Goal: Task Accomplishment & Management: Use online tool/utility

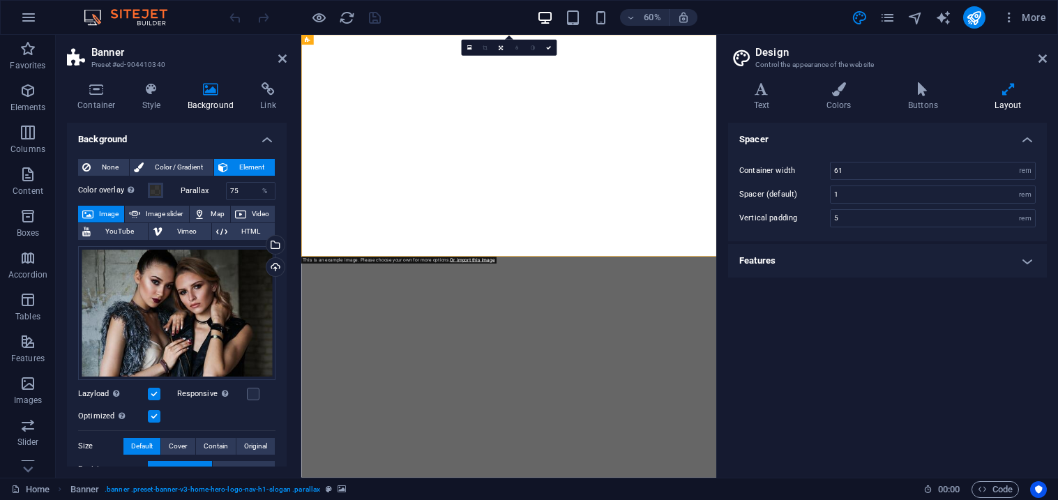
select select "rem"
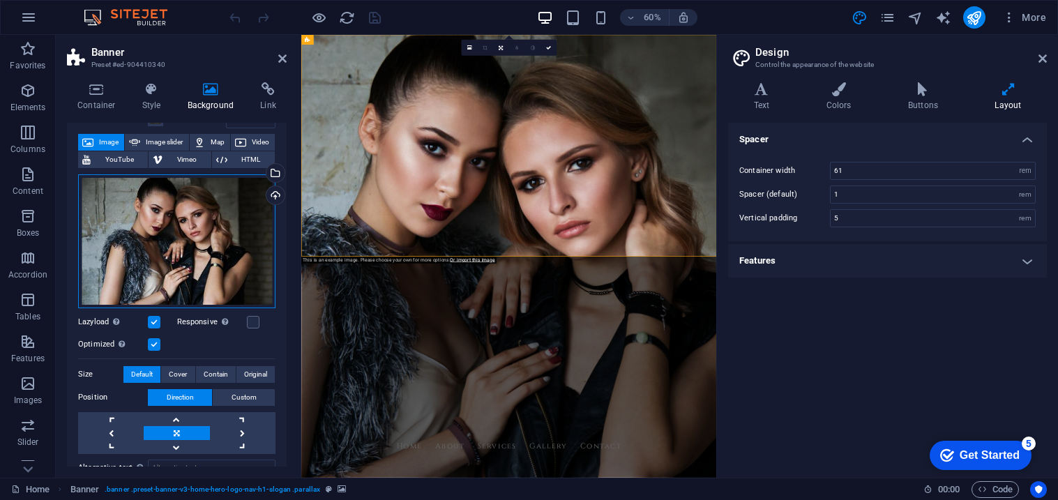
click at [229, 246] on div "Drag files here, click to choose files or select files from Files or our free s…" at bounding box center [176, 241] width 197 height 134
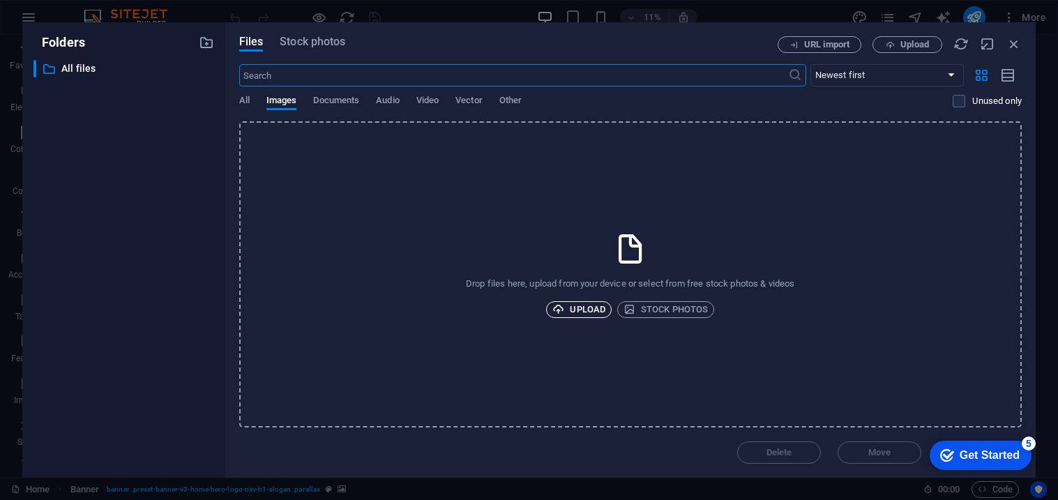
click at [571, 305] on span "Upload" at bounding box center [578, 309] width 53 height 17
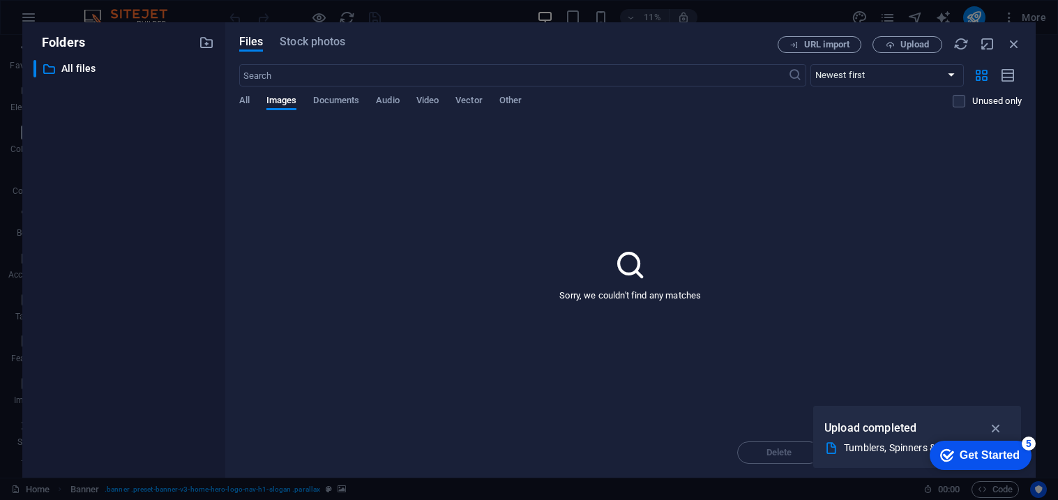
click at [414, 100] on div "All Images Documents Audio Video Vector Other" at bounding box center [596, 108] width 714 height 27
click at [417, 100] on span "Video" at bounding box center [427, 102] width 22 height 20
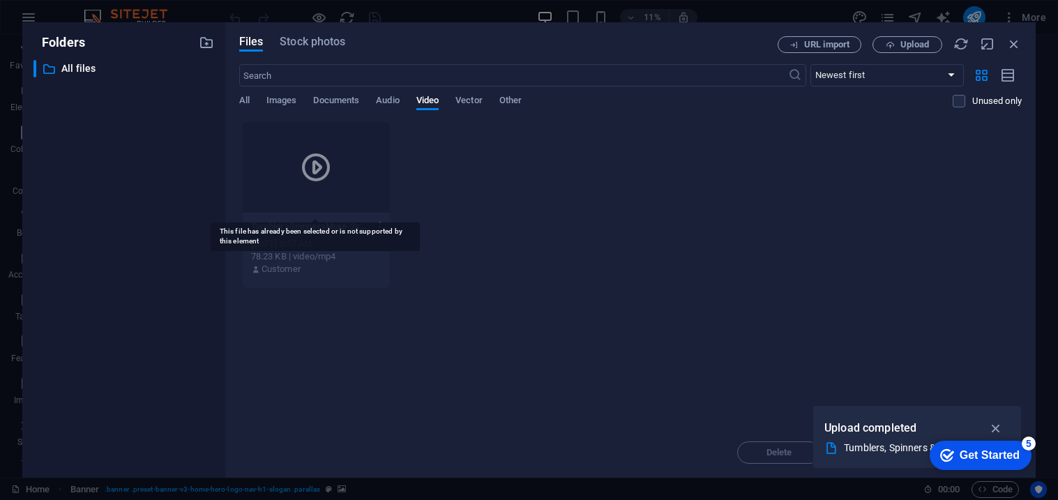
click at [289, 180] on div at bounding box center [316, 167] width 147 height 91
click at [248, 98] on span "All" at bounding box center [244, 102] width 10 height 20
click at [999, 426] on icon "button" at bounding box center [996, 428] width 16 height 15
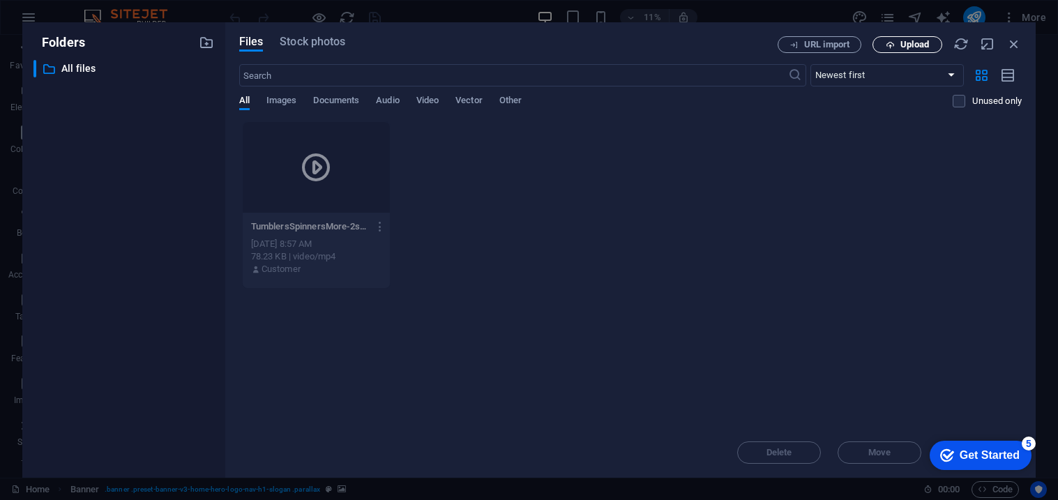
click at [913, 49] on span "Upload" at bounding box center [914, 44] width 29 height 8
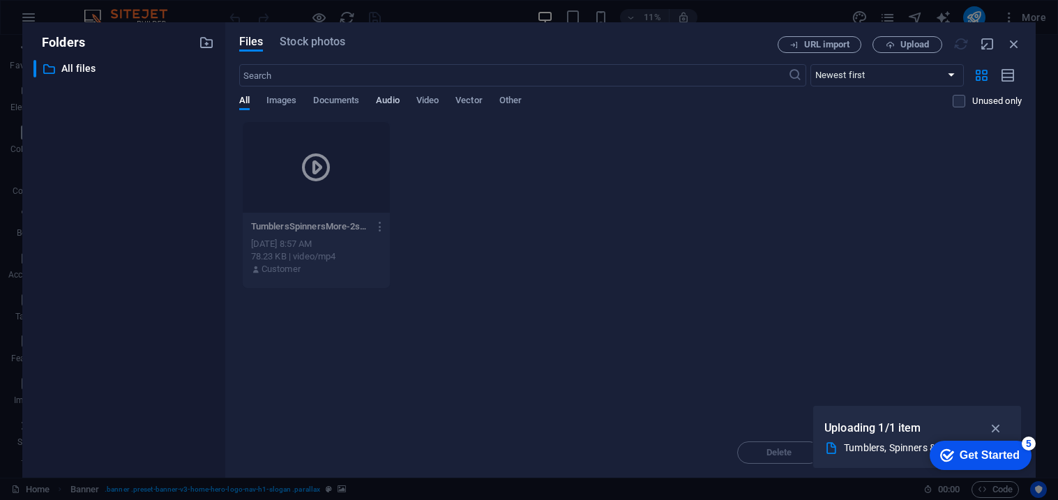
click at [393, 98] on span "Audio" at bounding box center [387, 102] width 23 height 20
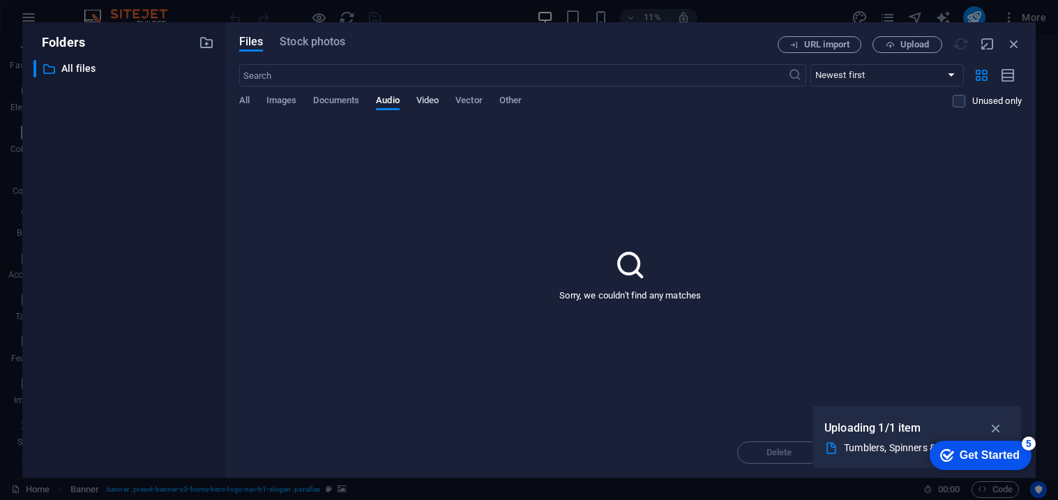
drag, startPoint x: 423, startPoint y: 102, endPoint x: 88, endPoint y: 114, distance: 335.7
click at [423, 102] on span "Video" at bounding box center [427, 102] width 22 height 20
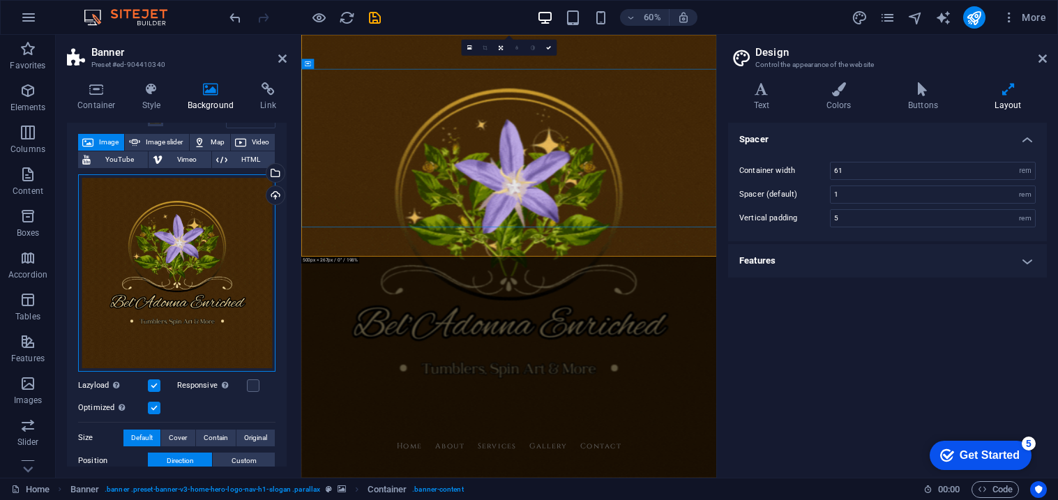
click at [204, 206] on div "Drag files here, click to choose files or select files from Files or our free s…" at bounding box center [176, 272] width 197 height 197
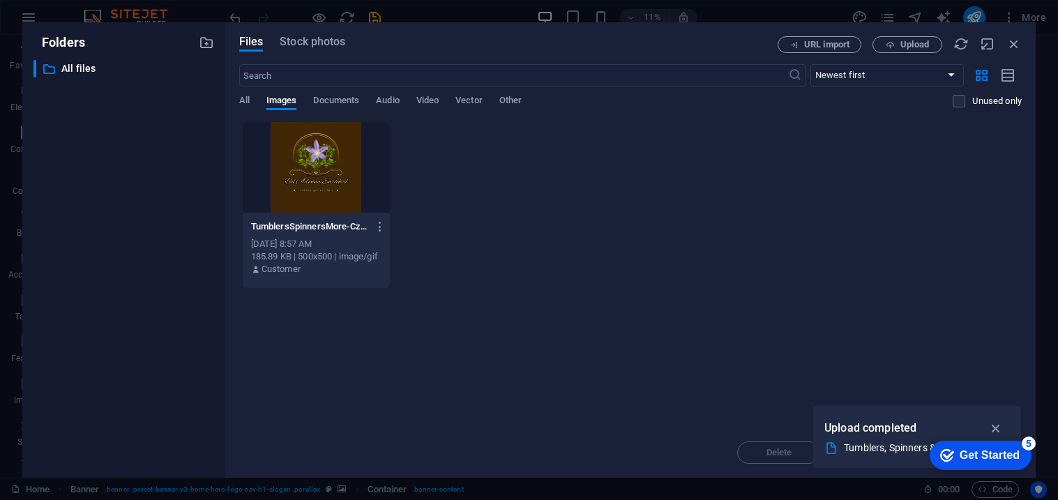
click at [269, 202] on div at bounding box center [316, 167] width 147 height 91
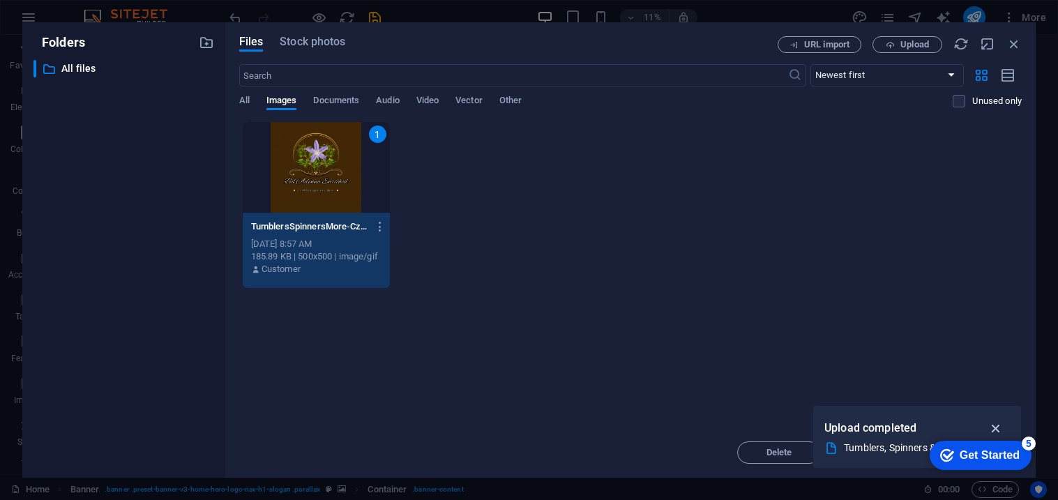
click at [1001, 430] on icon "button" at bounding box center [996, 428] width 16 height 15
click at [972, 453] on div "Get Started" at bounding box center [990, 455] width 60 height 13
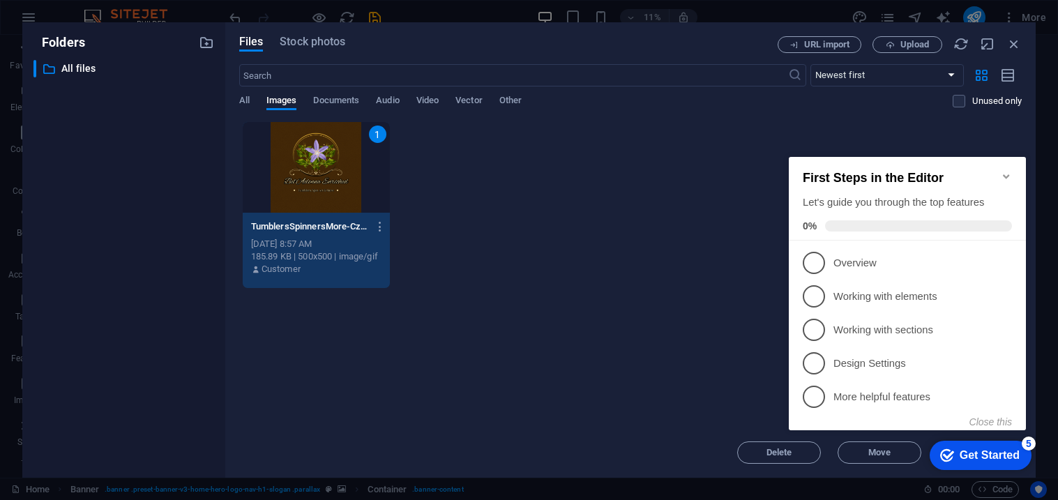
click at [601, 352] on div "Drop files here to upload them instantly 1 TumblersSpinnersMore-Cz3E4hDUsq_UhtS…" at bounding box center [630, 274] width 783 height 306
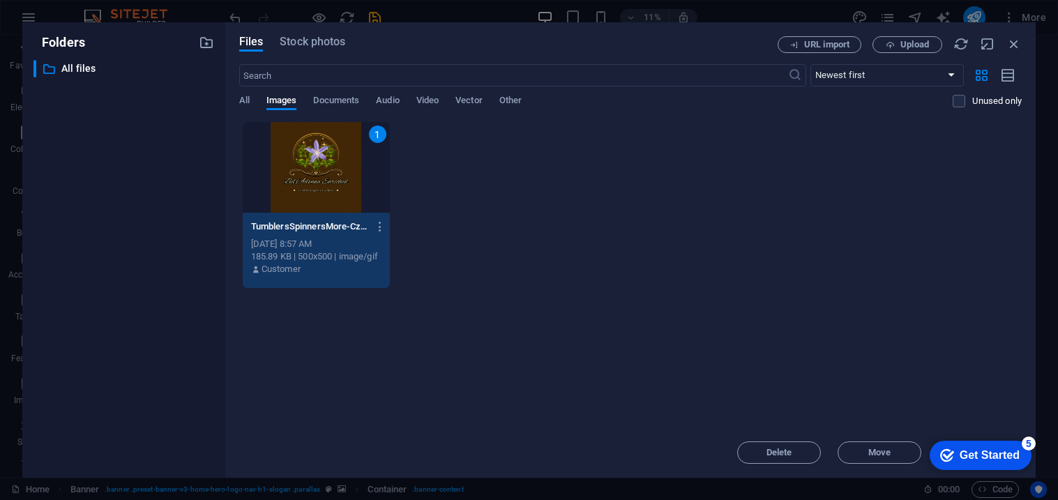
click at [334, 195] on div "1" at bounding box center [316, 167] width 147 height 91
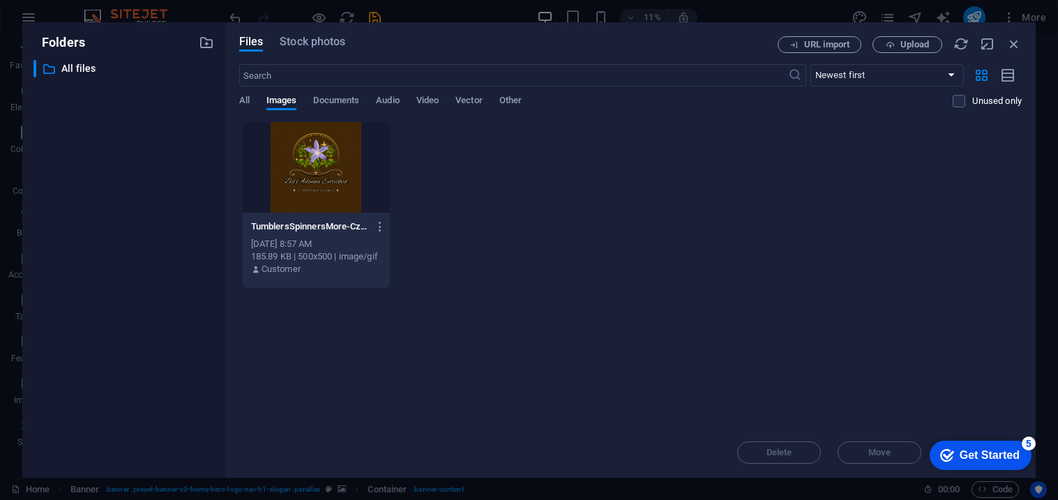
click at [334, 195] on div at bounding box center [316, 167] width 147 height 91
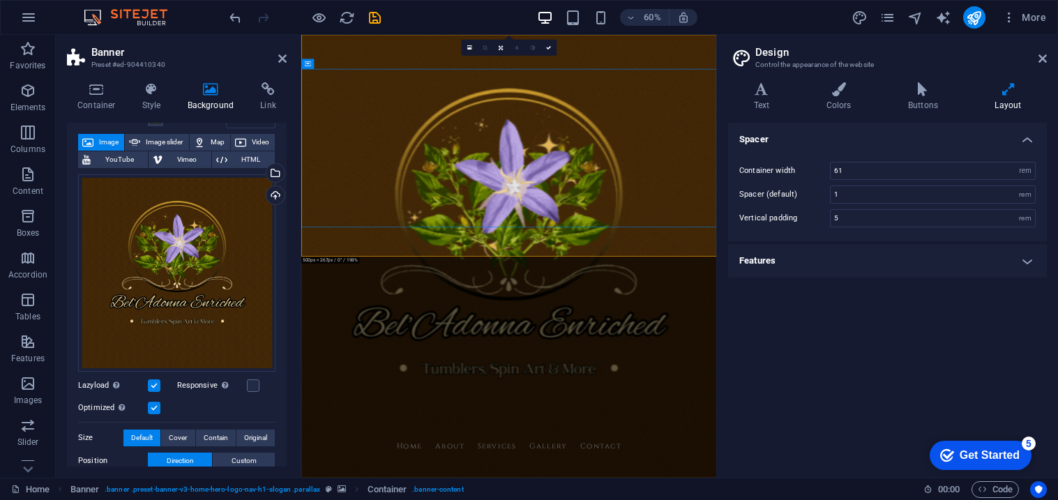
click at [621, 388] on figure at bounding box center [647, 404] width 692 height 738
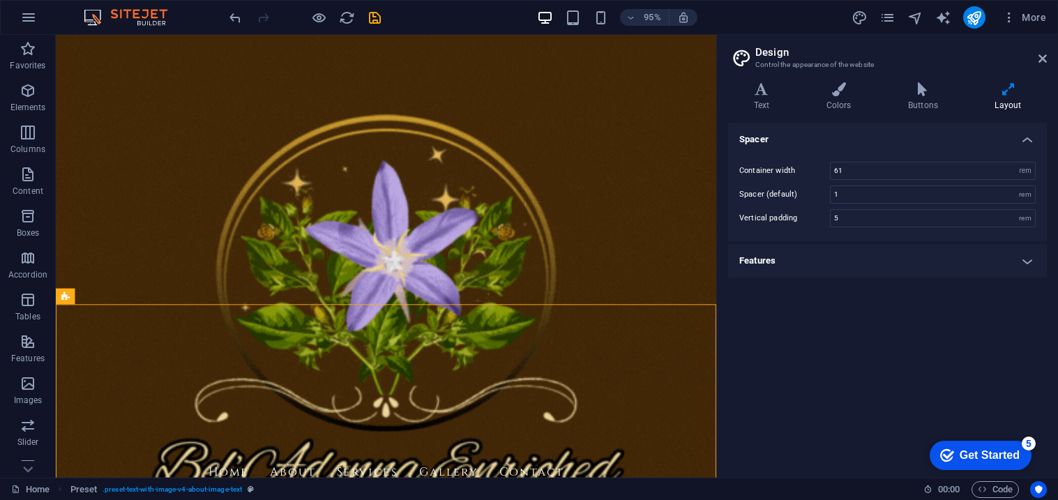
click at [844, 348] on div "Spacer Container width 61 rem px Spacer (default) 1 rem Vertical padding 5 rem …" at bounding box center [887, 295] width 319 height 344
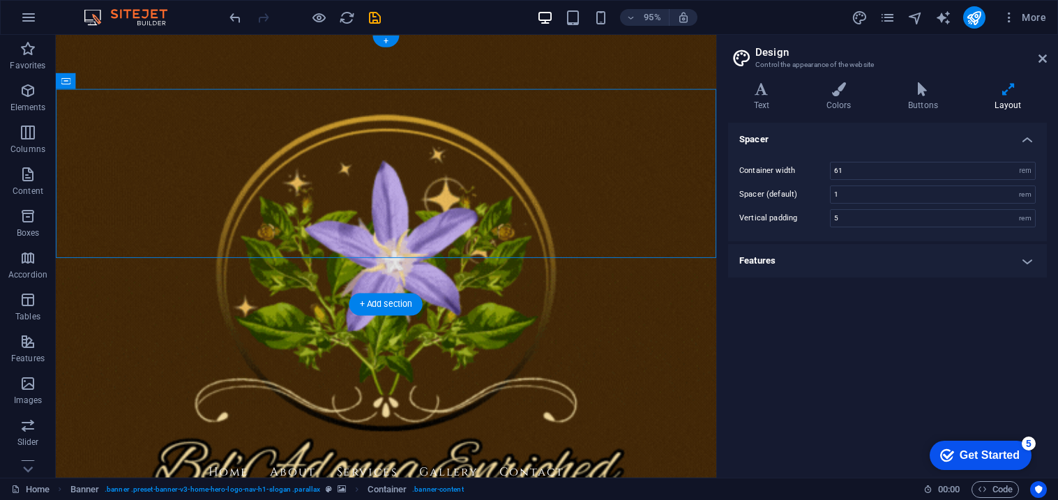
click at [616, 303] on figure at bounding box center [403, 268] width 695 height 466
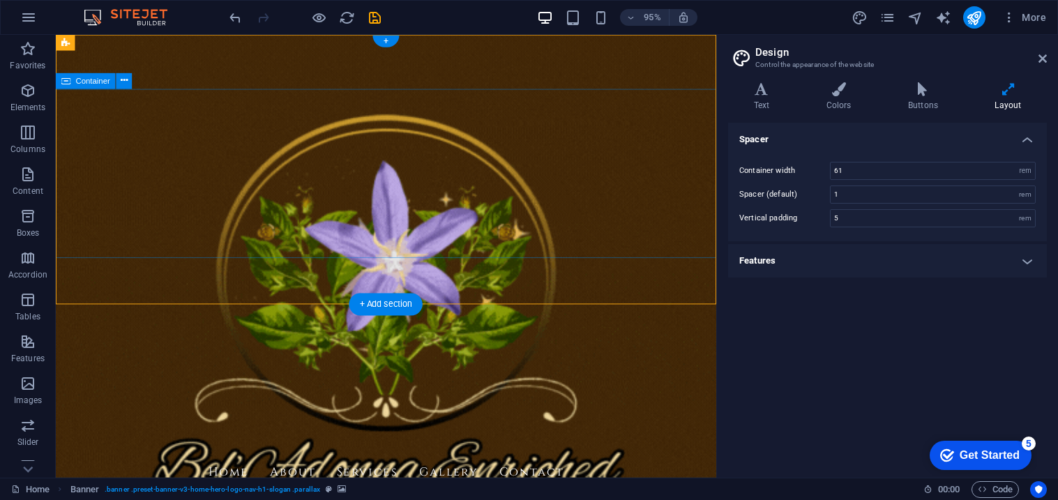
drag, startPoint x: 550, startPoint y: 275, endPoint x: 550, endPoint y: 264, distance: 11.2
click at [550, 264] on div "Bel'[PERSON_NAME] Enriched Creations Home About Services Gallery Contact Welcom…" at bounding box center [403, 393] width 695 height 717
click at [552, 281] on figure at bounding box center [403, 268] width 695 height 466
click at [457, 294] on figure at bounding box center [403, 268] width 695 height 466
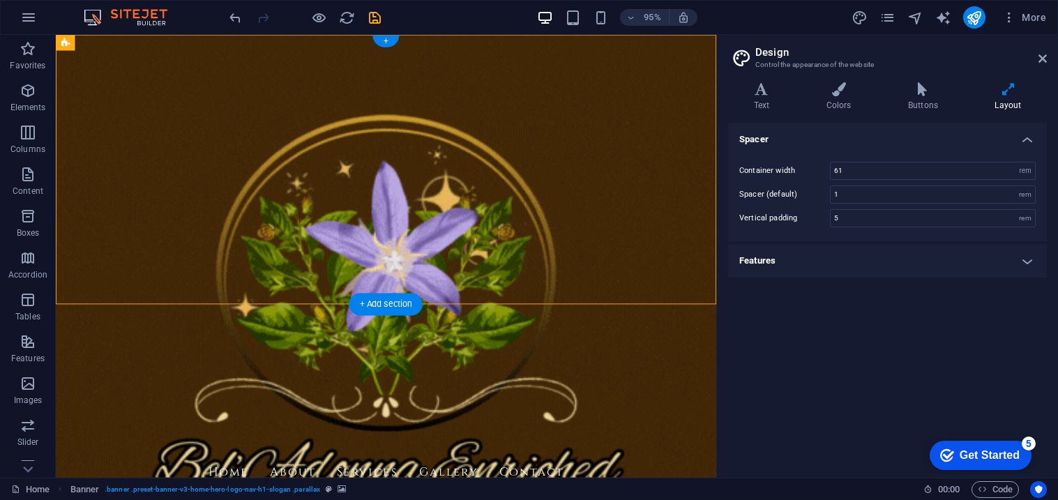
click at [457, 294] on figure at bounding box center [403, 268] width 695 height 466
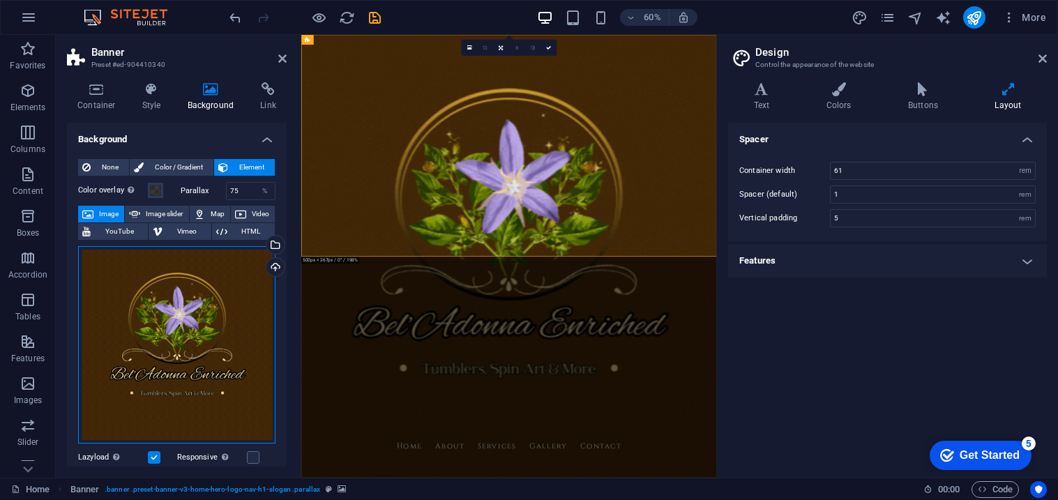
click at [213, 339] on div "Drag files here, click to choose files or select files from Files or our free s…" at bounding box center [176, 344] width 197 height 197
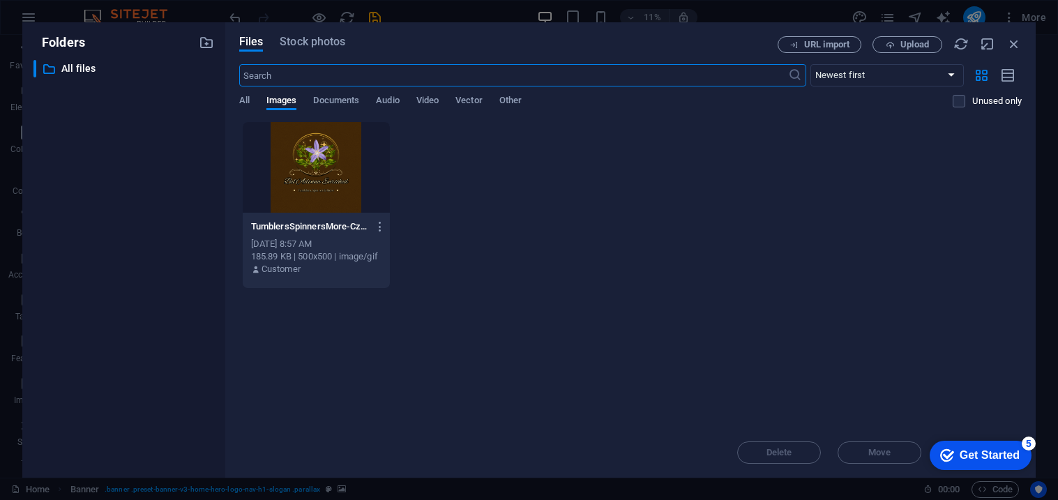
click at [282, 199] on div at bounding box center [316, 167] width 147 height 91
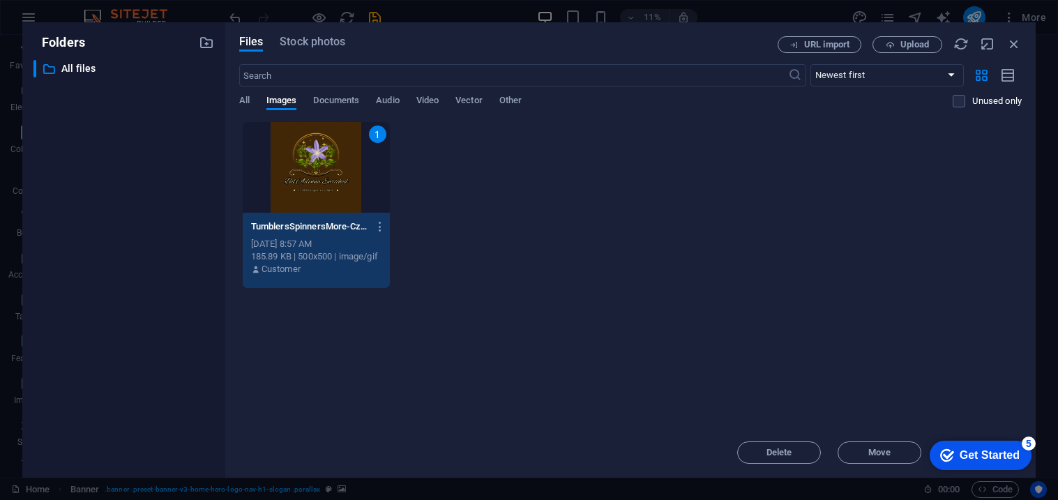
click at [307, 164] on div "1" at bounding box center [316, 167] width 147 height 91
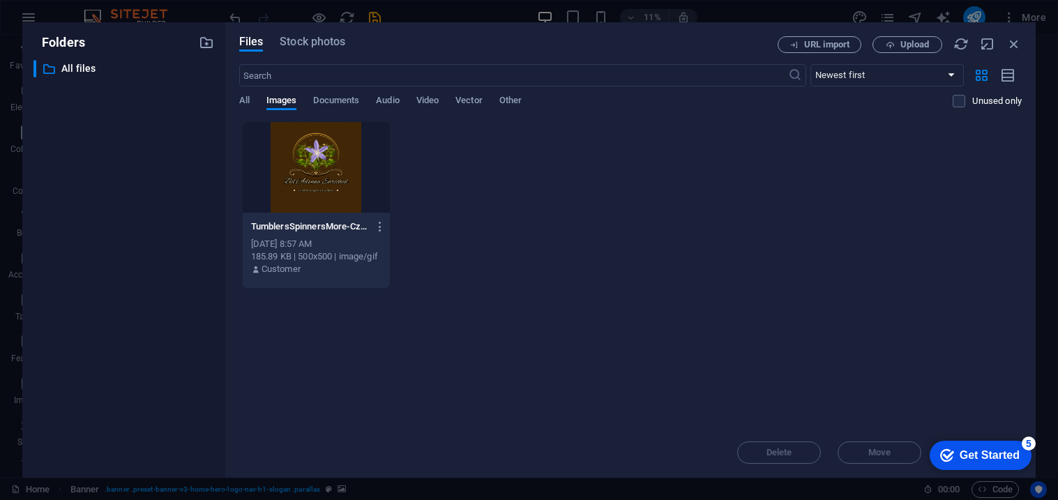
click at [307, 164] on div at bounding box center [316, 167] width 147 height 91
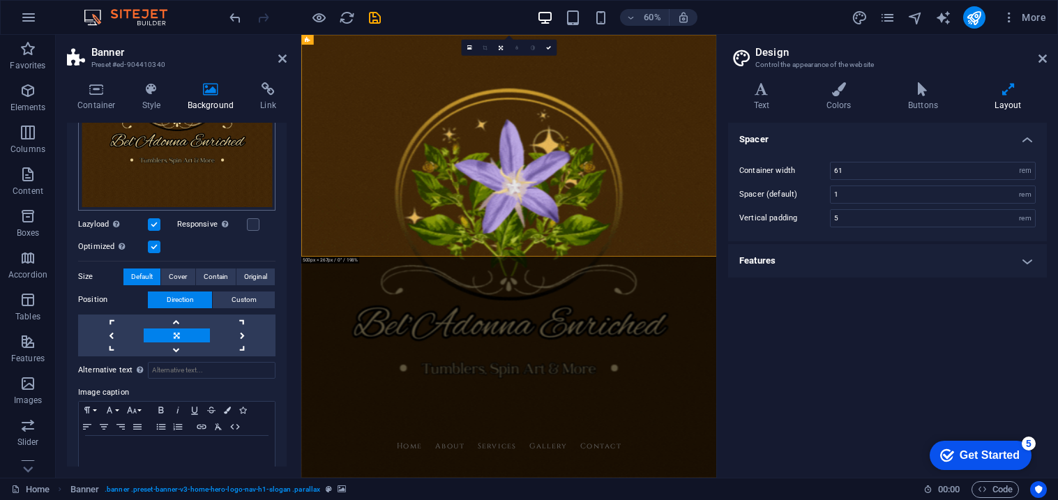
scroll to position [243, 0]
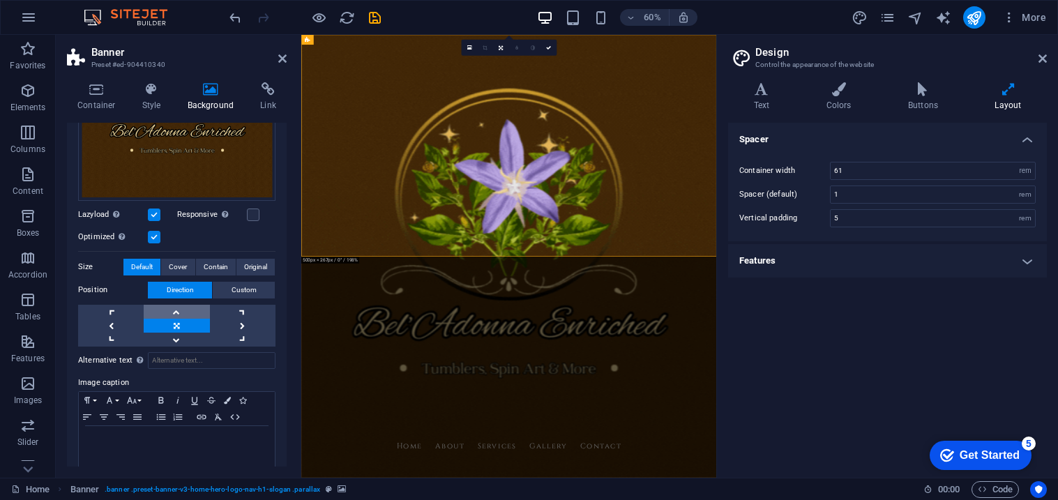
click at [181, 310] on link at bounding box center [177, 312] width 66 height 14
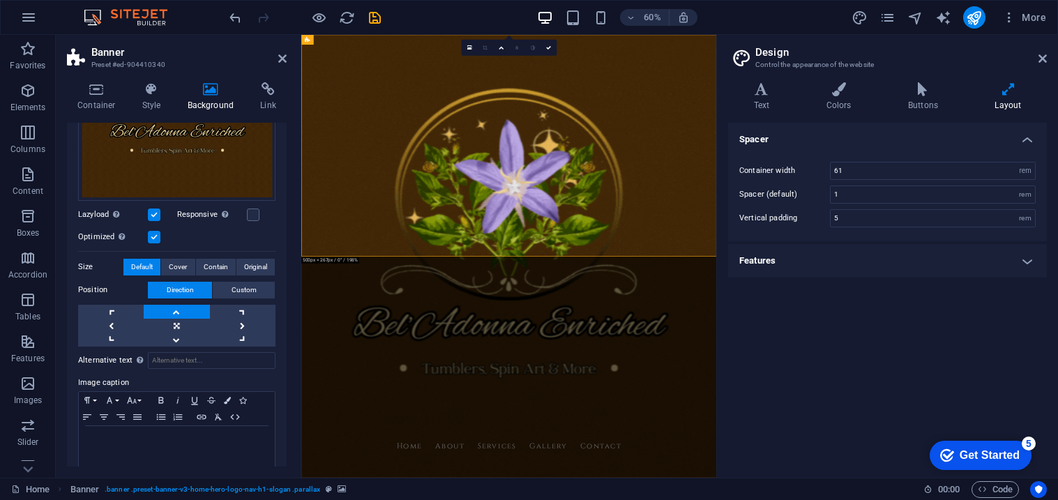
click at [181, 310] on link at bounding box center [177, 312] width 66 height 14
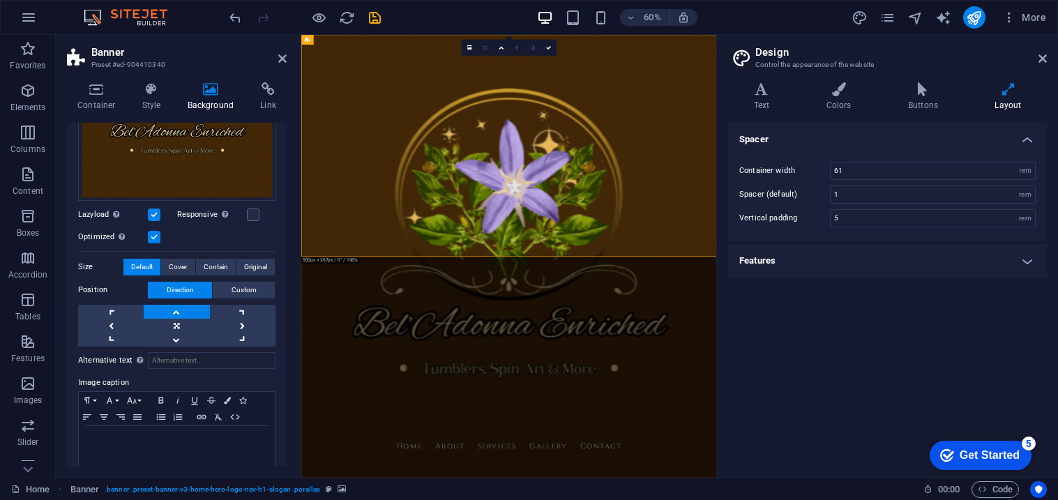
click at [181, 310] on link at bounding box center [177, 312] width 66 height 14
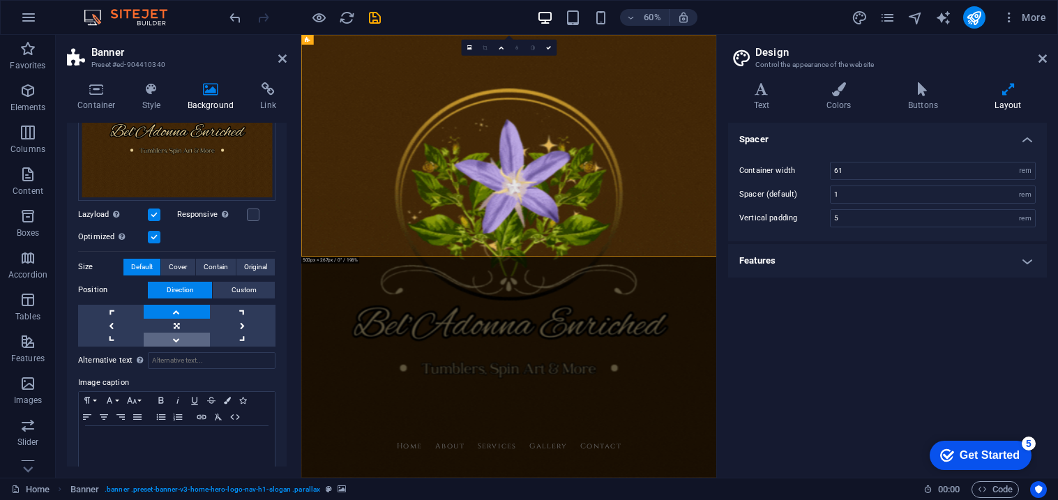
click at [174, 333] on link at bounding box center [177, 340] width 66 height 14
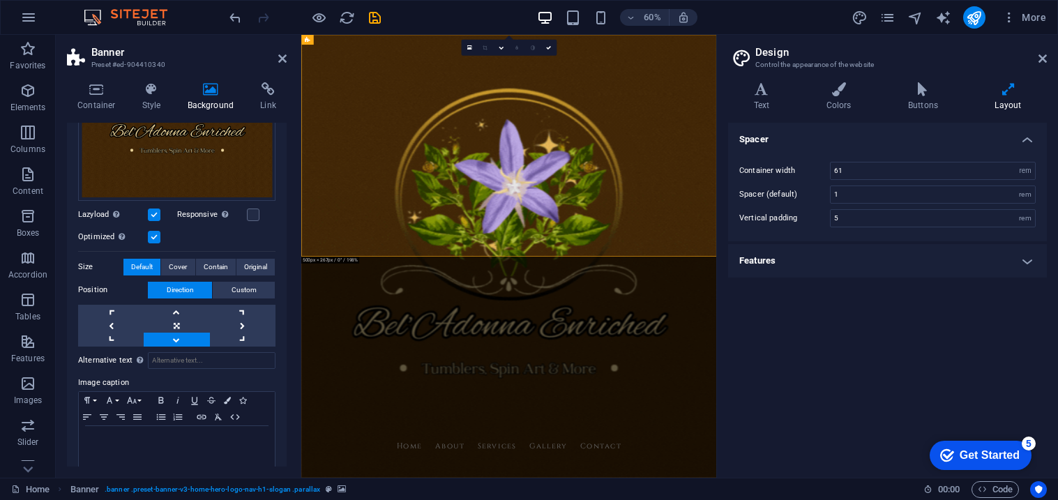
click at [174, 333] on link at bounding box center [177, 340] width 66 height 14
click at [181, 323] on link at bounding box center [177, 326] width 66 height 14
click at [242, 287] on span "Custom" at bounding box center [244, 290] width 25 height 17
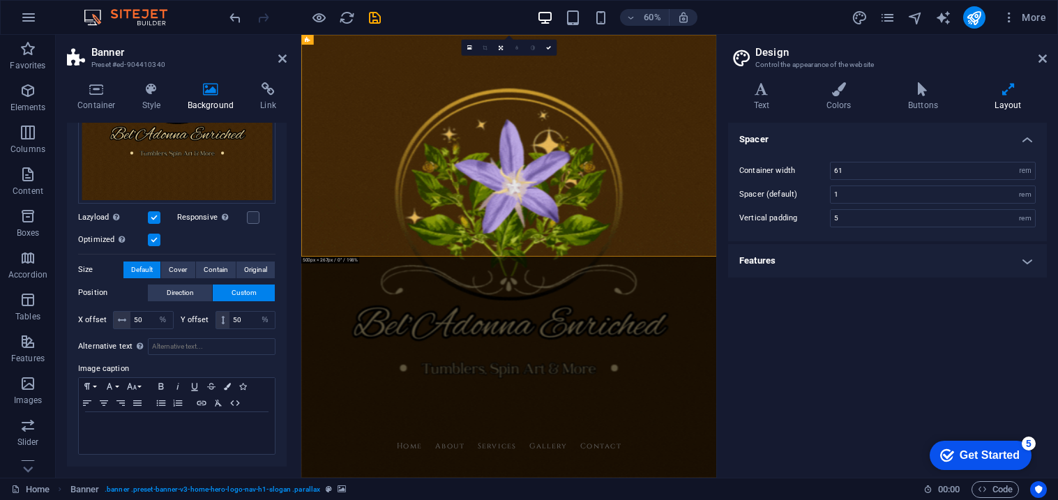
scroll to position [236, 0]
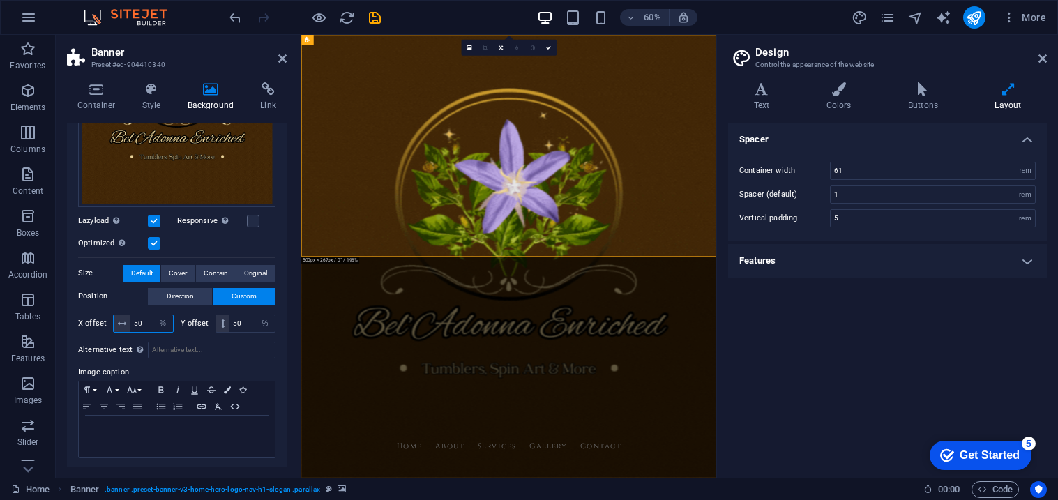
drag, startPoint x: 149, startPoint y: 322, endPoint x: 135, endPoint y: 322, distance: 14.6
click at [135, 322] on input "50" at bounding box center [151, 323] width 43 height 17
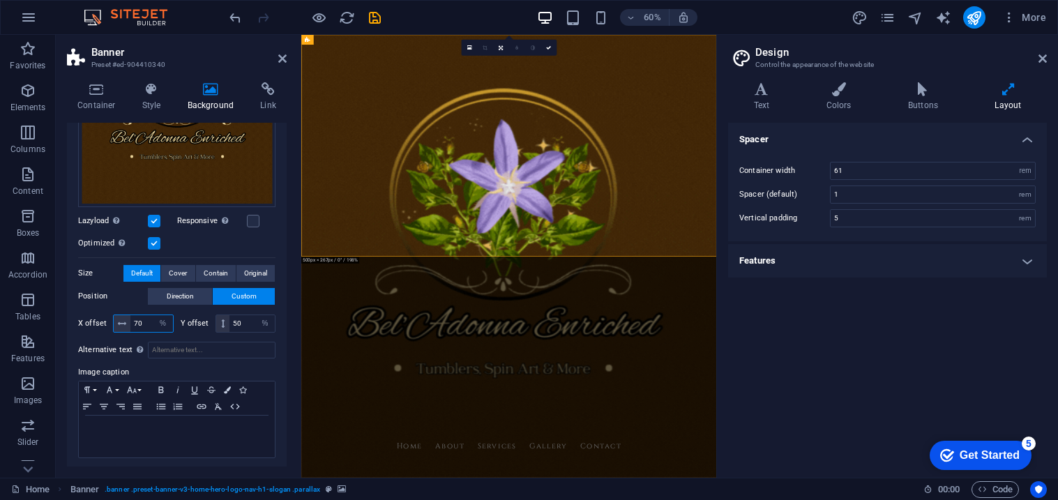
type input "7"
type input "50"
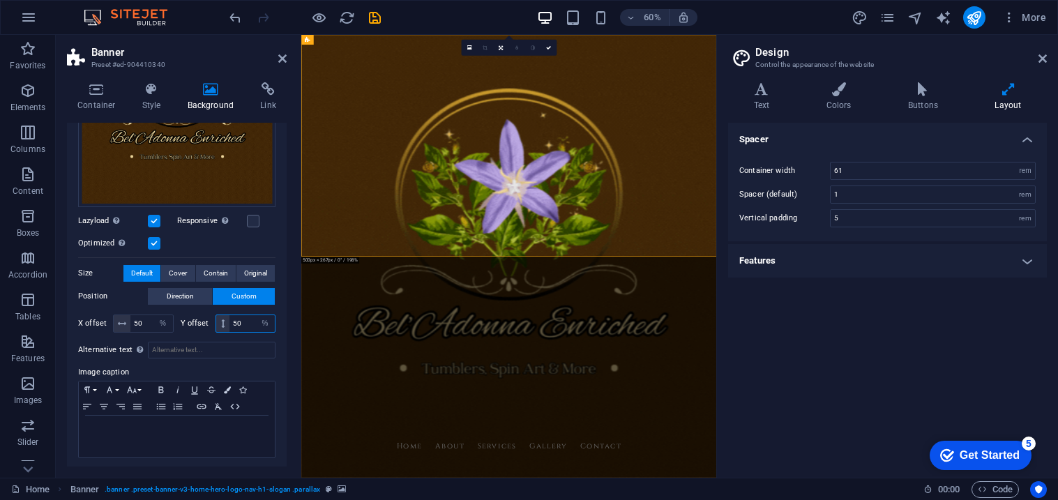
drag, startPoint x: 251, startPoint y: 322, endPoint x: 220, endPoint y: 325, distance: 31.6
click at [220, 325] on div "50 px rem % vh vw" at bounding box center [246, 324] width 61 height 18
drag, startPoint x: 249, startPoint y: 325, endPoint x: 223, endPoint y: 325, distance: 25.8
click at [223, 325] on div "75 px rem % vh vw" at bounding box center [246, 324] width 61 height 18
type input "50"
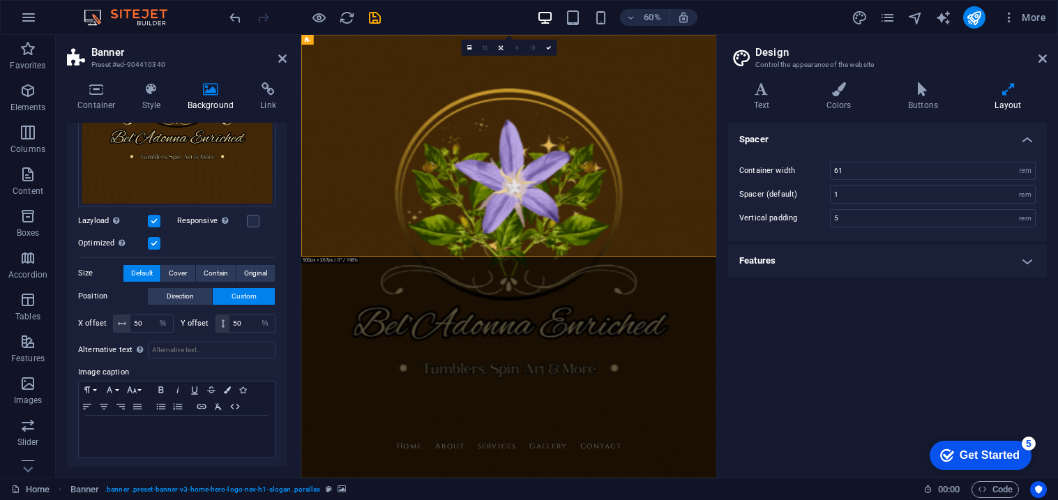
click at [195, 364] on label "Image caption" at bounding box center [176, 372] width 197 height 17
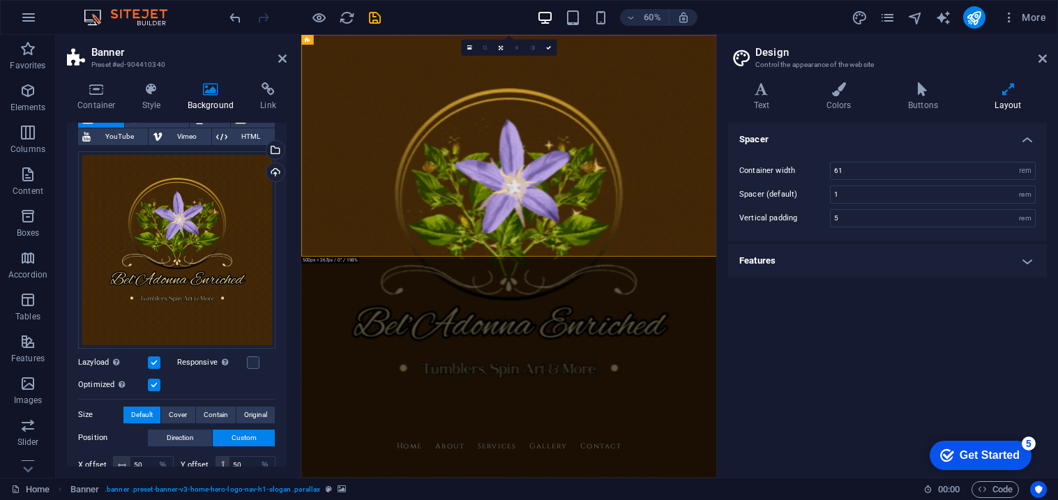
scroll to position [0, 0]
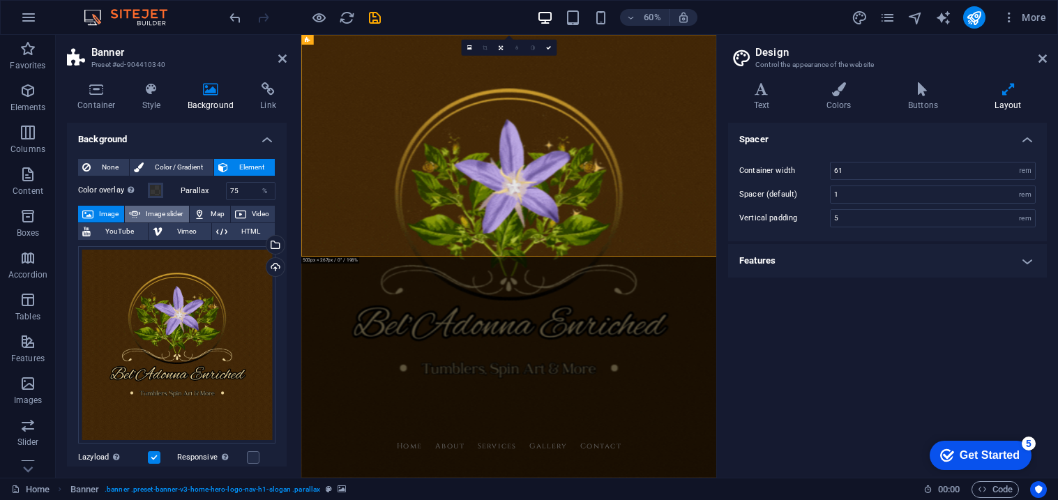
click at [159, 215] on span "Image slider" at bounding box center [164, 214] width 40 height 17
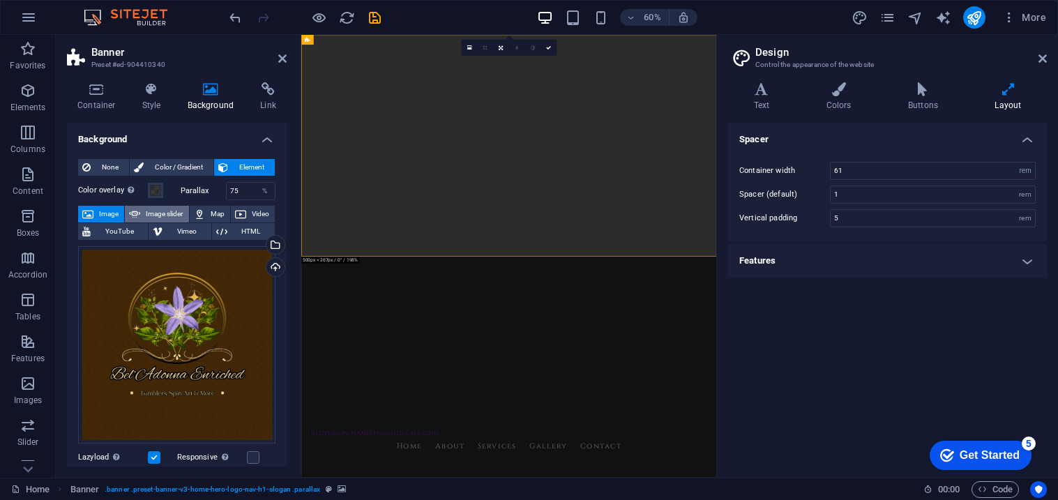
select select "ms"
select select "s"
select select "progressive"
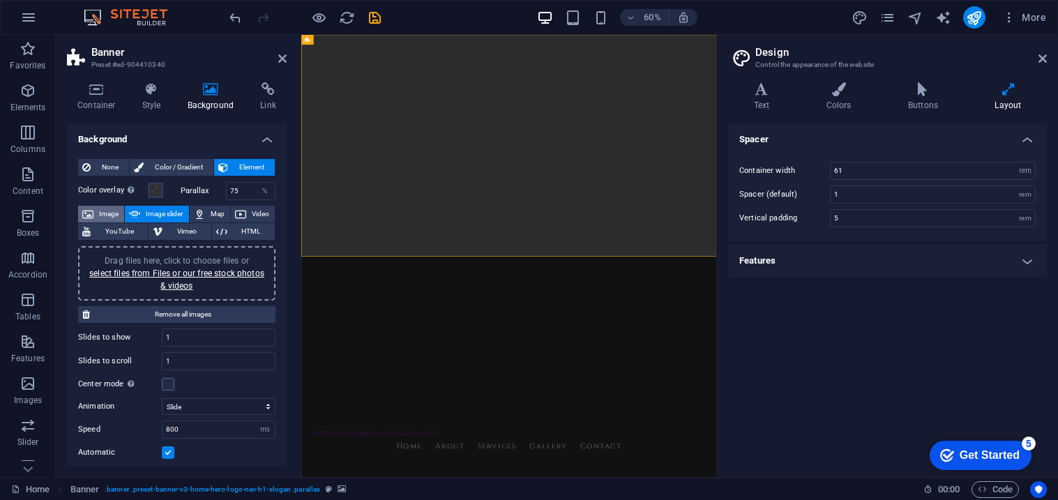
click at [102, 206] on span "Image" at bounding box center [109, 214] width 22 height 17
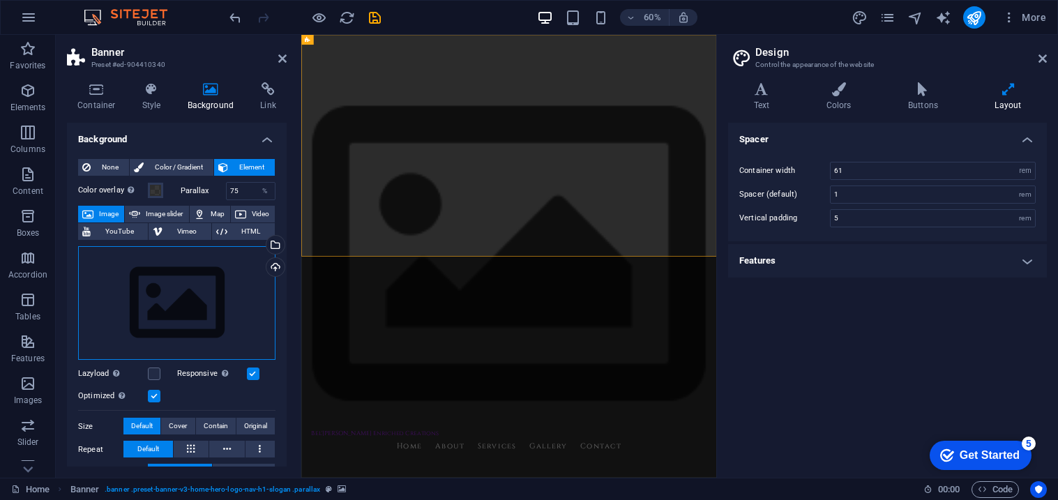
click at [167, 299] on div "Drag files here, click to choose files or select files from Files or our free s…" at bounding box center [176, 303] width 197 height 114
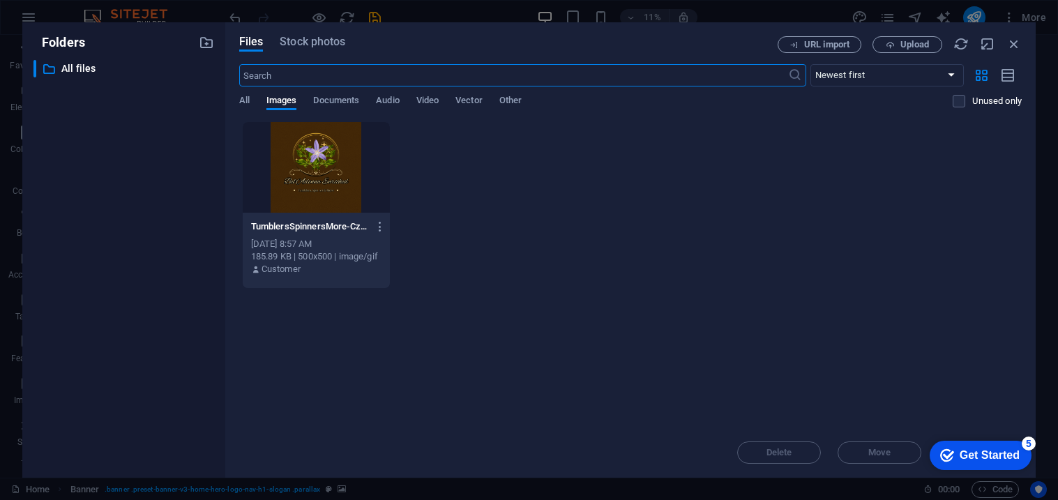
click at [280, 165] on div at bounding box center [316, 167] width 147 height 91
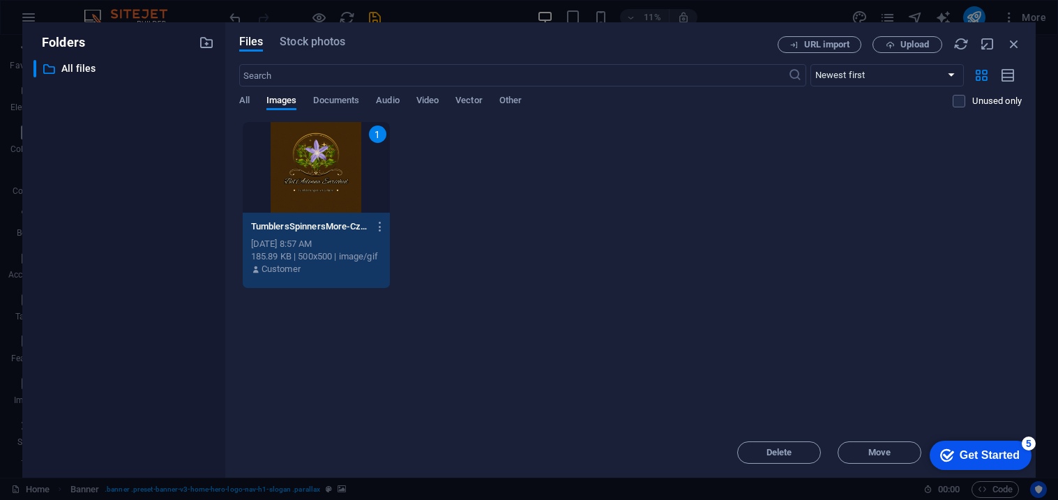
click at [266, 165] on div "1" at bounding box center [316, 167] width 147 height 91
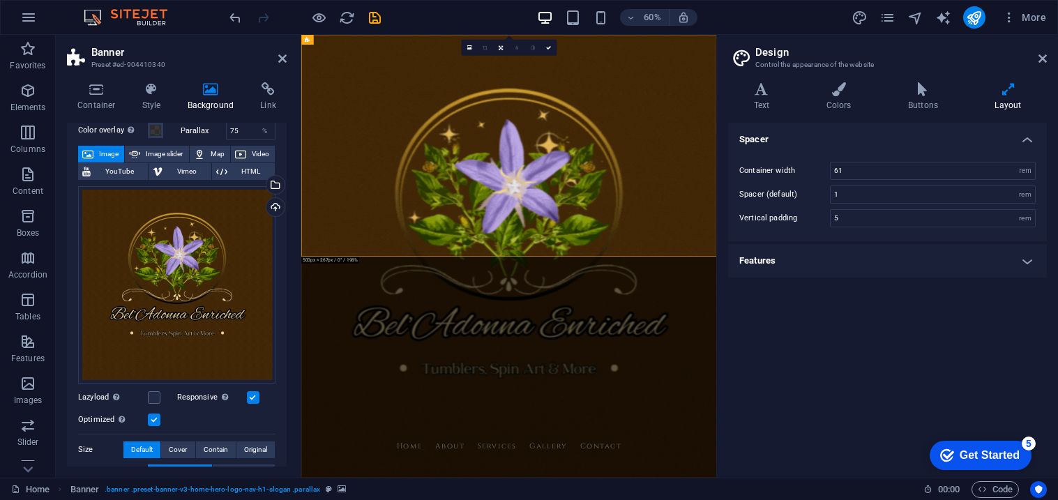
scroll to position [122, 0]
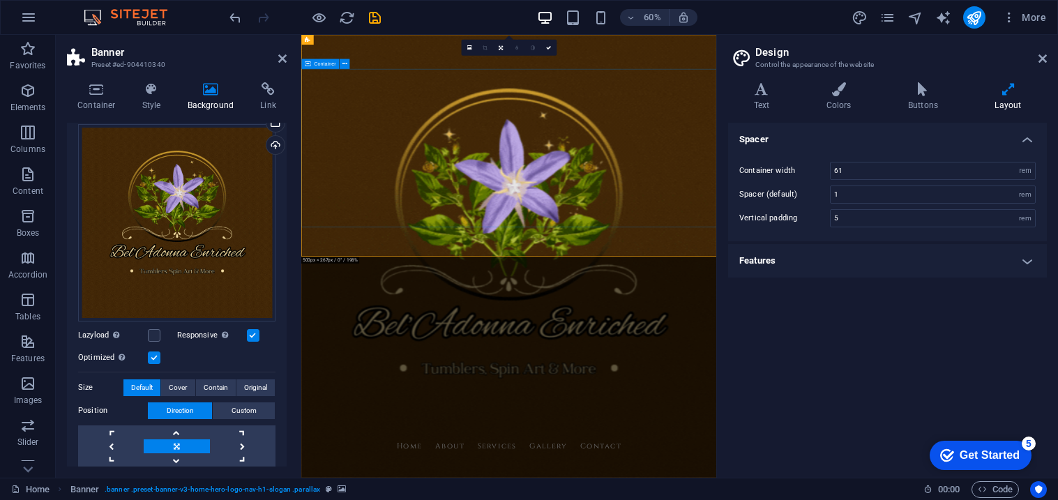
click at [460, 384] on figure at bounding box center [647, 404] width 692 height 738
drag, startPoint x: 495, startPoint y: 379, endPoint x: 495, endPoint y: 314, distance: 65.6
click at [495, 314] on div "Bel'[PERSON_NAME] Enriched Creations Home About Services Gallery Contact Welcom…" at bounding box center [647, 506] width 692 height 943
click at [481, 376] on figure at bounding box center [647, 404] width 692 height 738
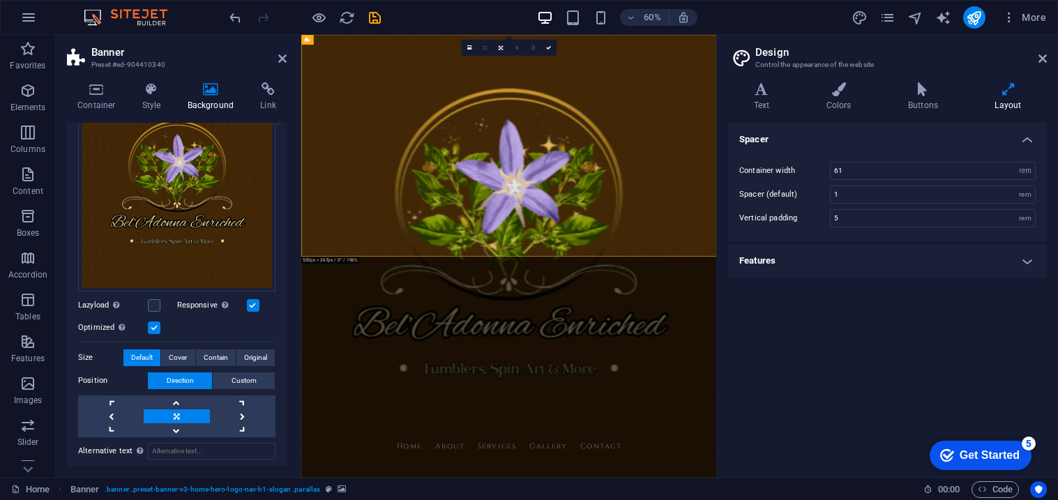
scroll to position [155, 0]
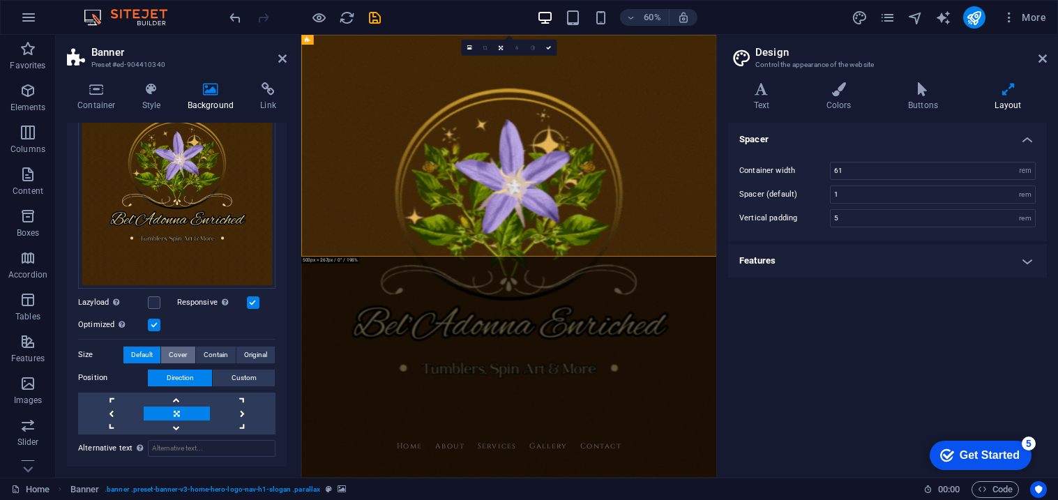
click at [178, 354] on span "Cover" at bounding box center [178, 355] width 18 height 17
click at [204, 352] on span "Contain" at bounding box center [216, 355] width 24 height 17
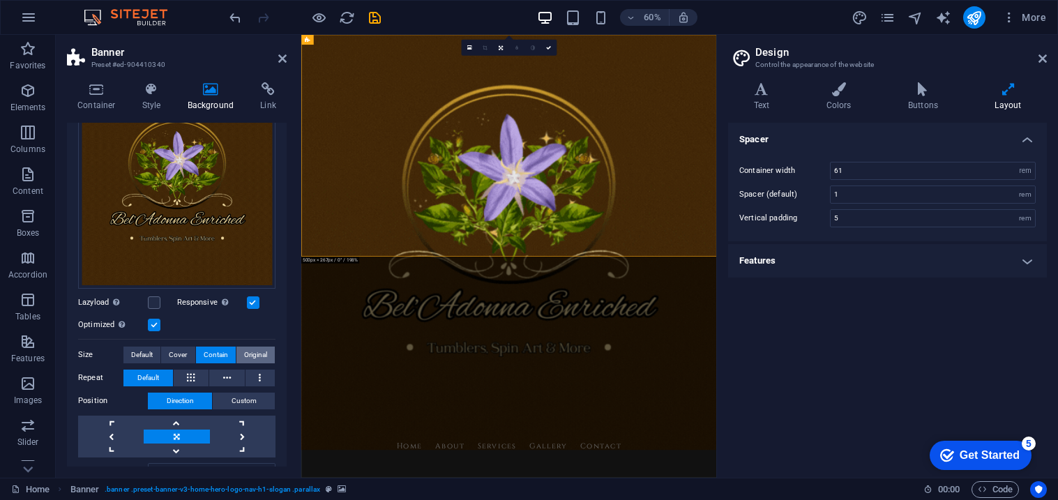
click at [245, 349] on span "Original" at bounding box center [255, 355] width 23 height 17
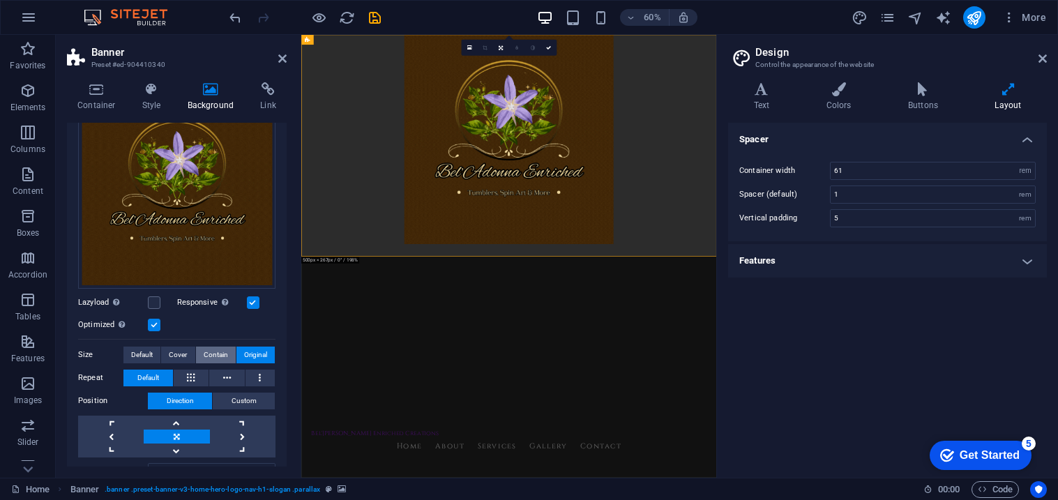
click at [221, 351] on span "Contain" at bounding box center [216, 355] width 24 height 17
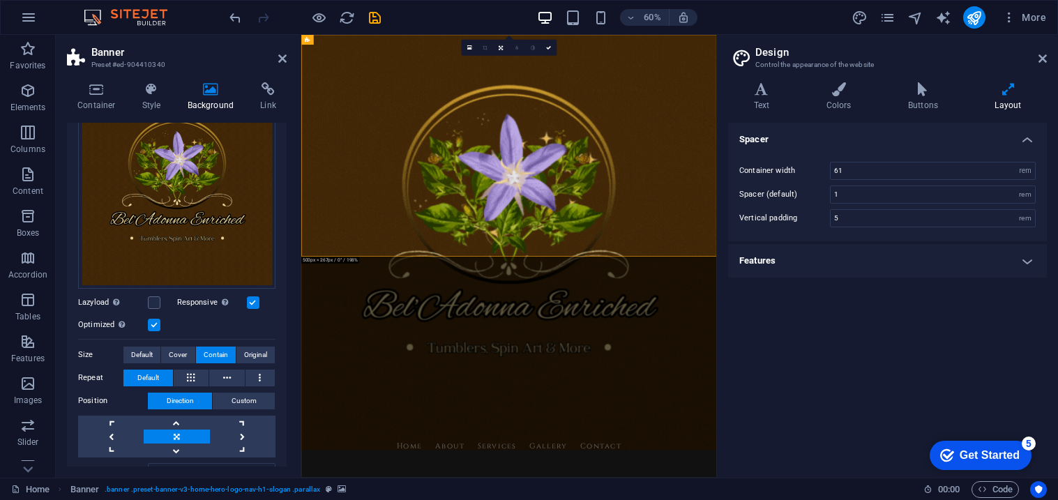
scroll to position [169, 0]
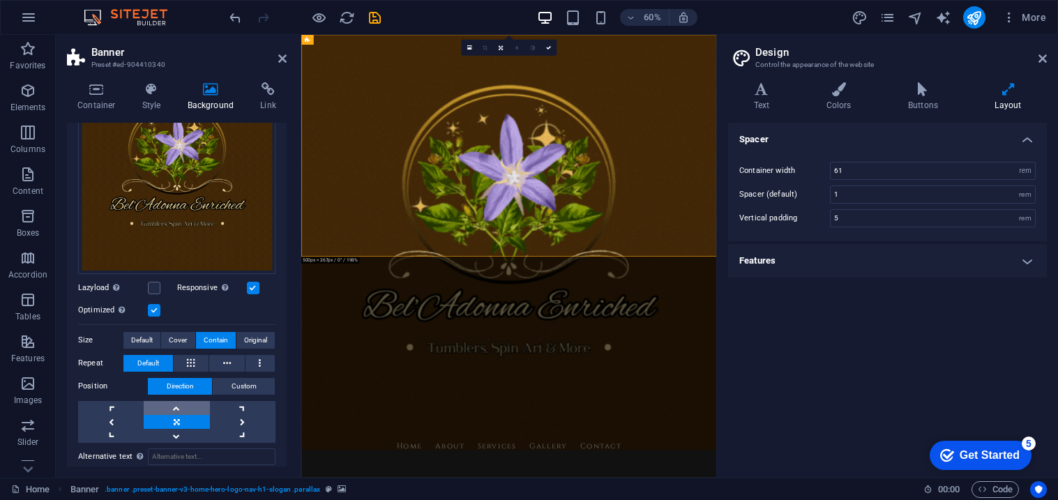
click at [181, 402] on link at bounding box center [177, 408] width 66 height 14
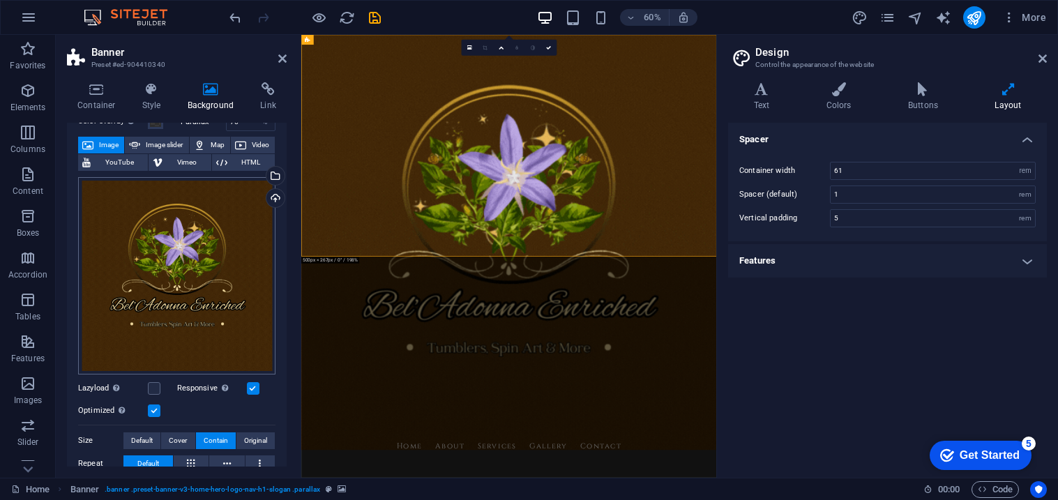
scroll to position [67, 0]
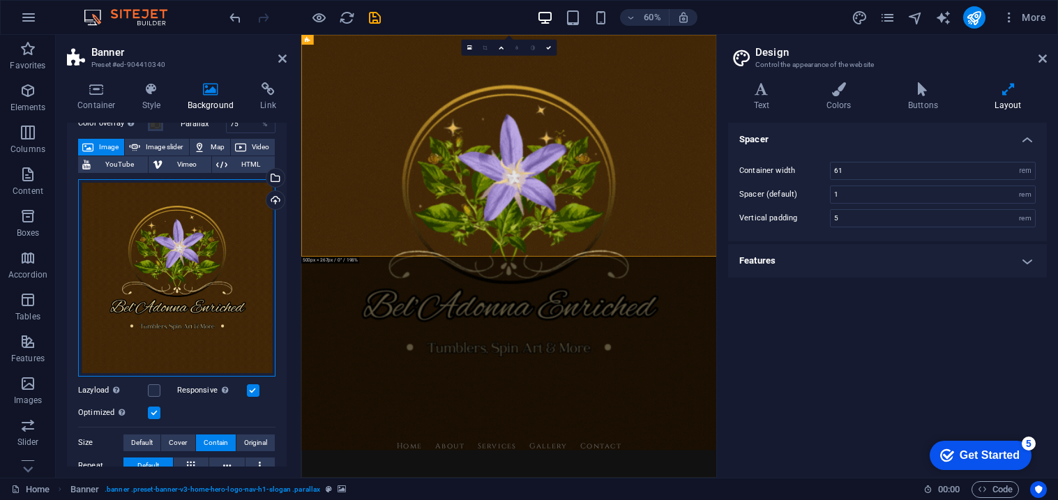
drag, startPoint x: 181, startPoint y: 180, endPoint x: 175, endPoint y: 199, distance: 20.3
click at [175, 199] on div "Drag files here, click to choose files or select files from Files or our free s…" at bounding box center [176, 277] width 197 height 197
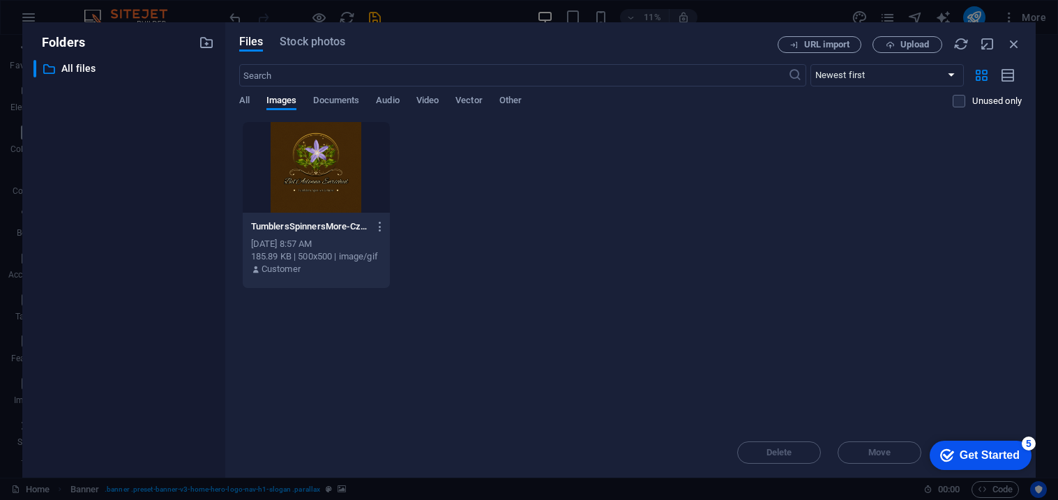
click at [253, 179] on div at bounding box center [316, 167] width 147 height 91
click at [253, 180] on div at bounding box center [316, 167] width 147 height 91
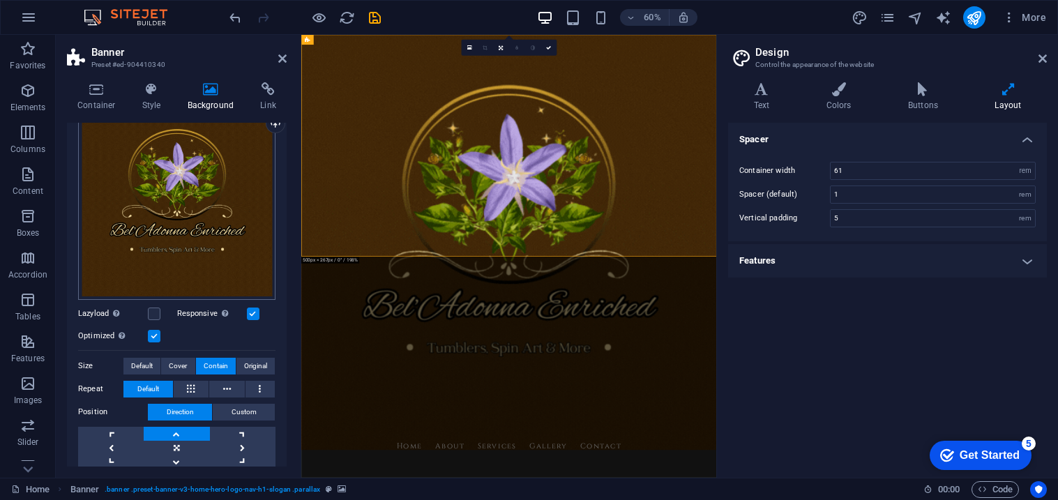
scroll to position [150, 0]
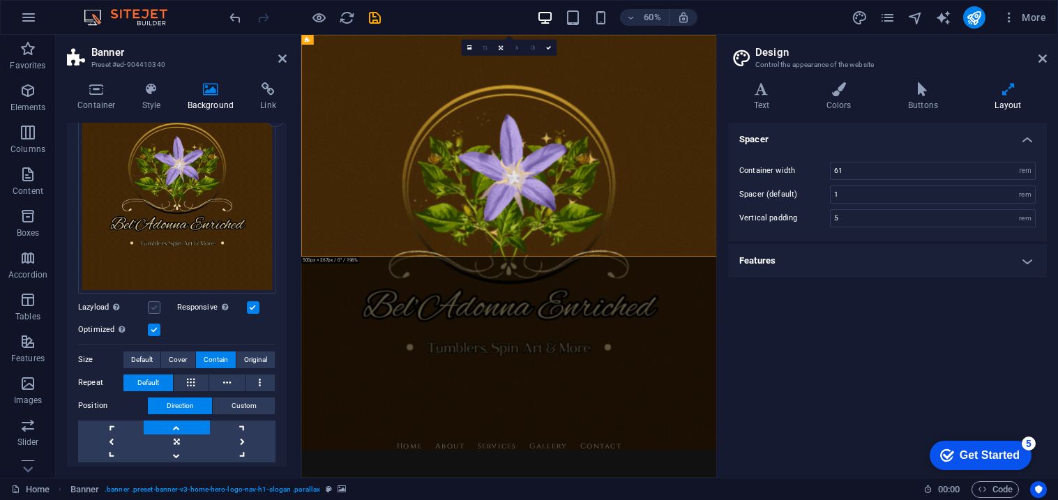
click at [156, 305] on label at bounding box center [154, 307] width 13 height 13
click at [0, 0] on input "Lazyload Loading images after the page loads improves page speed." at bounding box center [0, 0] width 0 height 0
click at [156, 309] on label at bounding box center [154, 307] width 13 height 13
click at [0, 0] on input "Lazyload Loading images after the page loads improves page speed." at bounding box center [0, 0] width 0 height 0
click at [149, 335] on div "Drag files here, click to choose files or select files from Files or our free s…" at bounding box center [176, 277] width 197 height 372
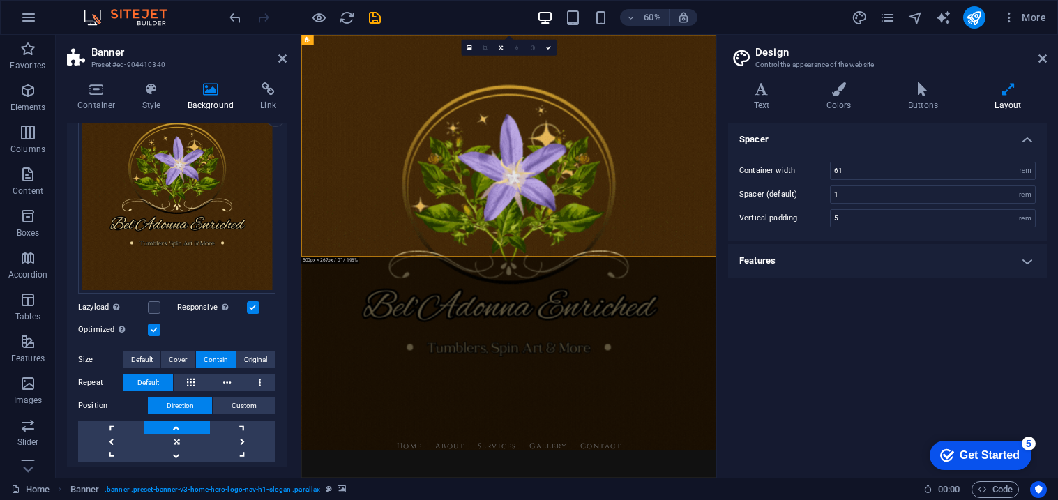
click at [155, 330] on label at bounding box center [154, 330] width 13 height 13
click at [0, 0] on input "Optimized Images are compressed to improve page speed." at bounding box center [0, 0] width 0 height 0
click at [155, 330] on label at bounding box center [154, 330] width 13 height 13
click at [0, 0] on input "Optimized Images are compressed to improve page speed." at bounding box center [0, 0] width 0 height 0
click at [252, 307] on label at bounding box center [253, 307] width 13 height 13
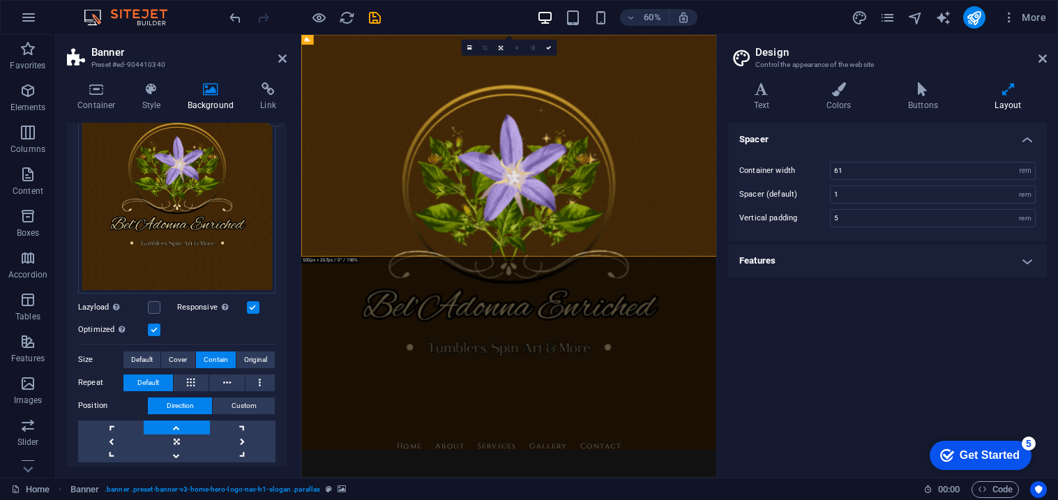
click at [0, 0] on input "Responsive Automatically load retina image and smartphone optimized sizes." at bounding box center [0, 0] width 0 height 0
click at [252, 307] on label at bounding box center [253, 307] width 13 height 13
click at [0, 0] on input "Responsive Automatically load retina image and smartphone optimized sizes." at bounding box center [0, 0] width 0 height 0
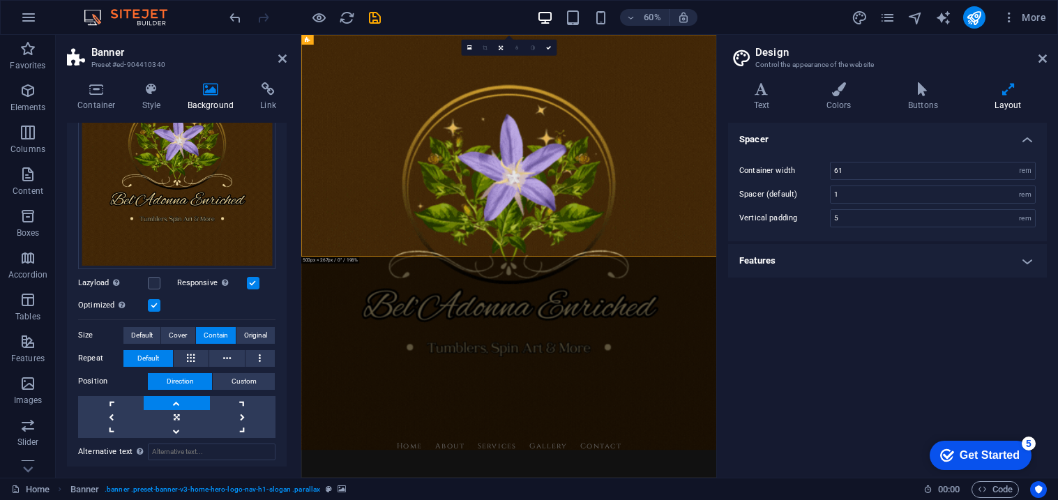
scroll to position [176, 0]
click at [192, 358] on icon at bounding box center [191, 357] width 8 height 17
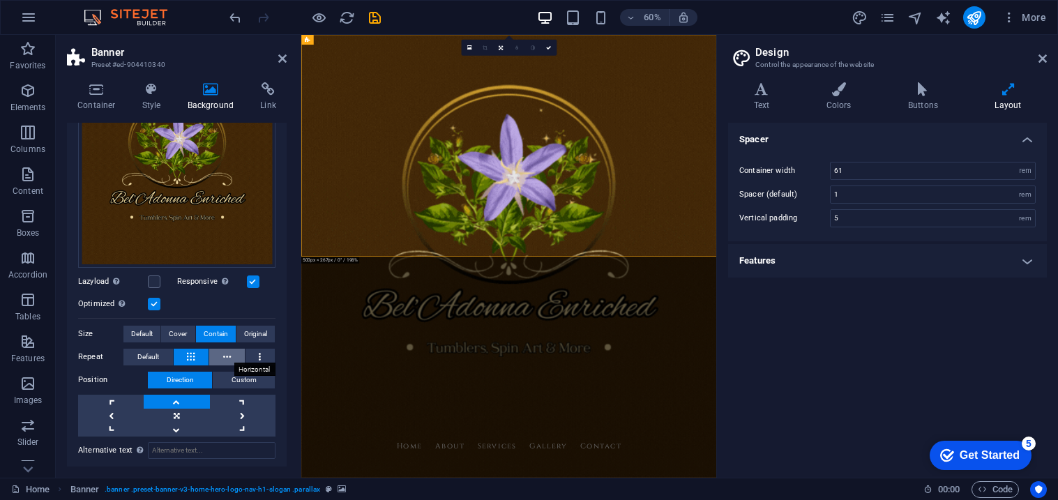
click at [224, 355] on icon at bounding box center [227, 357] width 8 height 17
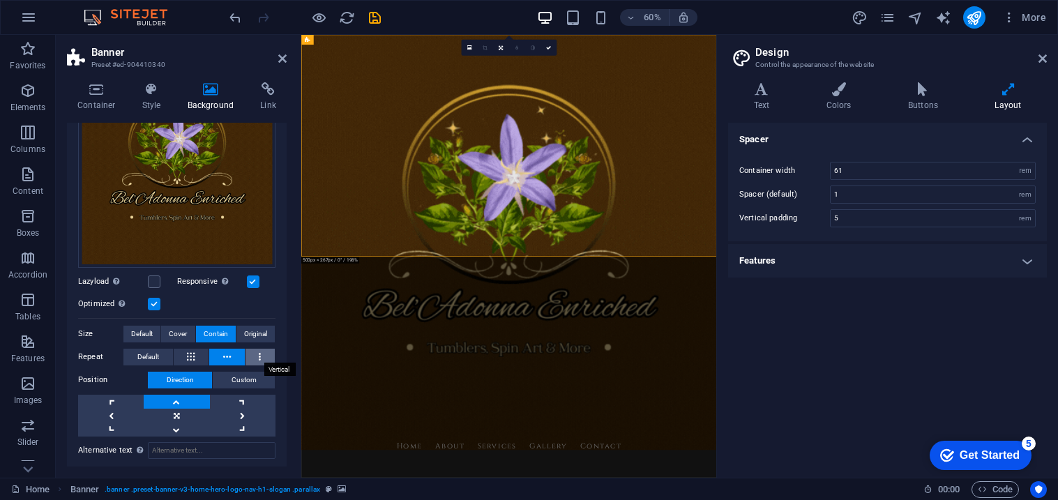
click at [266, 356] on button at bounding box center [261, 357] width 30 height 17
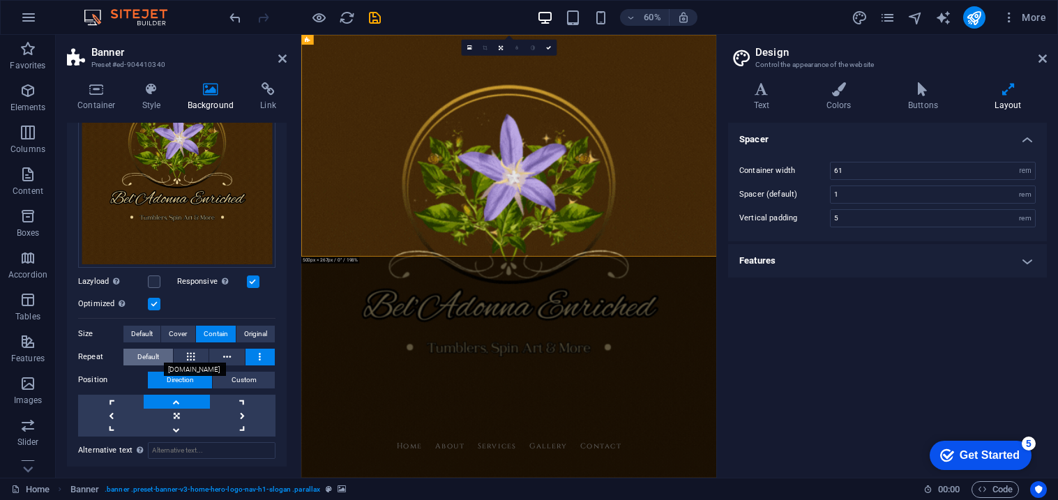
click at [137, 352] on span "Default" at bounding box center [148, 357] width 22 height 17
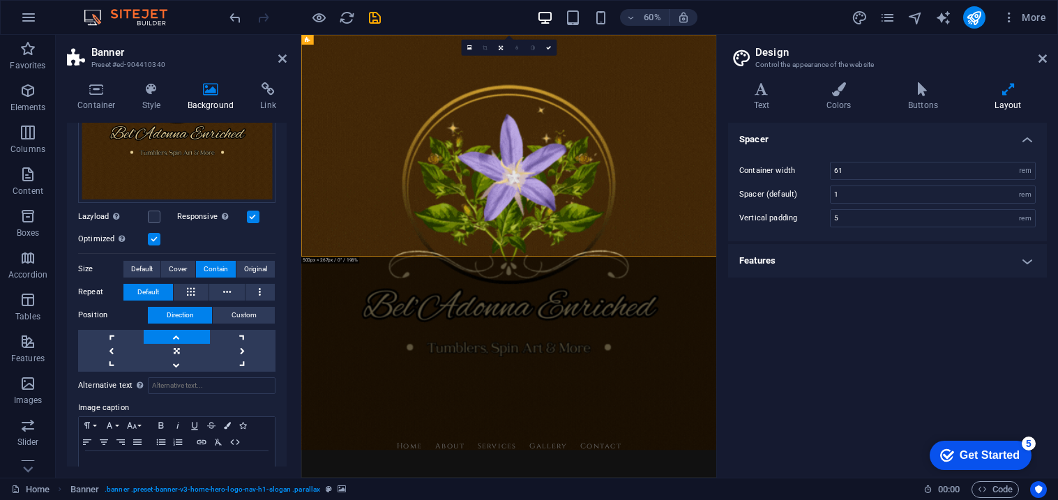
scroll to position [248, 0]
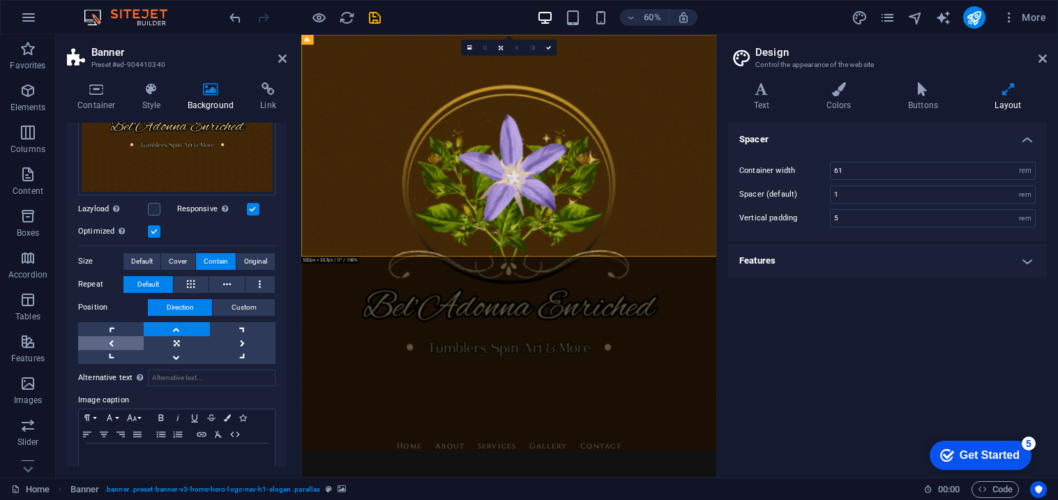
click at [105, 340] on link at bounding box center [111, 343] width 66 height 14
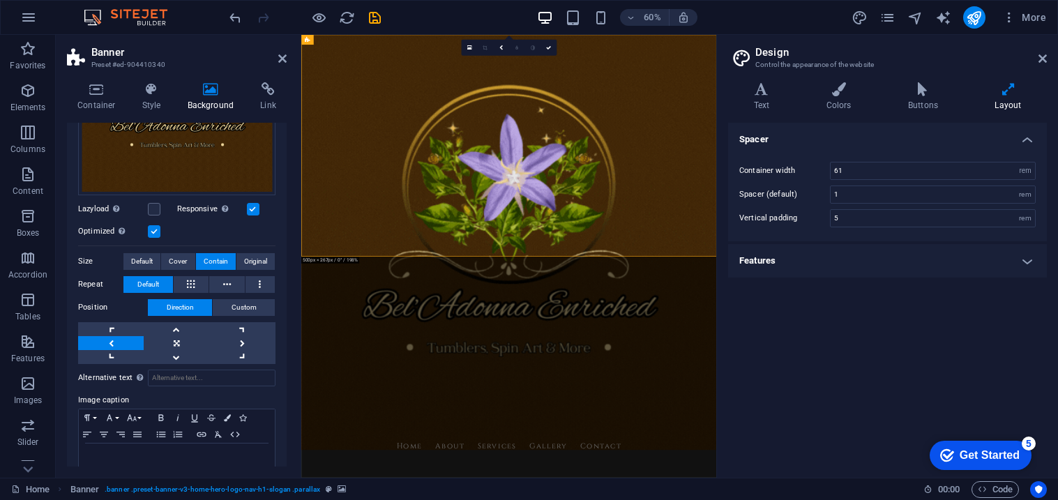
click at [105, 340] on link at bounding box center [111, 343] width 66 height 14
click at [240, 342] on link at bounding box center [243, 343] width 66 height 14
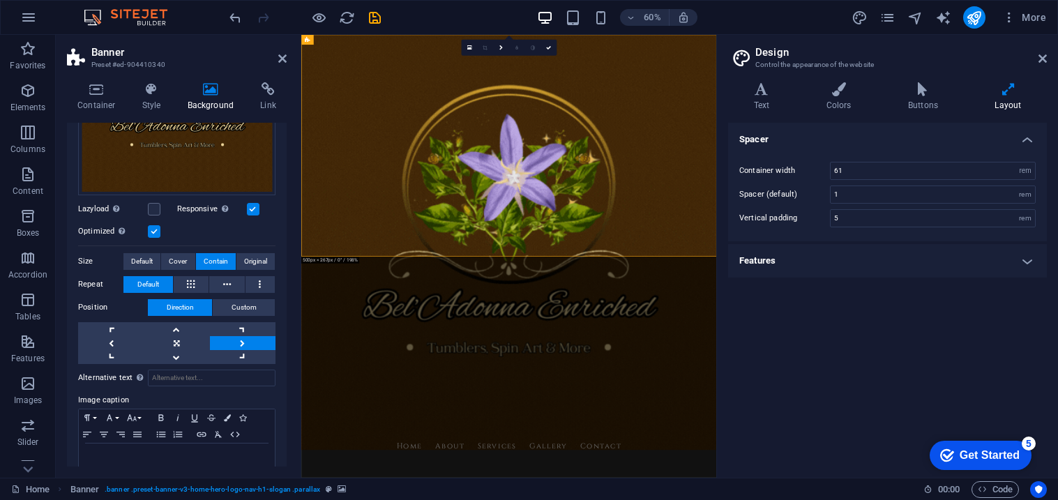
click at [240, 342] on link at bounding box center [243, 343] width 66 height 14
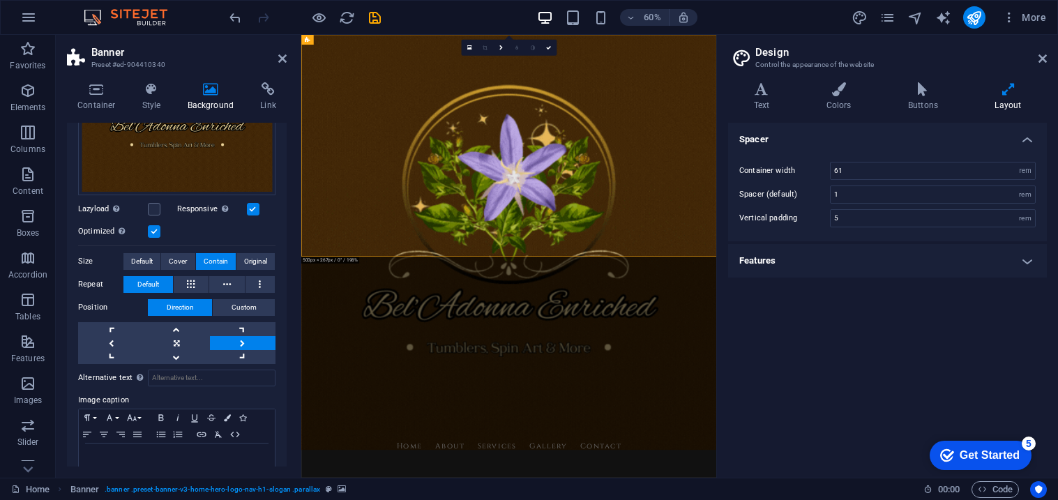
click at [240, 342] on link at bounding box center [243, 343] width 66 height 14
click at [187, 353] on link at bounding box center [177, 357] width 66 height 14
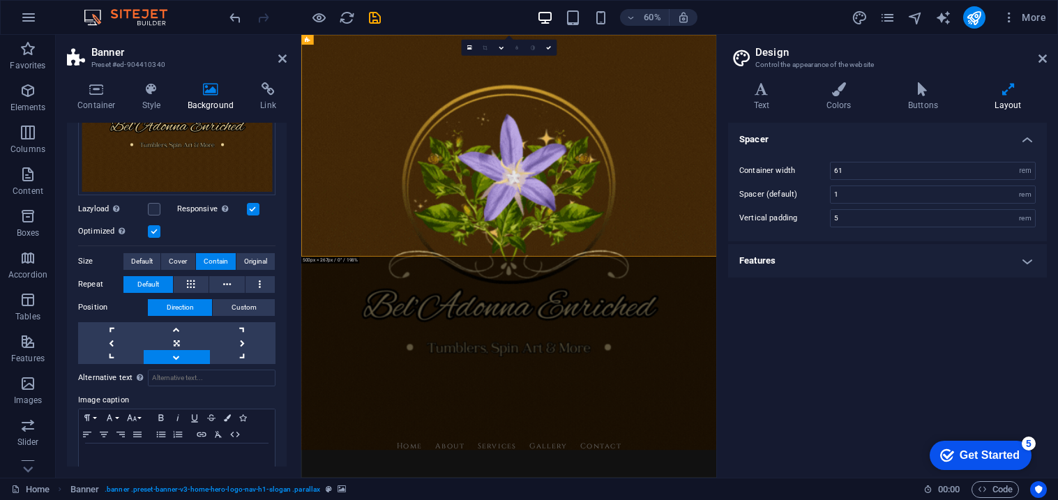
click at [187, 353] on link at bounding box center [177, 357] width 66 height 14
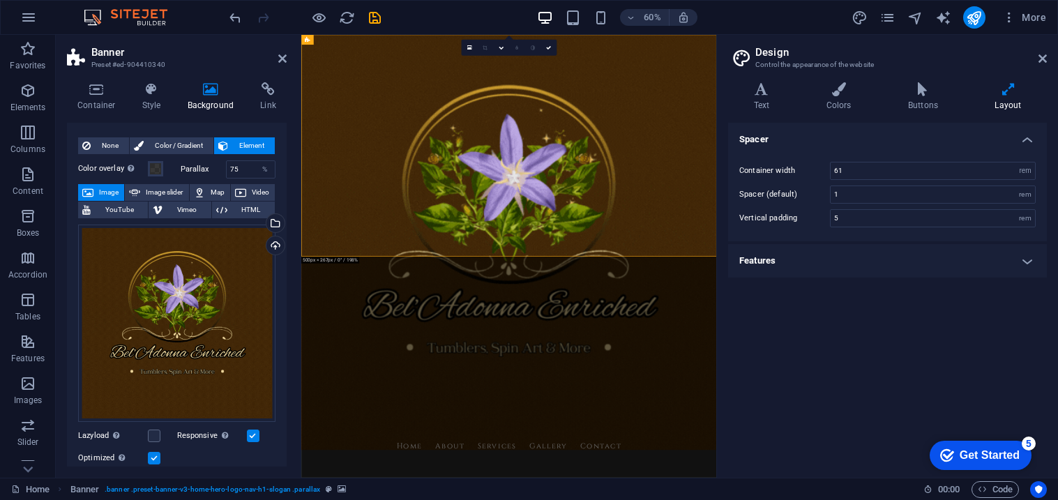
scroll to position [0, 0]
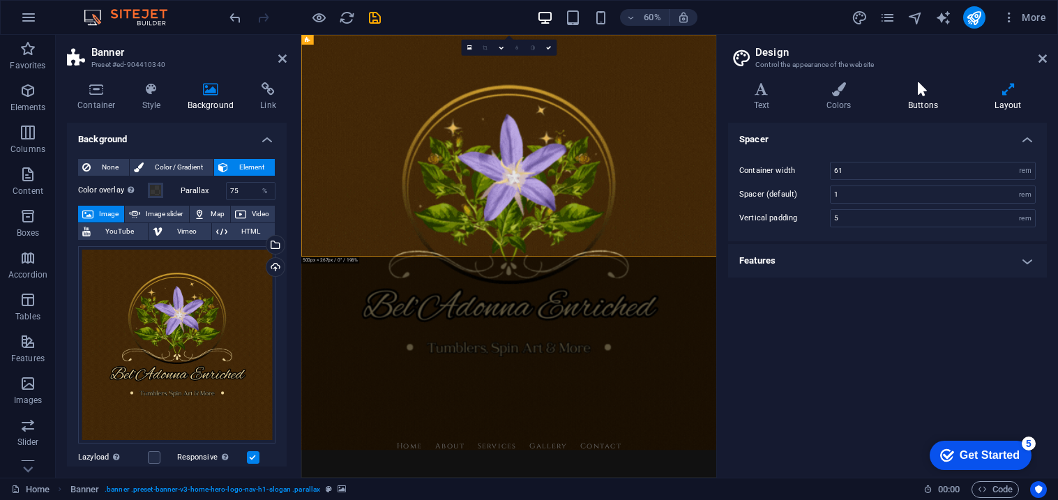
click at [912, 99] on h4 "Buttons" at bounding box center [925, 96] width 86 height 29
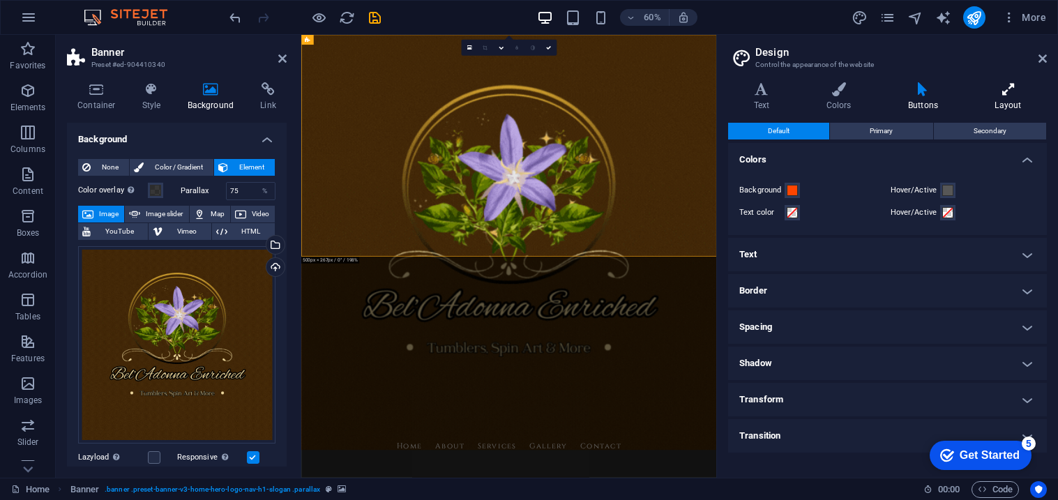
click at [982, 103] on h4 "Layout" at bounding box center [1008, 96] width 77 height 29
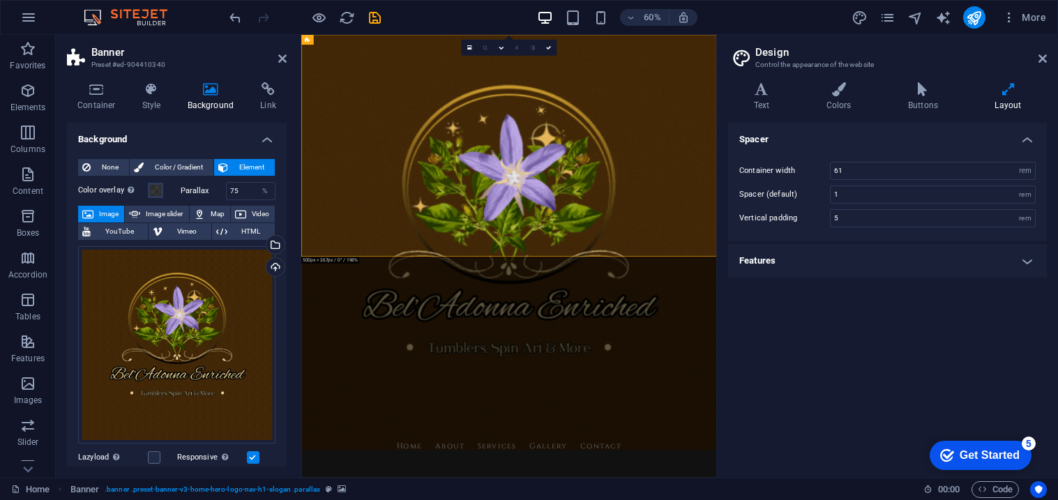
click at [866, 252] on h4 "Features" at bounding box center [887, 260] width 319 height 33
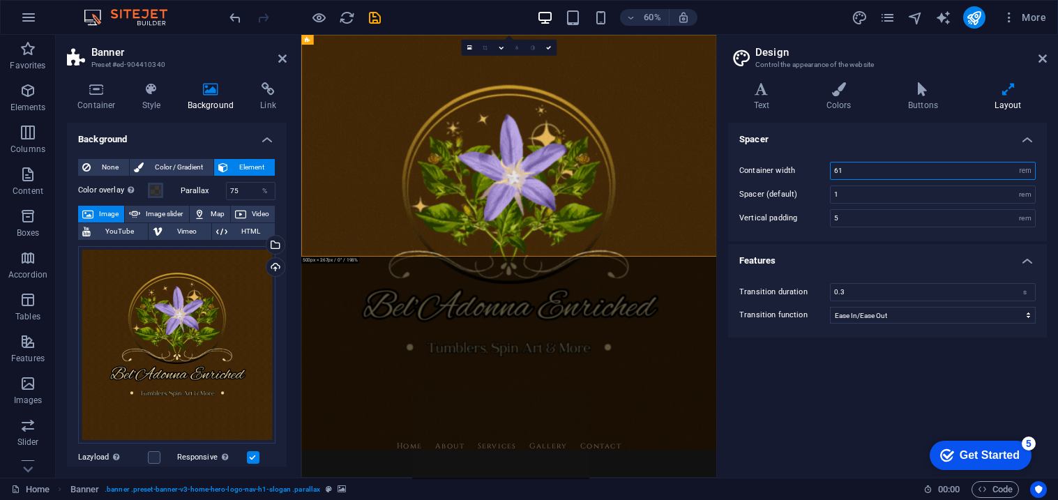
click at [888, 171] on input "61" at bounding box center [933, 171] width 204 height 17
type input "6"
type input "5"
type input "61"
click at [679, 377] on figure at bounding box center [647, 404] width 692 height 738
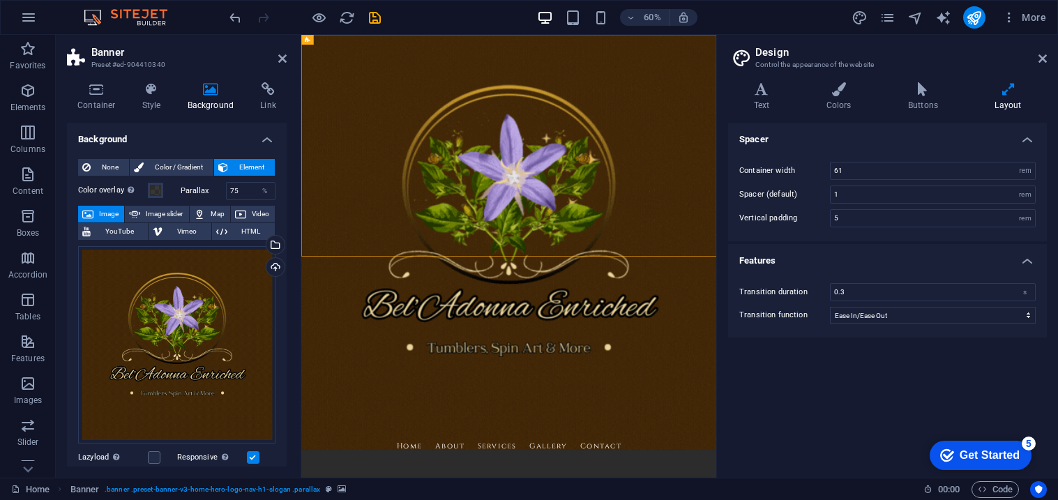
drag, startPoint x: 303, startPoint y: 41, endPoint x: 307, endPoint y: 27, distance: 15.1
click at [307, 35] on section "Favorites Elements Columns Content Boxes Accordion Tables Features Images Slide…" at bounding box center [358, 256] width 716 height 443
click at [345, 38] on span "Menu Bar" at bounding box center [339, 40] width 22 height 5
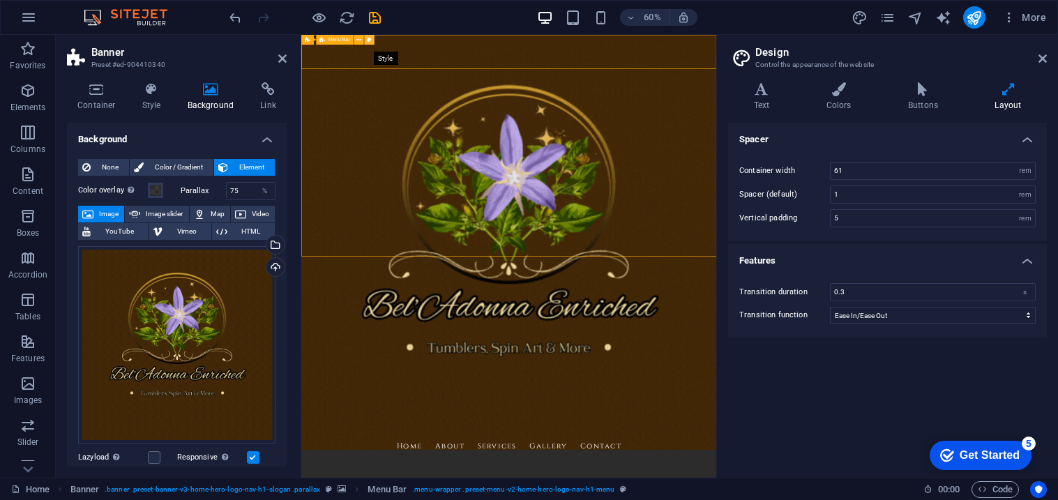
click at [370, 40] on icon at bounding box center [369, 40] width 5 height 9
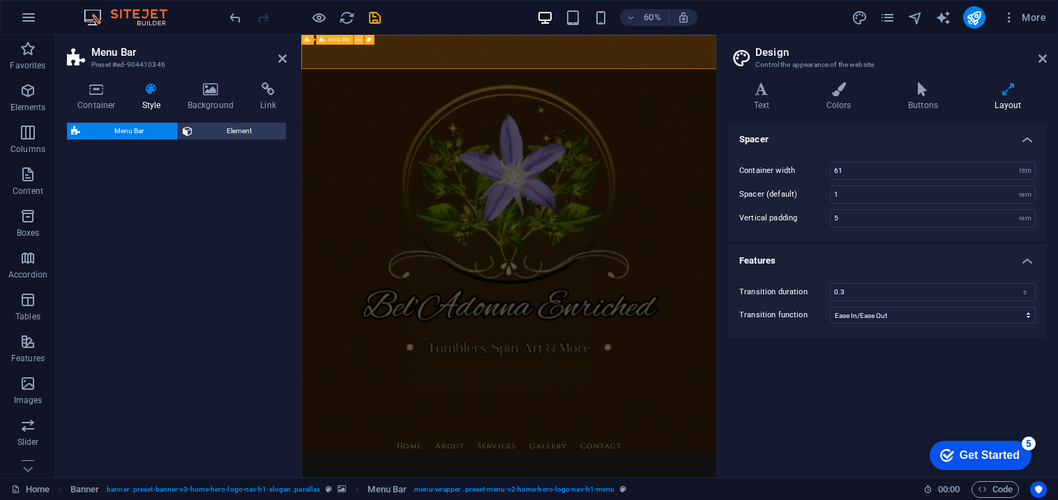
select select "rem"
select select "preset-menu-v2-home-hero-logo-nav-h1-menu"
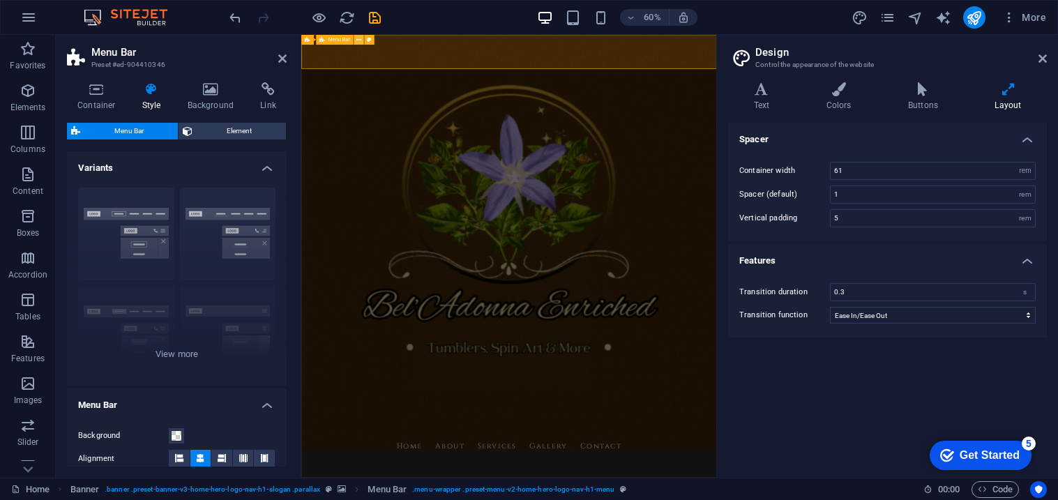
click at [361, 40] on button at bounding box center [359, 40] width 10 height 10
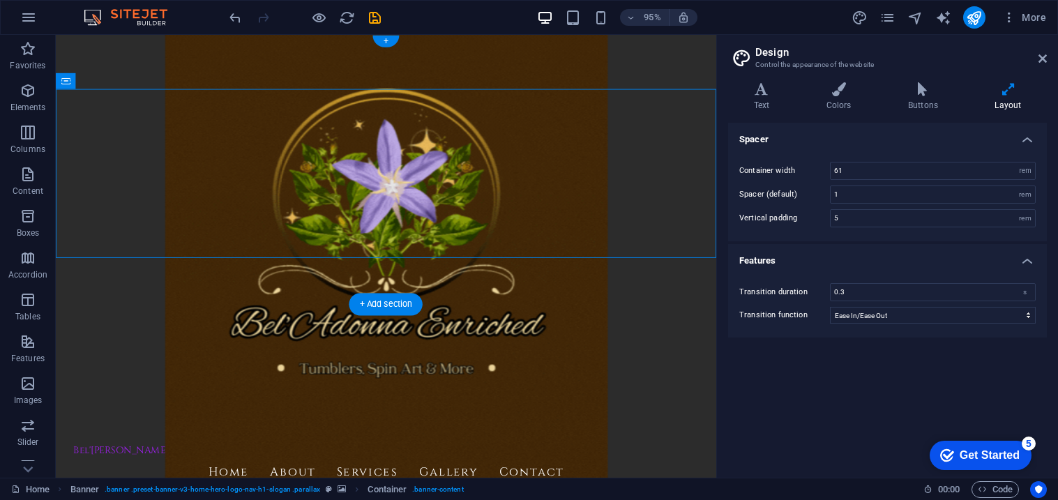
click at [266, 305] on figure at bounding box center [403, 268] width 695 height 466
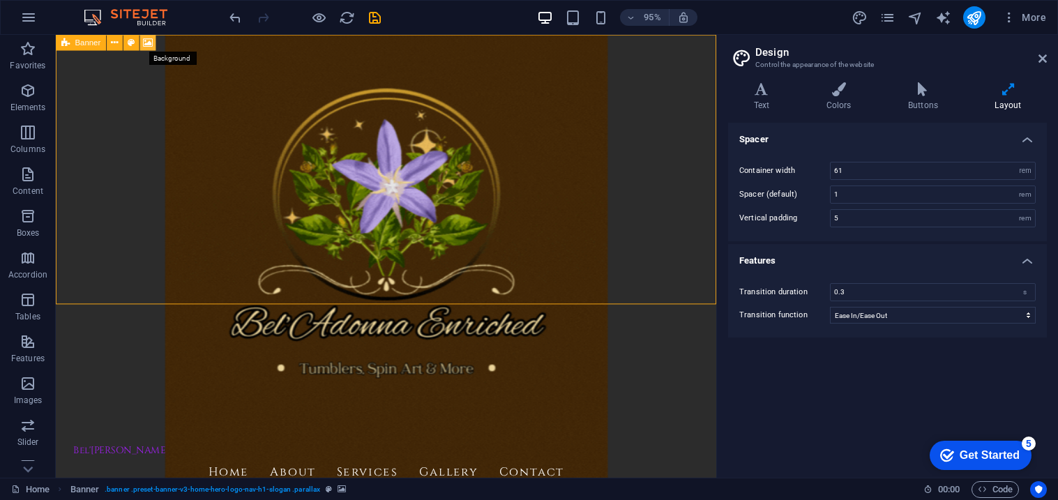
click at [146, 40] on icon at bounding box center [148, 43] width 10 height 14
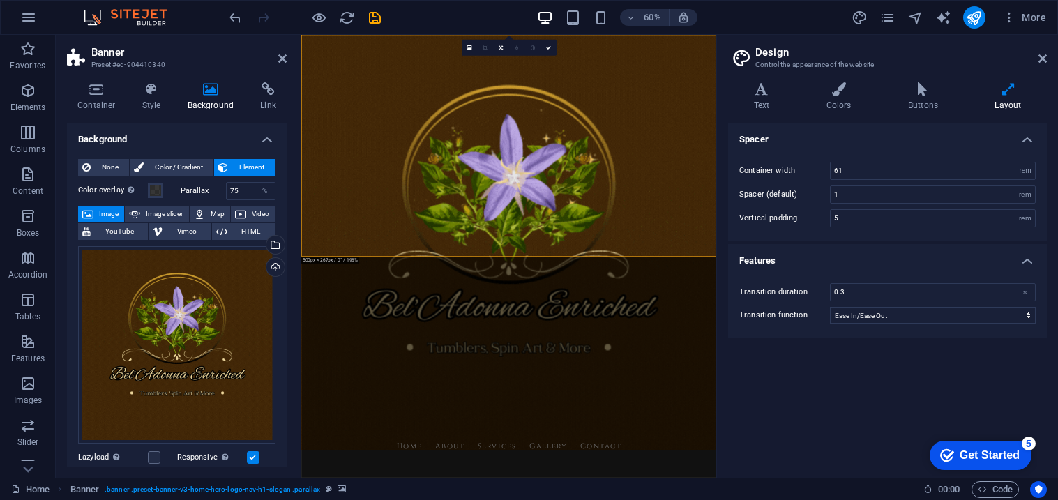
click at [323, 387] on figure at bounding box center [647, 404] width 692 height 738
click at [347, 369] on figure at bounding box center [647, 404] width 692 height 738
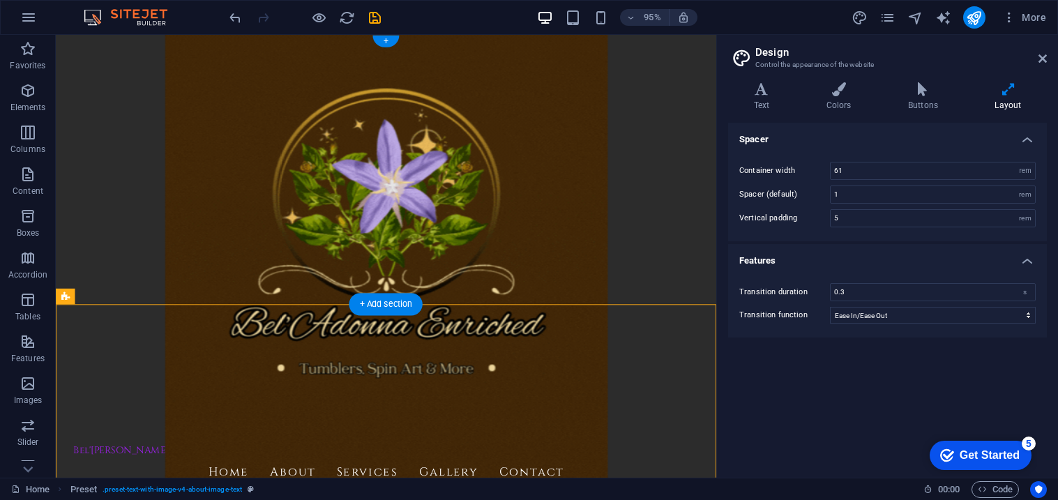
click at [105, 286] on figure at bounding box center [403, 268] width 695 height 466
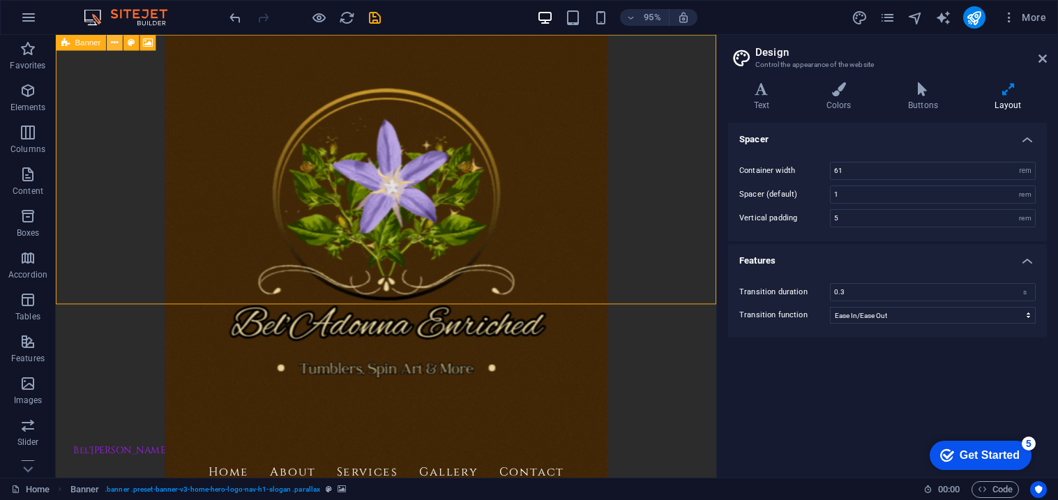
click at [116, 42] on icon at bounding box center [114, 43] width 7 height 14
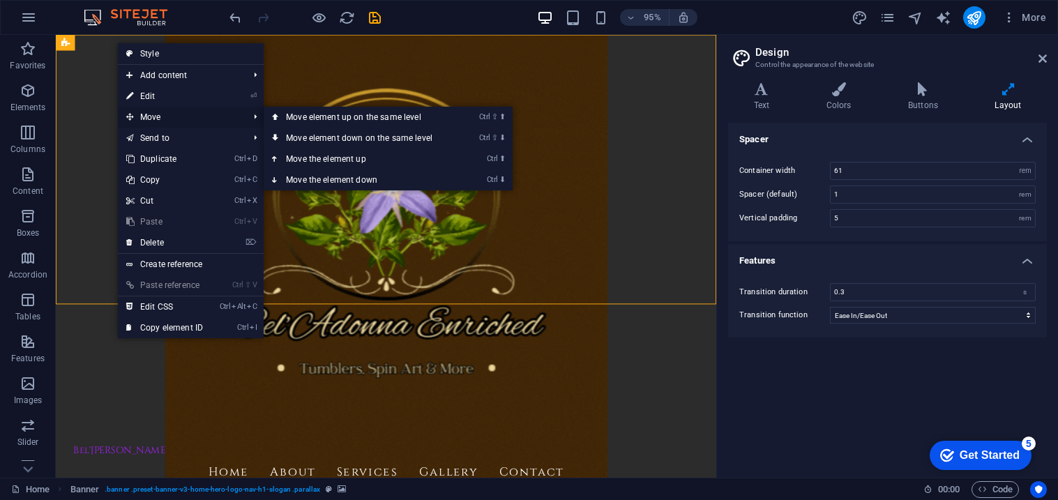
click at [145, 114] on span "Move" at bounding box center [180, 117] width 125 height 21
click at [292, 119] on link "Ctrl ⇧ ⬆ Move element up on the same level" at bounding box center [362, 117] width 197 height 21
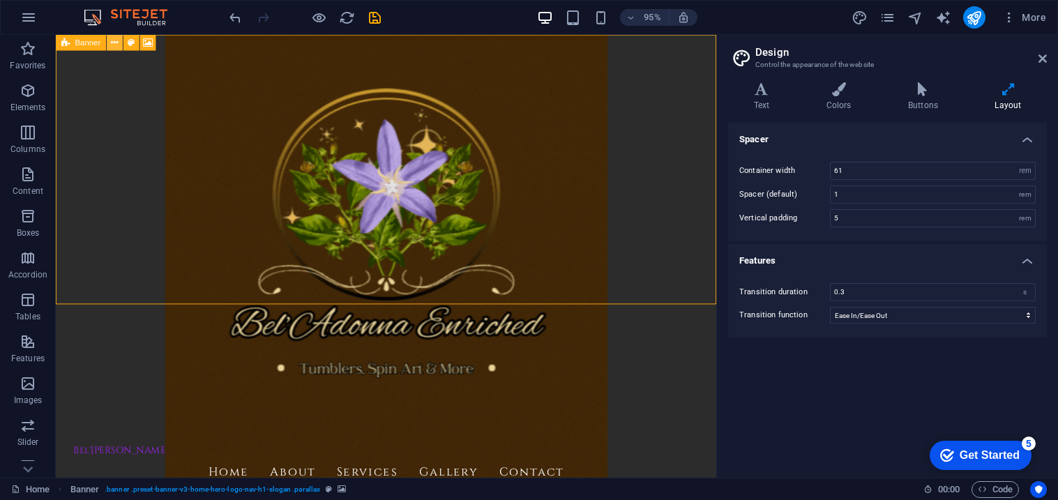
click at [112, 43] on icon at bounding box center [114, 43] width 7 height 14
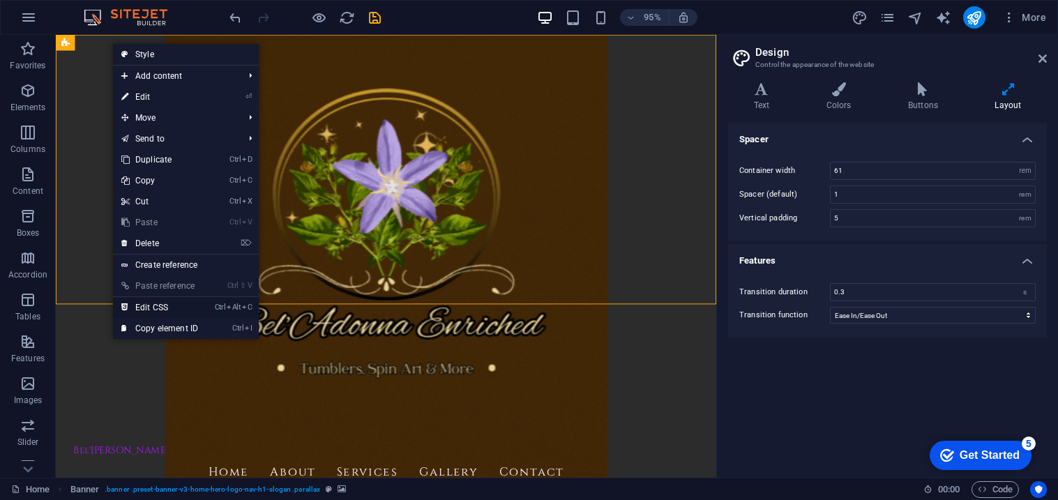
click at [191, 310] on link "Ctrl Alt C Edit CSS" at bounding box center [159, 307] width 93 height 21
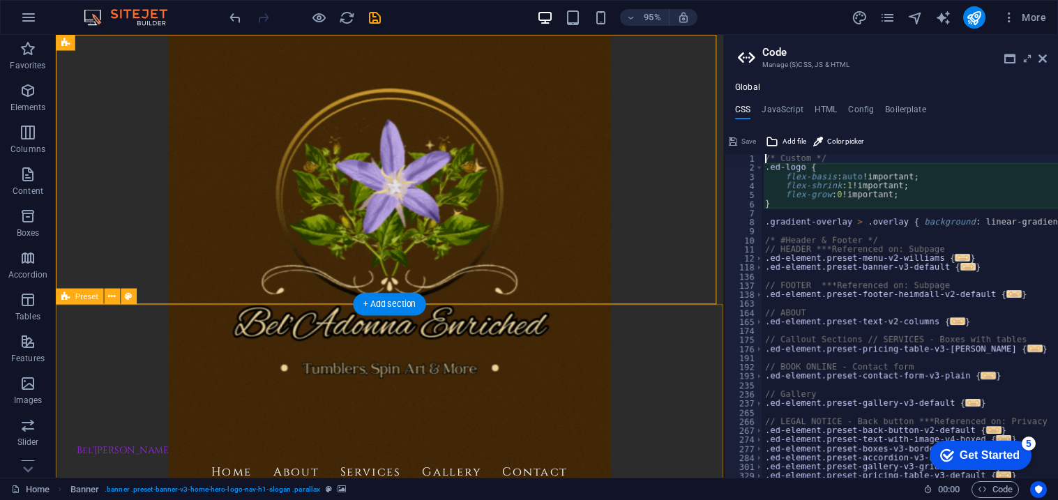
type textarea "@include banner-v3("
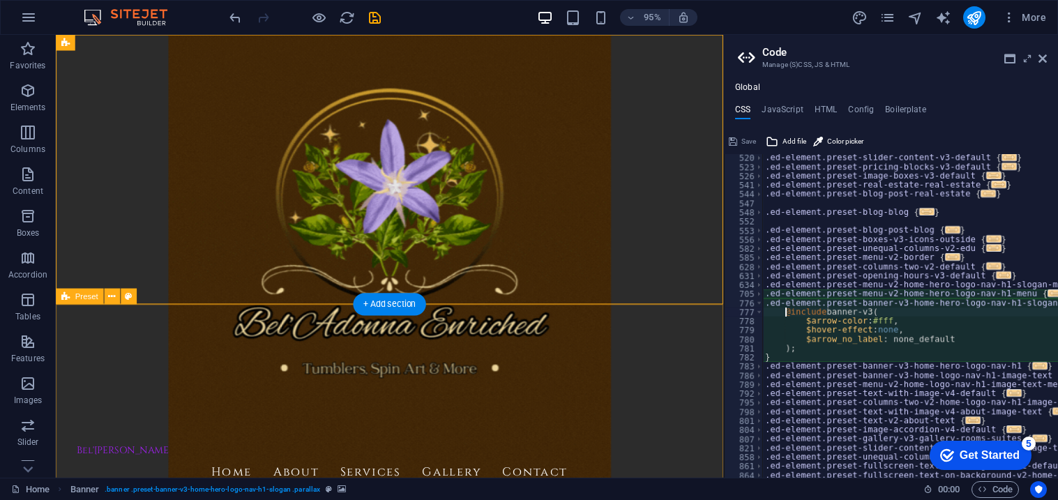
scroll to position [428, 0]
click at [1039, 61] on icon at bounding box center [1043, 58] width 8 height 11
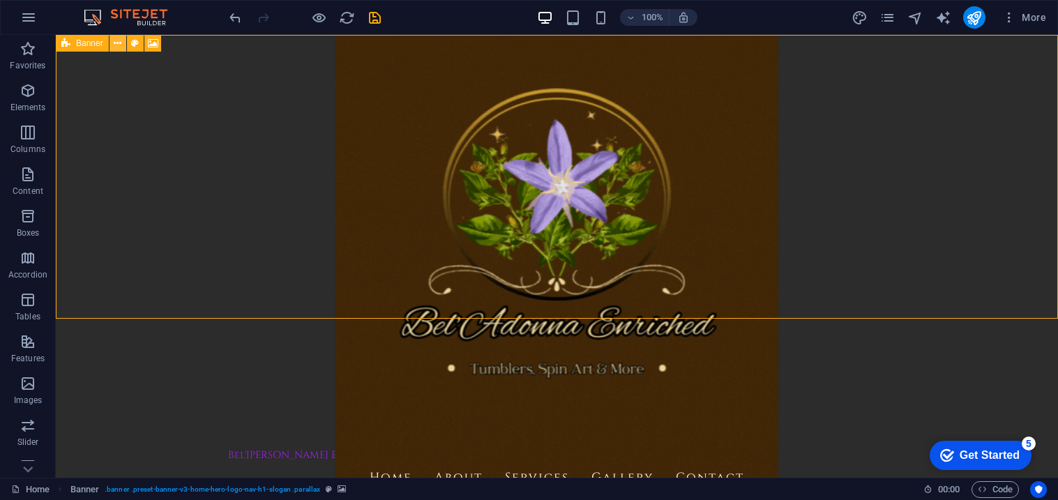
click at [121, 43] on button at bounding box center [118, 43] width 17 height 17
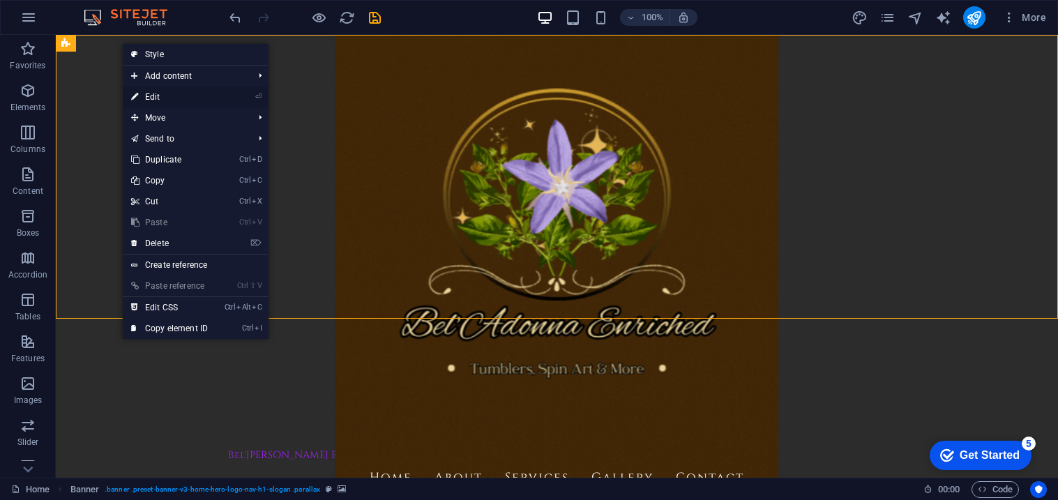
click at [146, 93] on link "⏎ Edit" at bounding box center [169, 96] width 93 height 21
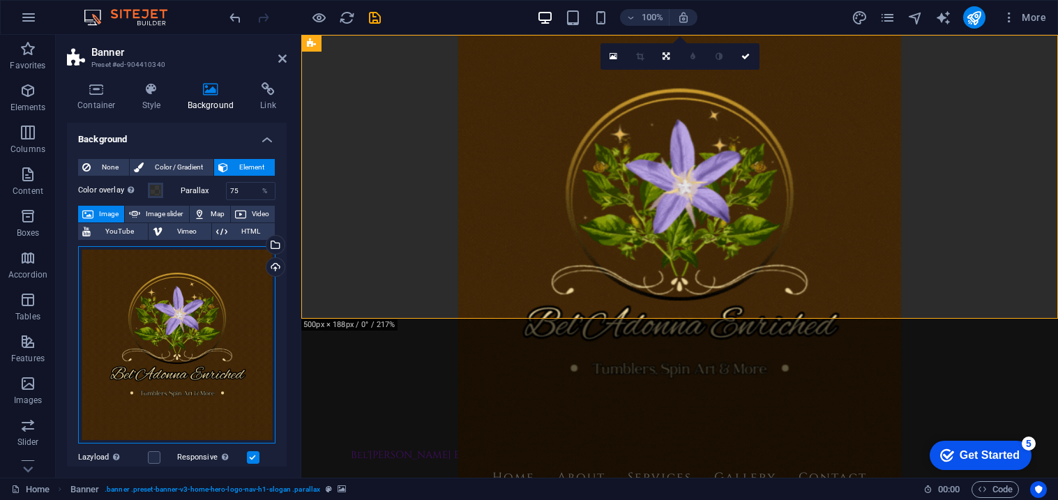
click at [240, 408] on div "Drag files here, click to choose files or select files from Files or our free s…" at bounding box center [176, 344] width 197 height 197
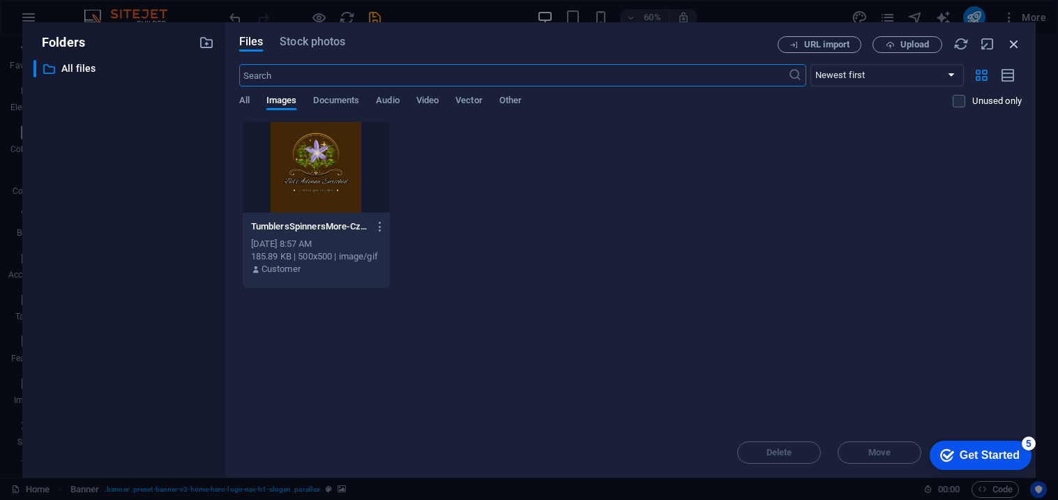
click at [1018, 45] on icon "button" at bounding box center [1013, 43] width 15 height 15
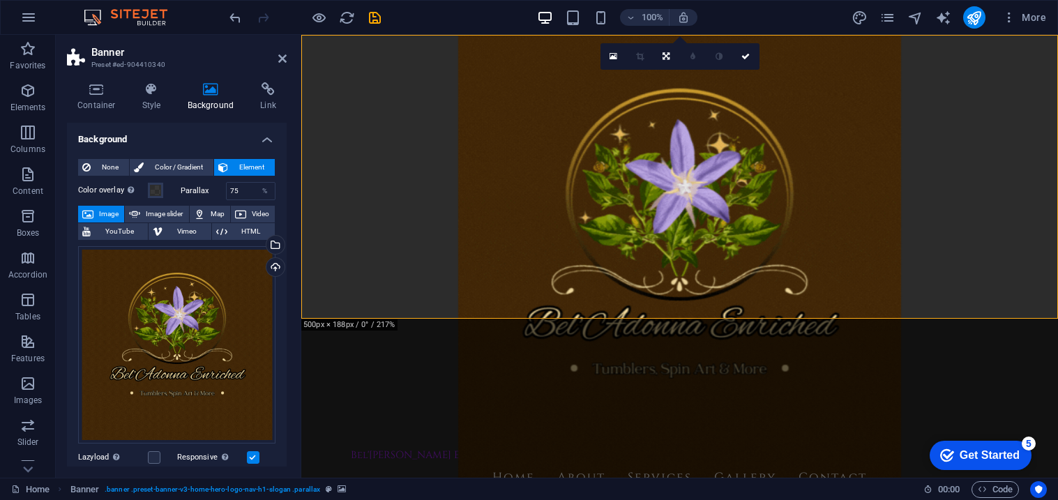
click at [369, 291] on figure at bounding box center [679, 256] width 757 height 443
drag, startPoint x: 369, startPoint y: 291, endPoint x: 512, endPoint y: 298, distance: 143.2
click at [369, 291] on figure at bounding box center [679, 256] width 757 height 443
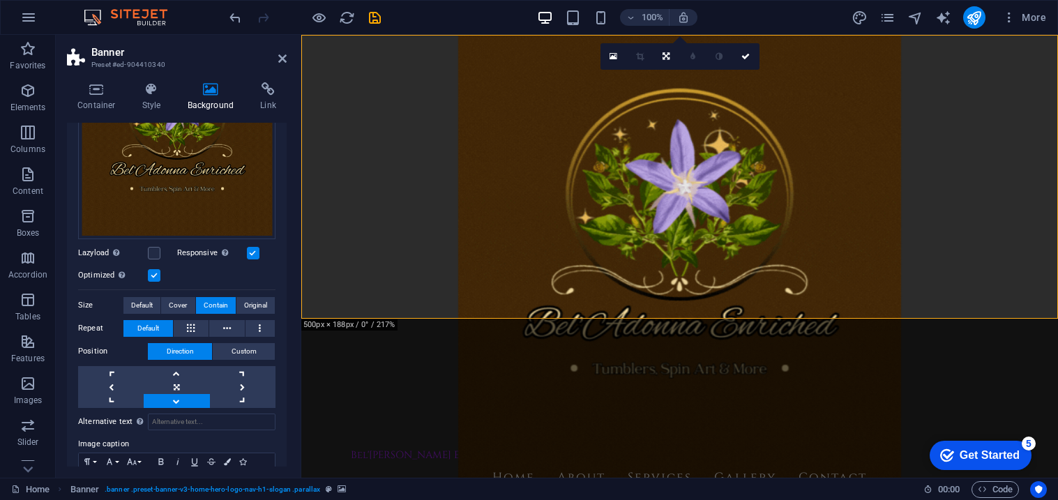
scroll to position [208, 0]
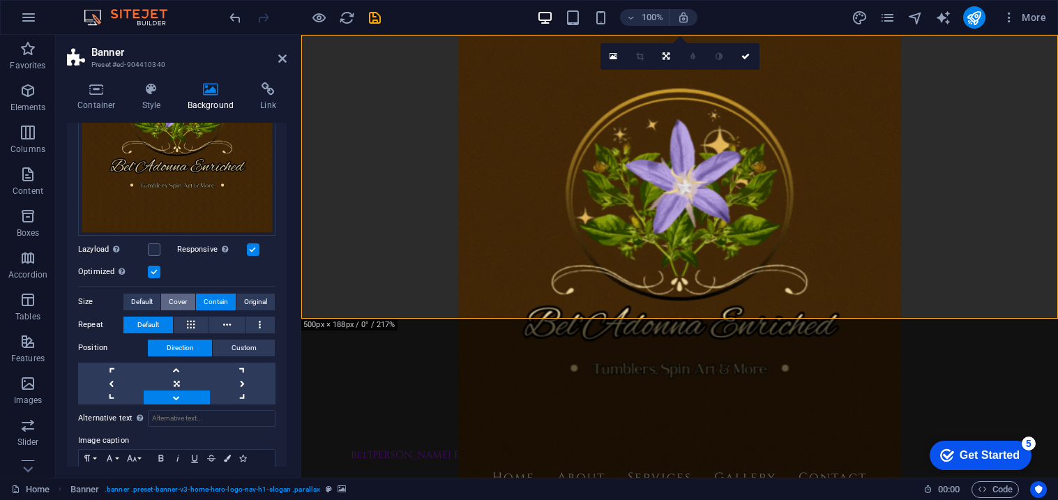
click at [172, 296] on span "Cover" at bounding box center [178, 302] width 18 height 17
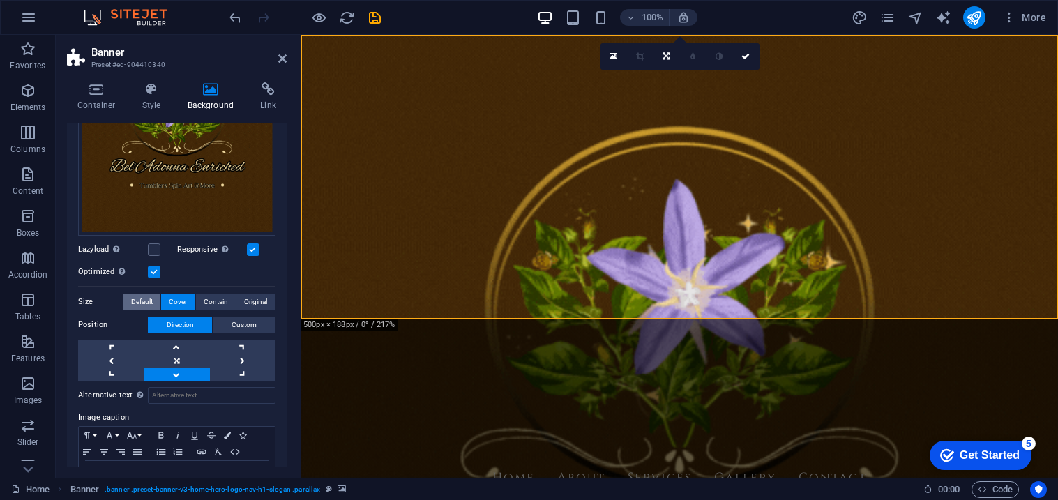
click at [139, 299] on span "Default" at bounding box center [142, 302] width 22 height 17
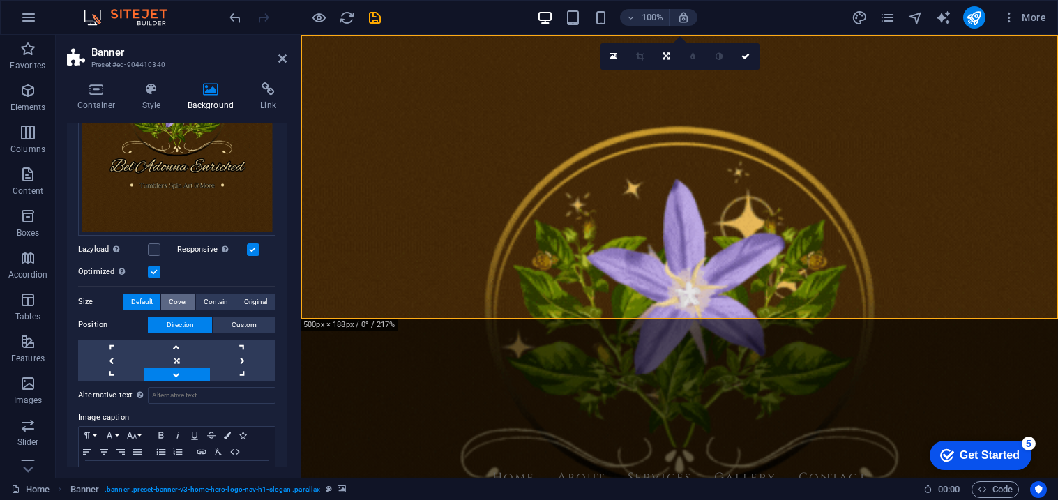
click at [169, 296] on span "Cover" at bounding box center [178, 302] width 18 height 17
click at [246, 295] on span "Original" at bounding box center [255, 302] width 23 height 17
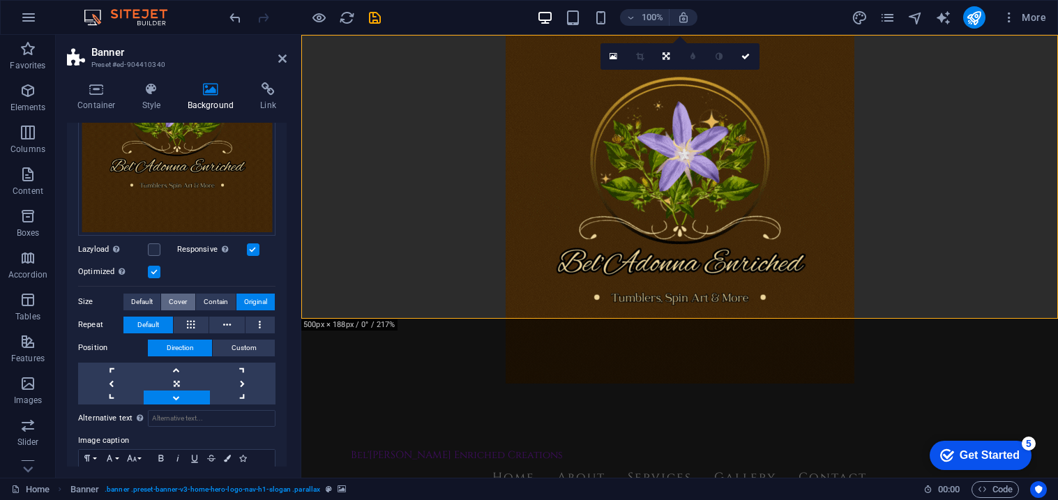
click at [174, 297] on span "Cover" at bounding box center [178, 302] width 18 height 17
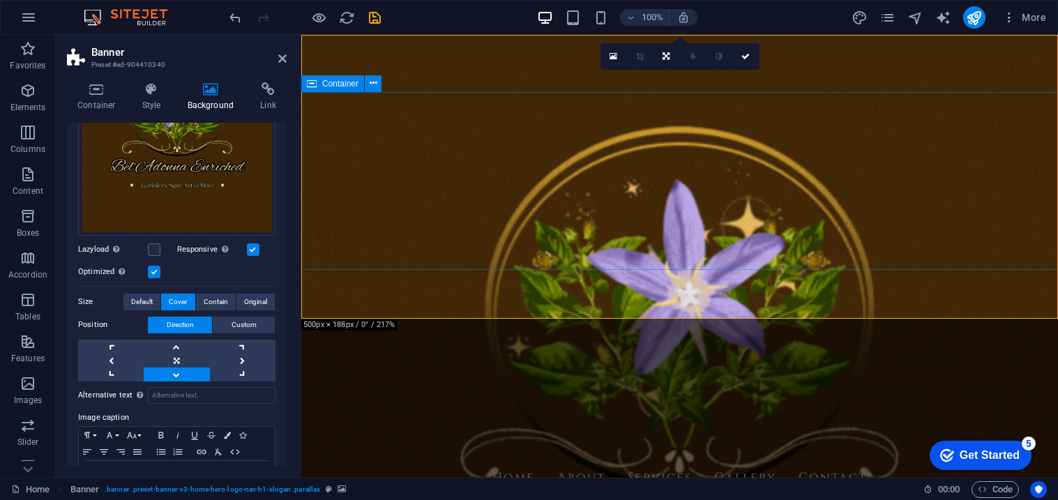
drag, startPoint x: 529, startPoint y: 299, endPoint x: 483, endPoint y: 285, distance: 48.1
click at [522, 262] on div "Bel'[PERSON_NAME] Enriched Creations Home About Services Gallery Contact Welcom…" at bounding box center [679, 385] width 757 height 700
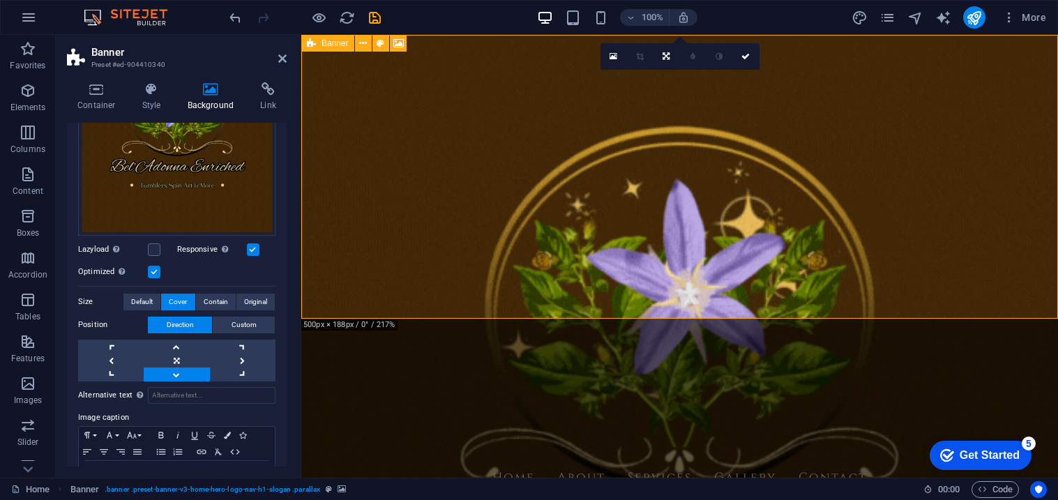
click at [331, 43] on span "Banner" at bounding box center [335, 43] width 27 height 8
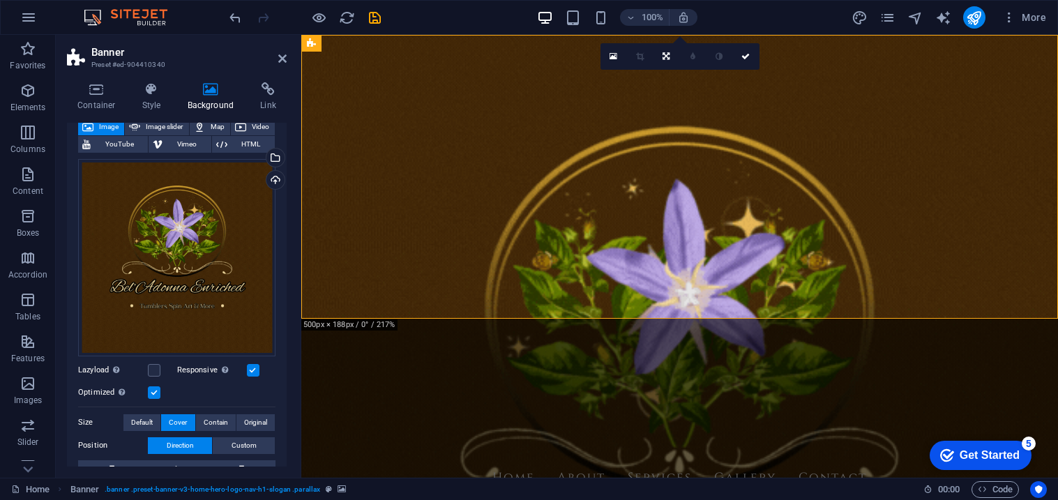
scroll to position [0, 0]
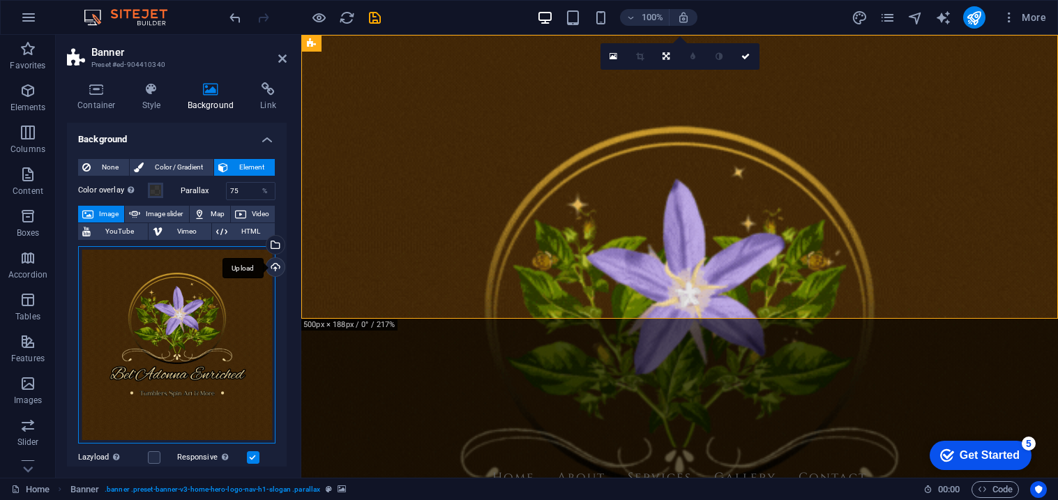
drag, startPoint x: 214, startPoint y: 287, endPoint x: 280, endPoint y: 276, distance: 67.2
click at [220, 284] on div "Drag files here, click to choose files or select files from Files or our free s…" at bounding box center [176, 344] width 197 height 197
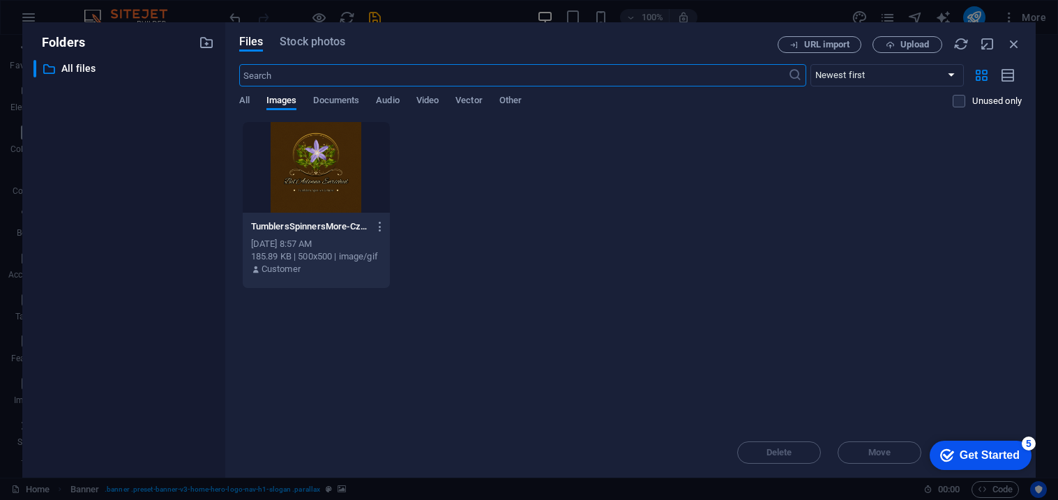
click at [269, 266] on p "Customer" at bounding box center [281, 269] width 39 height 13
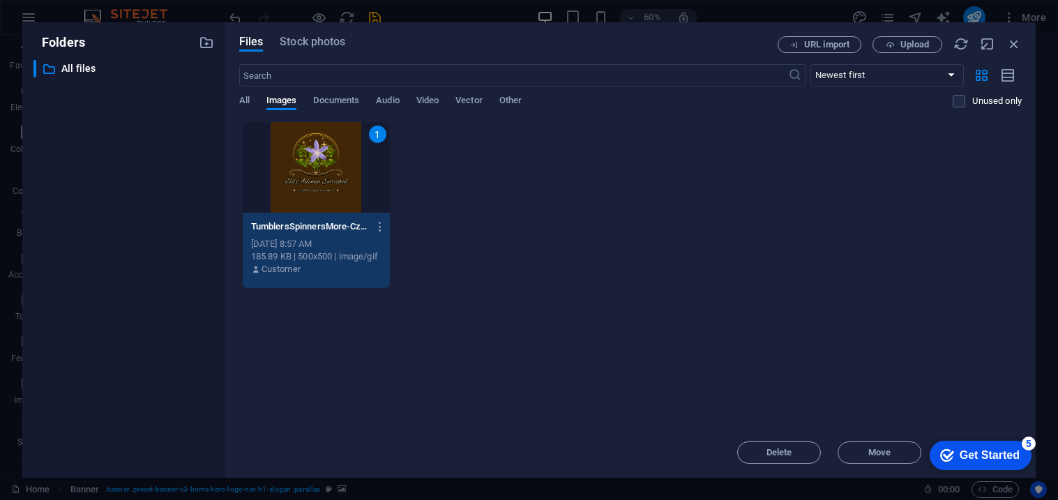
click at [303, 181] on div "1" at bounding box center [316, 167] width 147 height 91
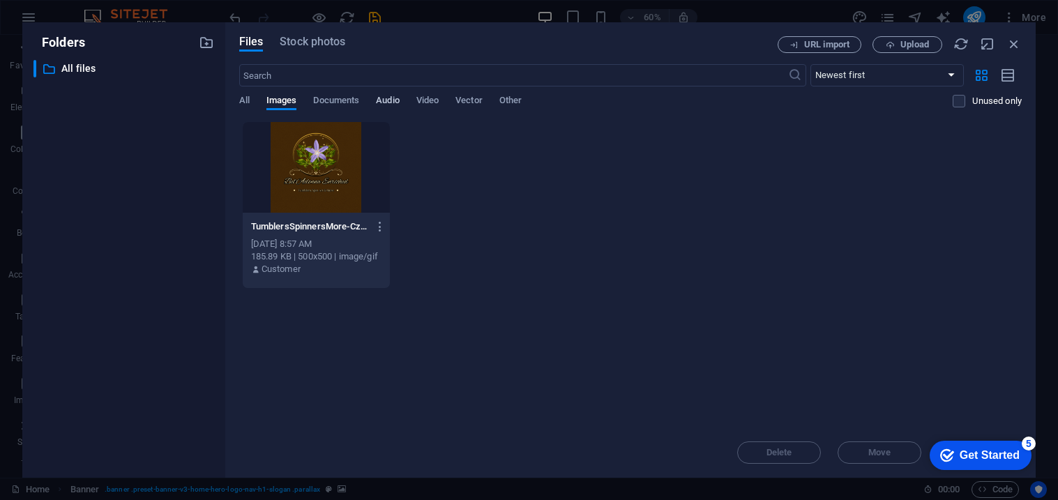
click at [387, 96] on span "Audio" at bounding box center [387, 102] width 23 height 20
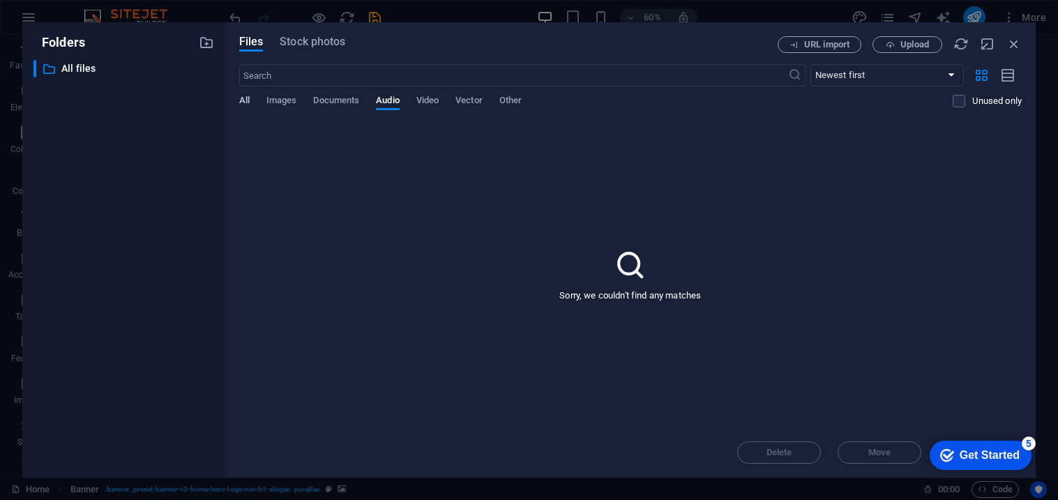
click at [239, 104] on div "Files Stock photos URL import Upload ​ Newest first Oldest first Name (A-Z) Nam…" at bounding box center [630, 249] width 810 height 455
click at [242, 103] on span "All" at bounding box center [244, 102] width 10 height 20
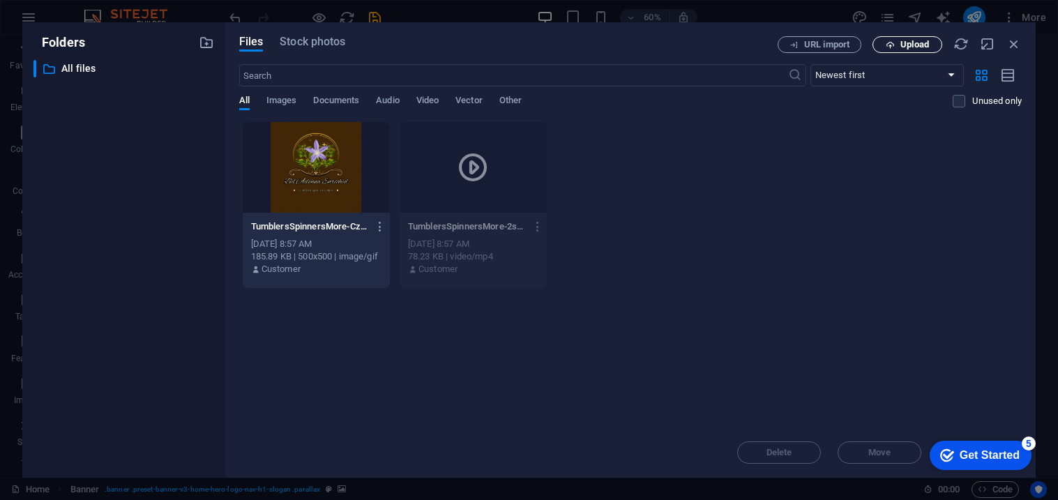
click at [890, 49] on icon "button" at bounding box center [890, 44] width 9 height 9
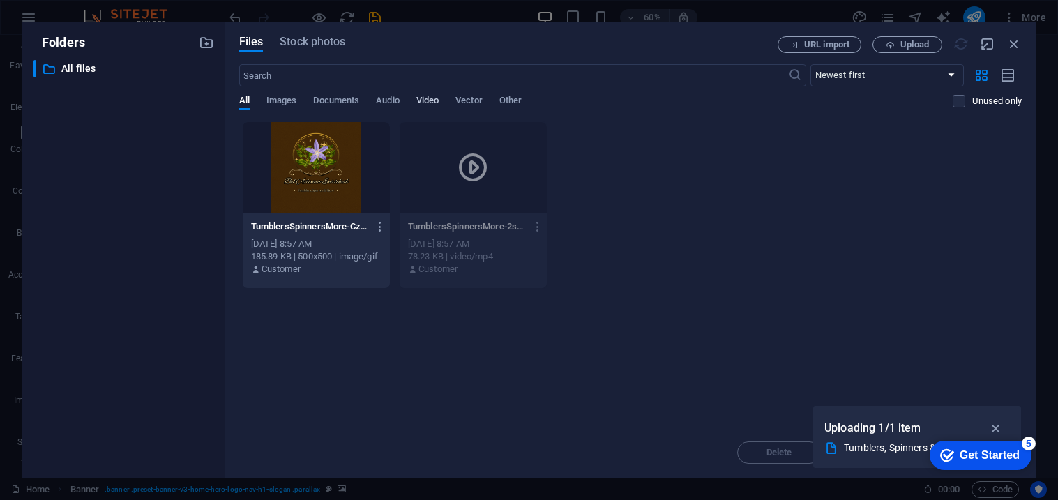
click at [428, 100] on span "Video" at bounding box center [427, 102] width 22 height 20
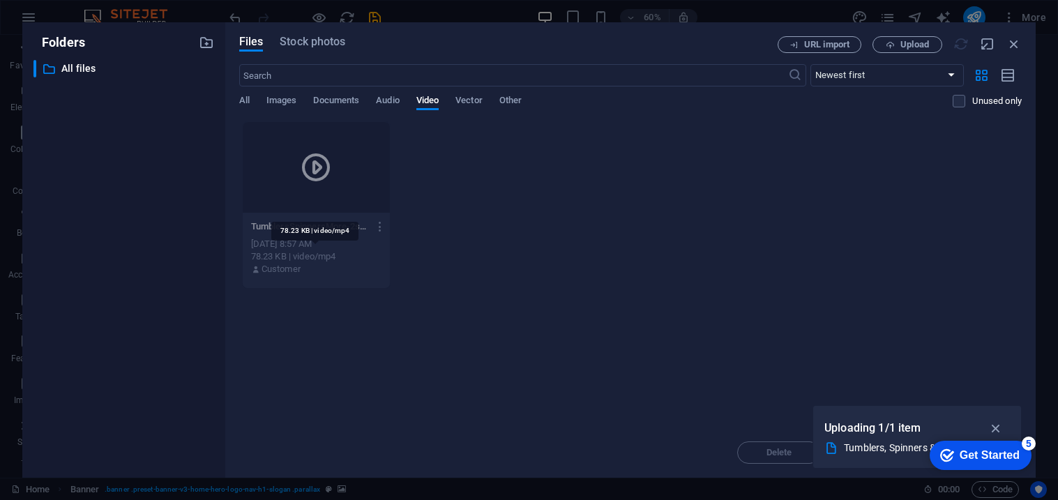
click at [299, 258] on div "78.23 KB | video/mp4" at bounding box center [316, 256] width 130 height 13
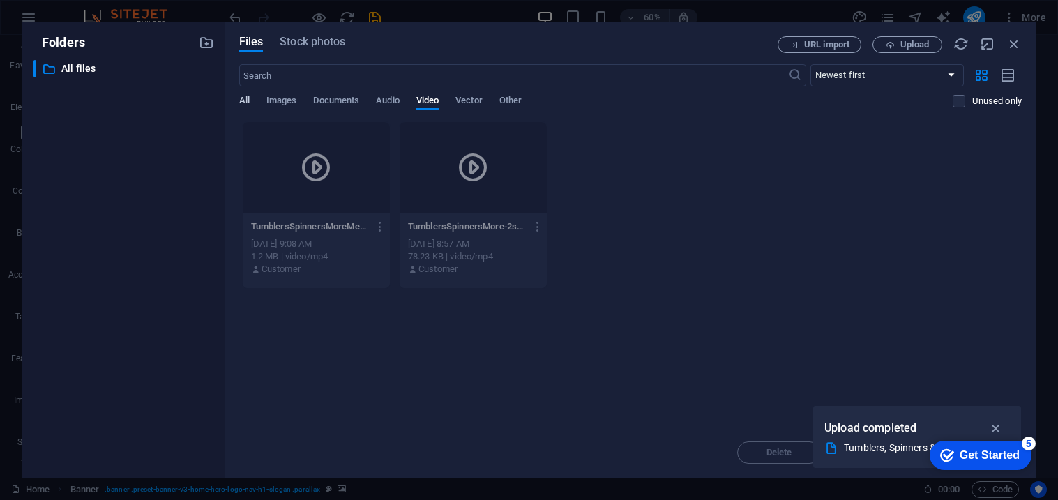
click at [246, 98] on span "All" at bounding box center [244, 102] width 10 height 20
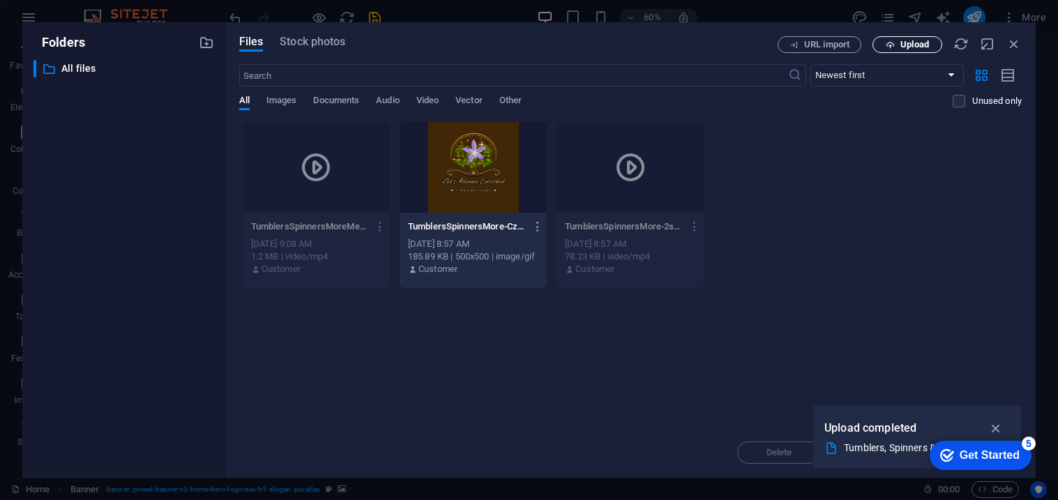
click at [909, 51] on button "Upload" at bounding box center [908, 44] width 70 height 17
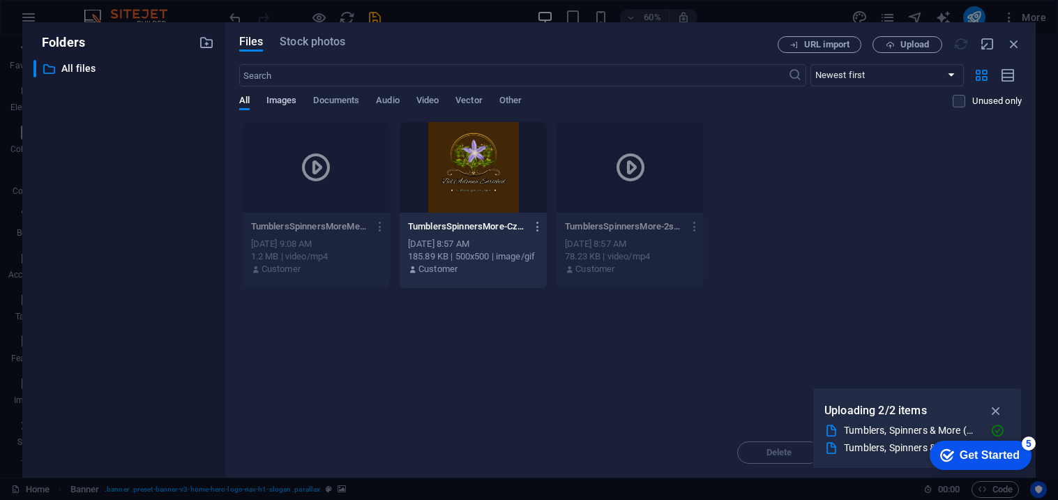
click at [286, 104] on span "Images" at bounding box center [281, 102] width 31 height 20
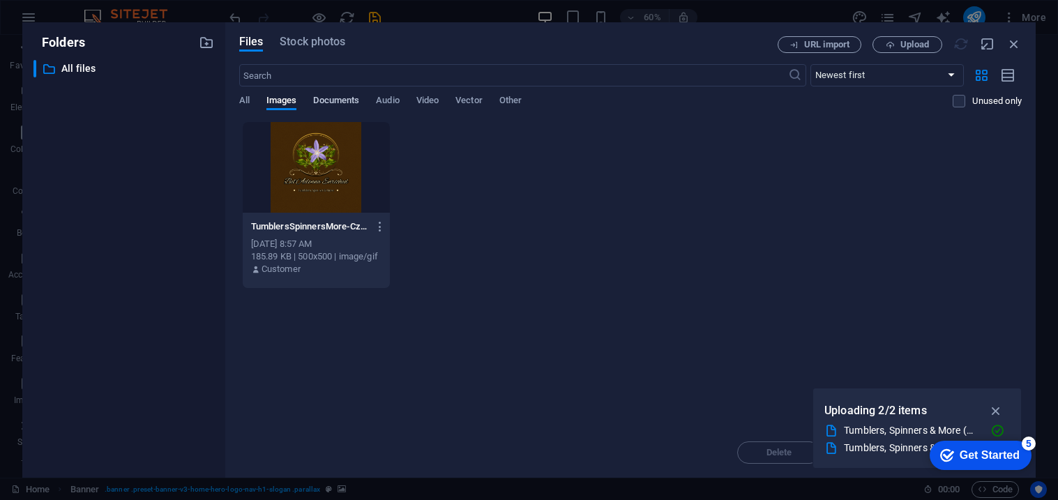
click at [340, 101] on span "Documents" at bounding box center [336, 102] width 46 height 20
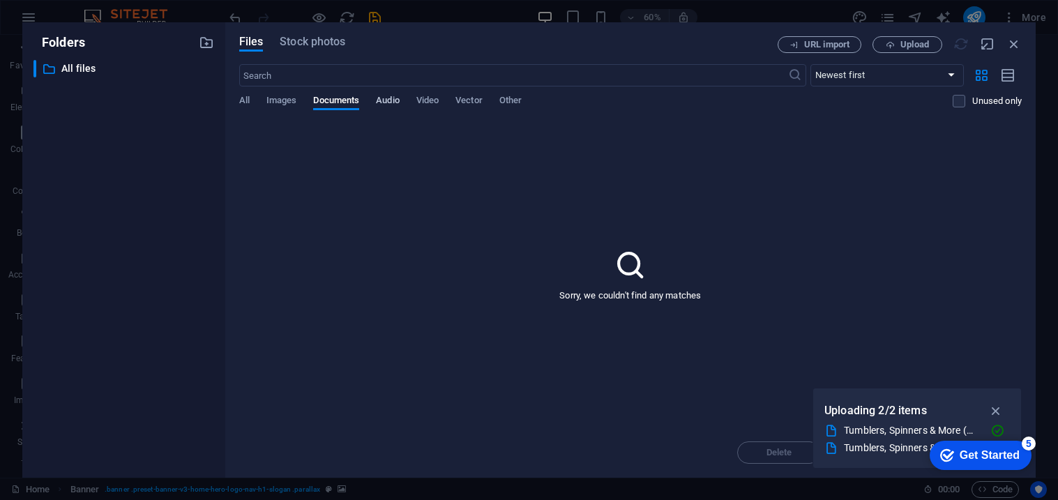
click at [387, 101] on span "Audio" at bounding box center [387, 102] width 23 height 20
click at [412, 101] on div "All Images Documents Audio Video Vector Other" at bounding box center [596, 108] width 714 height 27
click at [435, 100] on span "Video" at bounding box center [427, 102] width 22 height 20
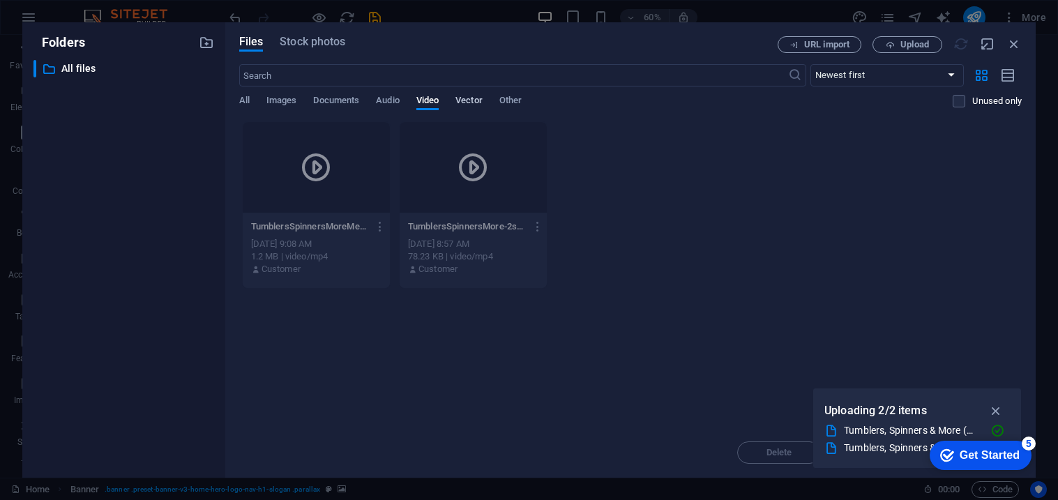
click at [467, 100] on span "Vector" at bounding box center [468, 102] width 27 height 20
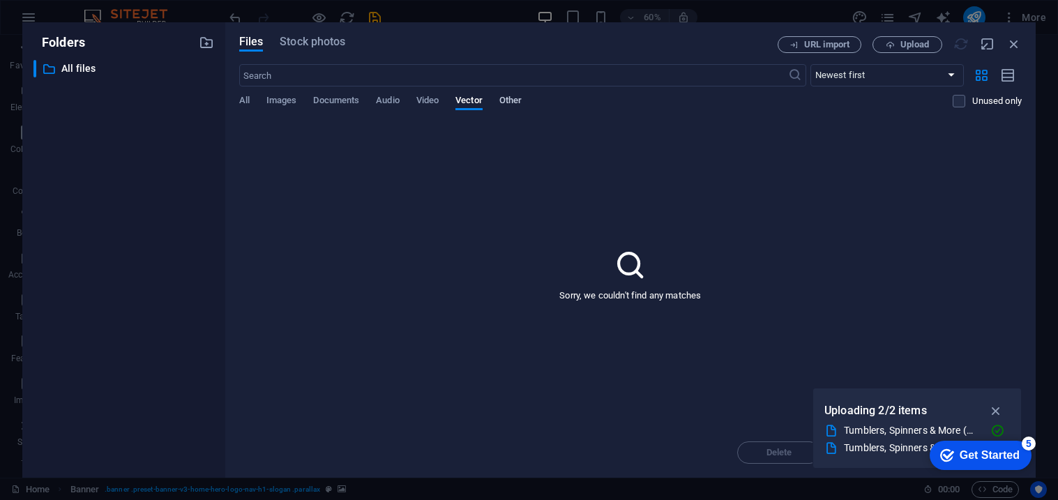
click at [508, 100] on span "Other" at bounding box center [510, 102] width 22 height 20
click at [269, 106] on span "Images" at bounding box center [281, 102] width 31 height 20
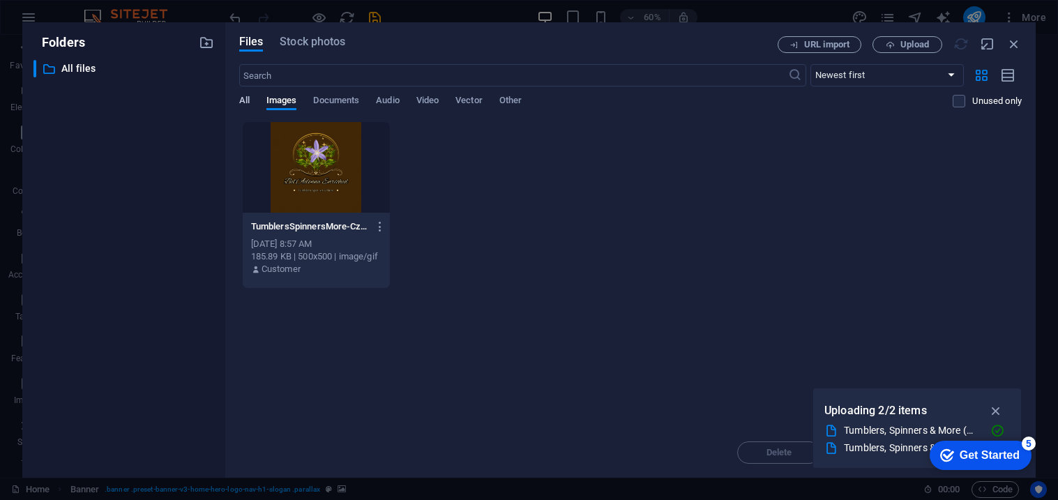
click at [248, 100] on span "All" at bounding box center [244, 102] width 10 height 20
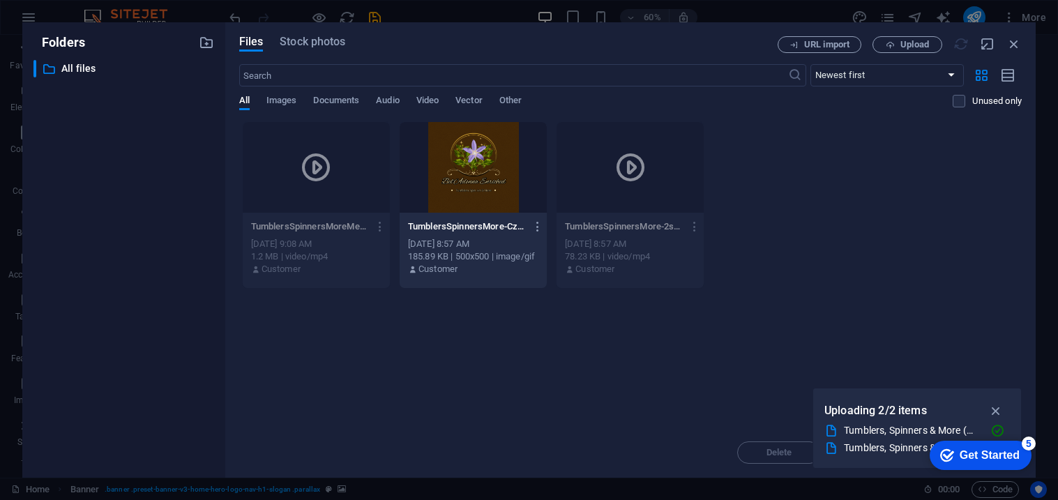
click at [836, 422] on div "Tumblers, Spinners & More (Medium Banner (US) (Landscape)).mp4" at bounding box center [917, 430] width 186 height 17
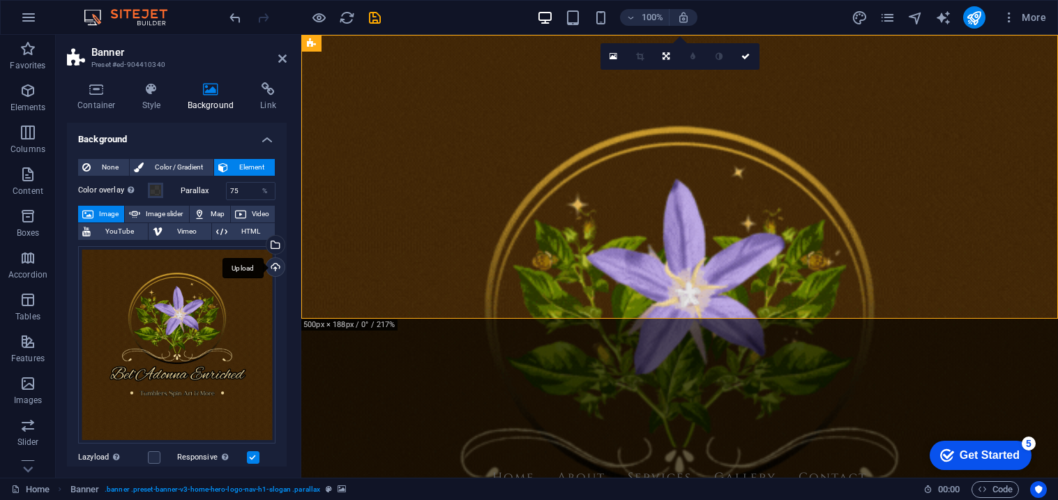
click at [270, 261] on div "Upload" at bounding box center [274, 268] width 21 height 21
click at [269, 268] on div "Upload" at bounding box center [274, 268] width 21 height 21
click at [264, 266] on div "Upload" at bounding box center [274, 268] width 21 height 21
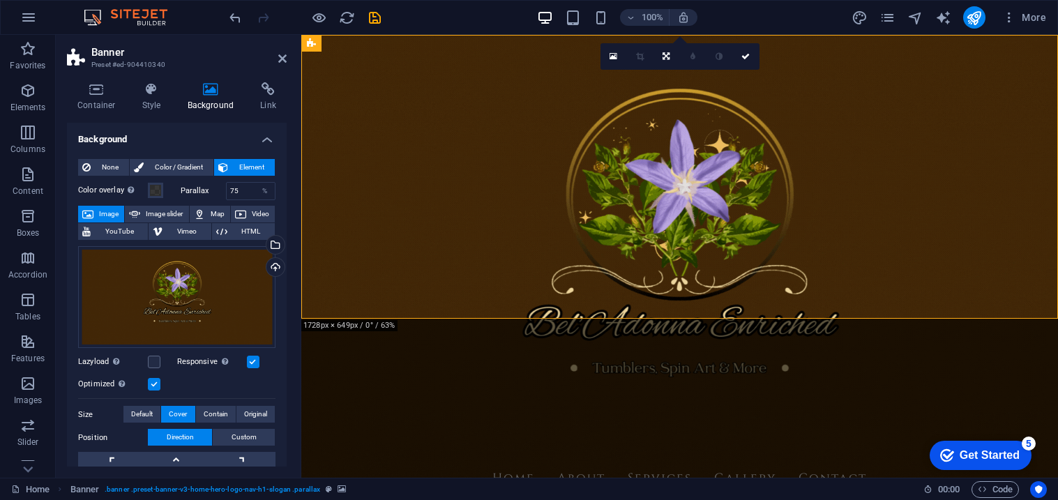
click at [435, 306] on figure at bounding box center [679, 256] width 757 height 443
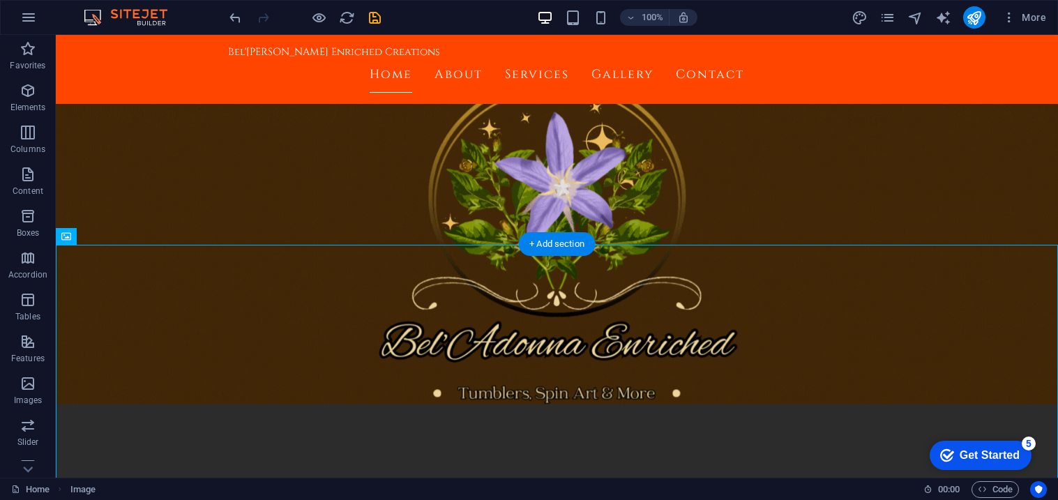
scroll to position [74, 0]
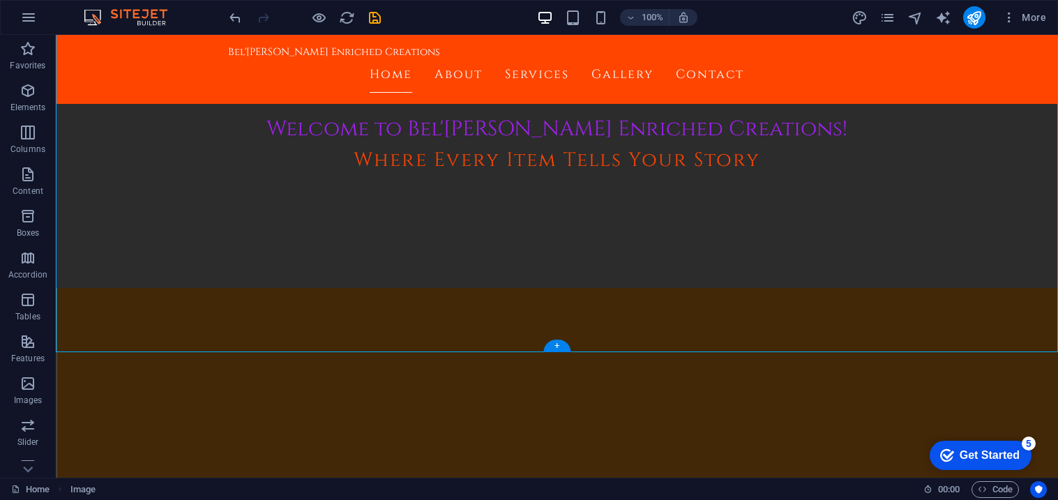
scroll to position [575, 0]
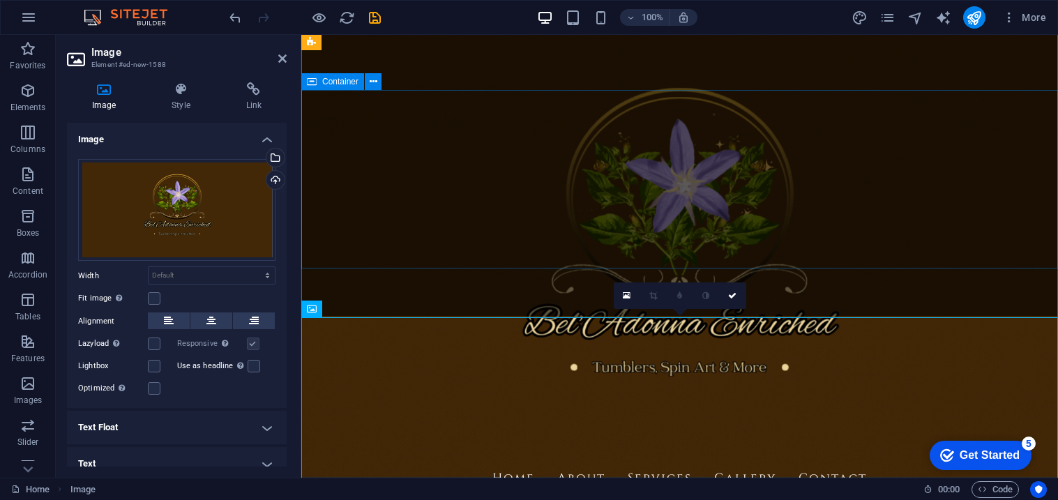
scroll to position [6, 0]
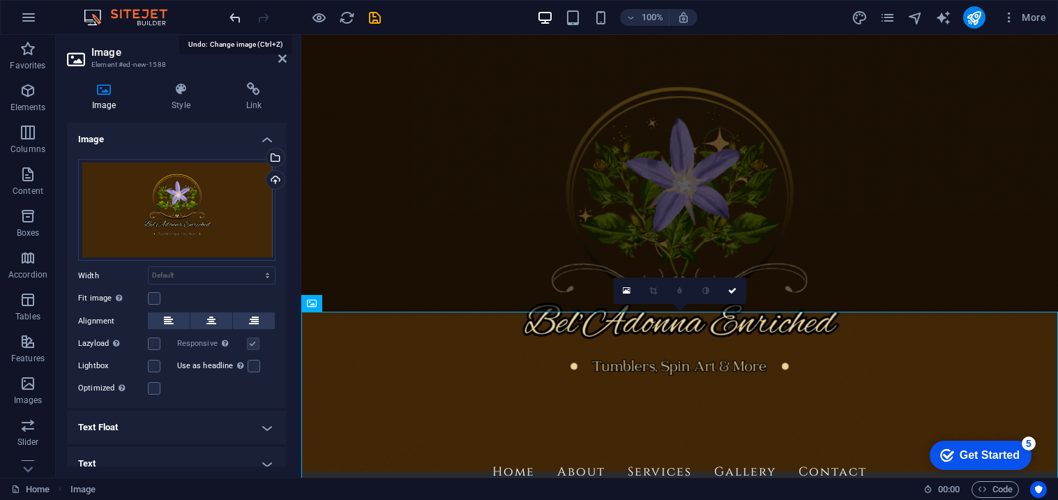
click at [238, 20] on icon "undo" at bounding box center [235, 18] width 16 height 16
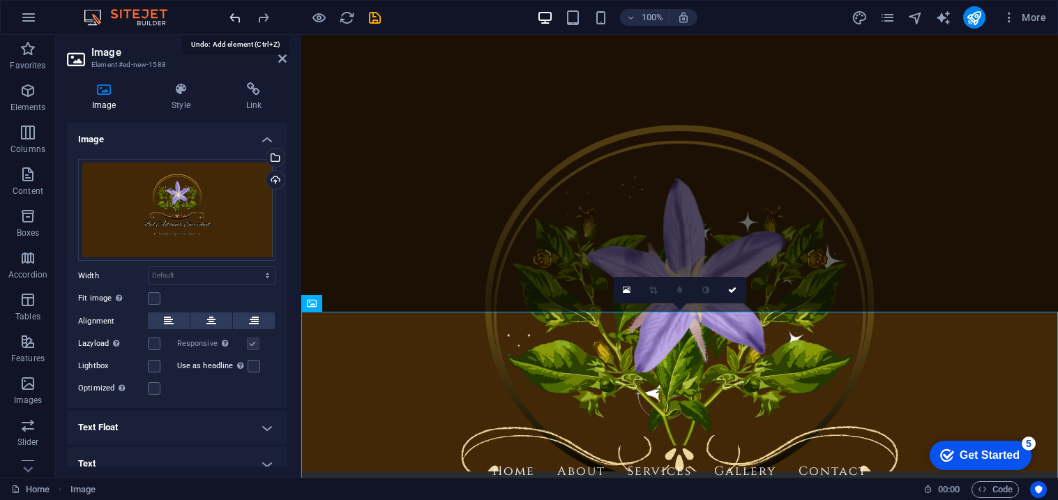
click at [238, 20] on icon "undo" at bounding box center [235, 18] width 16 height 16
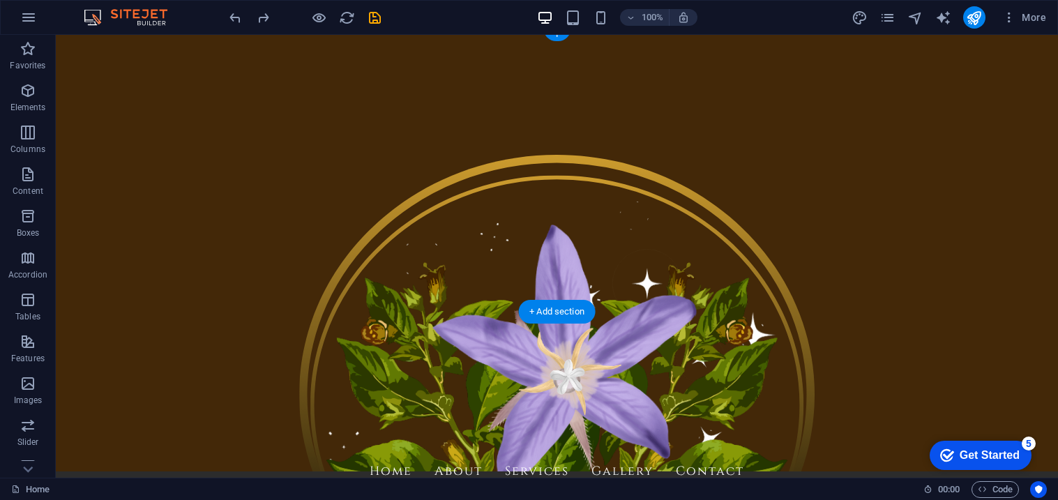
click at [175, 294] on figure at bounding box center [557, 250] width 1002 height 443
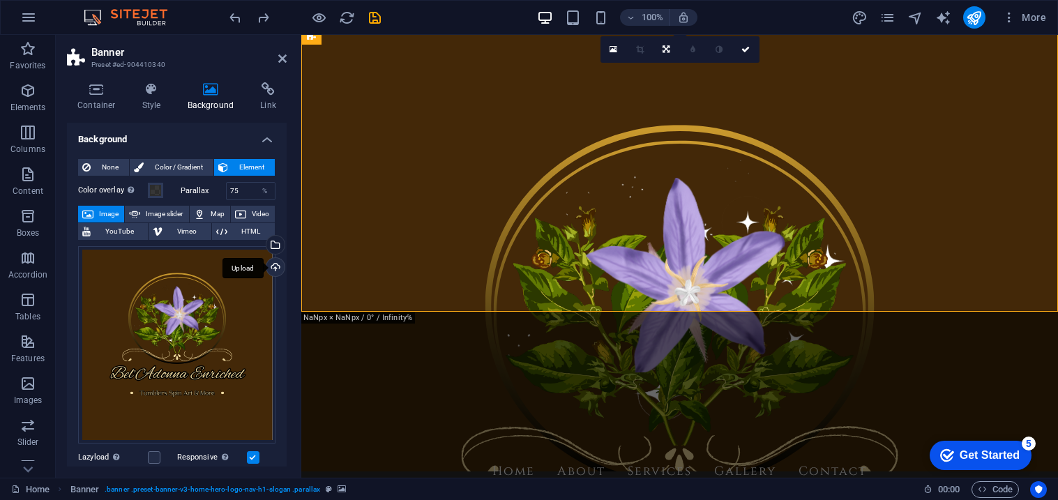
click at [271, 272] on div "Upload" at bounding box center [274, 268] width 21 height 21
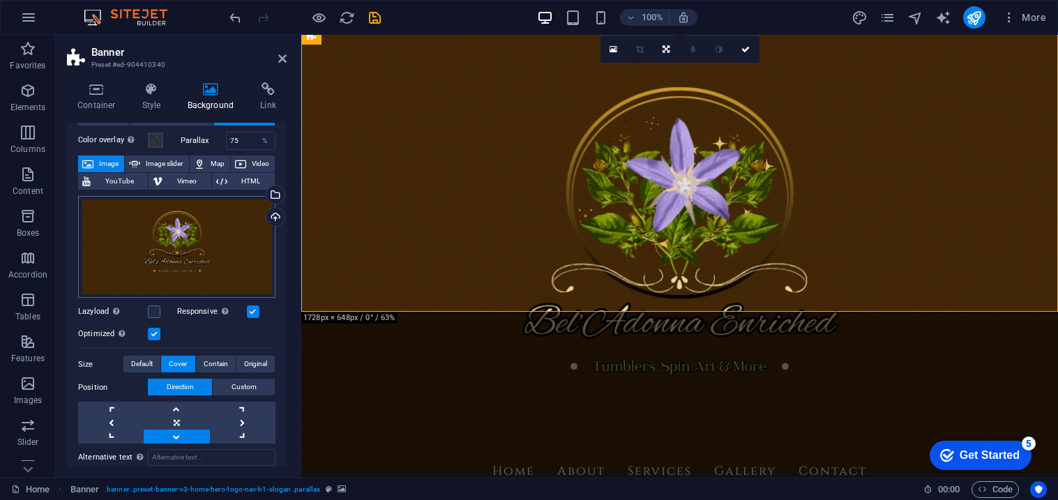
scroll to position [52, 0]
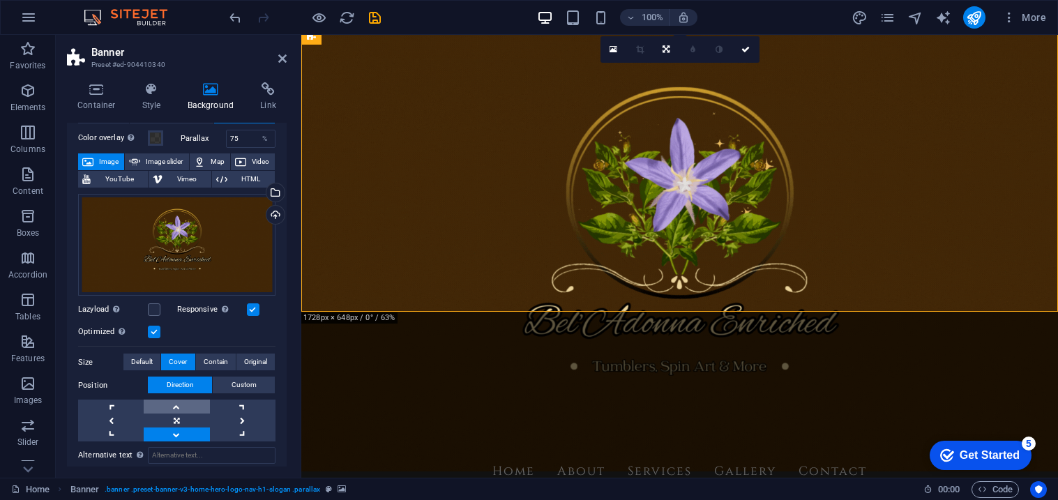
click at [165, 405] on link at bounding box center [177, 407] width 66 height 14
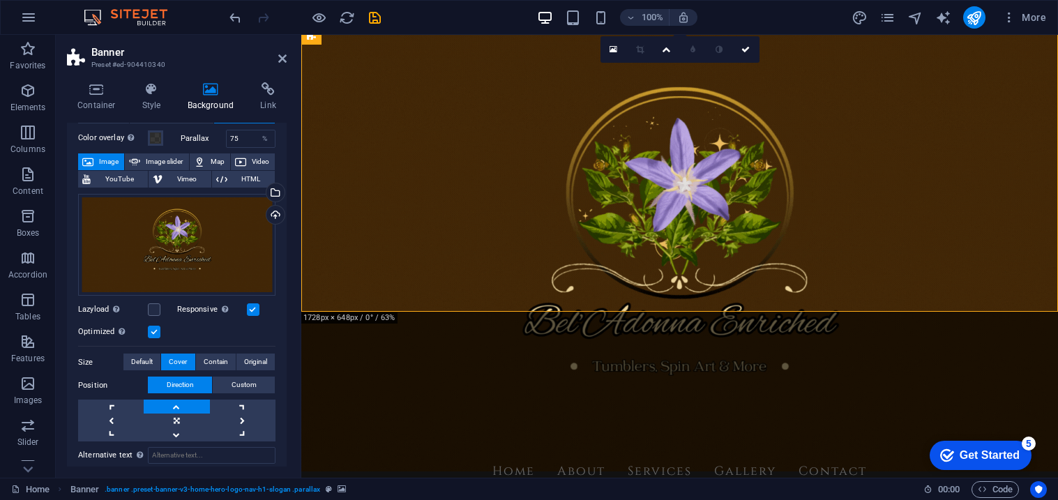
click at [165, 405] on link at bounding box center [177, 407] width 66 height 14
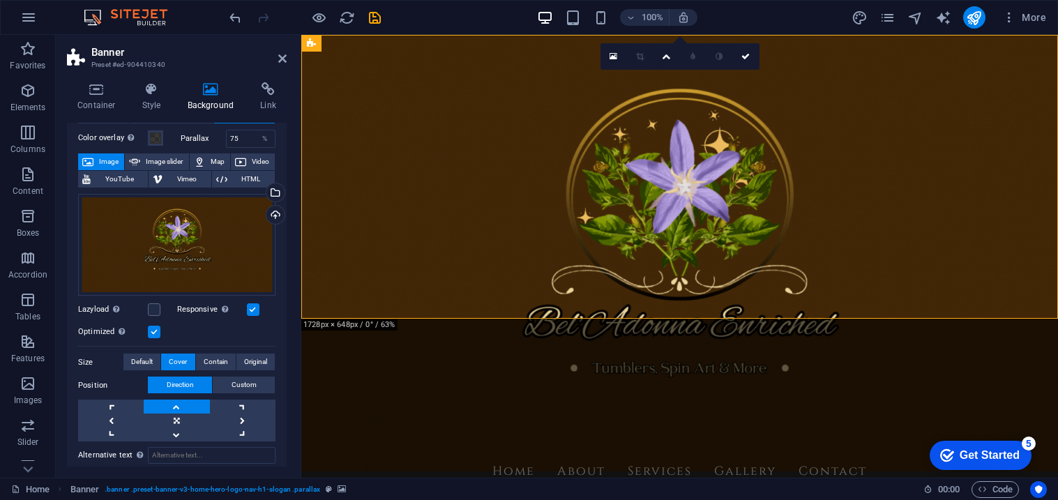
scroll to position [0, 0]
click at [275, 217] on div "Upload" at bounding box center [274, 216] width 21 height 21
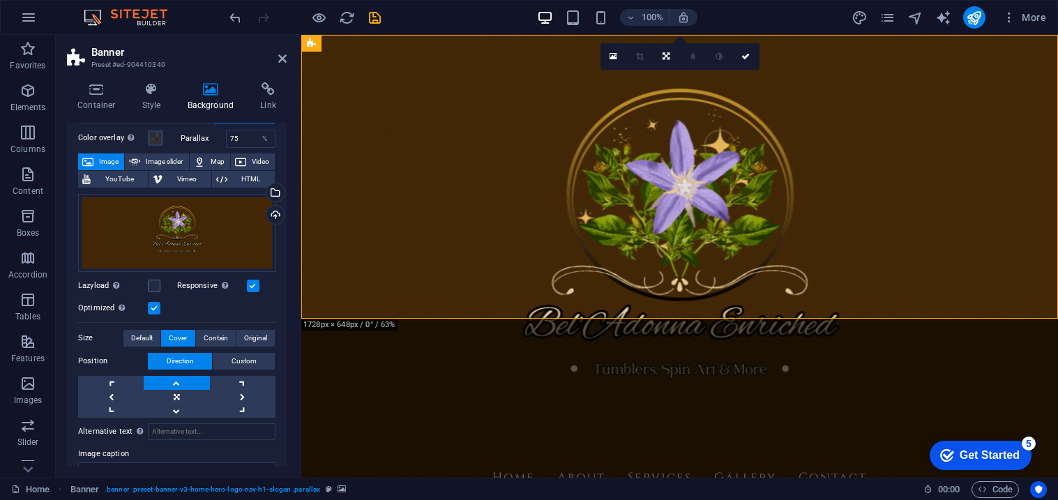
click at [730, 21] on div "100% More" at bounding box center [639, 17] width 825 height 22
click at [363, 42] on icon at bounding box center [363, 43] width 8 height 15
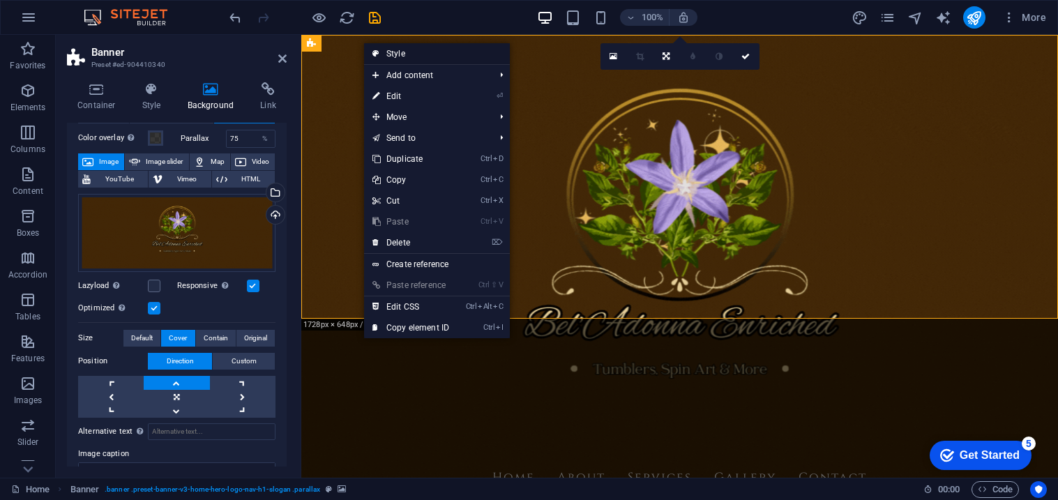
click at [395, 52] on link "Style" at bounding box center [437, 53] width 146 height 21
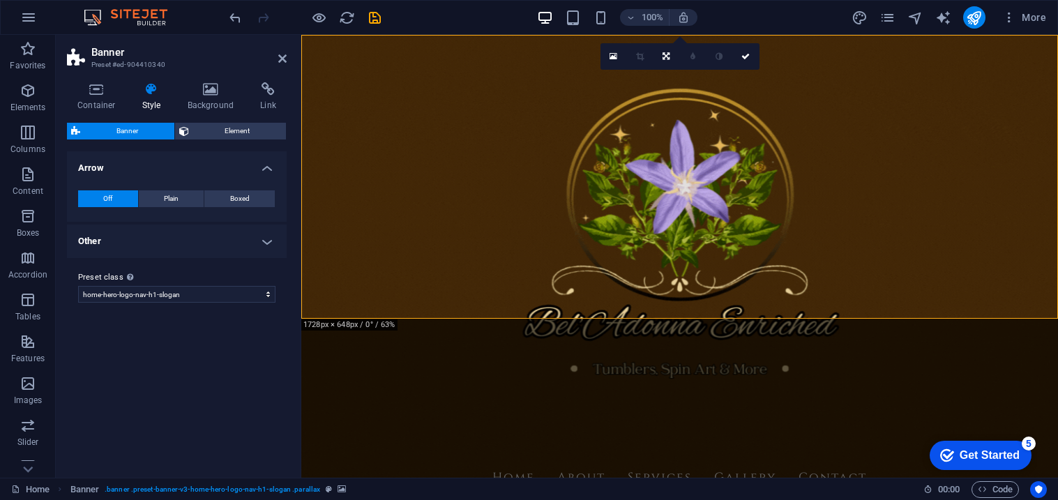
click at [266, 248] on h4 "Other" at bounding box center [177, 241] width 220 height 33
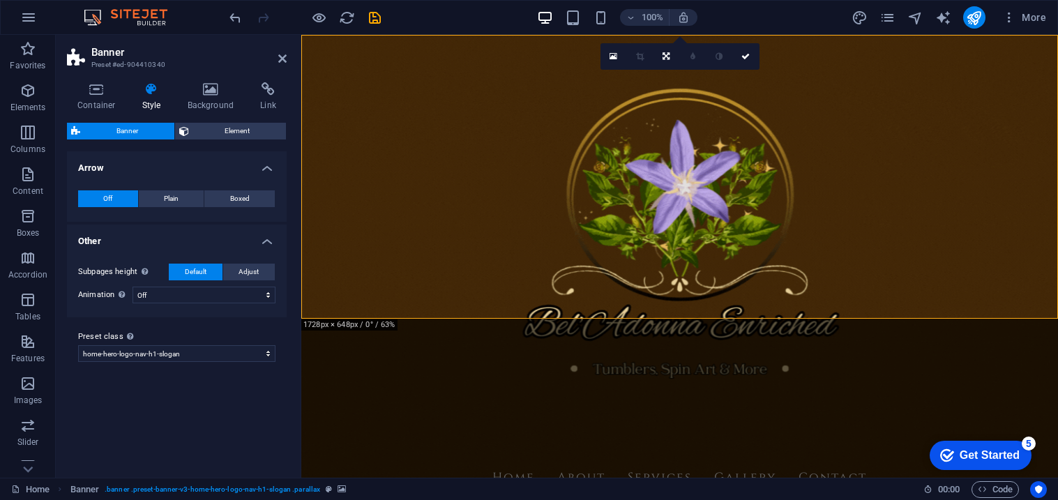
click at [266, 250] on div "Subpages height Overwrites the min. height of the banner only for the subpages.…" at bounding box center [176, 284] width 225 height 68
click at [270, 239] on h4 "Other" at bounding box center [177, 237] width 220 height 25
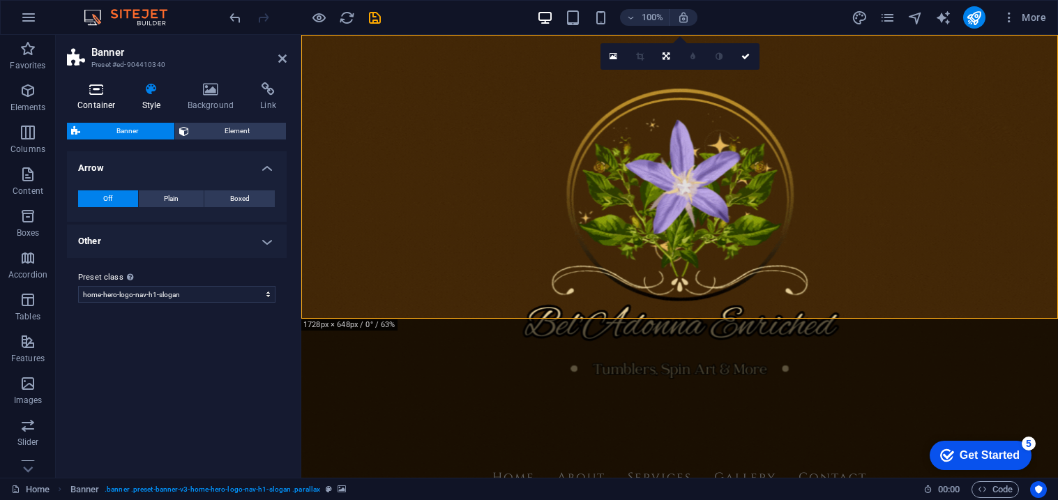
click at [112, 91] on icon at bounding box center [96, 89] width 59 height 14
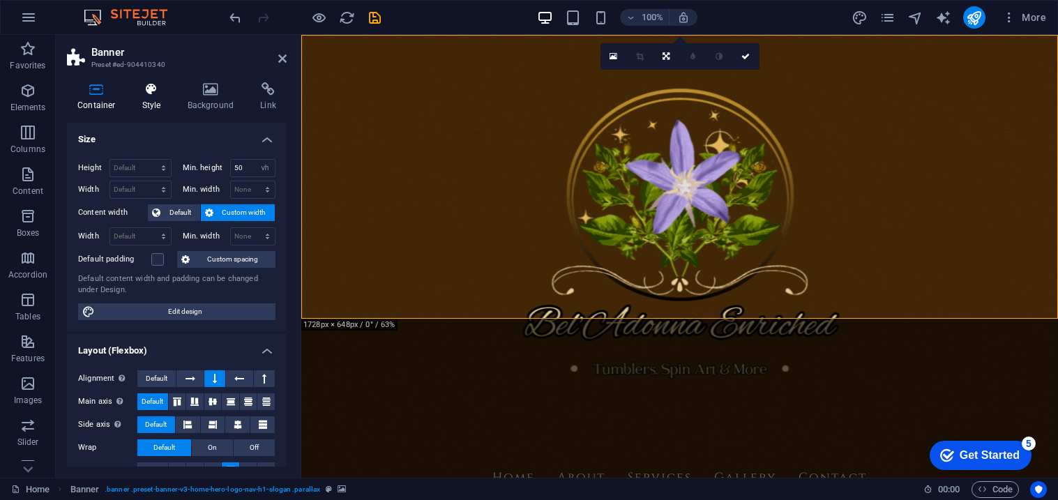
click at [158, 96] on h4 "Style" at bounding box center [154, 96] width 45 height 29
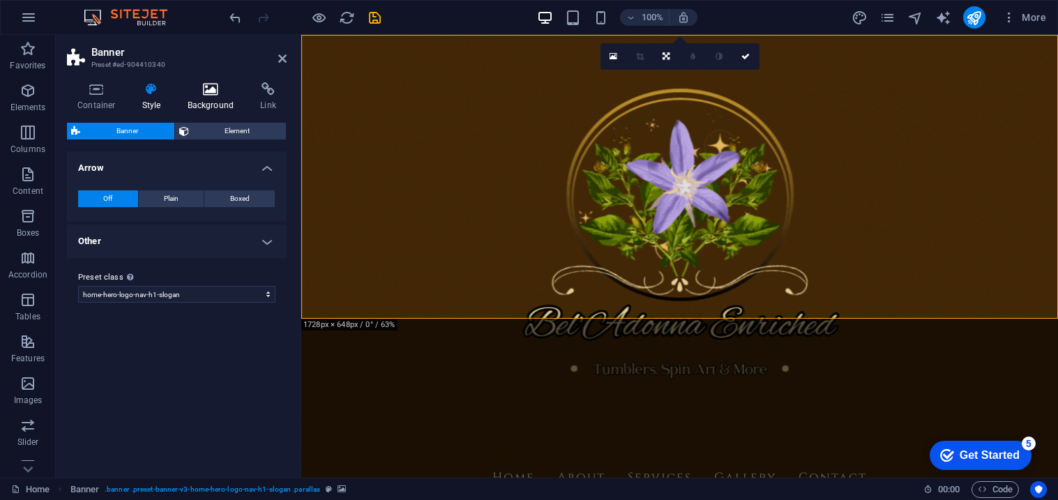
click at [209, 97] on h4 "Background" at bounding box center [213, 96] width 73 height 29
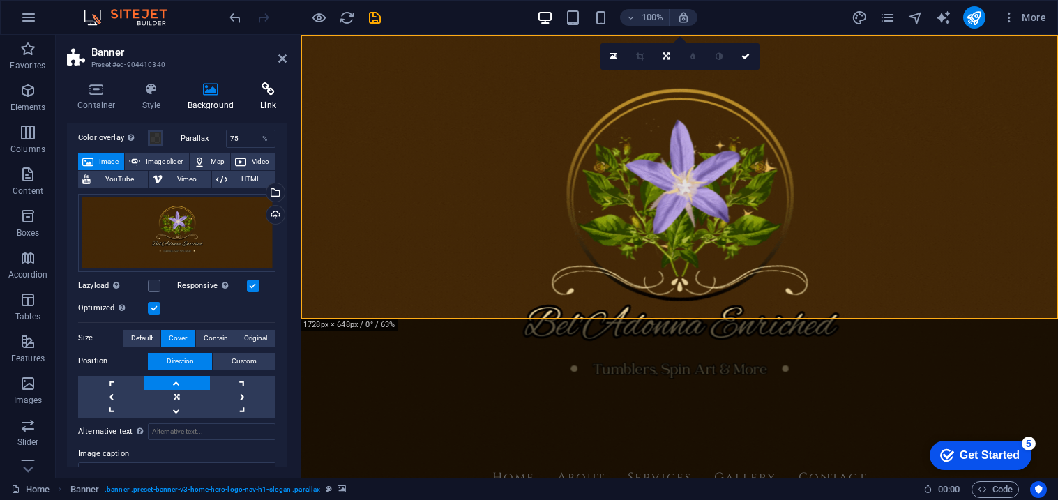
click at [257, 94] on icon at bounding box center [268, 89] width 37 height 14
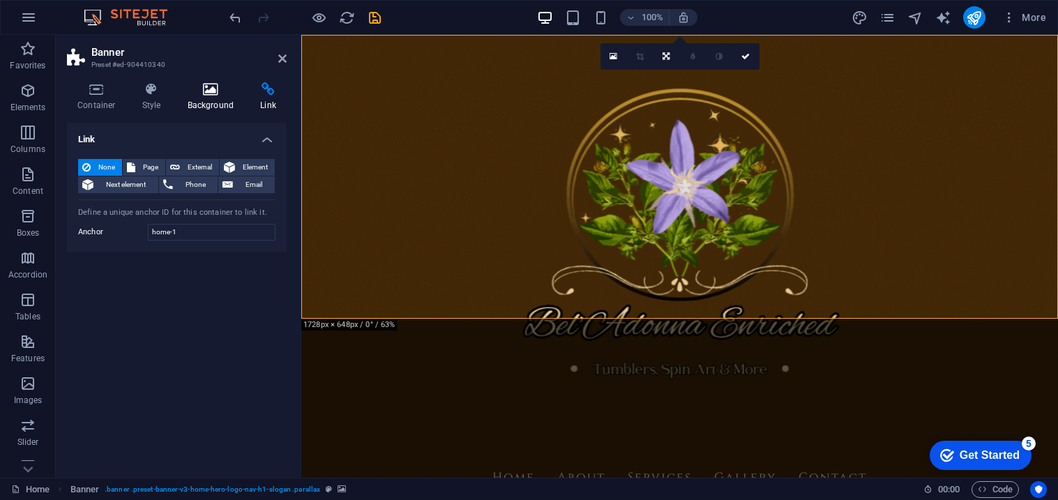
click at [222, 91] on icon at bounding box center [211, 89] width 68 height 14
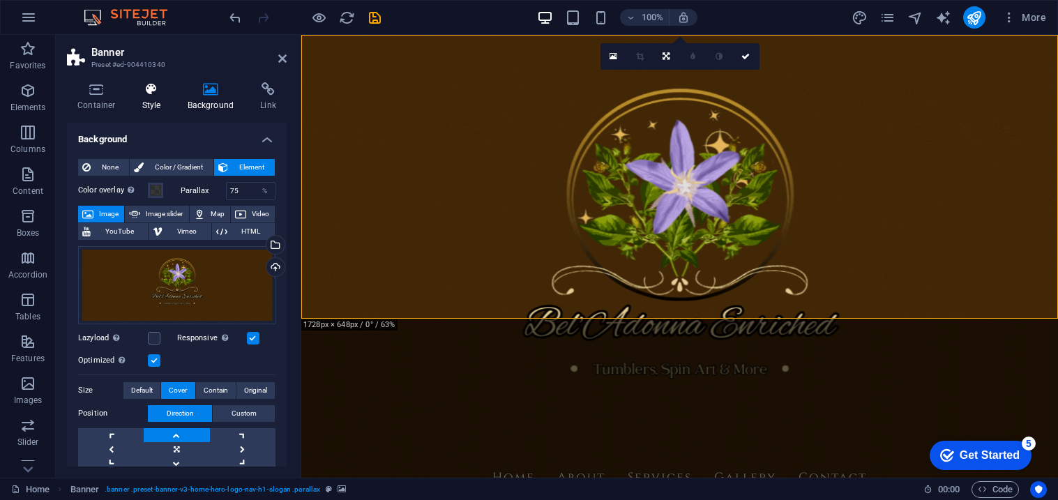
click at [163, 98] on h4 "Style" at bounding box center [154, 96] width 45 height 29
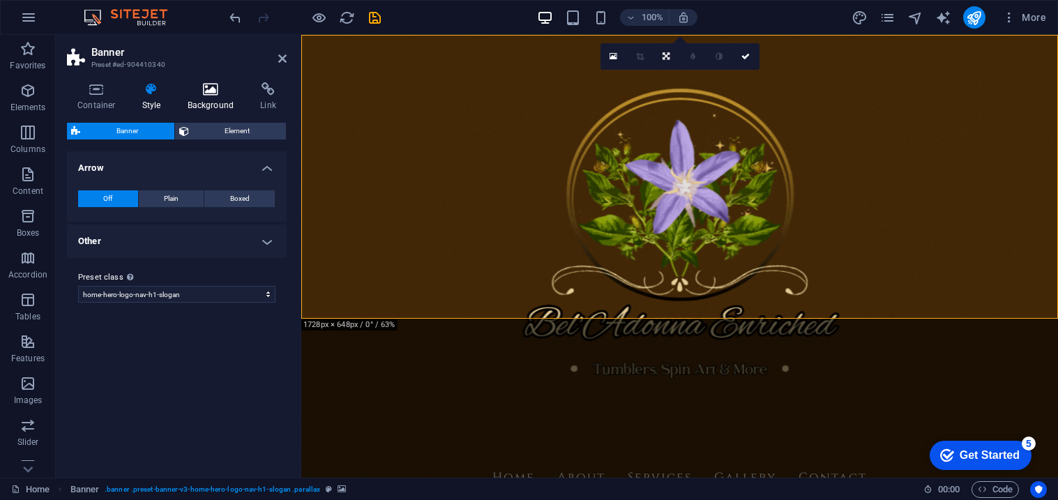
click at [208, 98] on h4 "Background" at bounding box center [213, 96] width 73 height 29
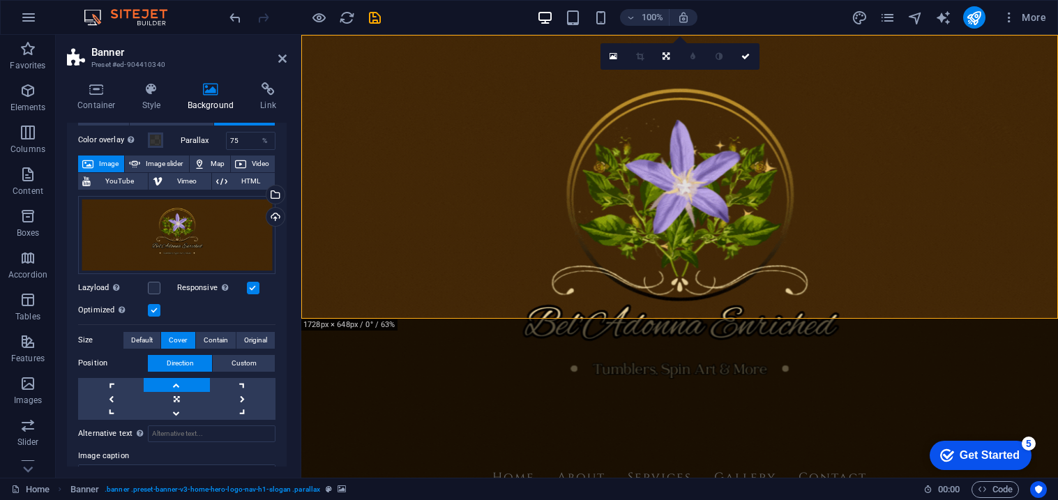
scroll to position [58, 0]
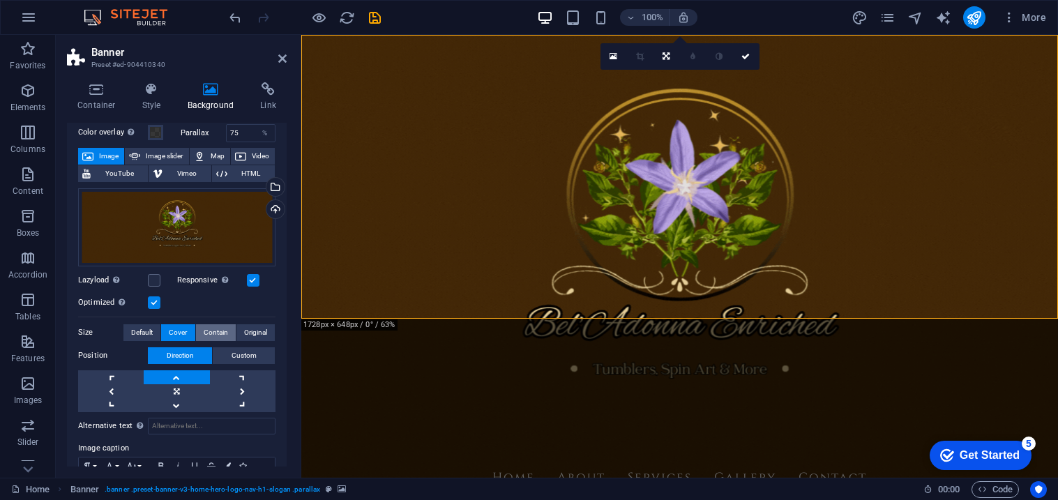
click at [215, 328] on span "Contain" at bounding box center [216, 332] width 24 height 17
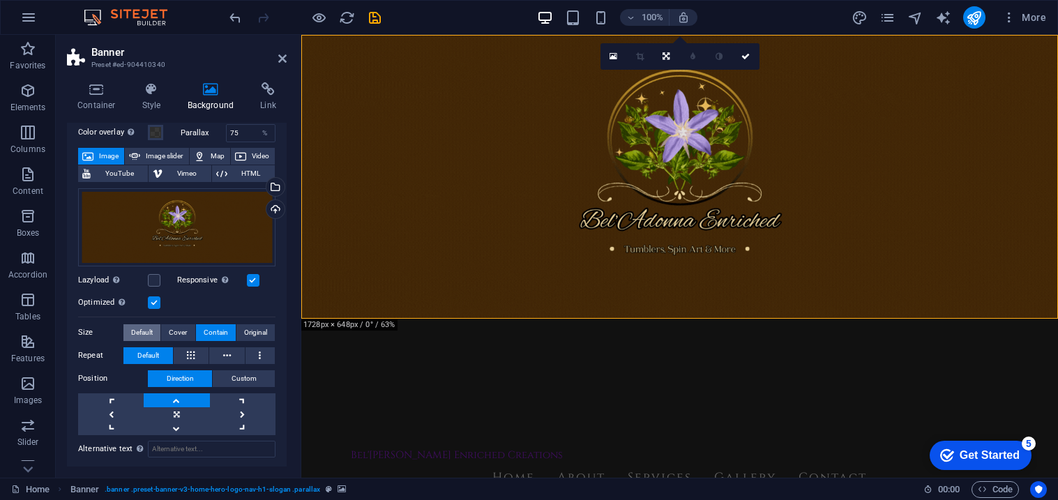
click at [151, 329] on span "Default" at bounding box center [142, 332] width 22 height 17
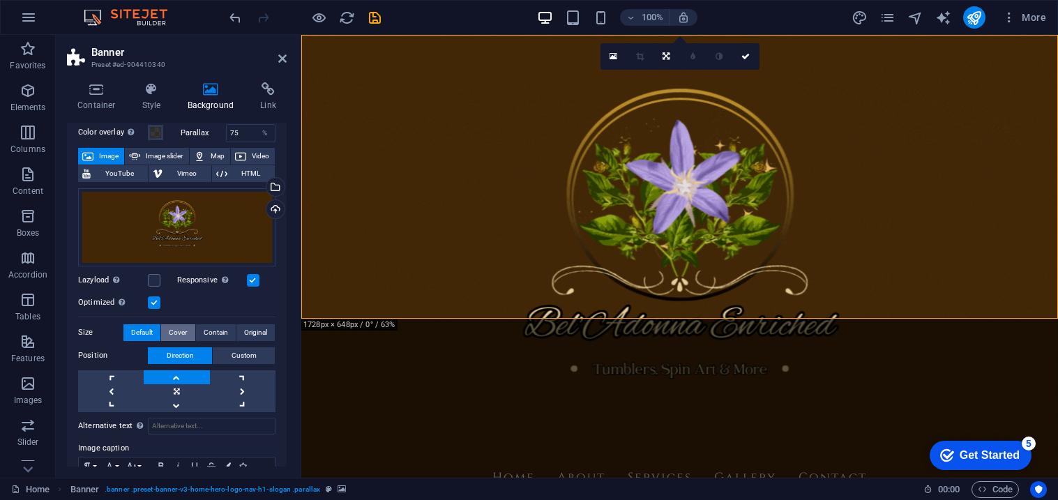
click at [176, 333] on span "Cover" at bounding box center [178, 332] width 18 height 17
click at [206, 334] on span "Contain" at bounding box center [216, 332] width 24 height 17
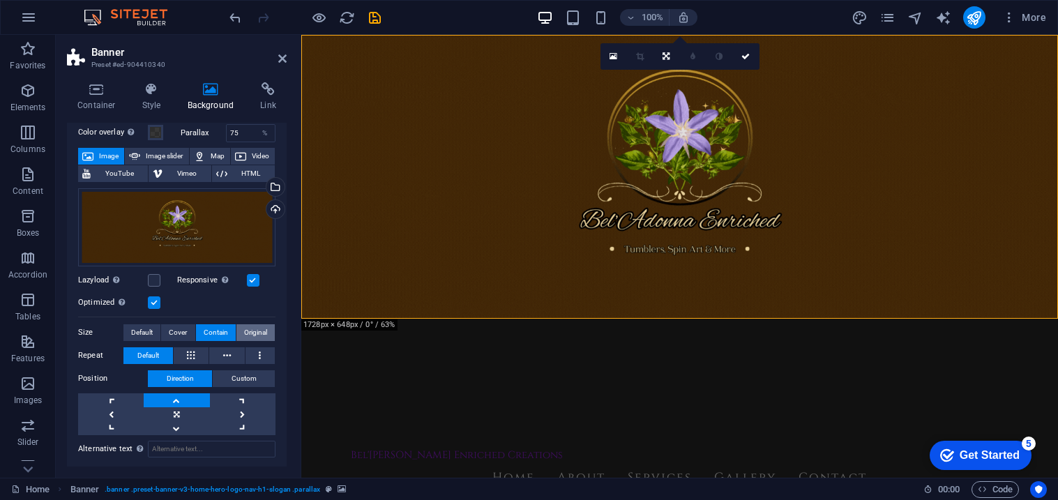
click at [246, 334] on span "Original" at bounding box center [255, 332] width 23 height 17
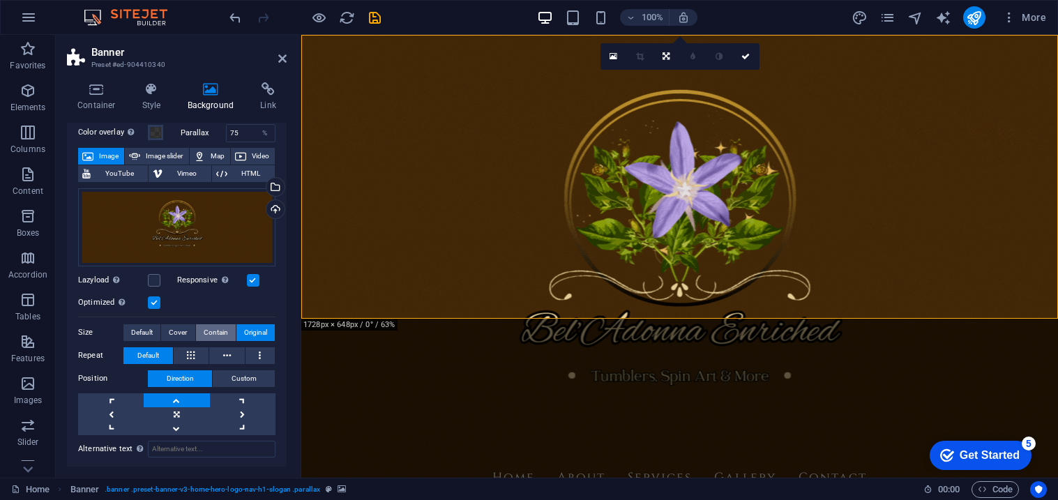
click at [198, 331] on button "Contain" at bounding box center [216, 332] width 40 height 17
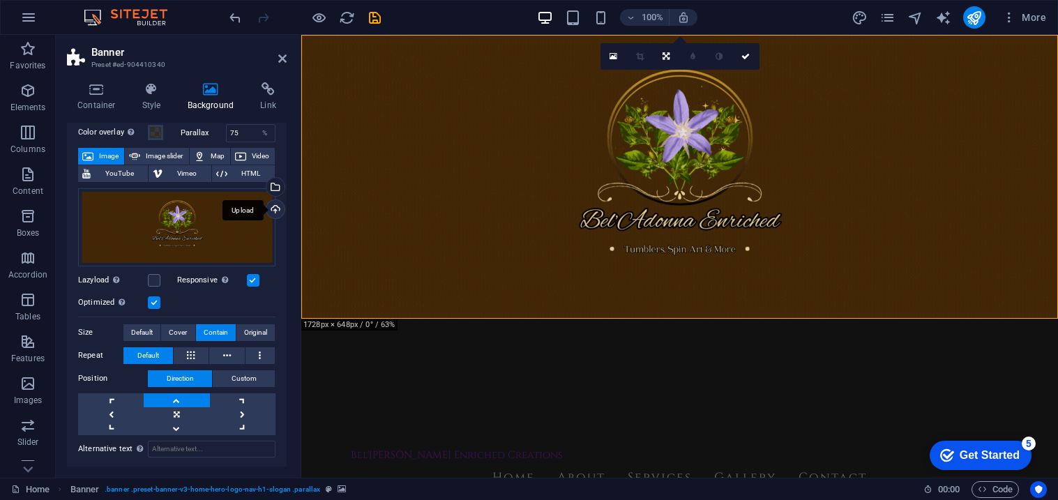
click at [268, 215] on div "Upload" at bounding box center [274, 210] width 21 height 21
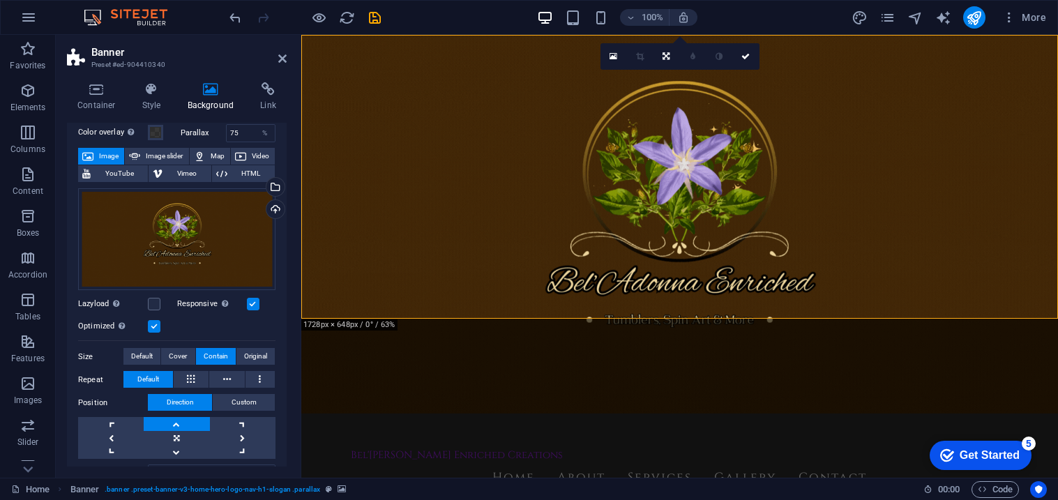
click at [220, 354] on span "Contain" at bounding box center [216, 356] width 24 height 17
click at [270, 218] on div "Upload" at bounding box center [274, 210] width 21 height 21
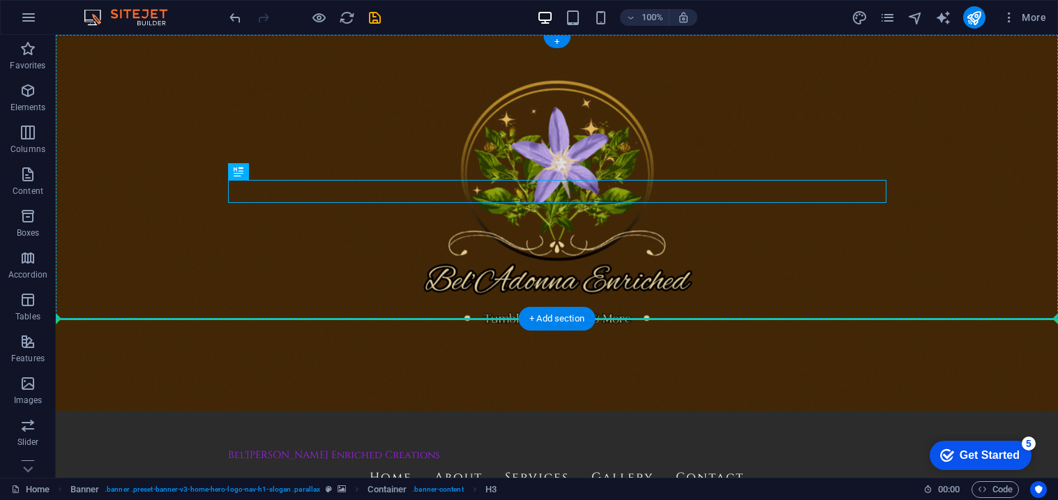
drag, startPoint x: 365, startPoint y: 192, endPoint x: 601, endPoint y: 252, distance: 243.4
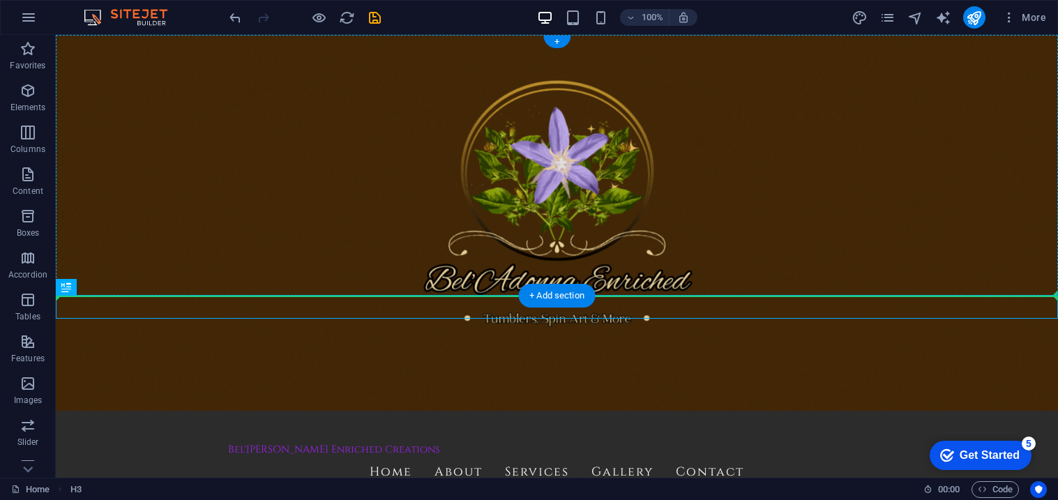
drag, startPoint x: 448, startPoint y: 302, endPoint x: 456, endPoint y: 234, distance: 68.1
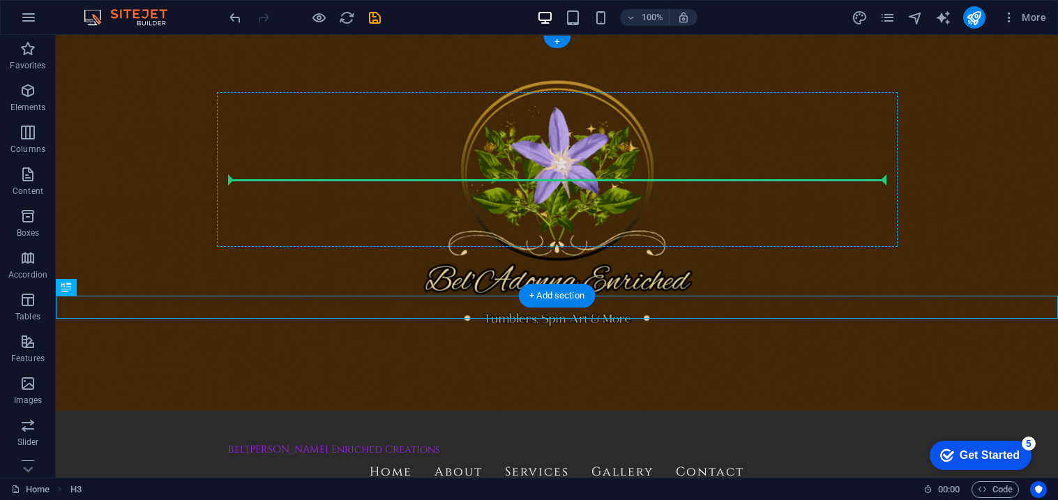
drag, startPoint x: 391, startPoint y: 307, endPoint x: 361, endPoint y: 183, distance: 127.7
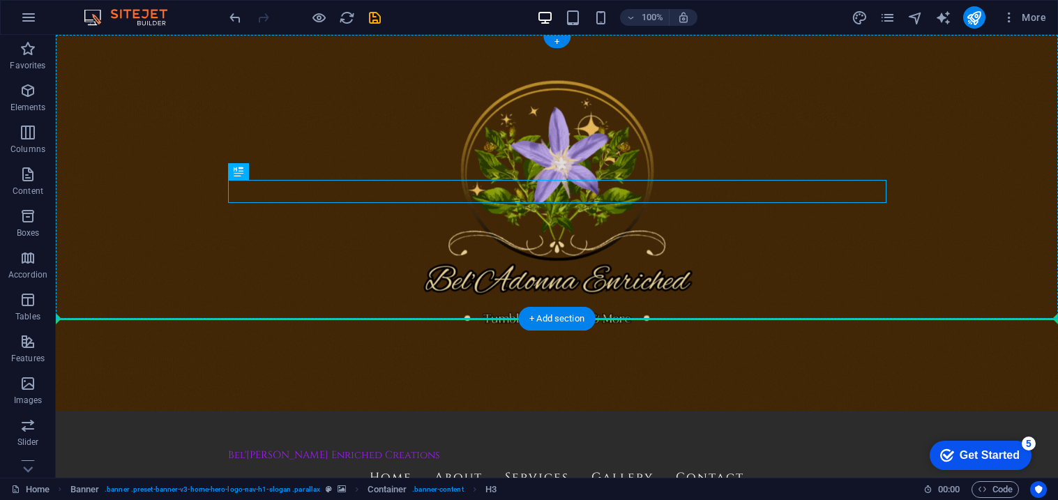
drag, startPoint x: 405, startPoint y: 193, endPoint x: 406, endPoint y: 242, distance: 48.8
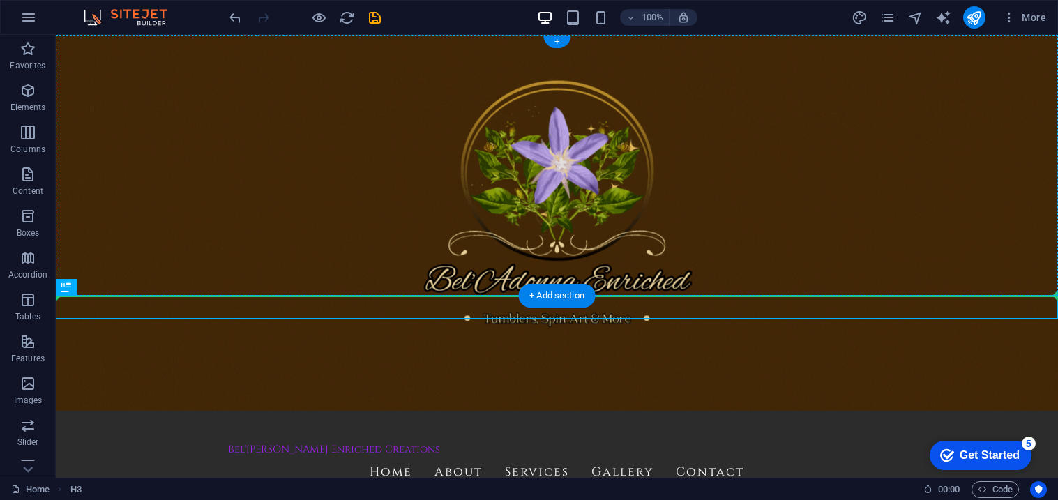
drag, startPoint x: 427, startPoint y: 310, endPoint x: 434, endPoint y: 227, distance: 83.3
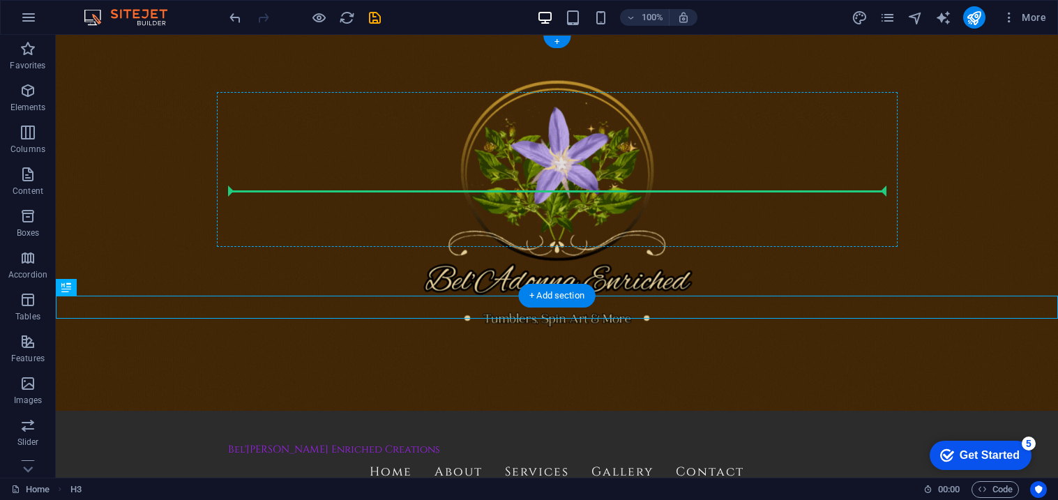
drag, startPoint x: 439, startPoint y: 310, endPoint x: 438, endPoint y: 188, distance: 122.1
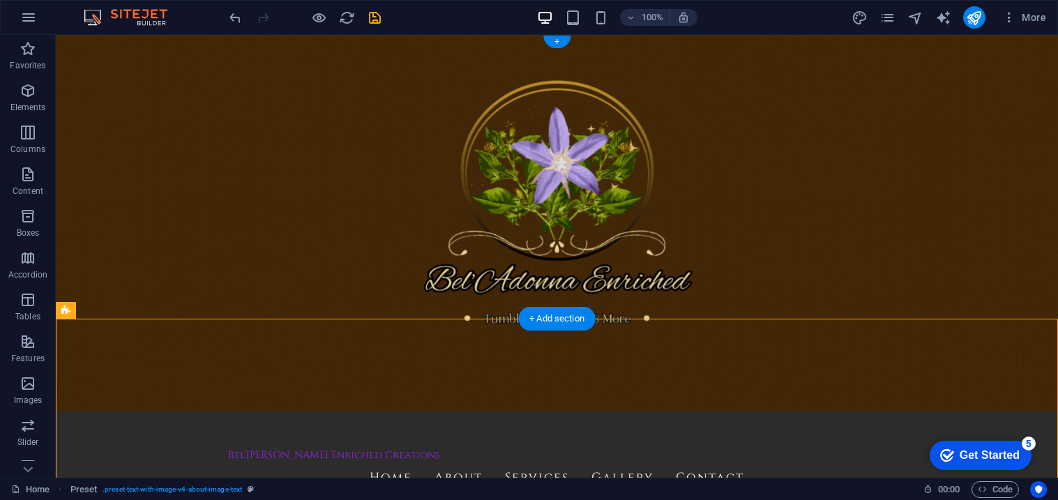
click at [792, 285] on figure at bounding box center [557, 256] width 1002 height 443
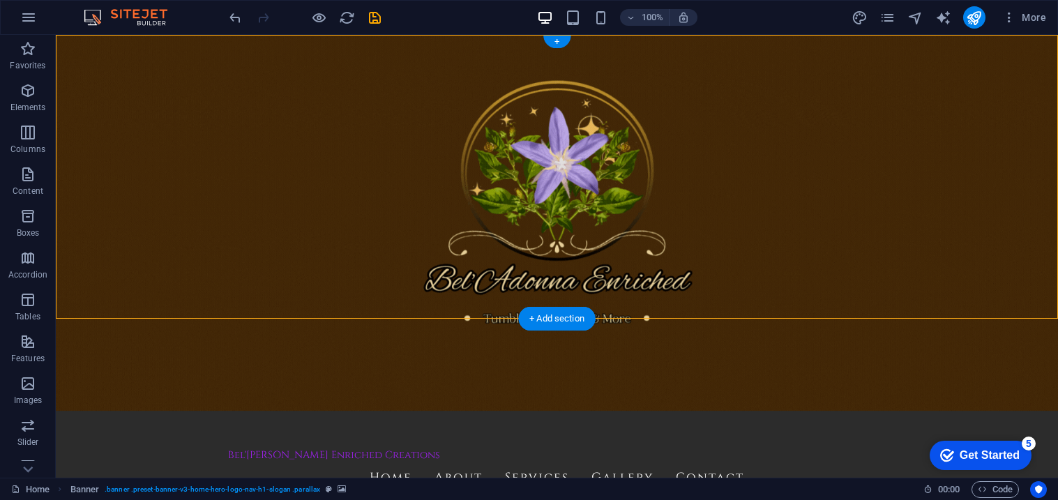
click at [195, 287] on figure at bounding box center [557, 256] width 1002 height 443
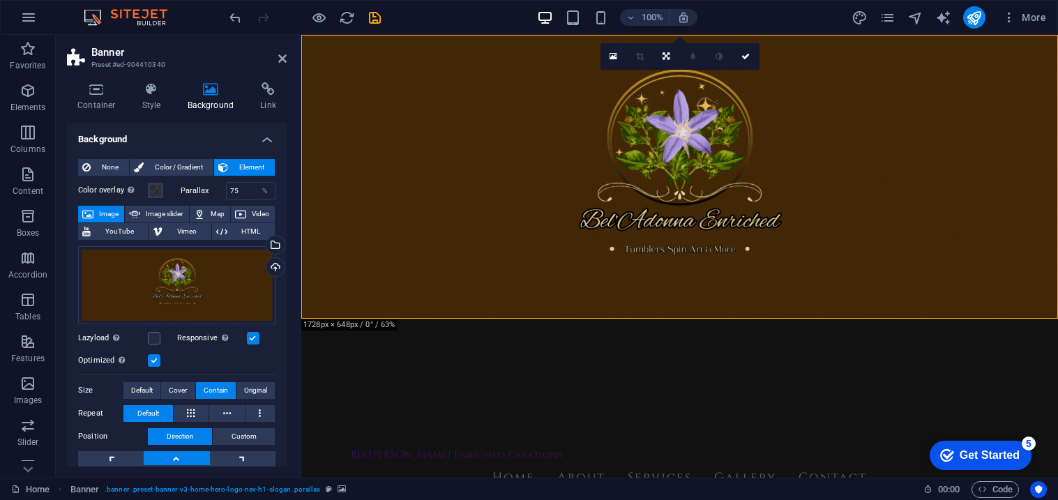
click at [460, 292] on figure at bounding box center [679, 256] width 757 height 443
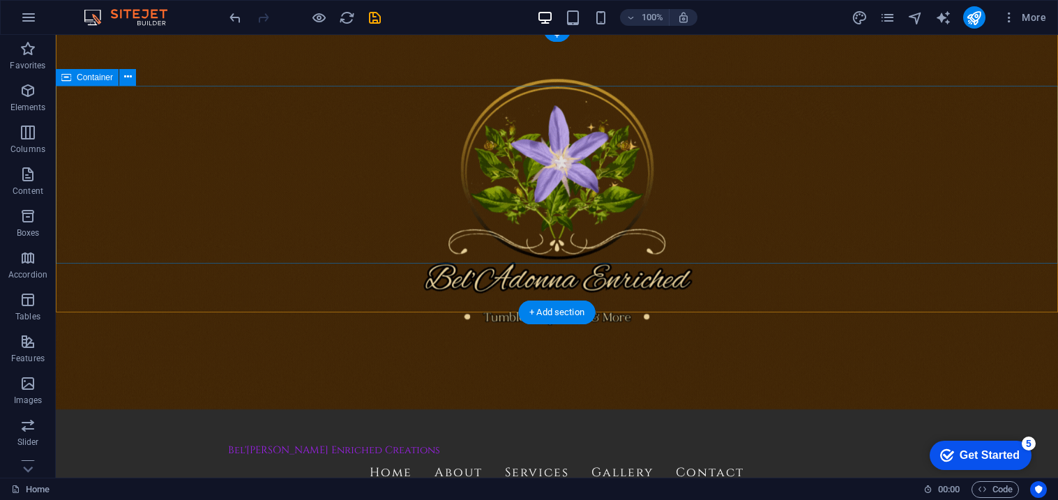
scroll to position [0, 0]
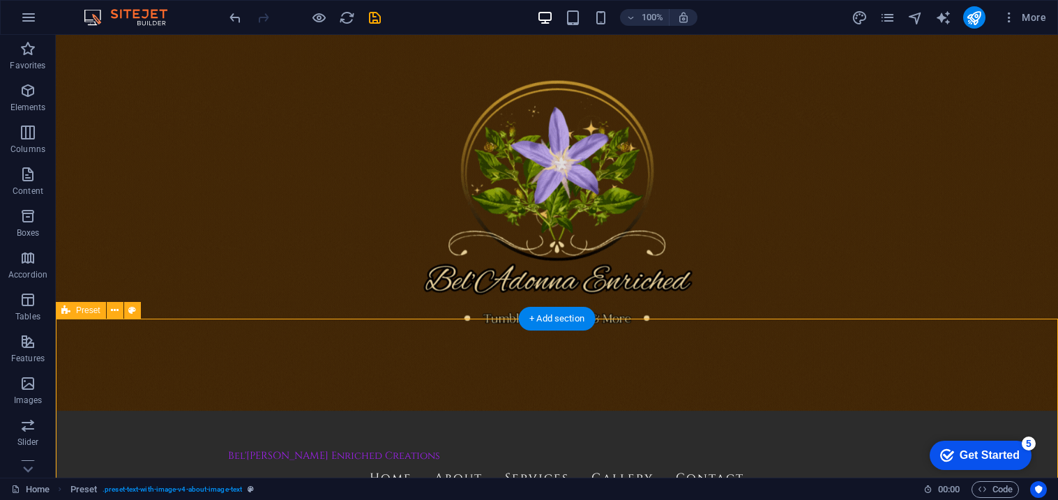
drag, startPoint x: 688, startPoint y: 319, endPoint x: 692, endPoint y: 338, distance: 19.8
click at [120, 312] on button at bounding box center [115, 310] width 17 height 17
click at [543, 314] on div "+ Add section" at bounding box center [556, 319] width 77 height 24
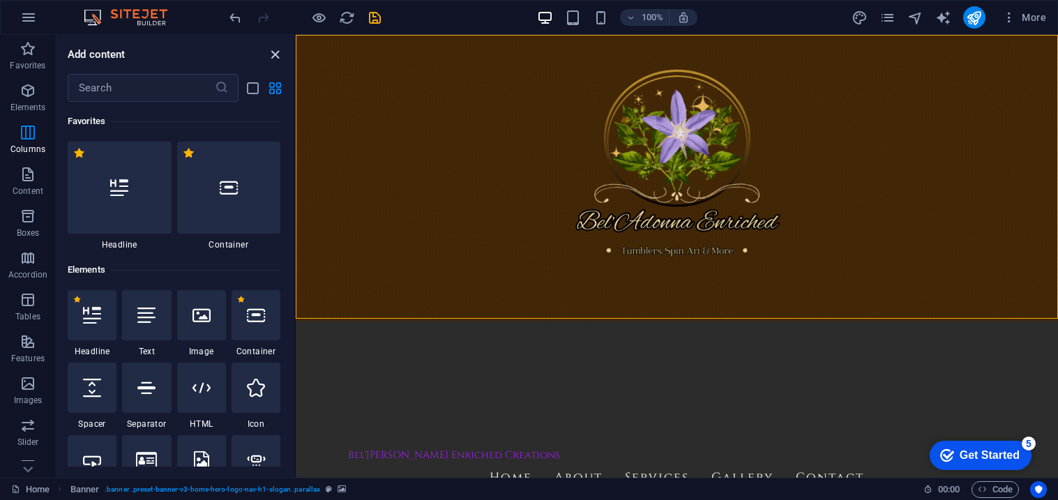
click at [271, 56] on icon "close panel" at bounding box center [275, 55] width 16 height 16
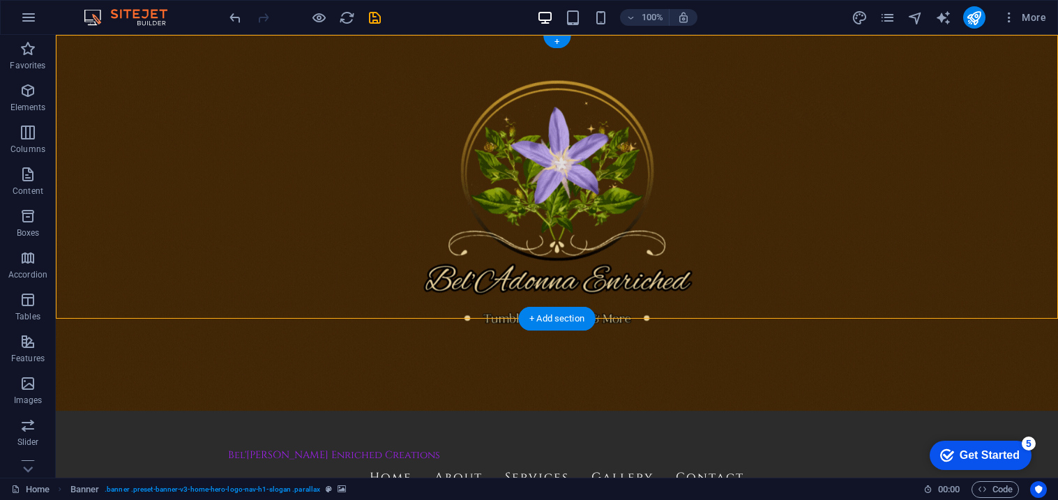
click at [287, 286] on figure at bounding box center [557, 256] width 1002 height 443
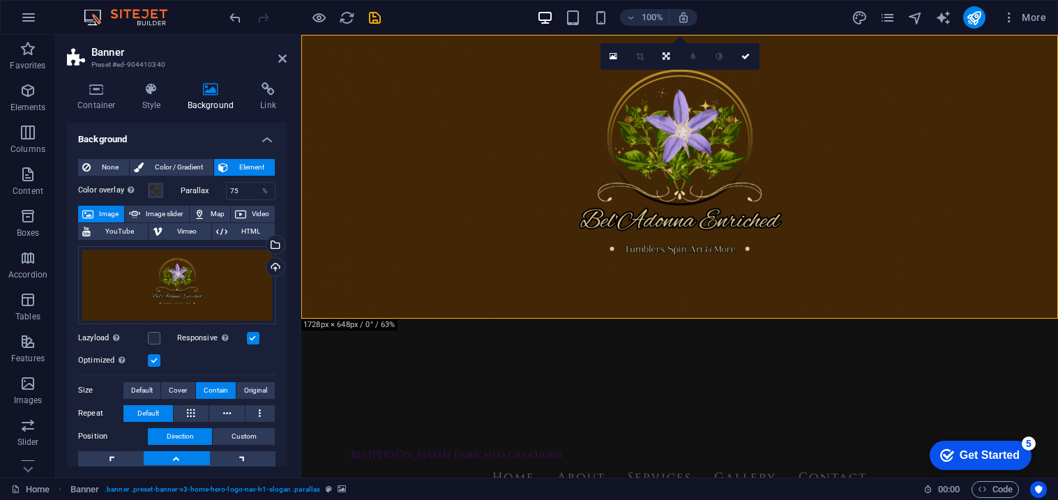
click at [487, 305] on figure at bounding box center [679, 256] width 757 height 443
drag, startPoint x: 487, startPoint y: 305, endPoint x: 484, endPoint y: 273, distance: 31.5
click at [484, 273] on figure at bounding box center [679, 256] width 757 height 443
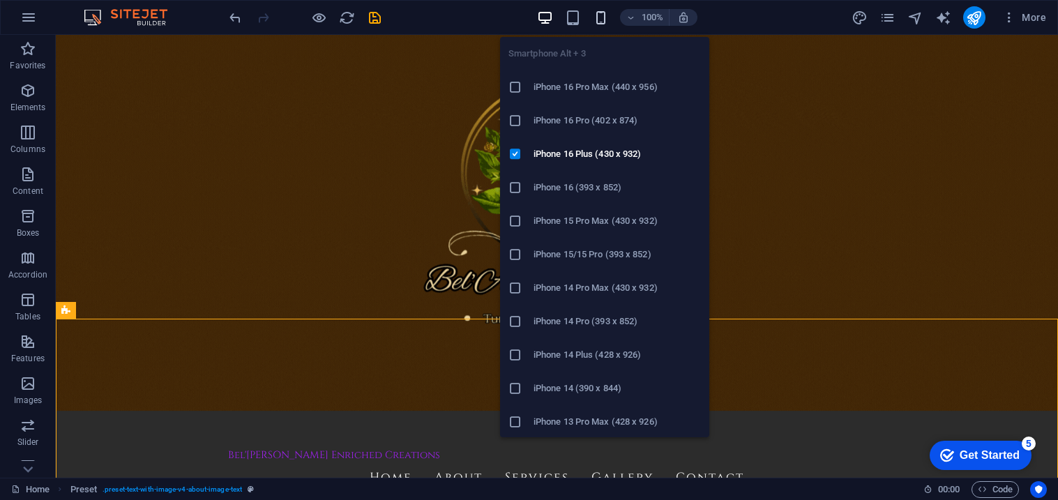
click at [596, 14] on icon "button" at bounding box center [601, 18] width 16 height 16
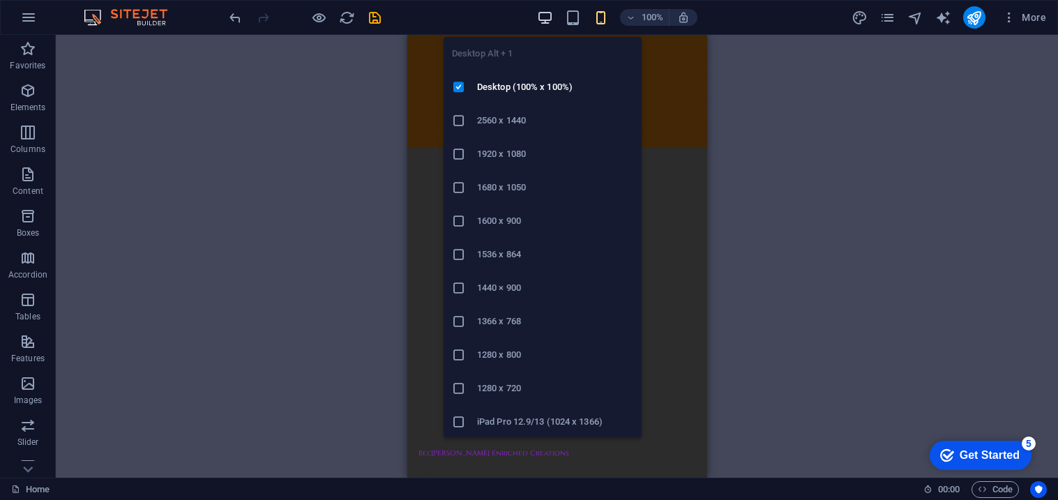
click at [550, 14] on icon "button" at bounding box center [545, 18] width 16 height 16
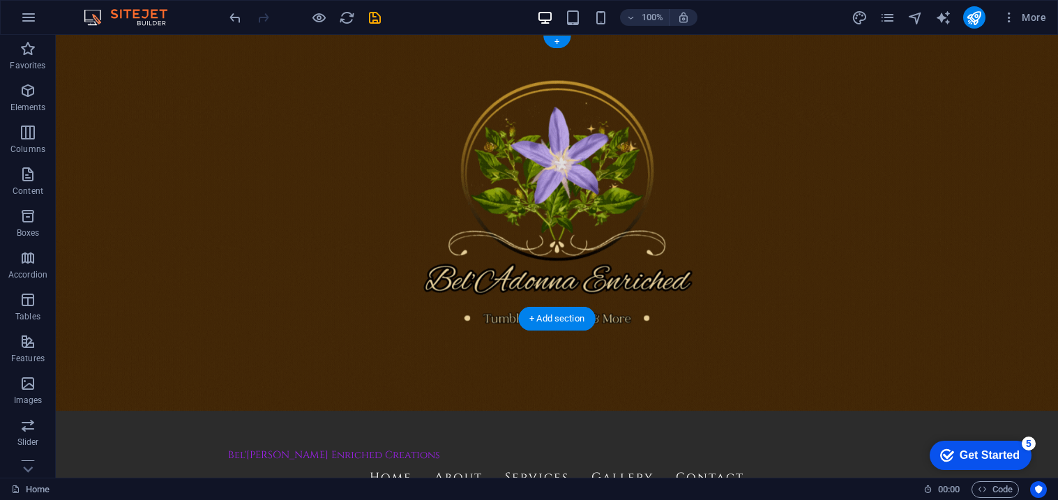
click at [87, 294] on figure at bounding box center [557, 256] width 1002 height 443
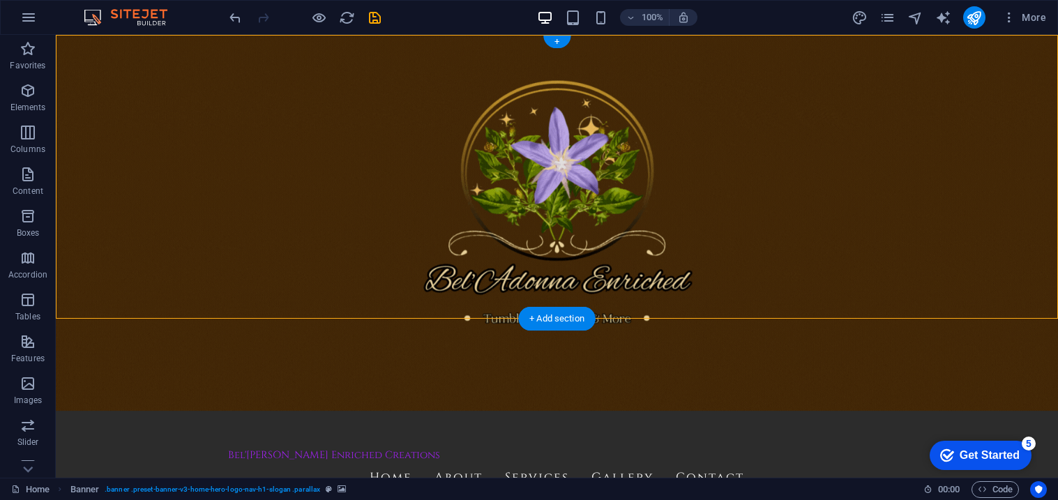
click at [95, 296] on figure at bounding box center [557, 256] width 1002 height 443
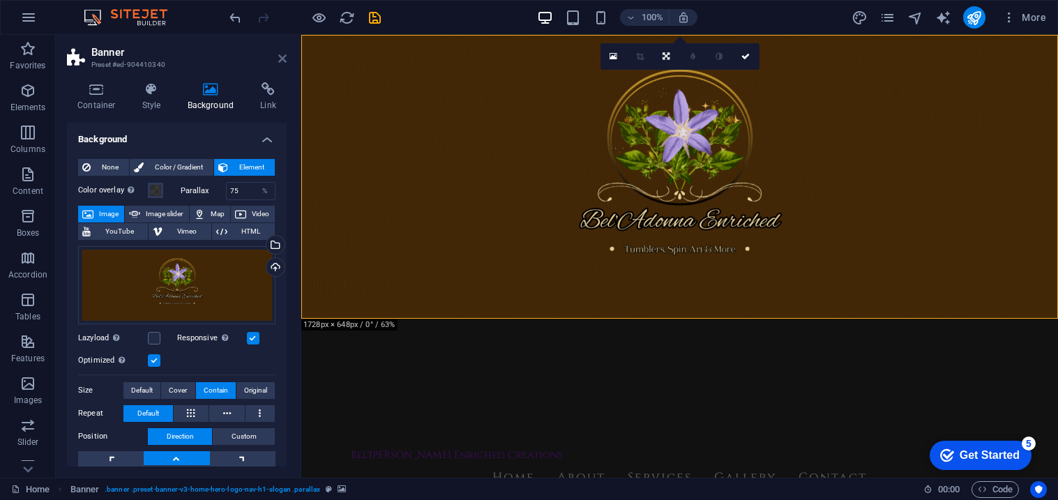
click at [283, 59] on icon at bounding box center [282, 58] width 8 height 11
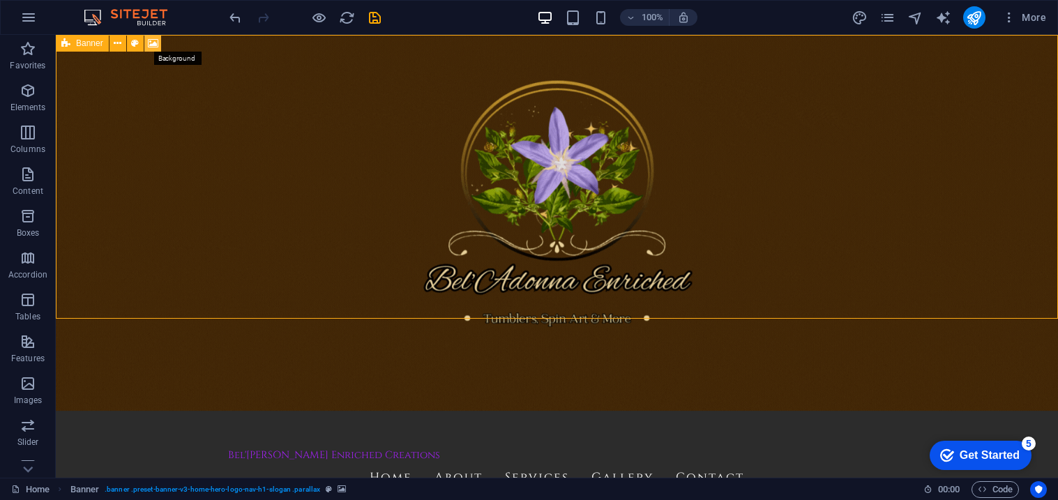
click at [150, 43] on icon at bounding box center [153, 43] width 10 height 15
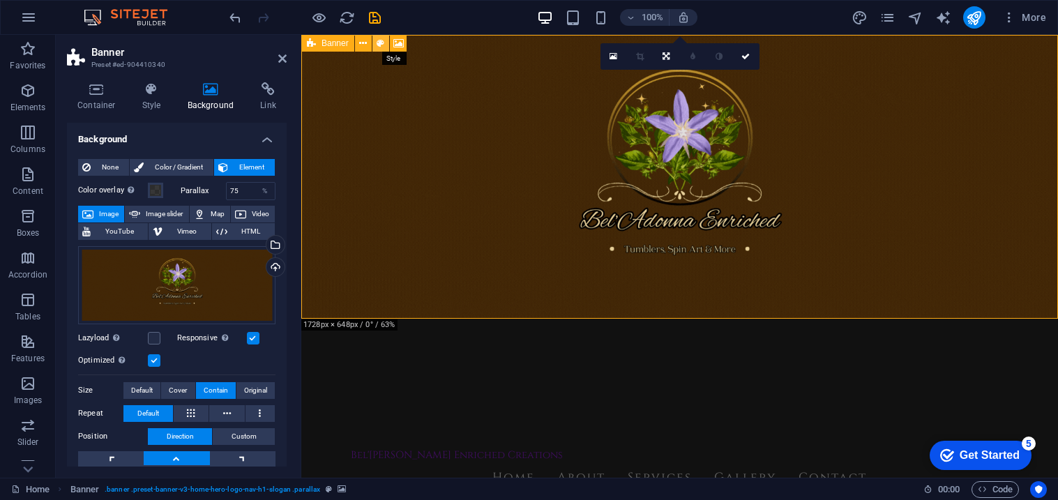
click at [377, 40] on icon at bounding box center [381, 43] width 8 height 15
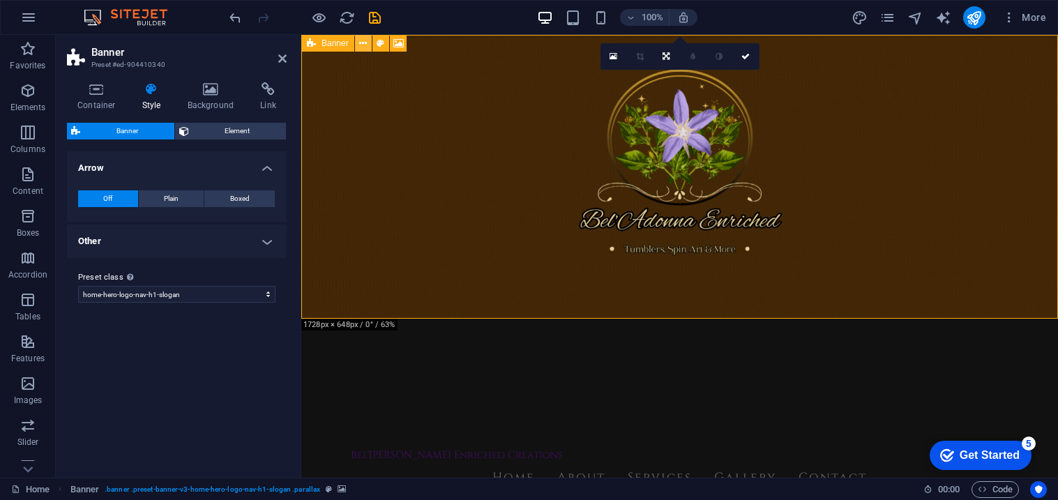
click at [359, 48] on icon at bounding box center [363, 43] width 8 height 15
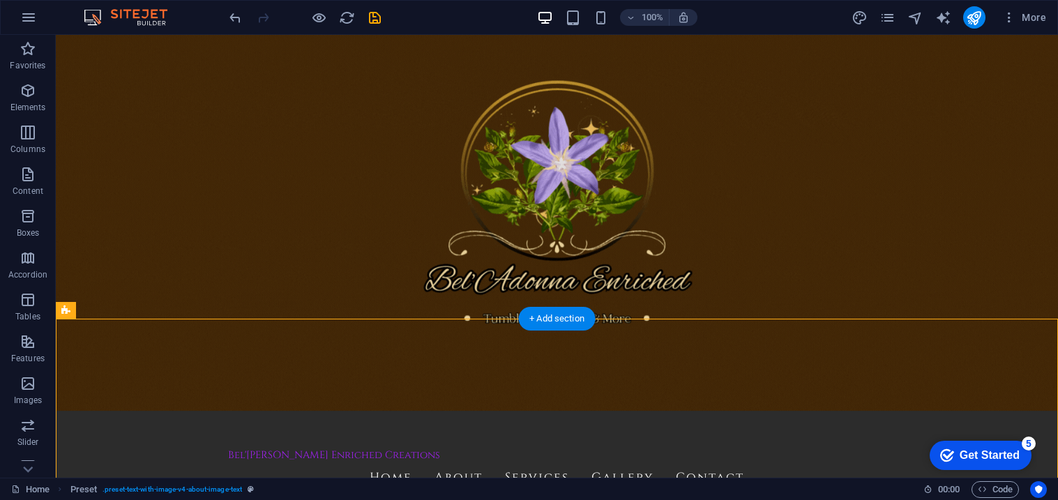
drag, startPoint x: 143, startPoint y: 343, endPoint x: 77, endPoint y: 355, distance: 66.6
click at [147, 304] on figure at bounding box center [557, 256] width 1002 height 443
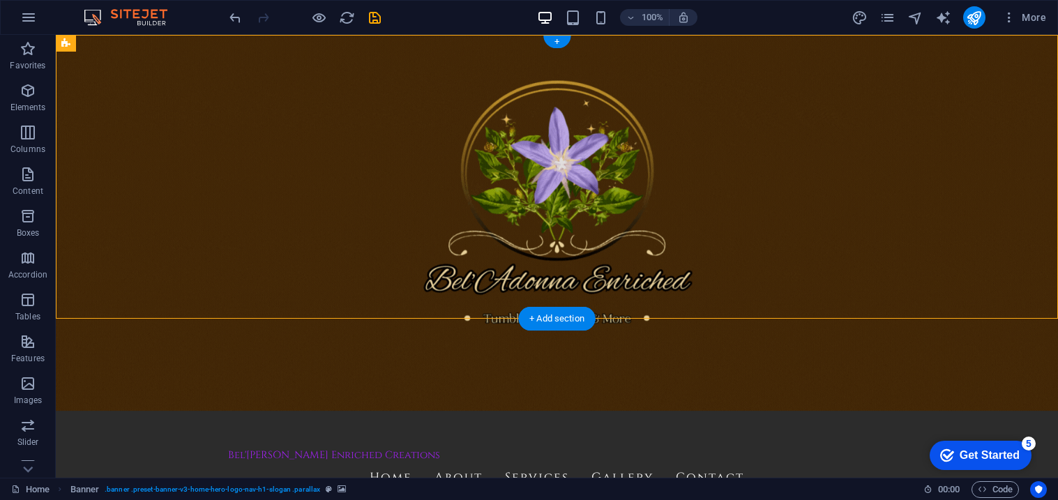
click at [147, 304] on figure at bounding box center [557, 256] width 1002 height 443
select select "preset-banner-v3-home-hero-logo-nav-h1-slogan"
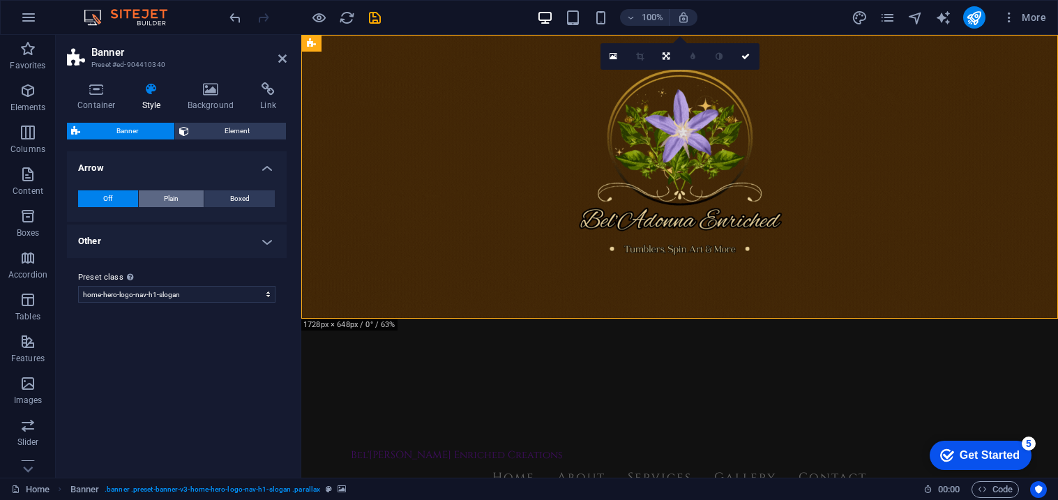
click at [184, 204] on button "Plain" at bounding box center [172, 198] width 66 height 17
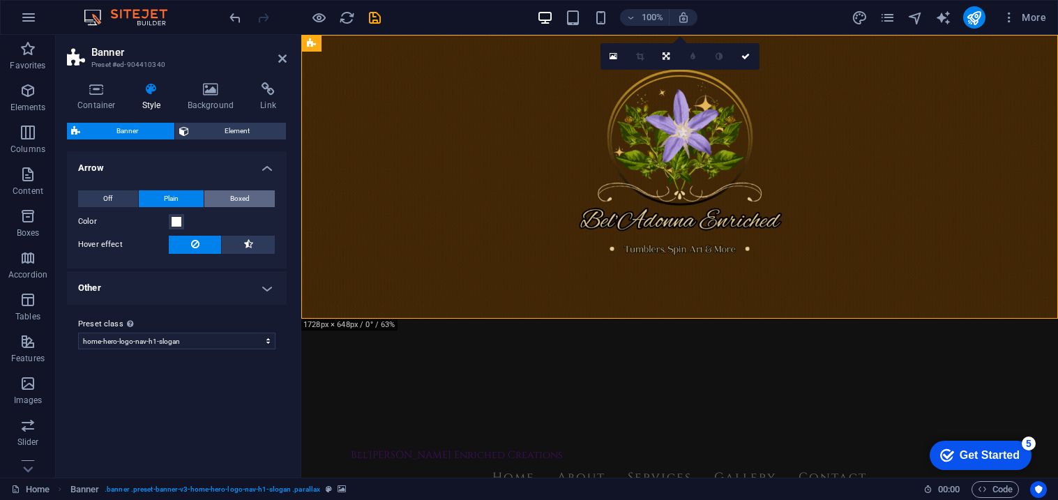
click at [220, 200] on button "Boxed" at bounding box center [239, 198] width 70 height 17
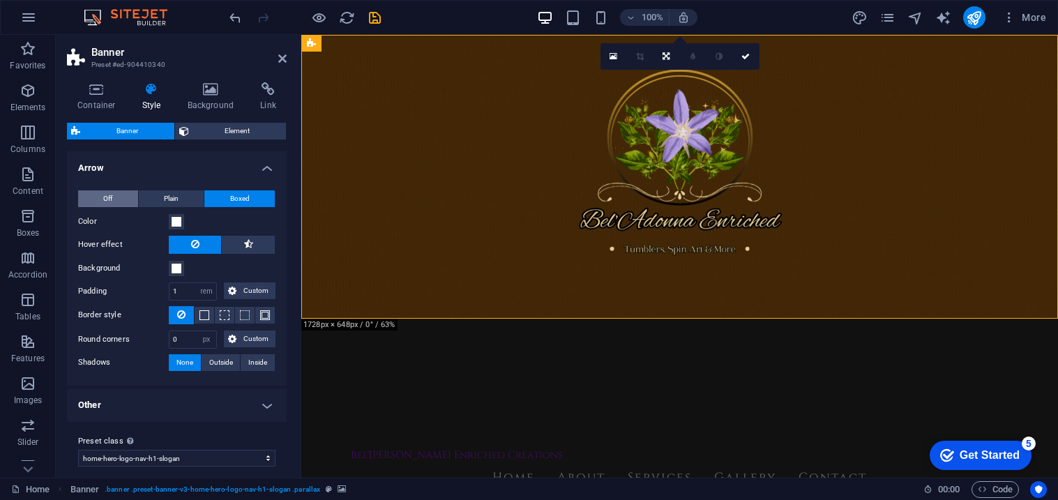
click at [97, 193] on button "Off" at bounding box center [108, 198] width 60 height 17
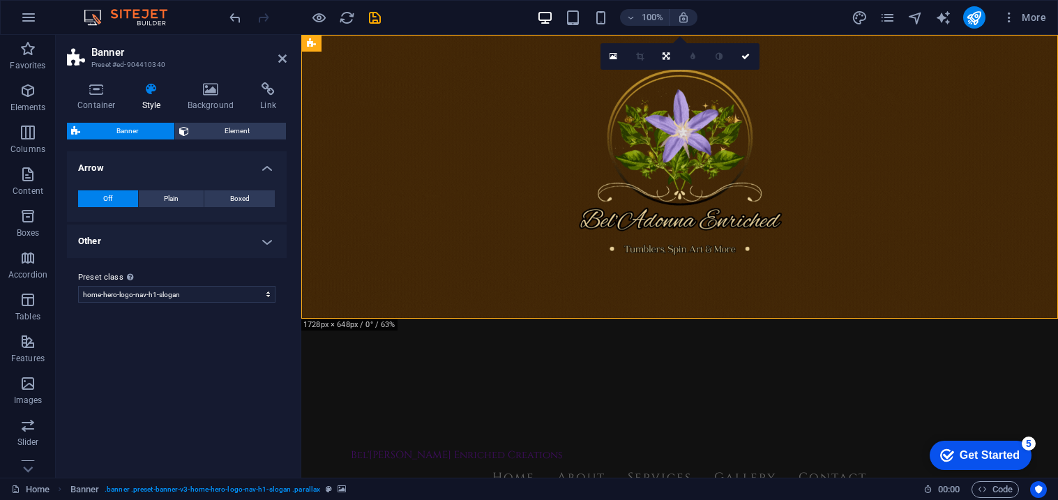
click at [262, 165] on h4 "Arrow" at bounding box center [177, 163] width 220 height 25
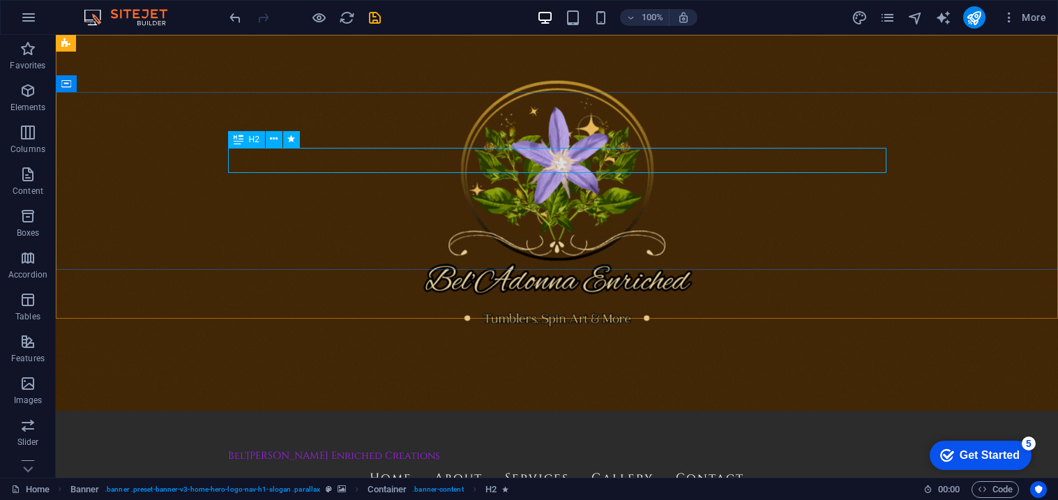
click at [239, 137] on icon at bounding box center [239, 139] width 10 height 17
click at [275, 136] on icon at bounding box center [274, 139] width 8 height 15
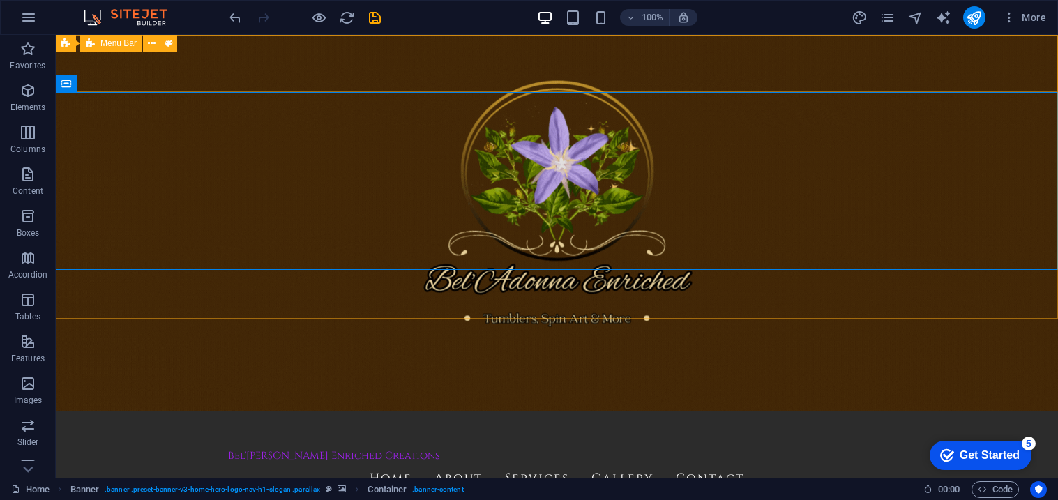
click at [116, 45] on span "Menu Bar" at bounding box center [118, 43] width 36 height 8
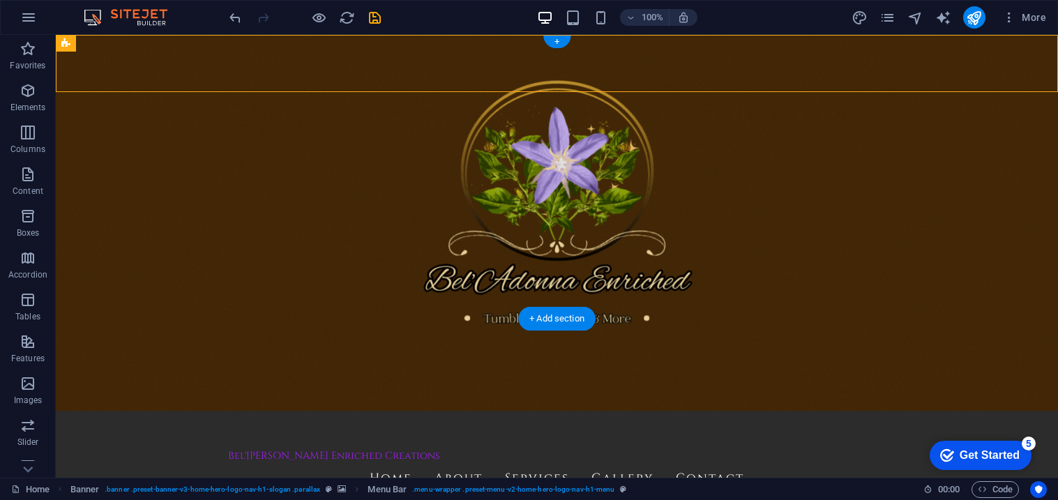
click at [82, 291] on figure at bounding box center [557, 256] width 1002 height 443
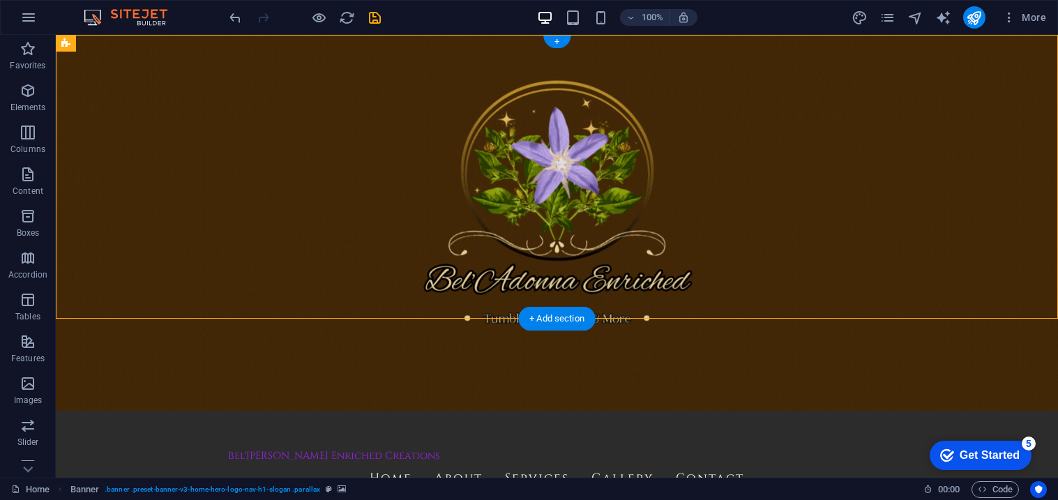
drag, startPoint x: 149, startPoint y: 80, endPoint x: 105, endPoint y: 232, distance: 158.3
drag, startPoint x: 99, startPoint y: 43, endPoint x: 95, endPoint y: 16, distance: 27.5
click at [95, 35] on section "Favorites Elements Columns Content Boxes Accordion Tables Features Images Slide…" at bounding box center [529, 256] width 1058 height 443
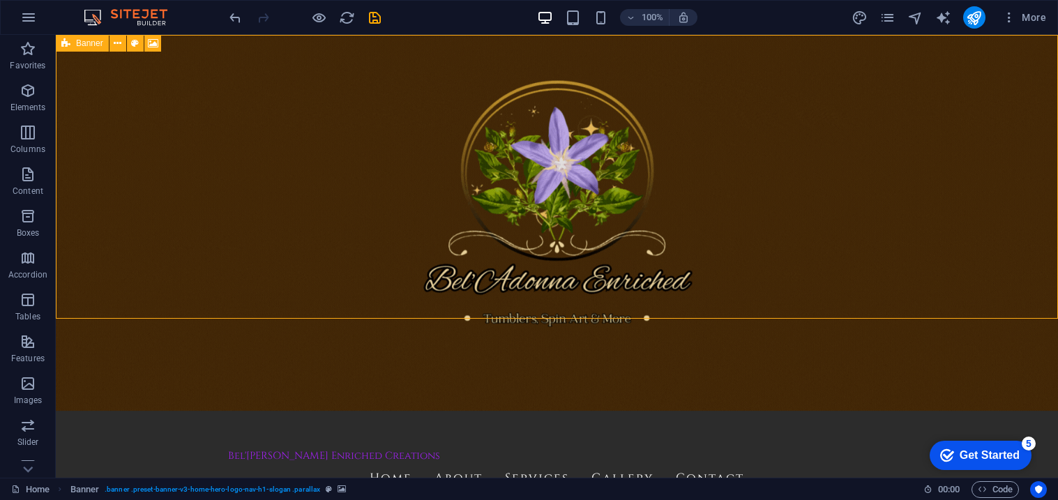
click at [79, 46] on span "Banner" at bounding box center [89, 43] width 27 height 8
select select "preset-banner-v3-home-hero-logo-nav-h1-slogan"
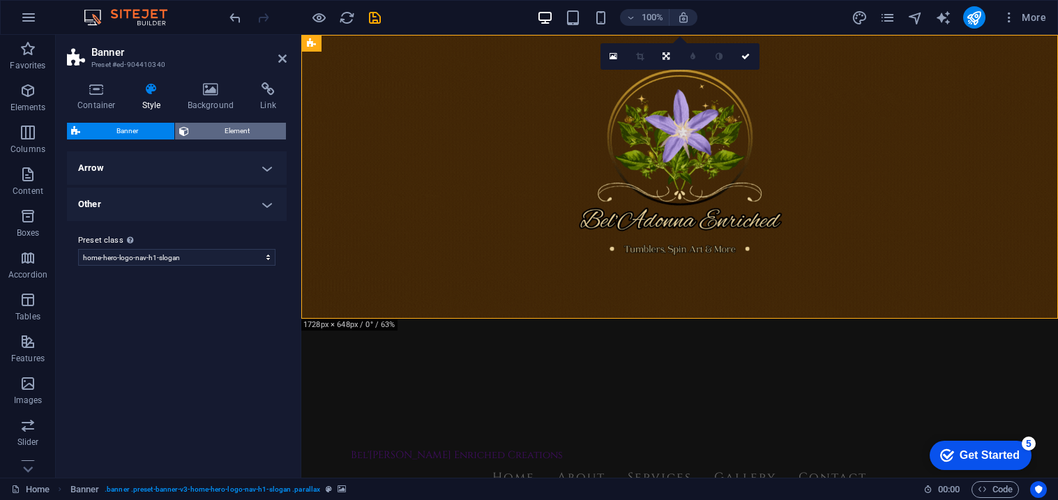
click at [188, 135] on icon at bounding box center [184, 131] width 10 height 17
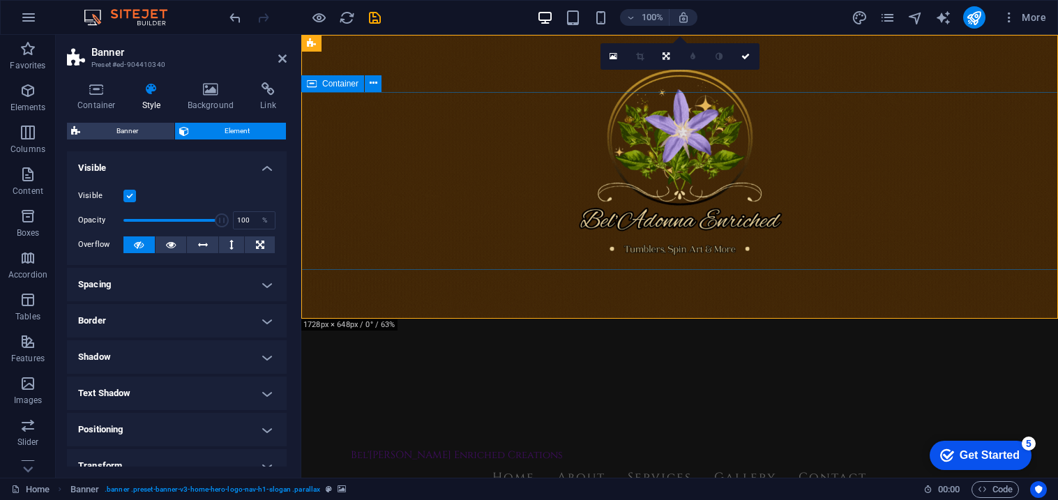
drag, startPoint x: 516, startPoint y: 252, endPoint x: 302, endPoint y: 214, distance: 217.4
type input "100"
click at [264, 227] on div "%" at bounding box center [265, 220] width 20 height 17
click at [241, 190] on div "Visible" at bounding box center [176, 196] width 197 height 17
click at [126, 196] on label at bounding box center [129, 196] width 13 height 13
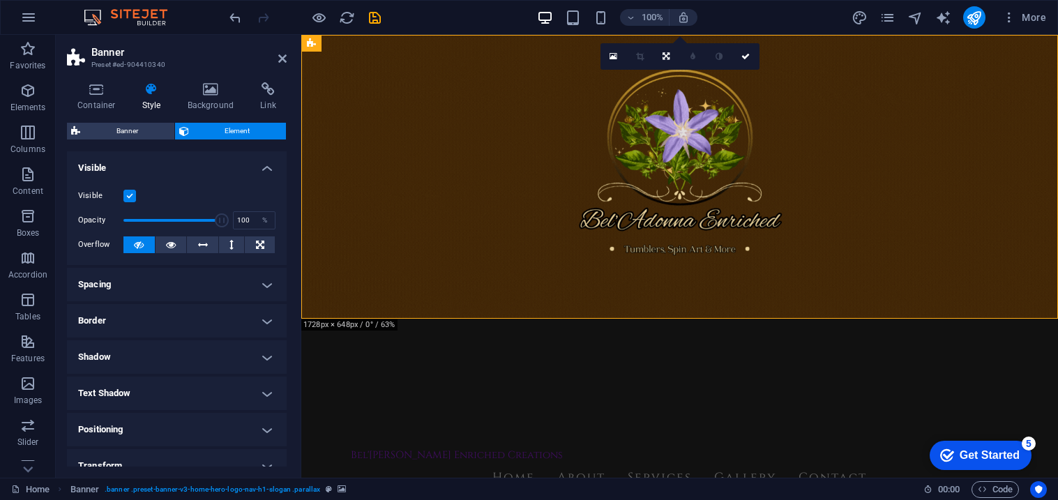
click at [0, 0] on input "Visible" at bounding box center [0, 0] width 0 height 0
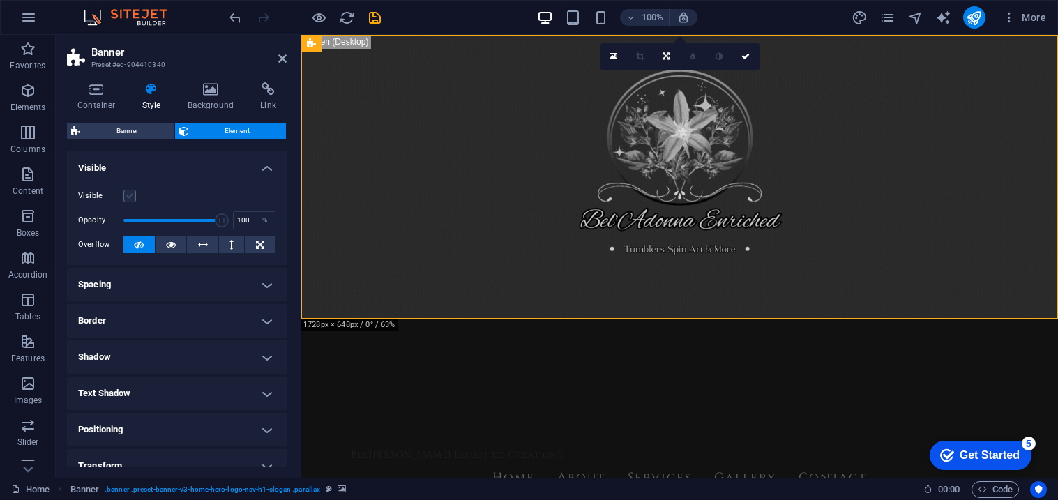
click at [126, 196] on label at bounding box center [129, 196] width 13 height 13
click at [0, 0] on input "Visible" at bounding box center [0, 0] width 0 height 0
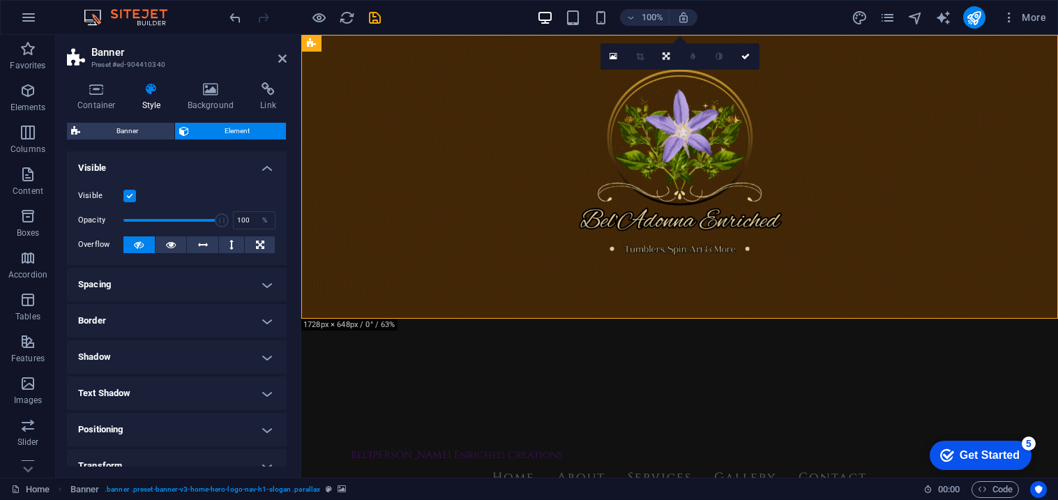
click at [126, 196] on label at bounding box center [129, 196] width 13 height 13
click at [0, 0] on input "Visible" at bounding box center [0, 0] width 0 height 0
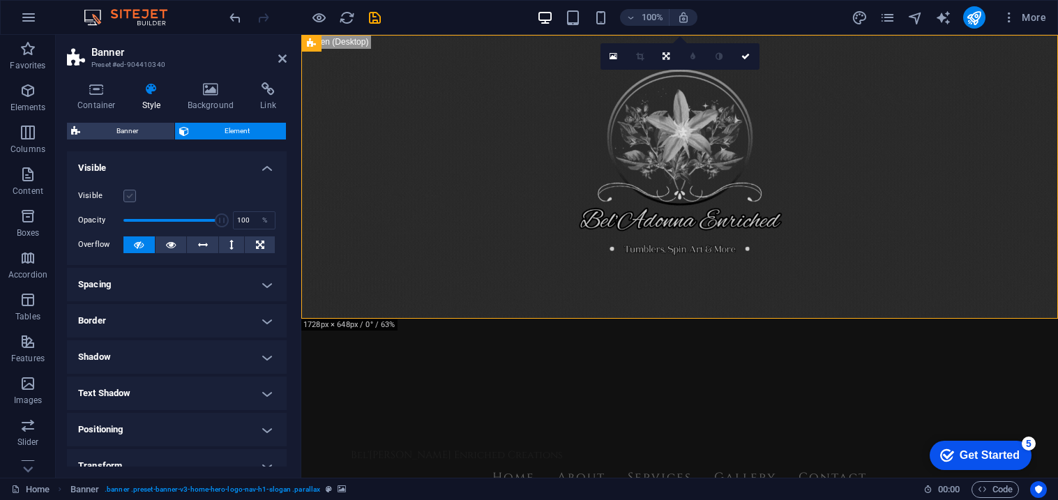
click at [126, 196] on label at bounding box center [129, 196] width 13 height 13
click at [0, 0] on input "Visible" at bounding box center [0, 0] width 0 height 0
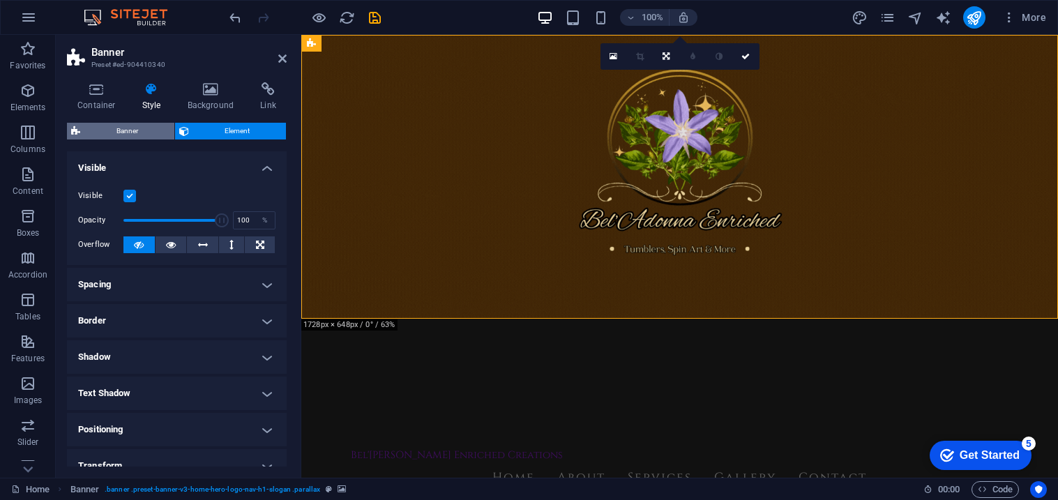
click at [147, 125] on span "Banner" at bounding box center [127, 131] width 86 height 17
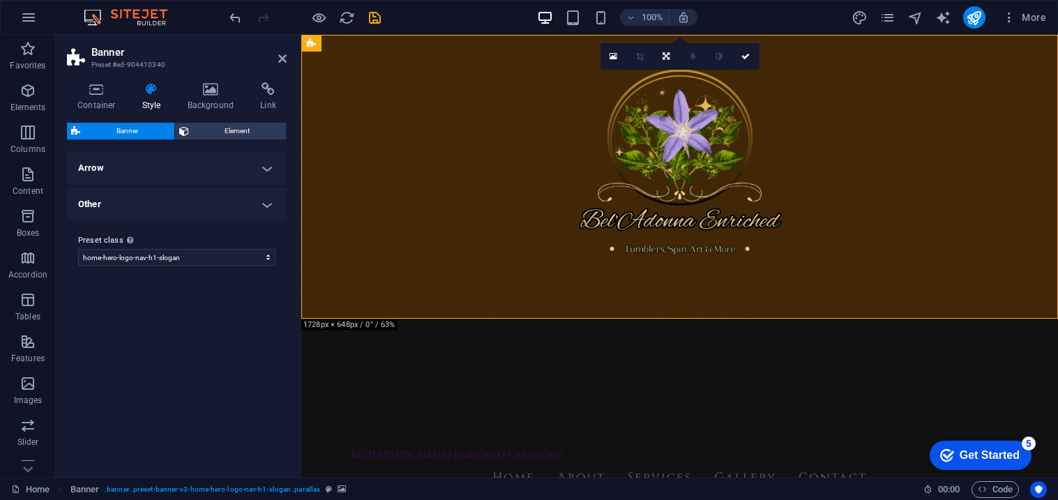
click at [239, 197] on h4 "Other" at bounding box center [177, 204] width 220 height 33
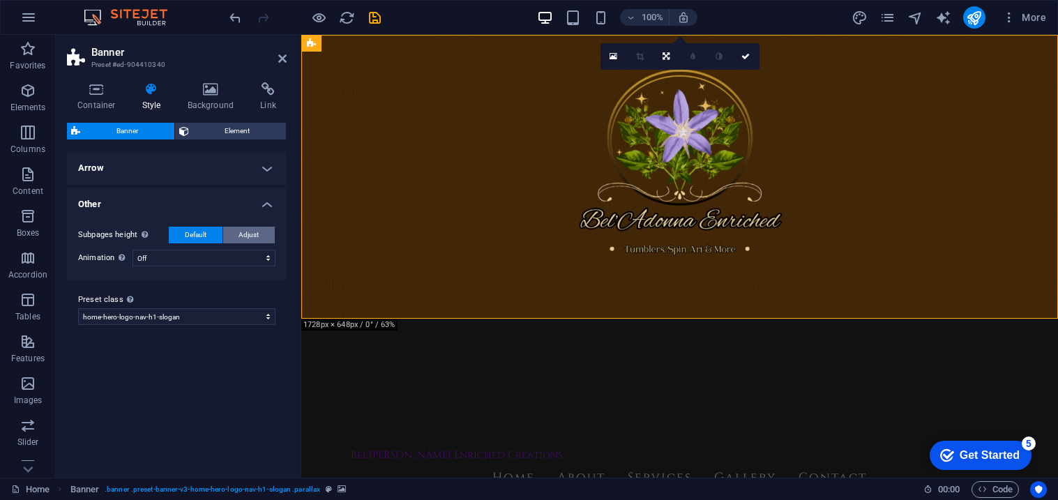
click at [246, 230] on span "Adjust" at bounding box center [249, 235] width 20 height 17
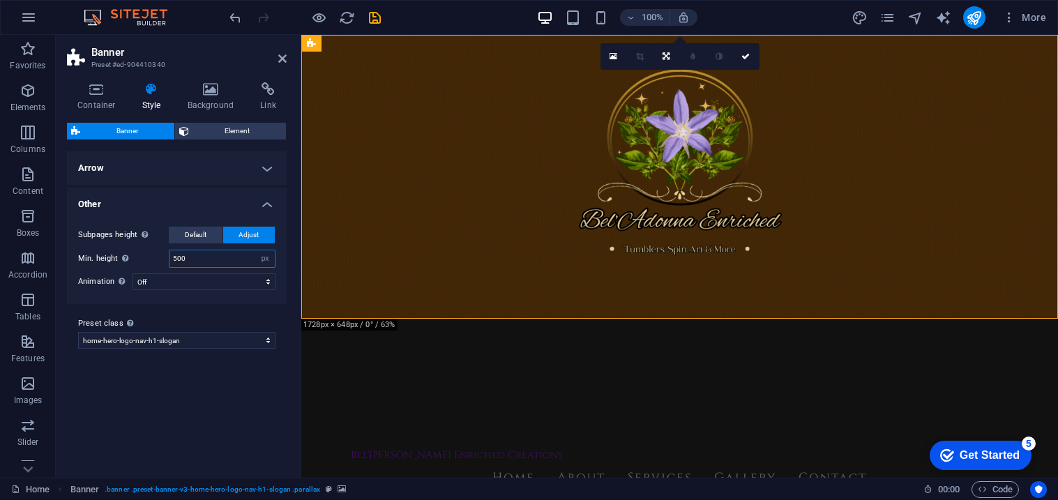
drag, startPoint x: 217, startPoint y: 260, endPoint x: 165, endPoint y: 263, distance: 52.4
click at [165, 263] on div "Min. height Minimum height of the header on subpages. Header height adapts if c…" at bounding box center [176, 259] width 197 height 18
type input "0"
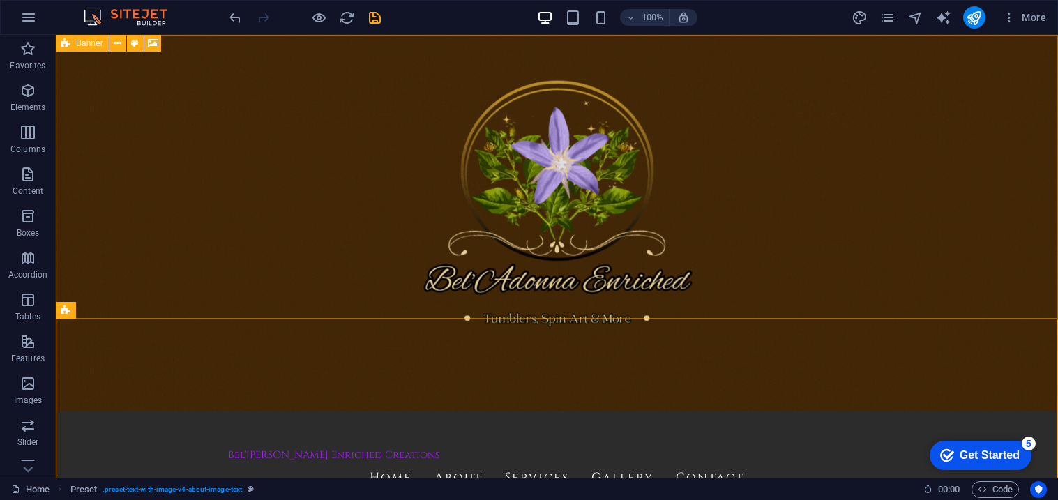
click at [74, 41] on div "Banner" at bounding box center [82, 43] width 53 height 17
select select "px"
select select "preset-banner-v3-home-hero-logo-nav-h1-slogan"
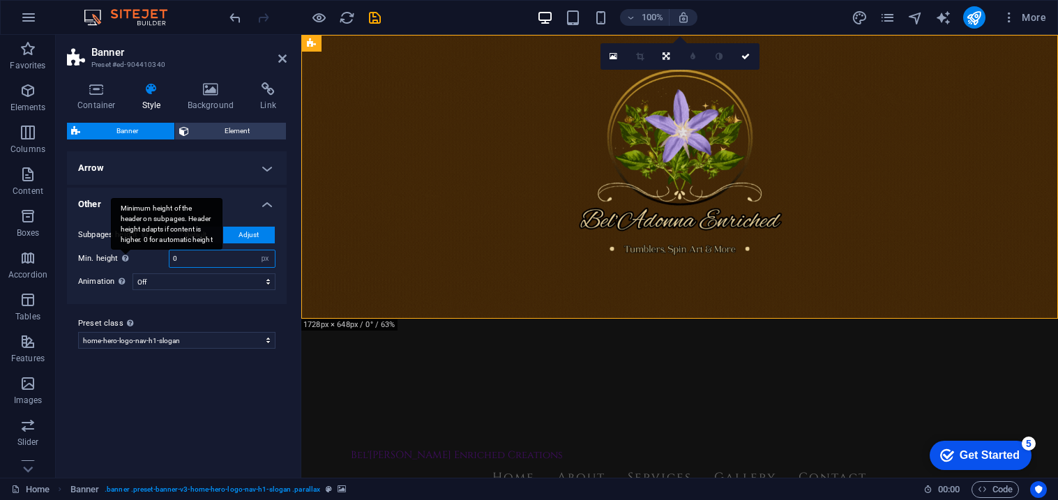
drag, startPoint x: 190, startPoint y: 255, endPoint x: 130, endPoint y: 251, distance: 60.1
click at [130, 251] on div "Min. height Minimum height of the header on subpages. Header height adapts if c…" at bounding box center [176, 259] width 197 height 18
type input "1"
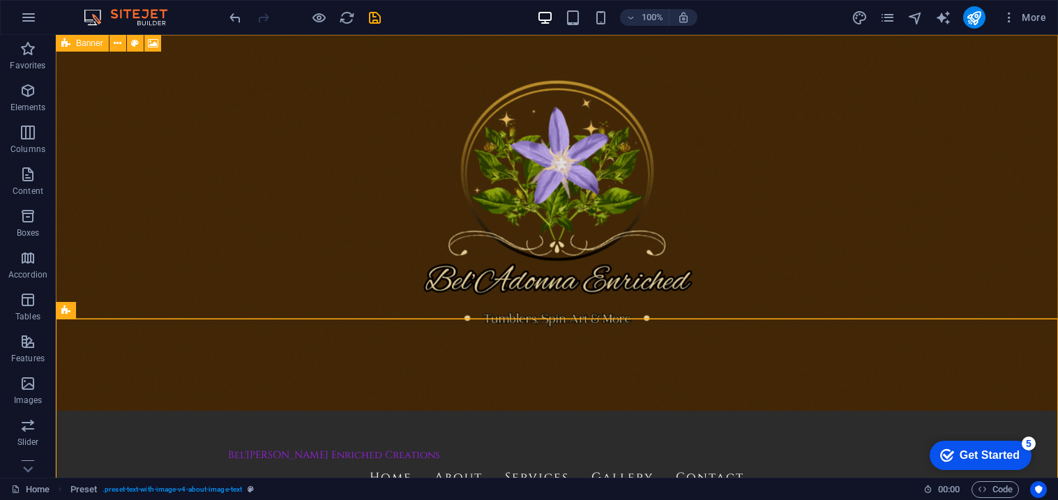
click at [66, 47] on icon at bounding box center [65, 43] width 9 height 17
select select "px"
select select "preset-banner-v3-home-hero-logo-nav-h1-slogan"
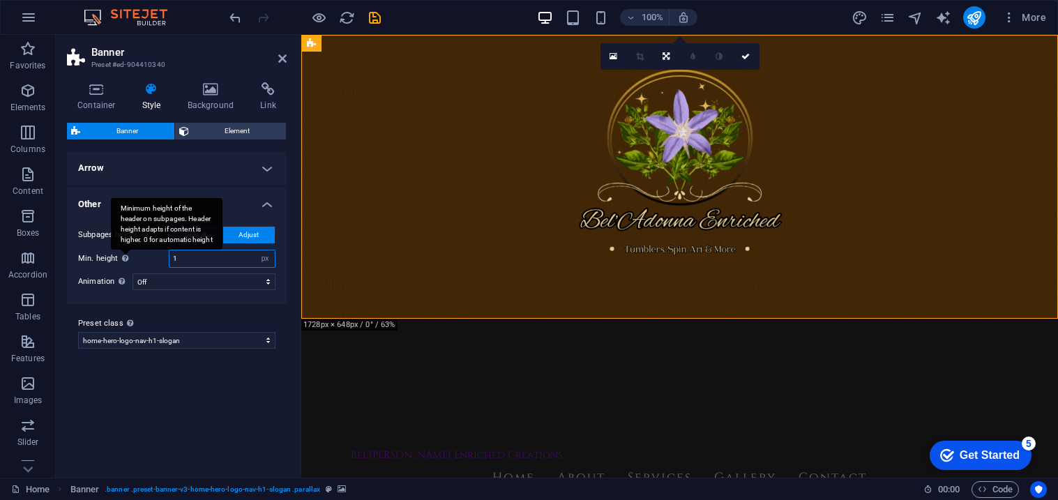
drag, startPoint x: 211, startPoint y: 261, endPoint x: 127, endPoint y: 254, distance: 84.0
click at [127, 254] on div "Min. height Minimum height of the header on subpages. Header height adapts if c…" at bounding box center [176, 259] width 197 height 18
type input "100"
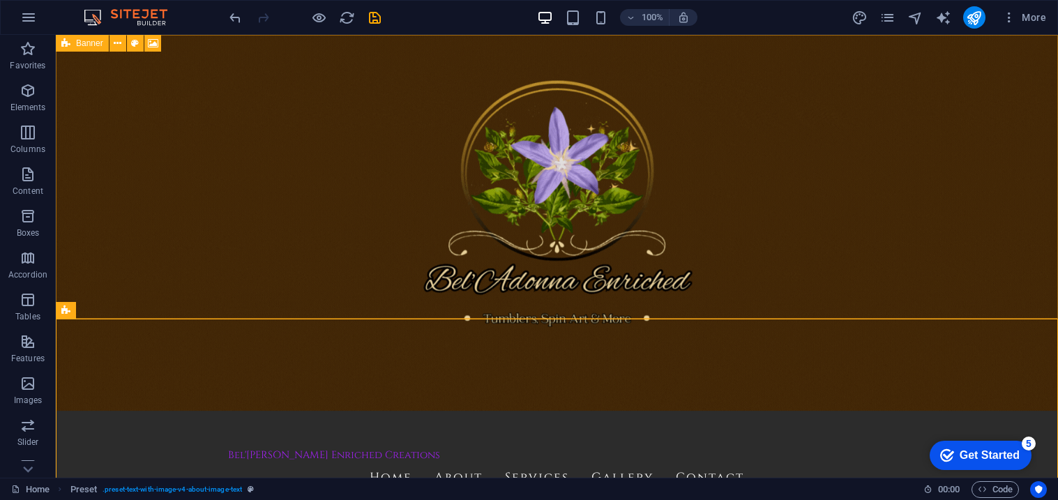
click at [70, 43] on div "Banner" at bounding box center [82, 43] width 53 height 17
select select "px"
select select "preset-banner-v3-home-hero-logo-nav-h1-slogan"
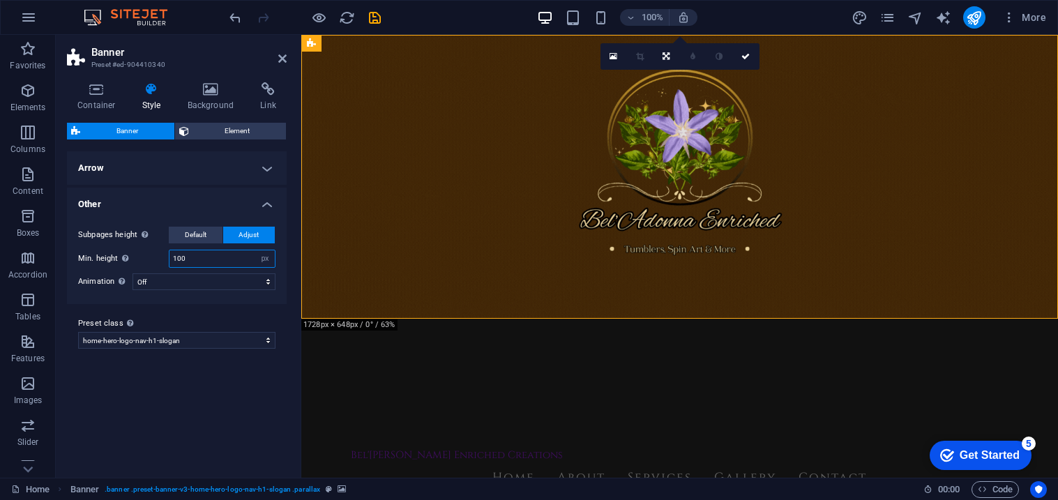
drag, startPoint x: 186, startPoint y: 258, endPoint x: 160, endPoint y: 257, distance: 25.8
click at [160, 257] on div "Min. height Minimum height of the header on subpages. Header height adapts if c…" at bounding box center [176, 259] width 197 height 18
type input "80"
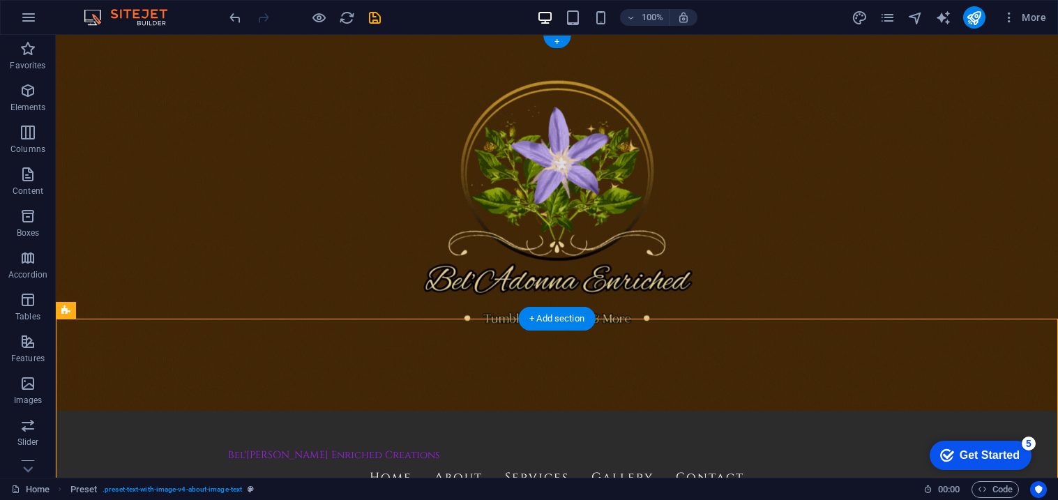
click at [273, 300] on figure at bounding box center [557, 256] width 1002 height 443
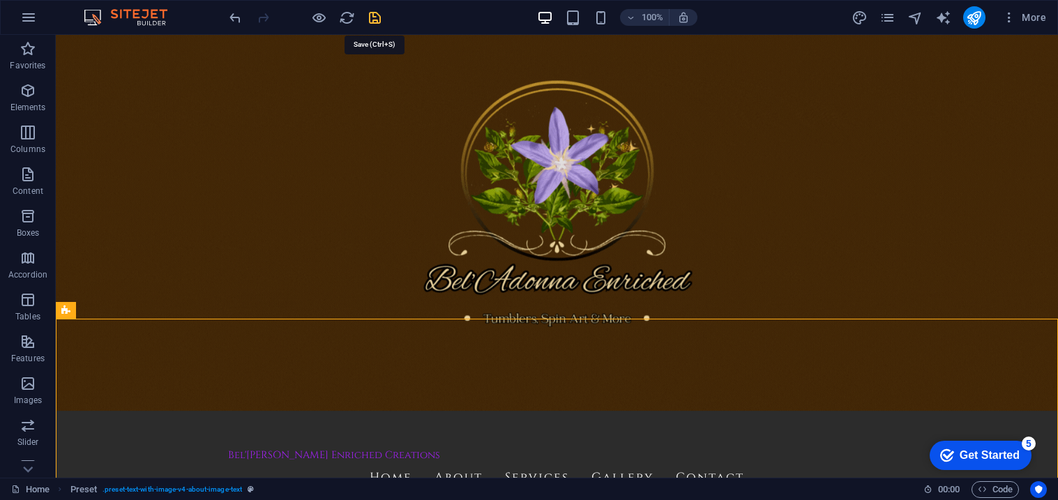
click at [375, 13] on icon "save" at bounding box center [375, 18] width 16 height 16
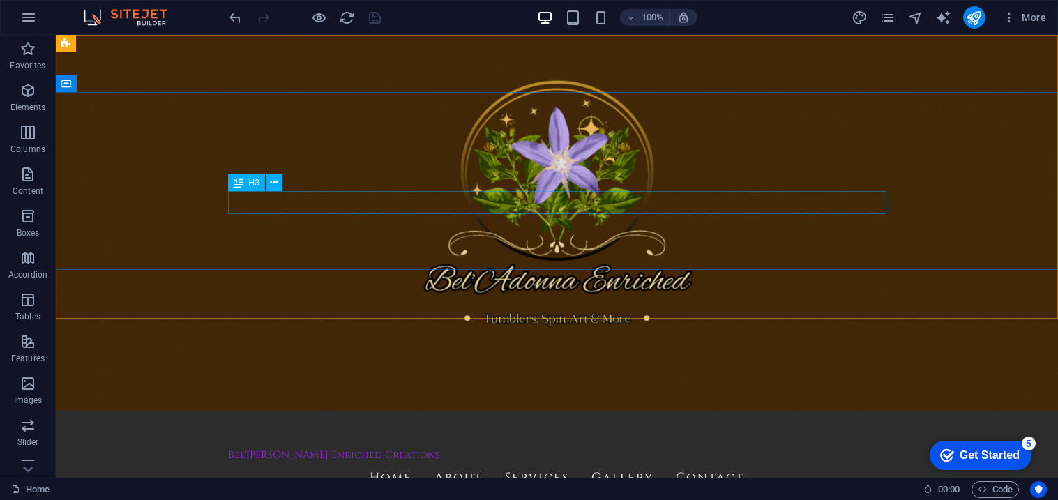
click at [250, 180] on span "H3" at bounding box center [254, 183] width 10 height 8
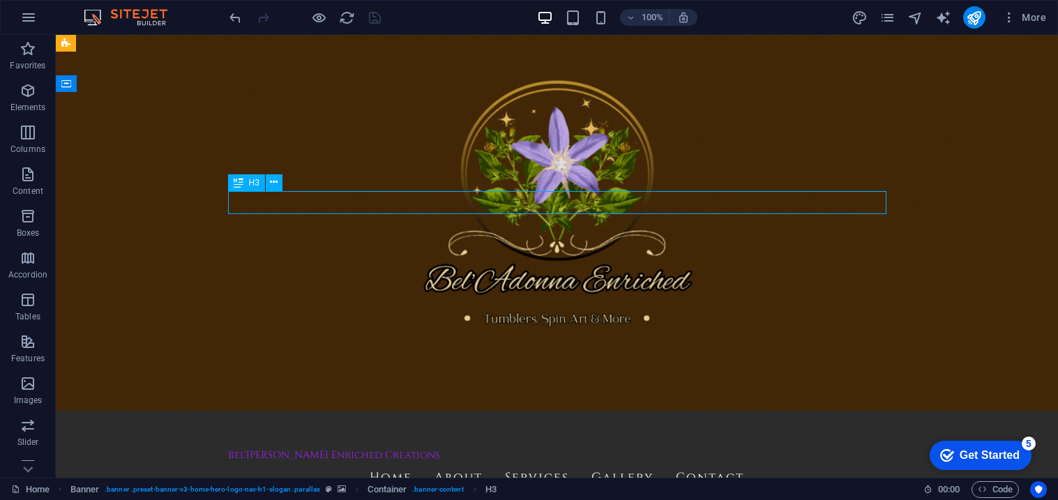
click at [250, 180] on span "H3" at bounding box center [254, 183] width 10 height 8
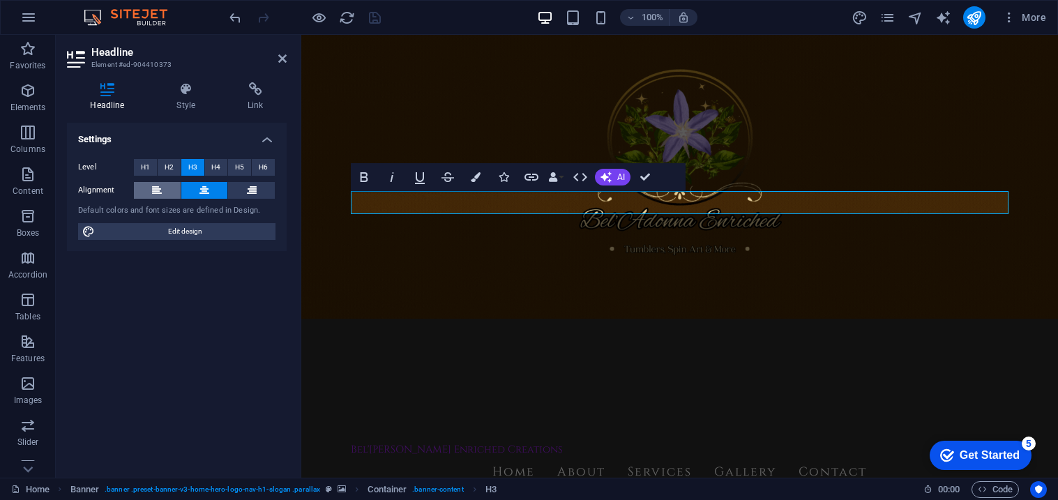
click at [167, 190] on button at bounding box center [157, 190] width 47 height 17
click at [199, 188] on icon at bounding box center [204, 190] width 10 height 17
click at [246, 191] on button at bounding box center [251, 190] width 47 height 17
click at [213, 191] on button at bounding box center [204, 190] width 47 height 17
click at [139, 164] on button "H1" at bounding box center [145, 167] width 23 height 17
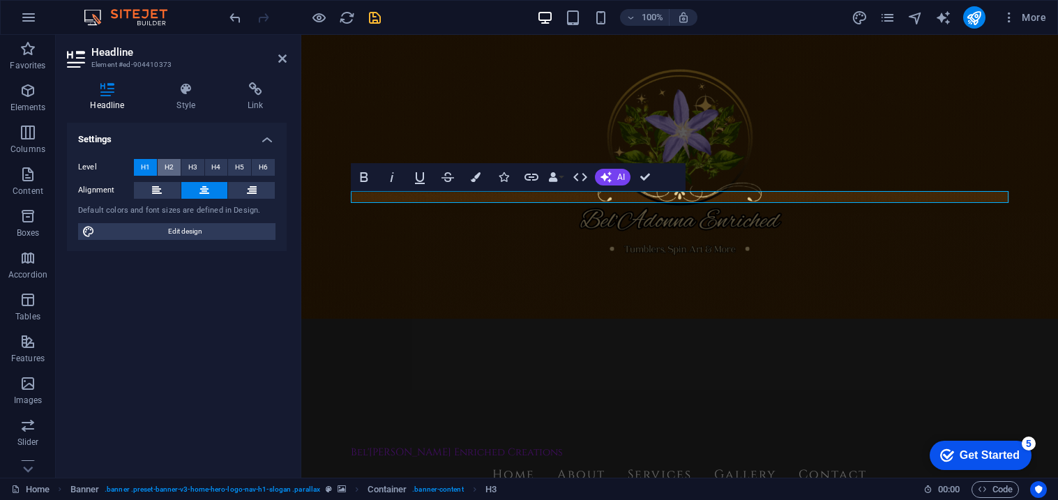
click at [163, 165] on button "H2" at bounding box center [169, 167] width 23 height 17
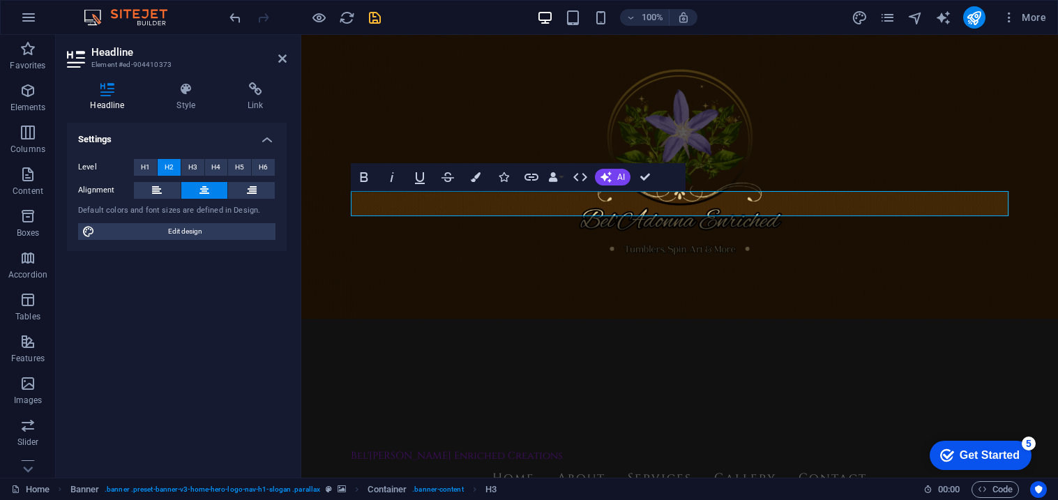
click at [176, 167] on button "H2" at bounding box center [169, 167] width 23 height 17
click at [188, 169] on span "H3" at bounding box center [192, 167] width 9 height 17
click at [221, 171] on button "H4" at bounding box center [216, 167] width 23 height 17
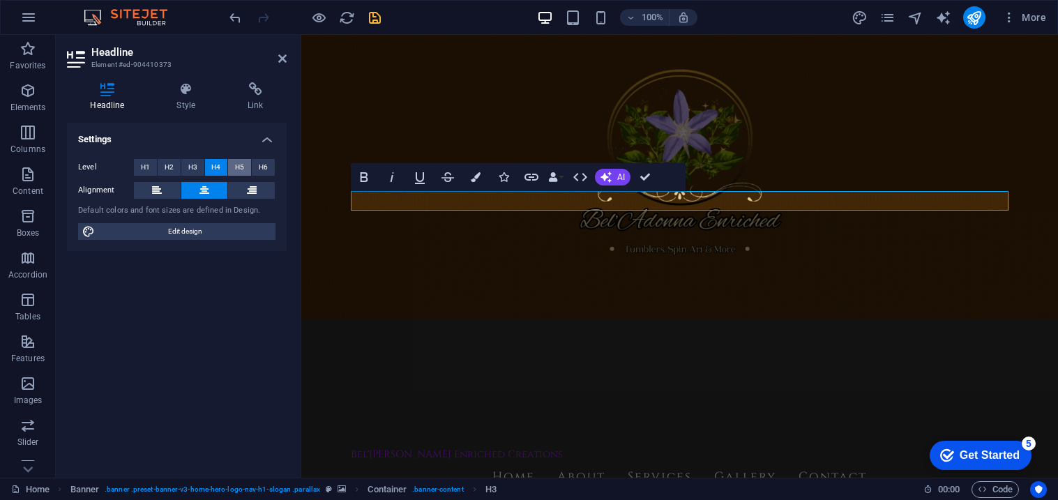
click at [236, 169] on span "H5" at bounding box center [239, 167] width 9 height 17
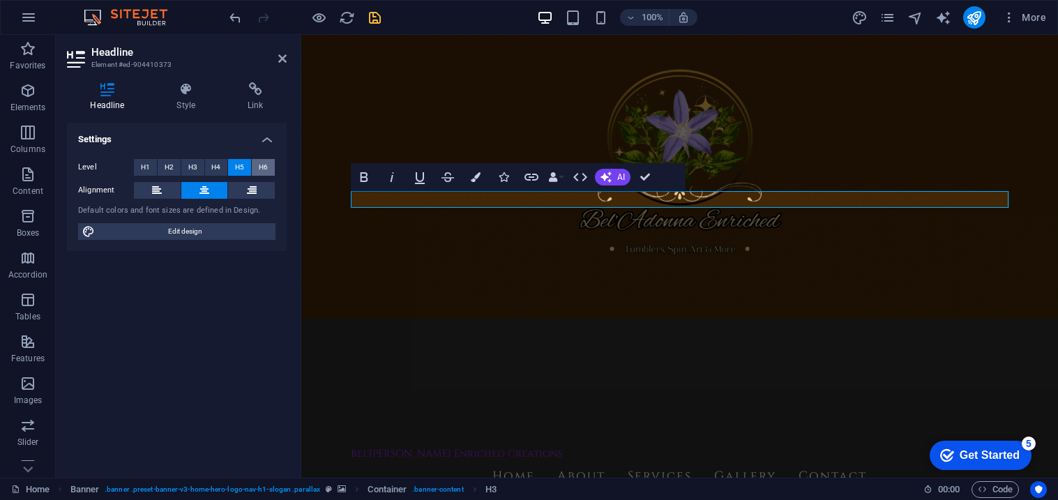
click at [257, 169] on button "H6" at bounding box center [263, 167] width 23 height 17
click at [198, 165] on button "H3" at bounding box center [192, 167] width 23 height 17
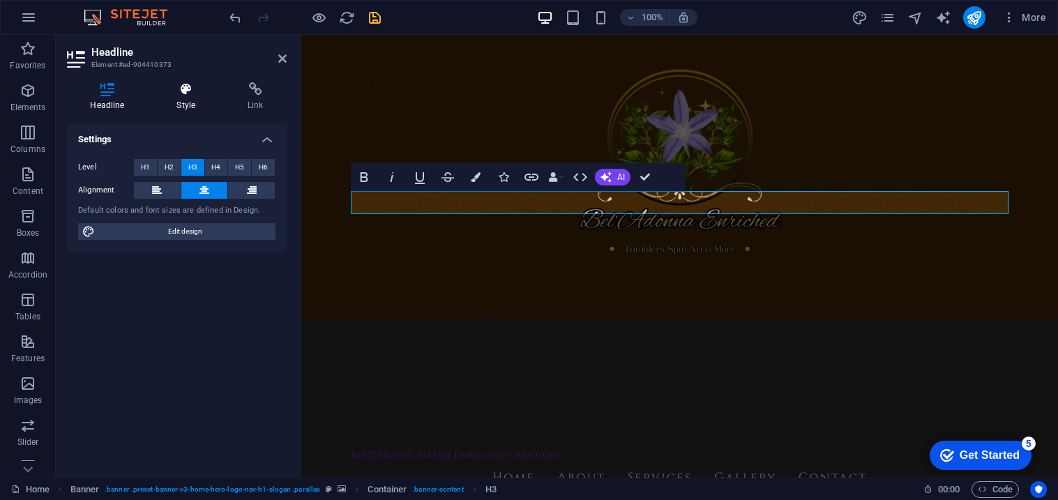
click at [171, 105] on h4 "Style" at bounding box center [188, 96] width 71 height 29
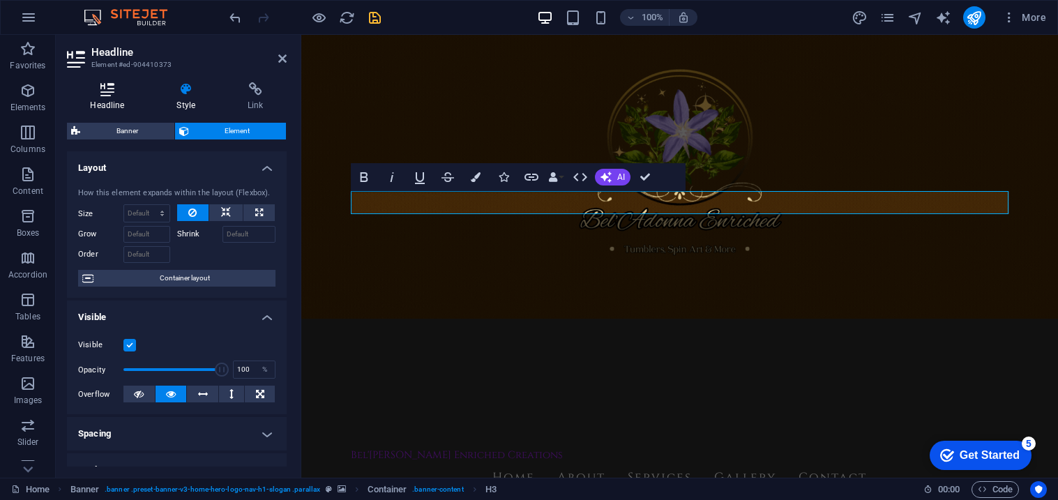
click at [131, 96] on icon at bounding box center [107, 89] width 81 height 14
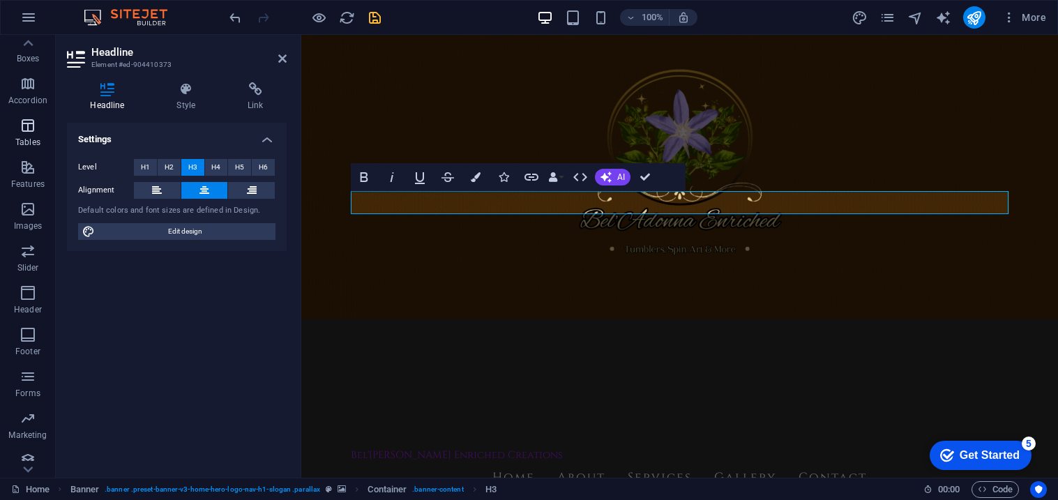
scroll to position [184, 0]
click at [22, 324] on icon "button" at bounding box center [28, 325] width 17 height 17
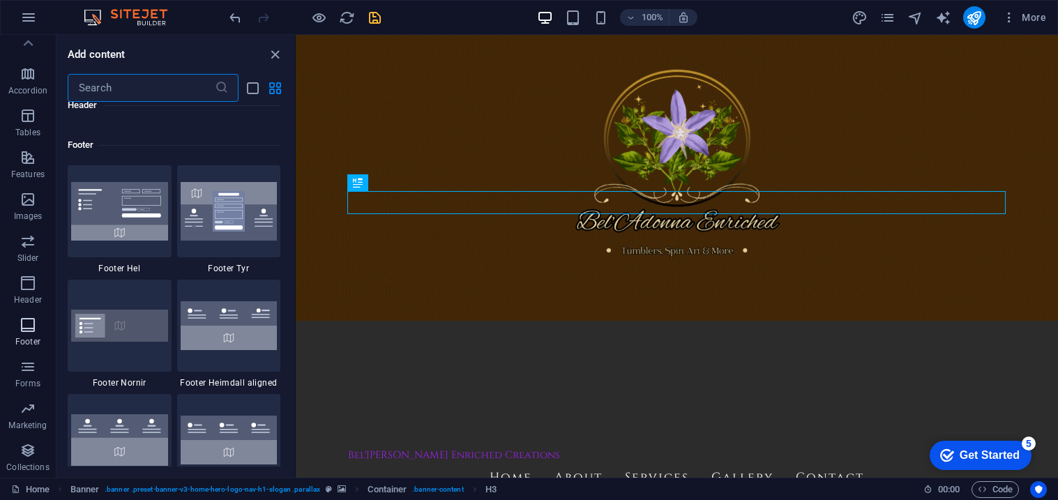
scroll to position [9233, 0]
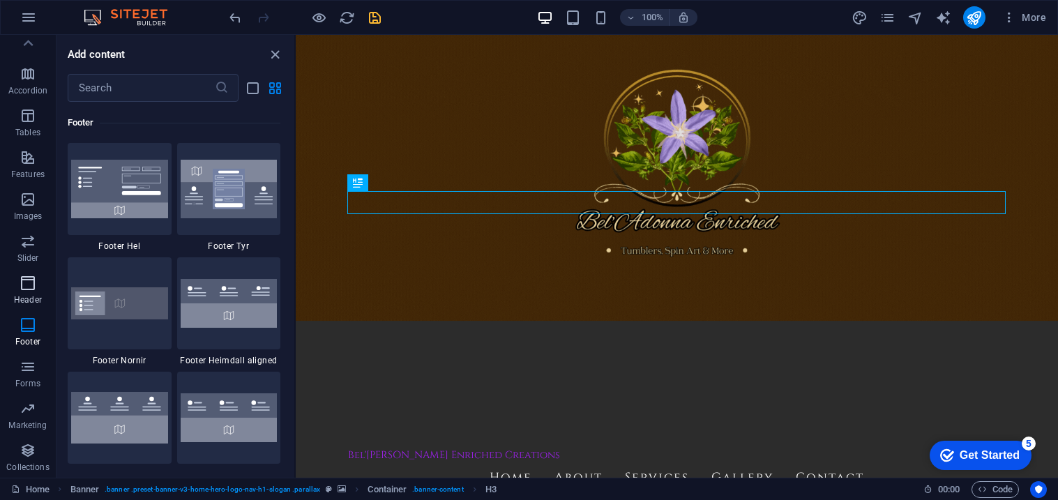
click at [23, 285] on icon "button" at bounding box center [28, 283] width 17 height 17
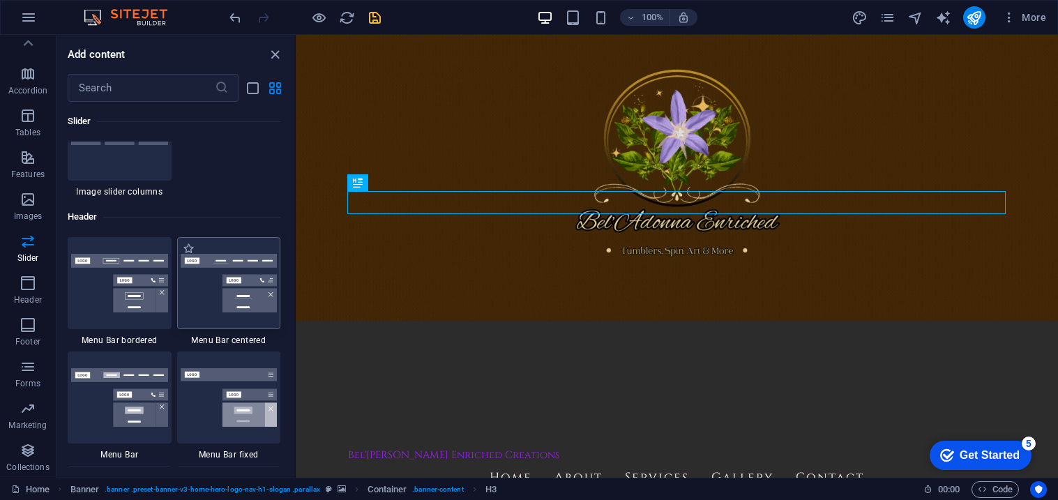
scroll to position [8292, 0]
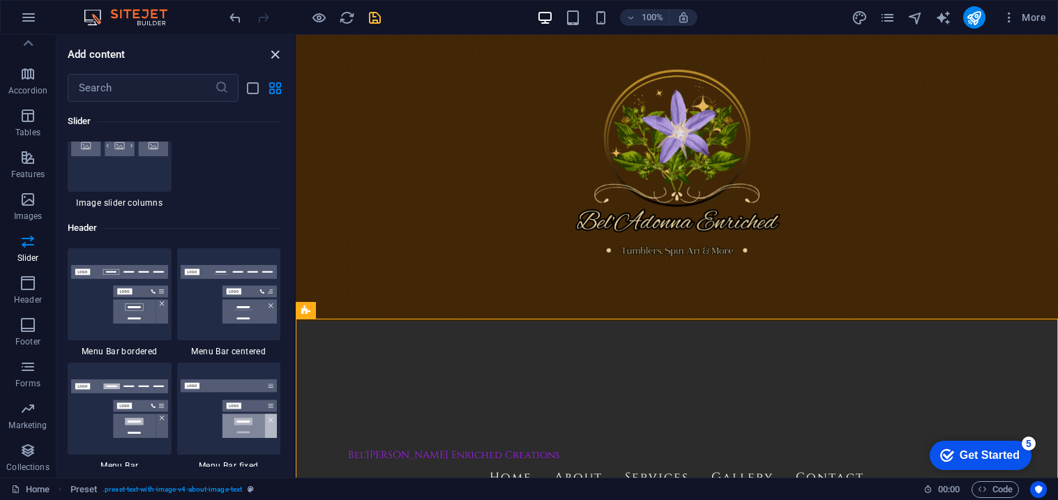
click at [278, 58] on icon "close panel" at bounding box center [275, 55] width 16 height 16
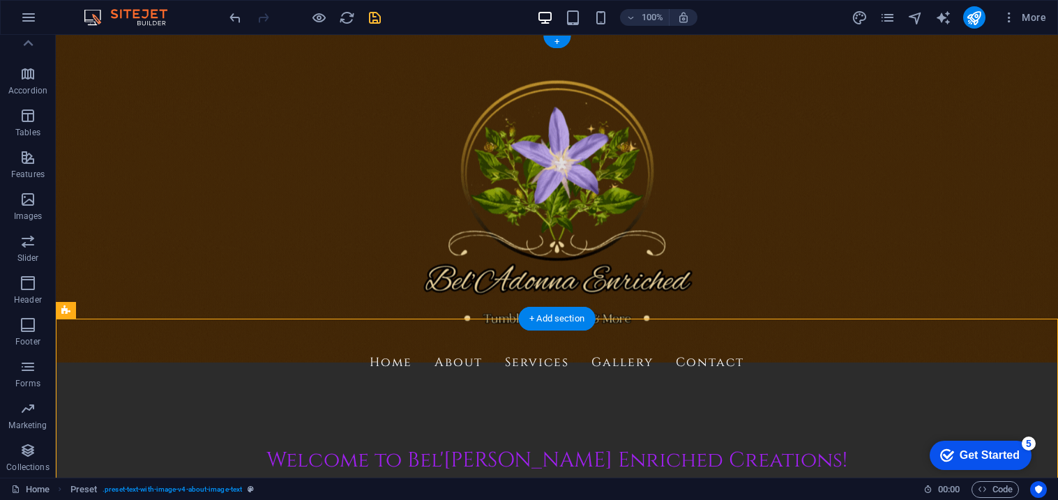
scroll to position [0, 0]
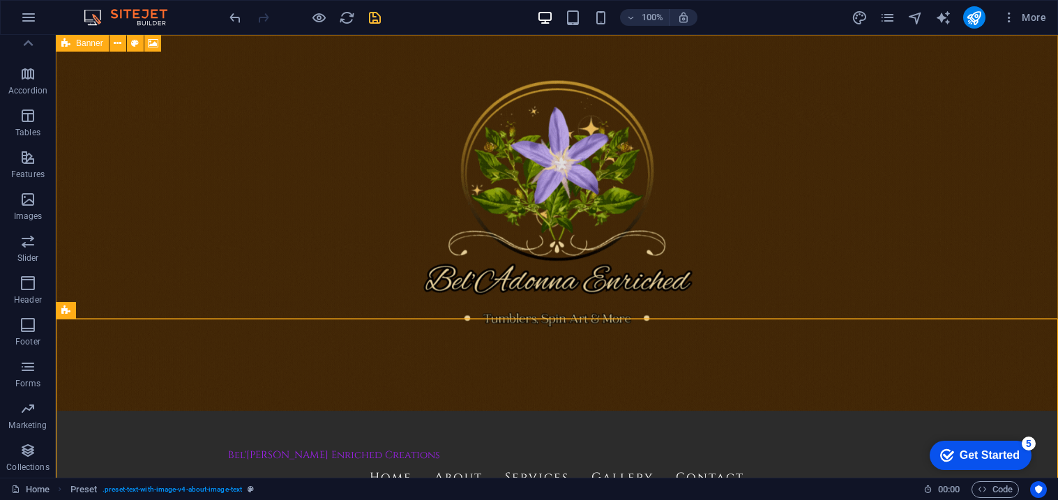
click at [63, 43] on icon at bounding box center [65, 43] width 9 height 17
click at [114, 49] on icon at bounding box center [118, 43] width 8 height 15
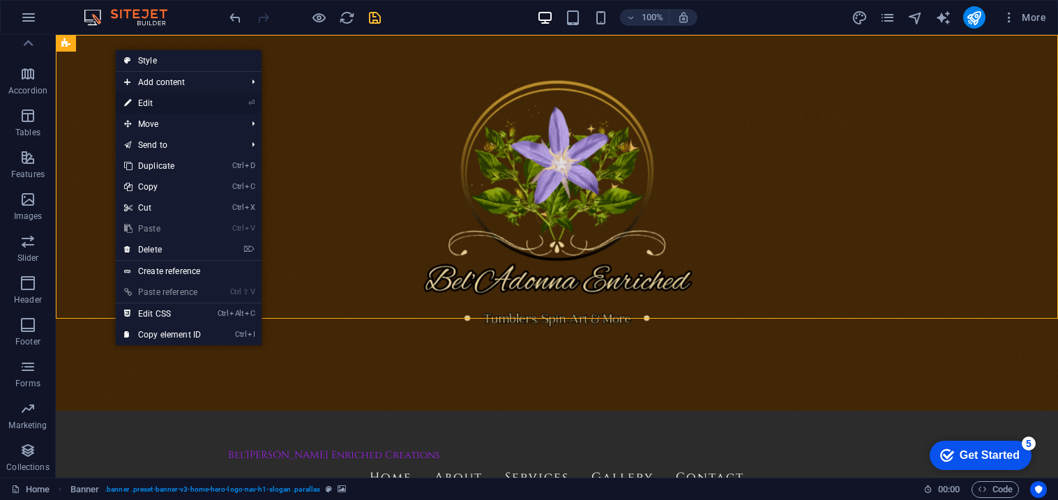
click at [167, 107] on link "⏎ Edit" at bounding box center [162, 103] width 93 height 21
select select "px"
select select "preset-banner-v3-home-hero-logo-nav-h1-slogan"
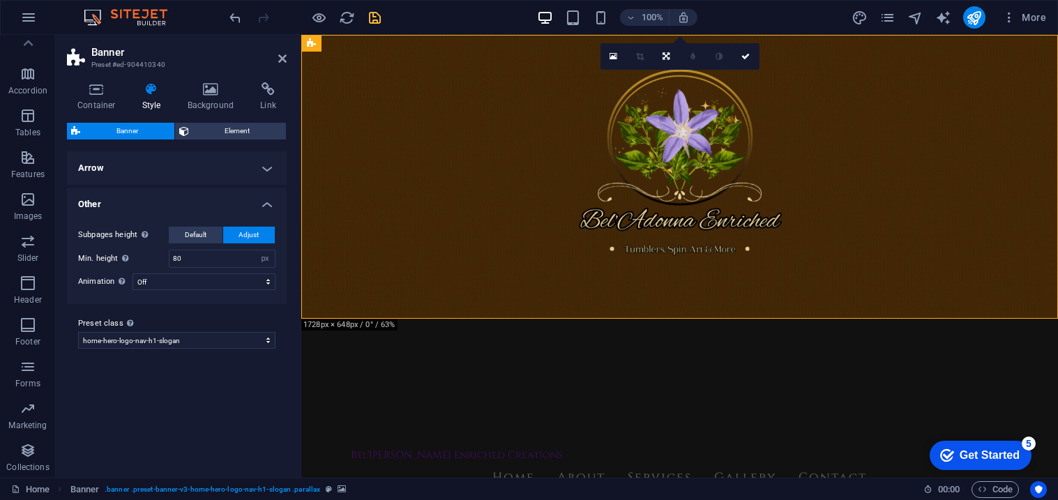
click at [288, 58] on aside "Banner Preset #ed-904410340 Container Style Background Link Size Height Default…" at bounding box center [179, 256] width 246 height 443
click at [284, 56] on icon at bounding box center [282, 58] width 8 height 11
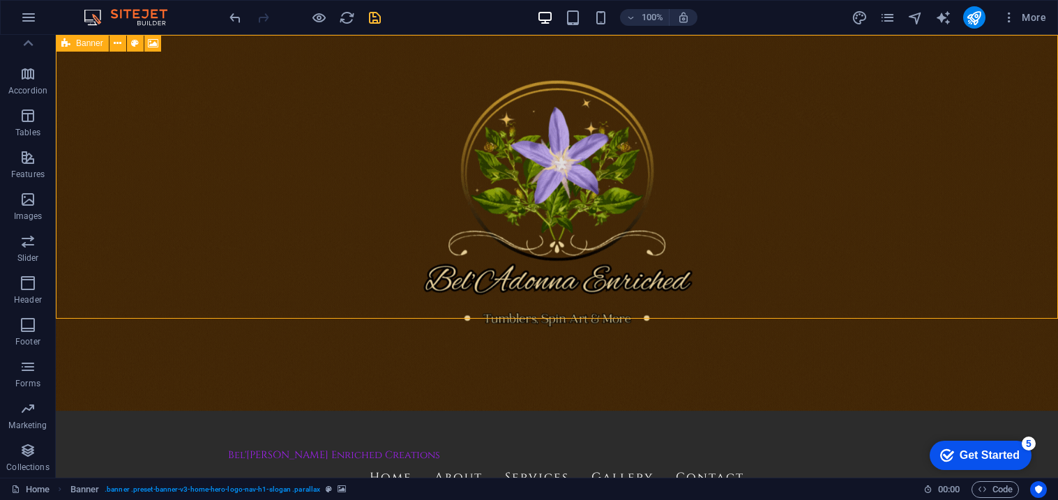
click at [70, 45] on icon at bounding box center [65, 43] width 9 height 17
click at [123, 47] on button at bounding box center [118, 43] width 17 height 17
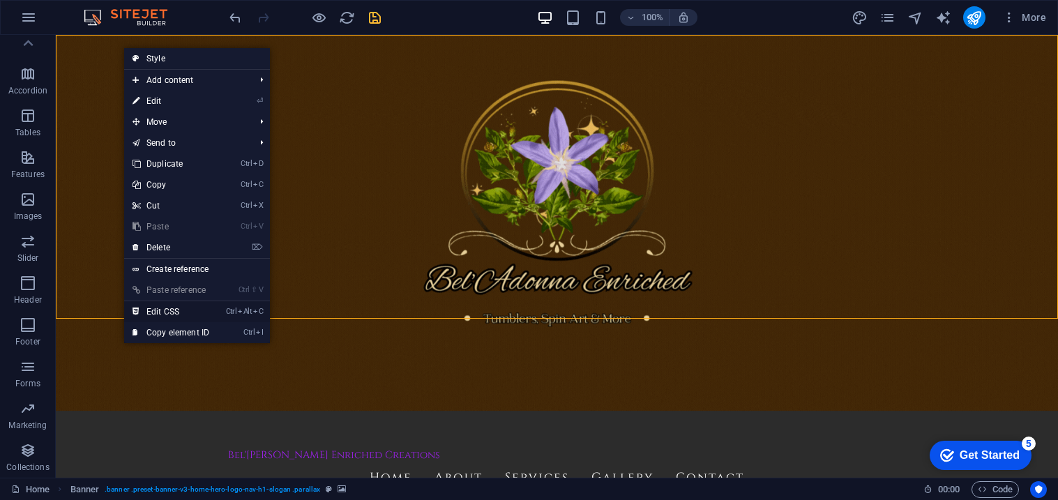
click at [167, 317] on link "Ctrl Alt C Edit CSS" at bounding box center [170, 311] width 93 height 21
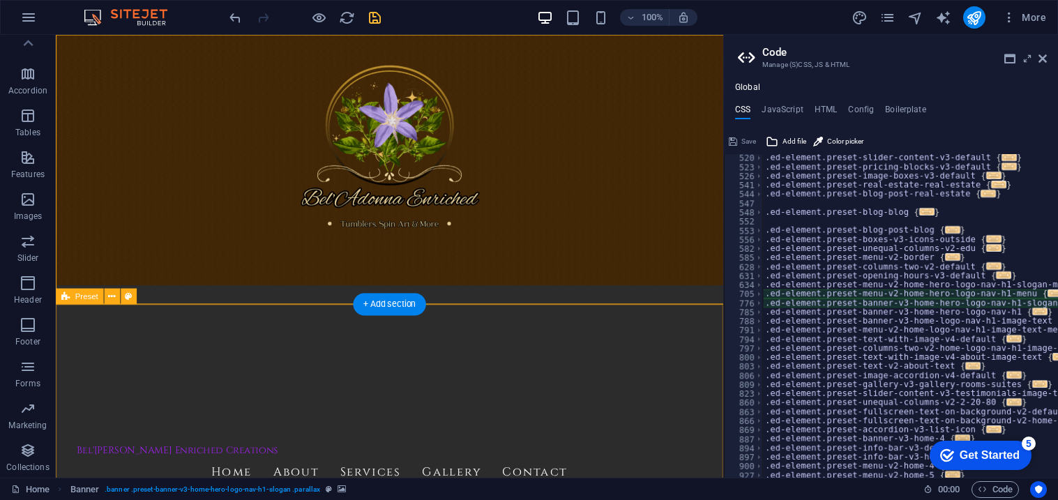
type textarea "@include banner-v3("
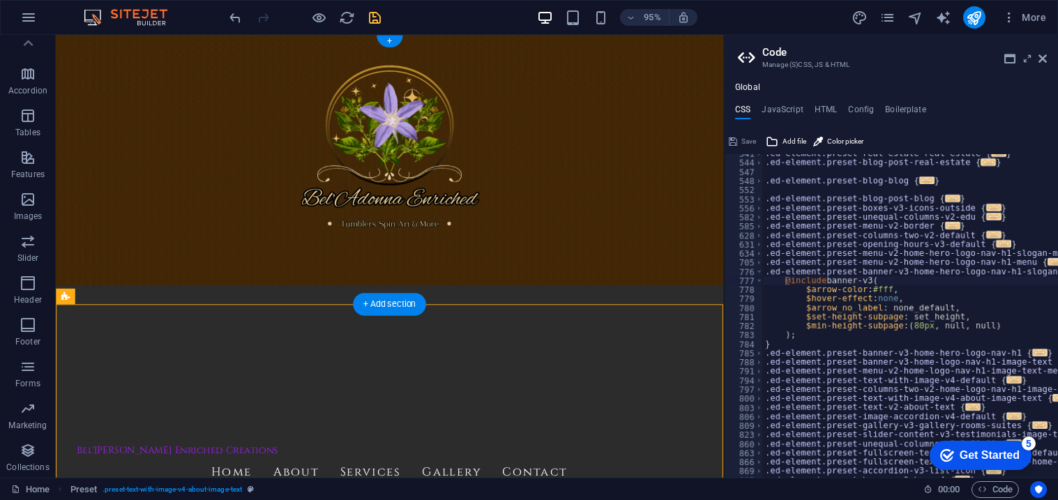
click at [527, 285] on figure at bounding box center [407, 268] width 702 height 466
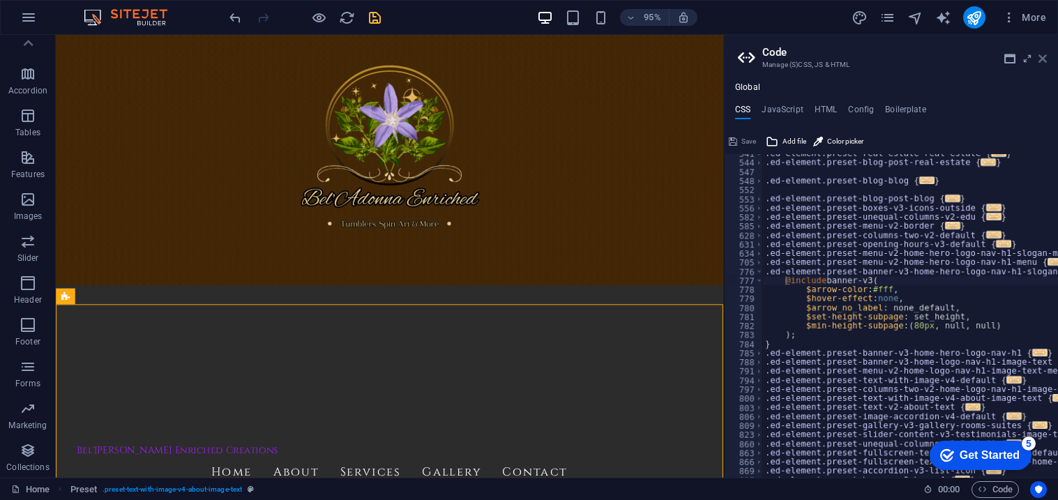
click at [1043, 59] on icon at bounding box center [1043, 58] width 8 height 11
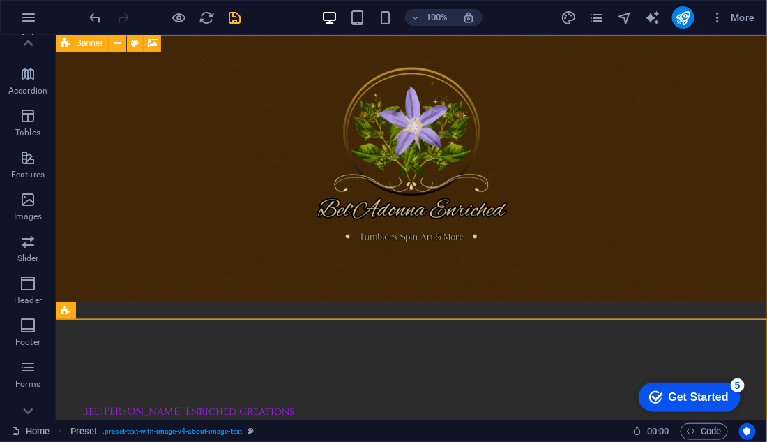
click at [64, 43] on icon at bounding box center [65, 43] width 9 height 17
select select "px"
select select "preset-banner-v3-home-hero-logo-nav-h1-slogan"
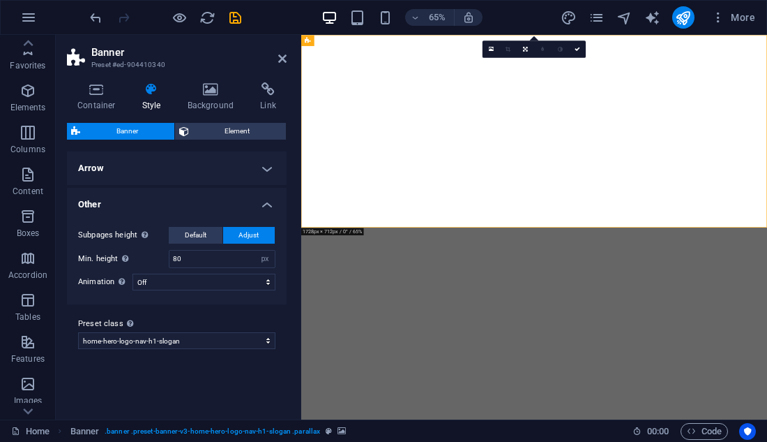
select select "px"
select select "preset-banner-v3-home-hero-logo-nav-h1-slogan"
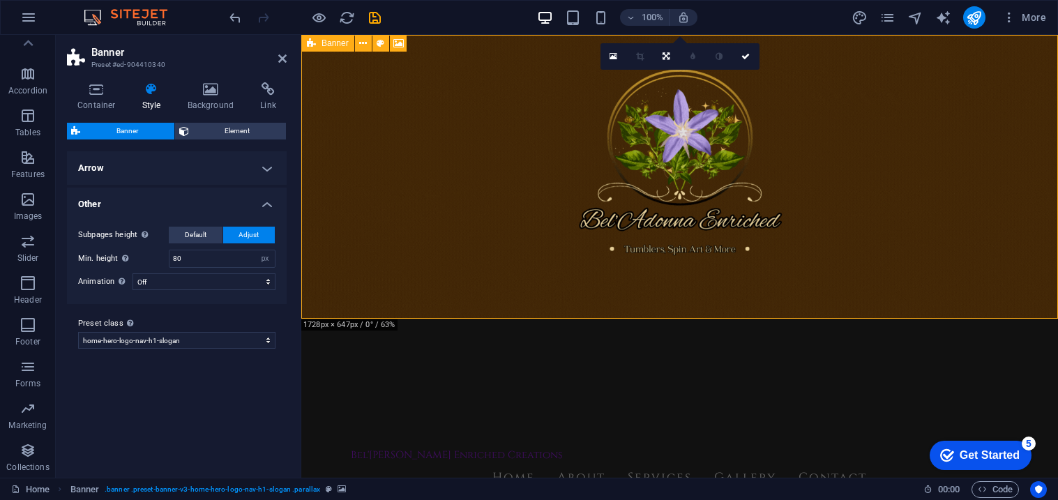
click at [310, 45] on icon at bounding box center [311, 43] width 9 height 17
click at [367, 44] on button at bounding box center [363, 43] width 17 height 17
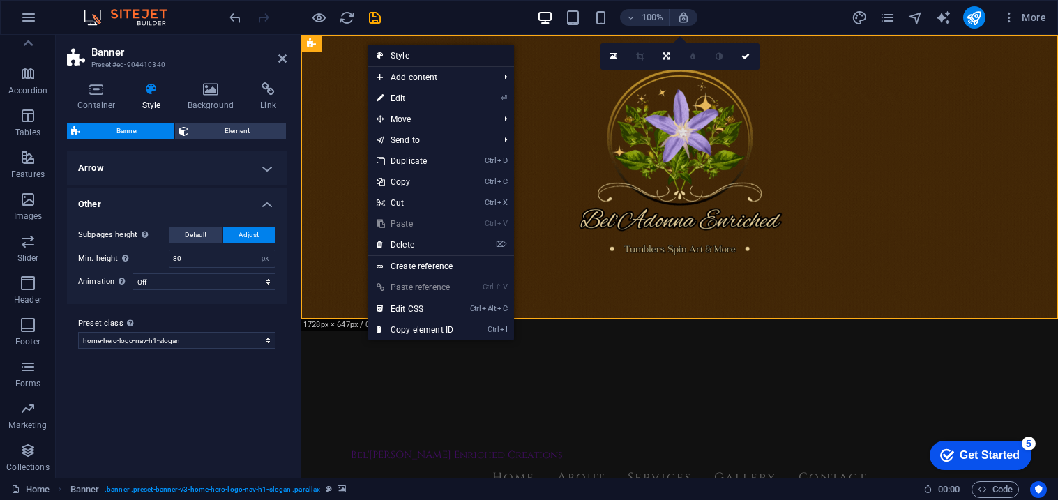
click at [422, 56] on link "Style" at bounding box center [441, 55] width 146 height 21
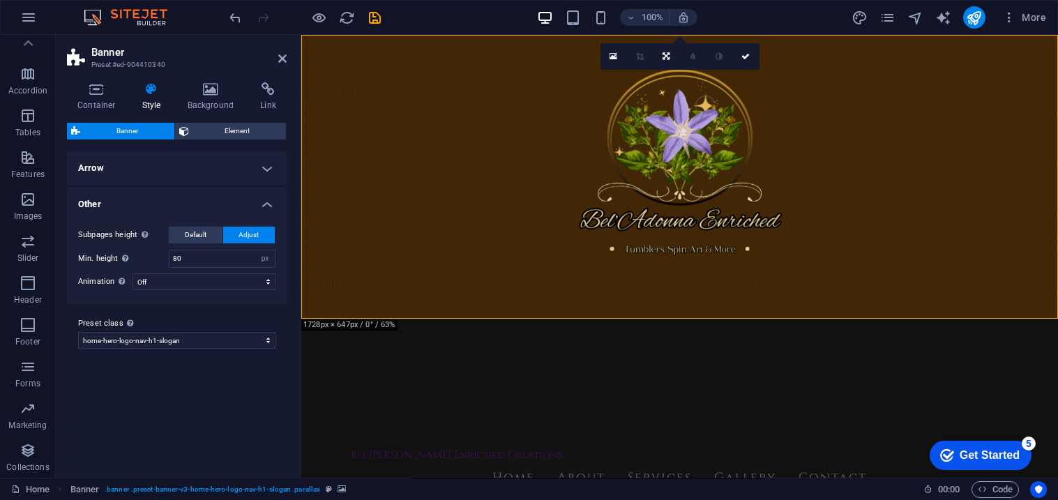
click at [478, 279] on figure at bounding box center [679, 256] width 757 height 443
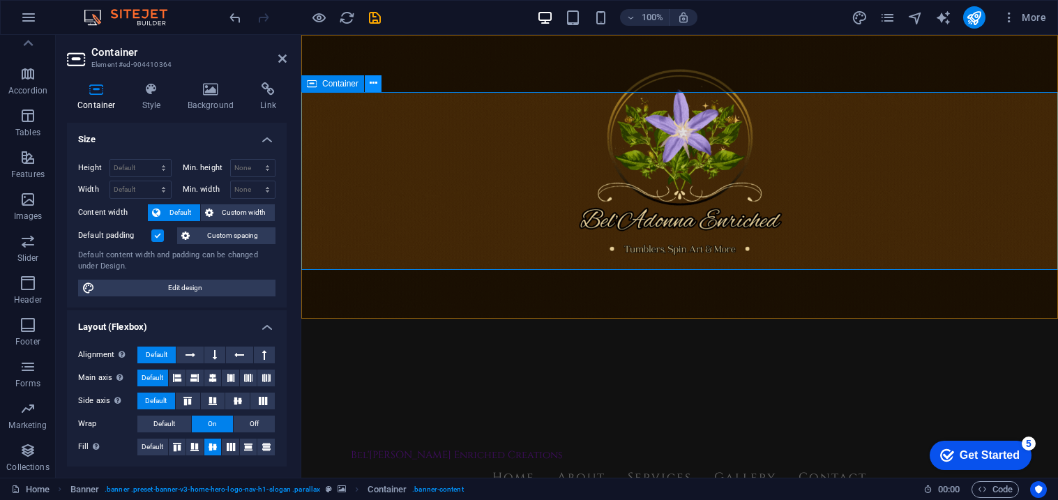
click at [376, 87] on icon at bounding box center [374, 83] width 8 height 15
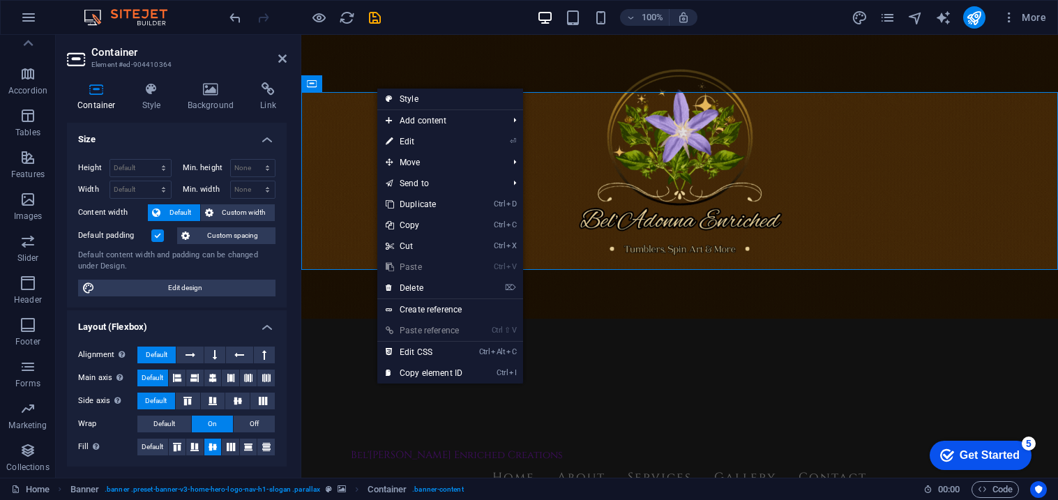
click at [324, 305] on figure at bounding box center [679, 256] width 757 height 443
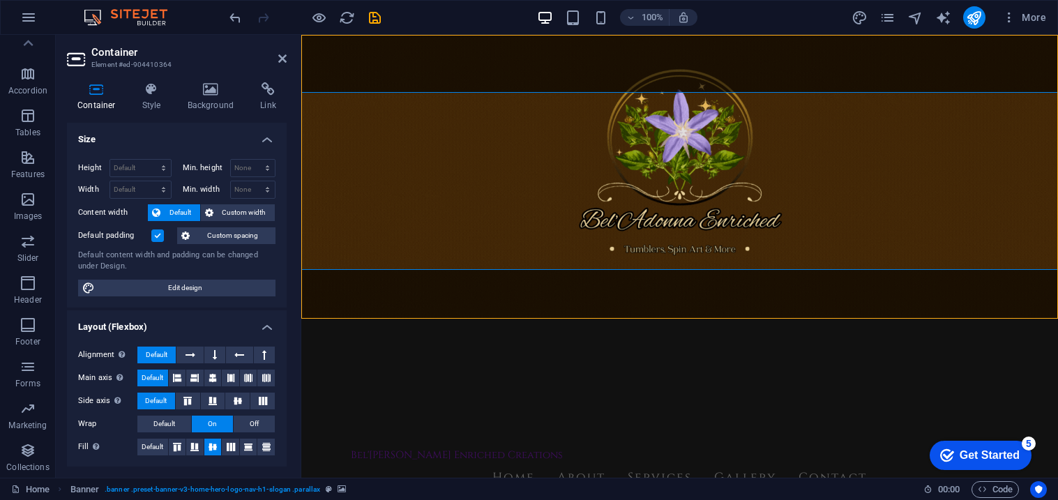
click at [324, 305] on figure at bounding box center [679, 256] width 757 height 443
select select "vh"
select select "header"
select select "px"
select select "preset-banner-v3-home-hero-logo-nav-h1-slogan"
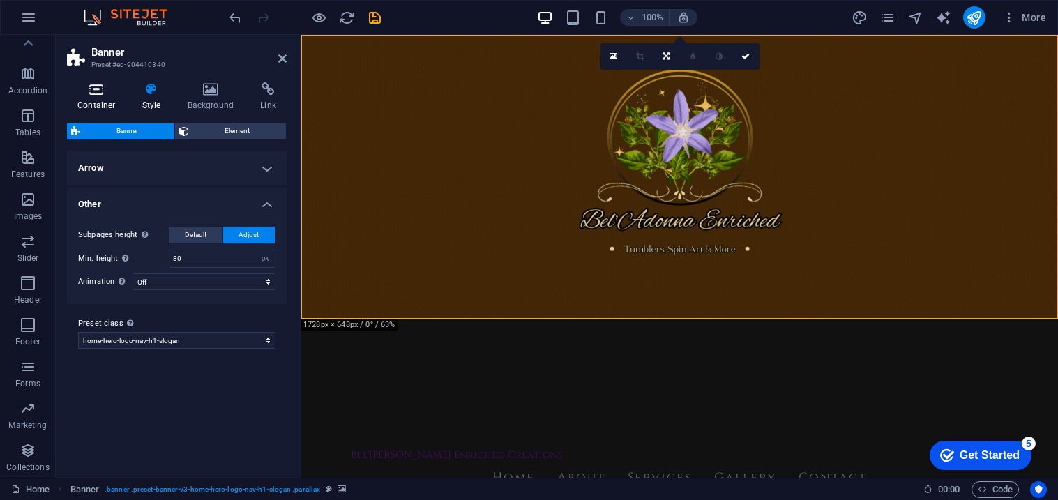
click at [104, 91] on icon at bounding box center [96, 89] width 59 height 14
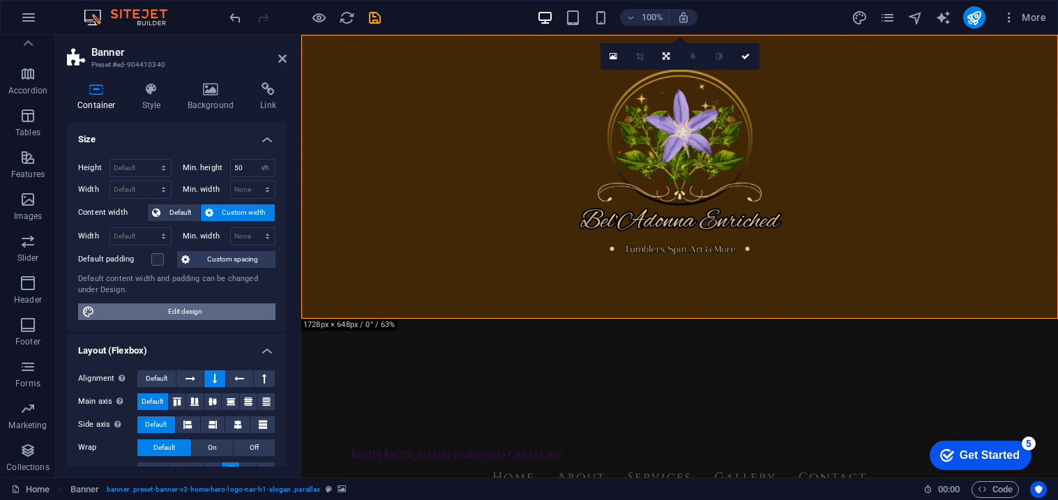
click at [176, 313] on span "Edit design" at bounding box center [185, 311] width 172 height 17
select select "rem"
select select "ease-in-out"
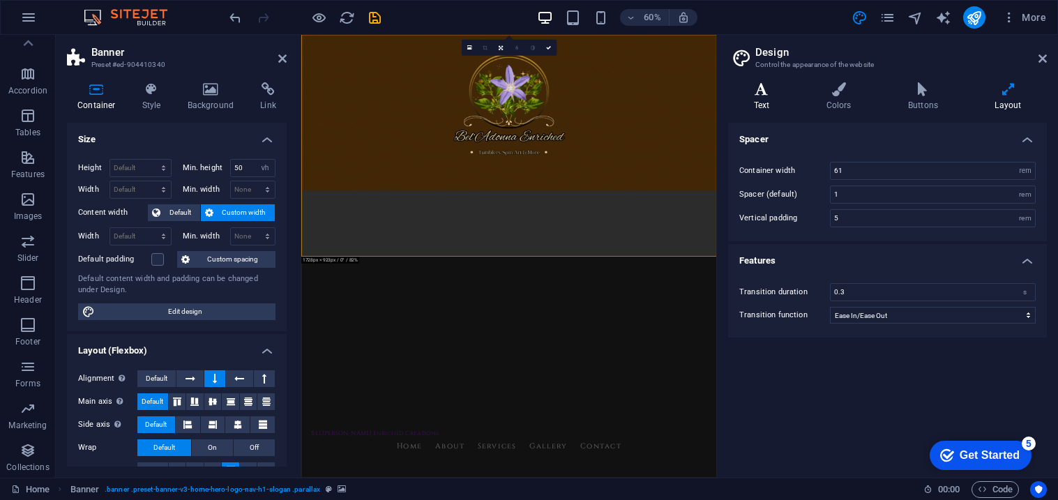
click at [764, 88] on icon at bounding box center [761, 89] width 67 height 14
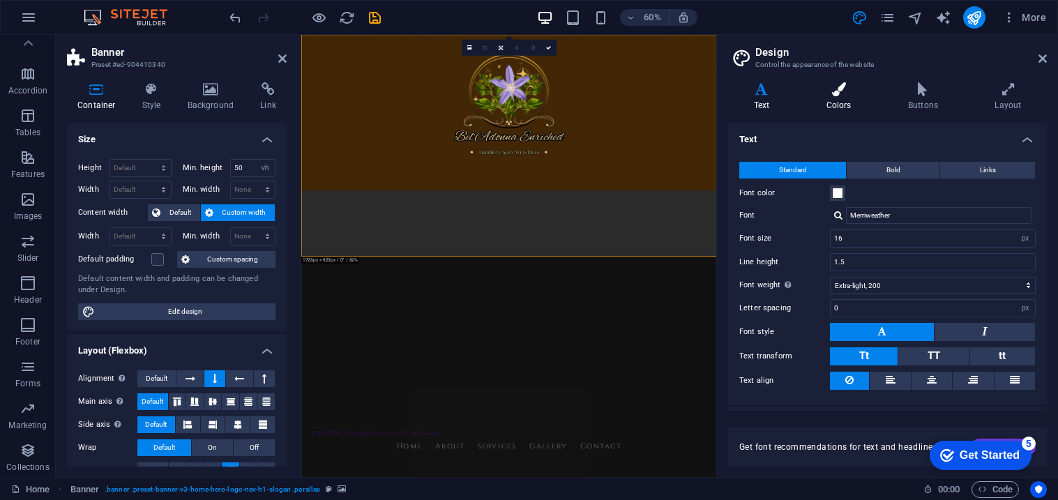
click at [767, 100] on h4 "Colors" at bounding box center [842, 96] width 82 height 29
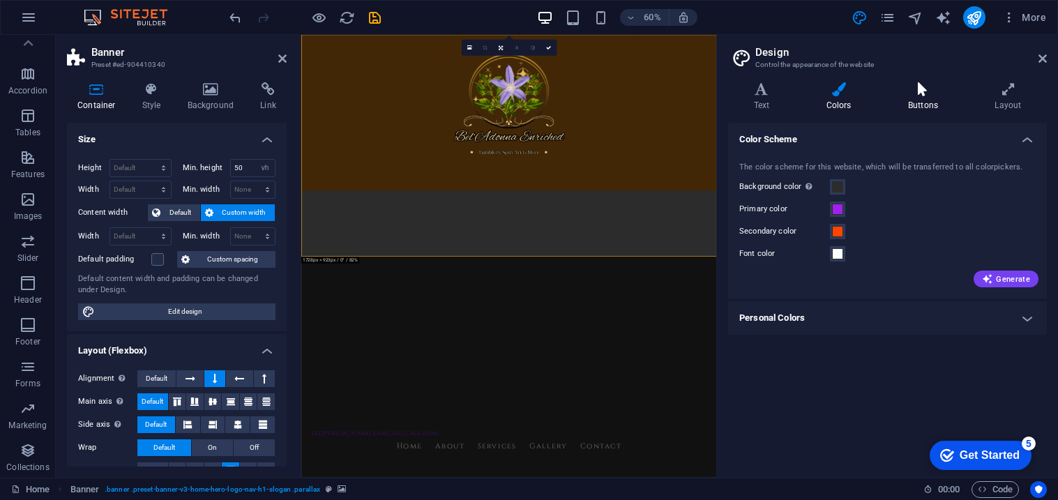
click at [767, 100] on h4 "Buttons" at bounding box center [925, 96] width 86 height 29
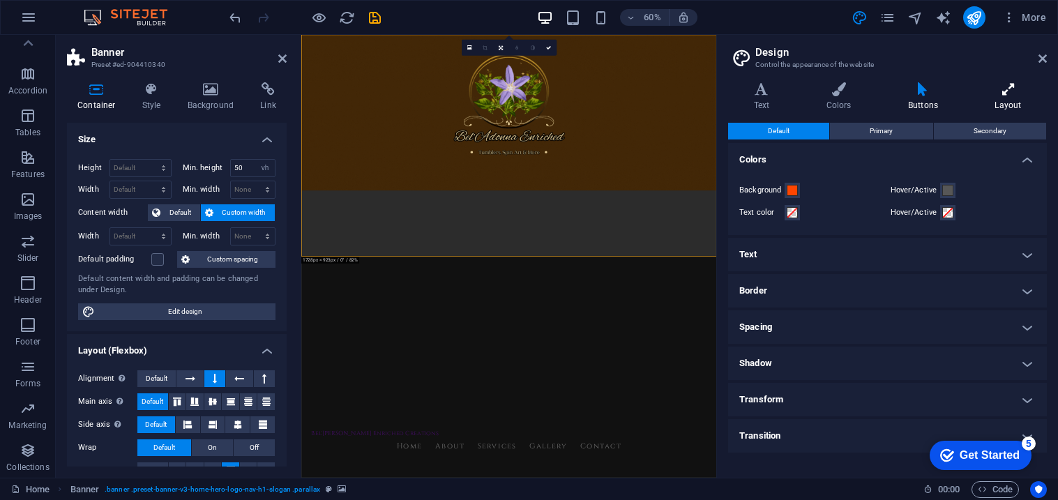
click at [767, 98] on h4 "Layout" at bounding box center [1008, 96] width 77 height 29
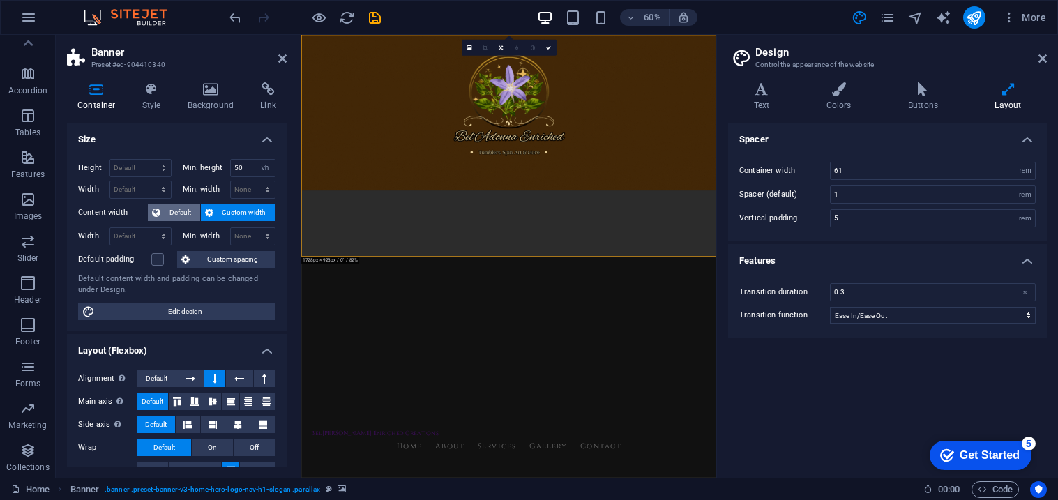
click at [185, 209] on span "Default" at bounding box center [180, 212] width 31 height 17
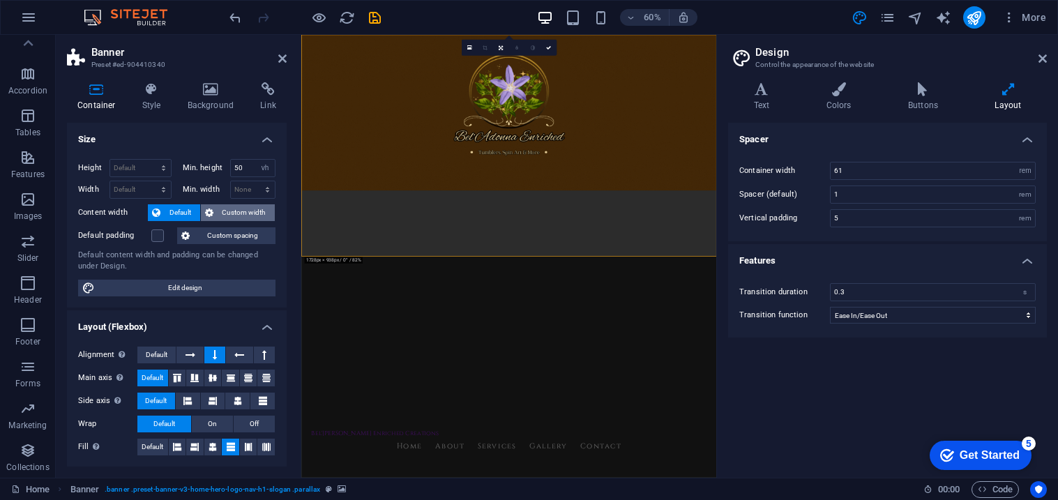
click at [241, 210] on span "Custom width" at bounding box center [245, 212] width 54 height 17
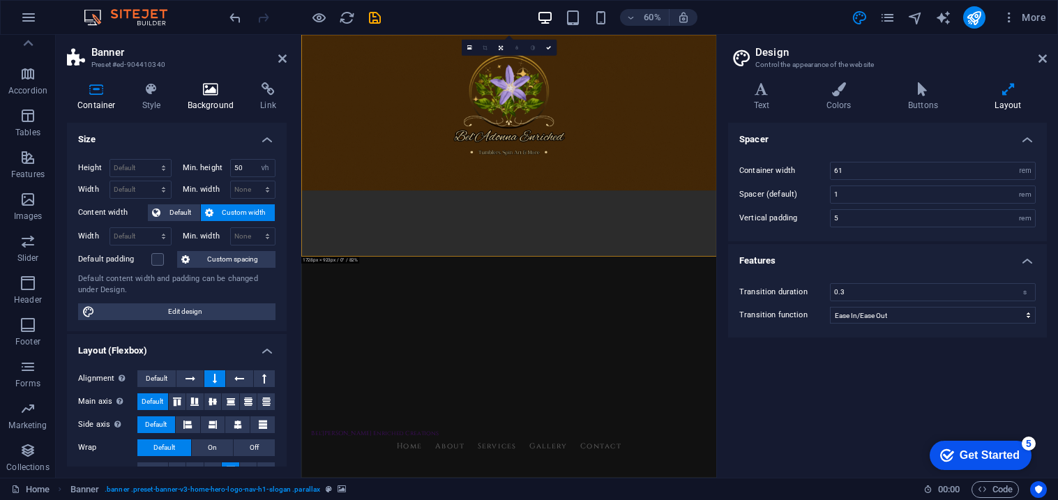
click at [211, 93] on icon at bounding box center [211, 89] width 68 height 14
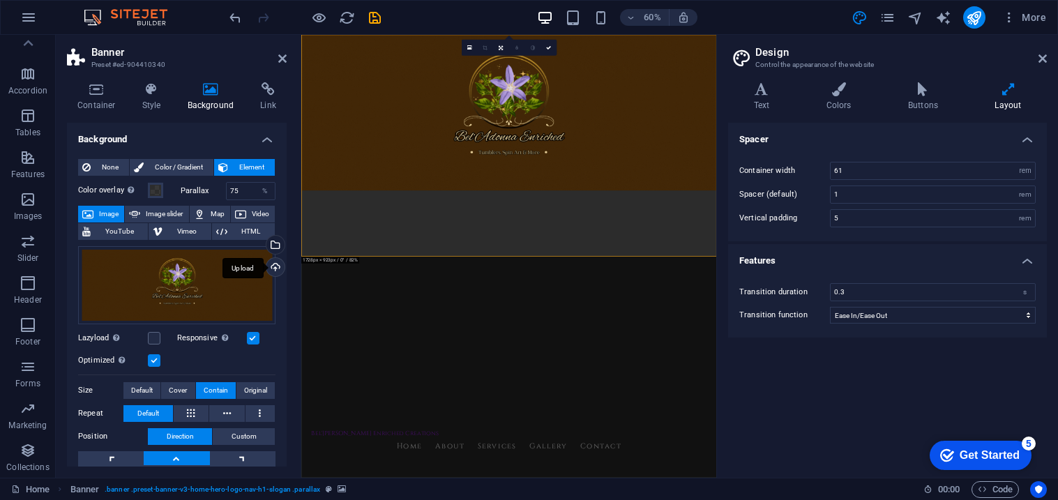
click at [272, 266] on div "Upload" at bounding box center [274, 268] width 21 height 21
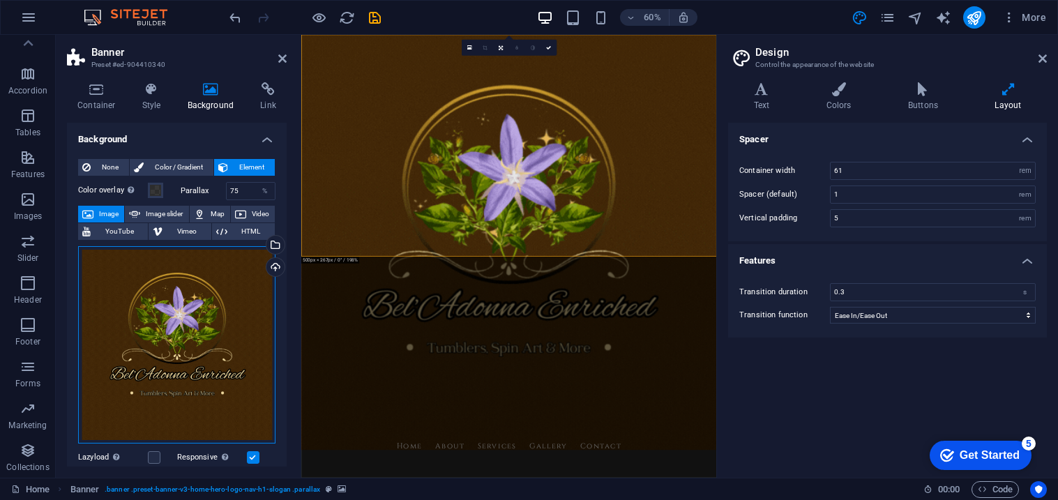
click at [188, 326] on div "Drag files here, click to choose files or select files from Files or our free s…" at bounding box center [176, 344] width 197 height 197
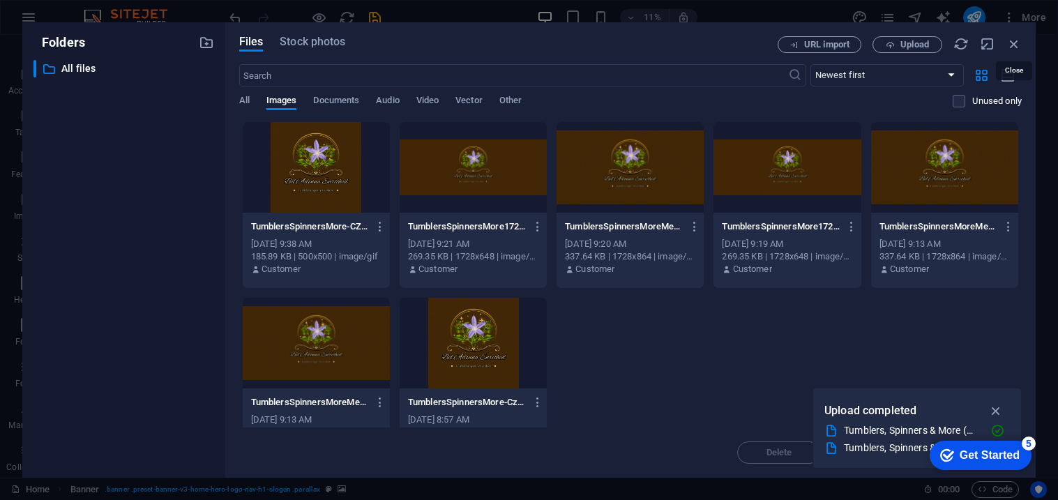
drag, startPoint x: 1016, startPoint y: 41, endPoint x: 967, endPoint y: 73, distance: 58.0
click at [767, 42] on icon "button" at bounding box center [1013, 43] width 15 height 15
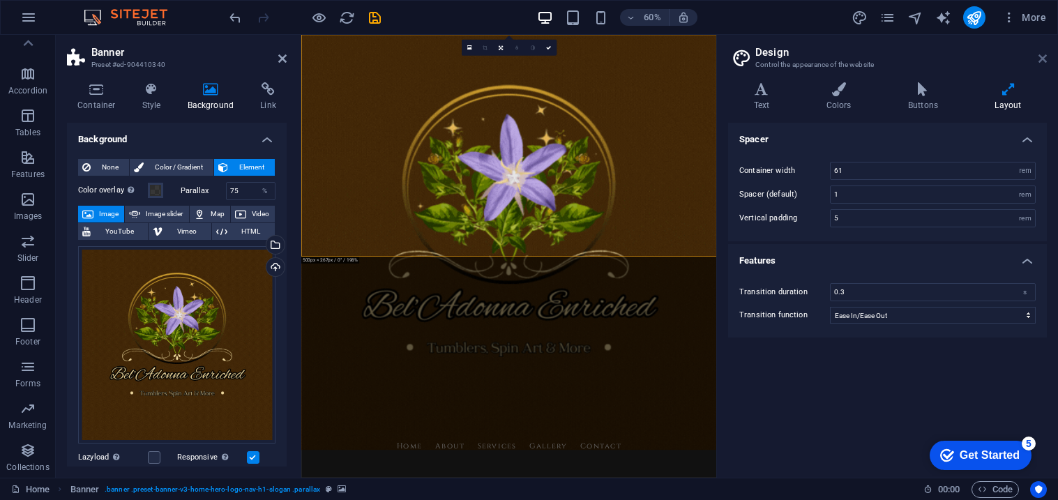
click at [767, 56] on icon at bounding box center [1043, 58] width 8 height 11
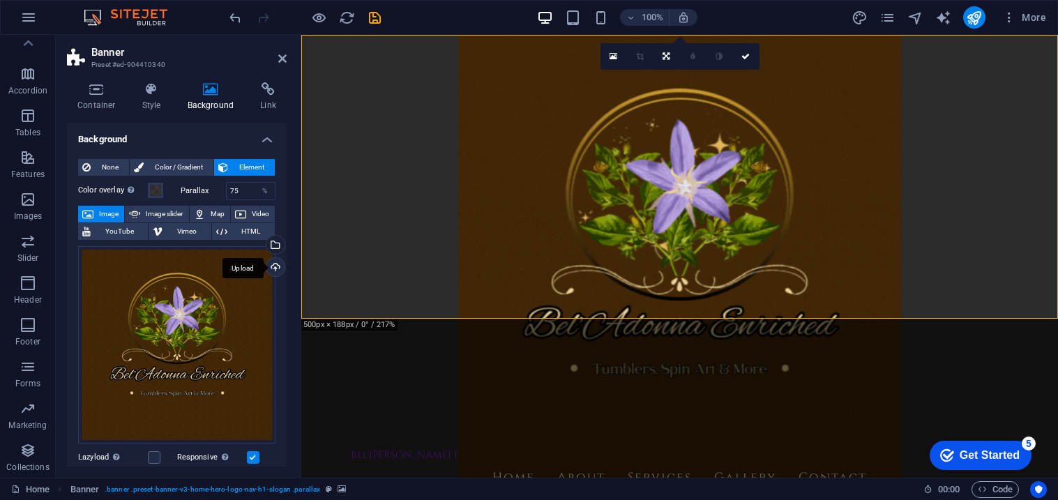
click at [272, 266] on div "Upload" at bounding box center [274, 268] width 21 height 21
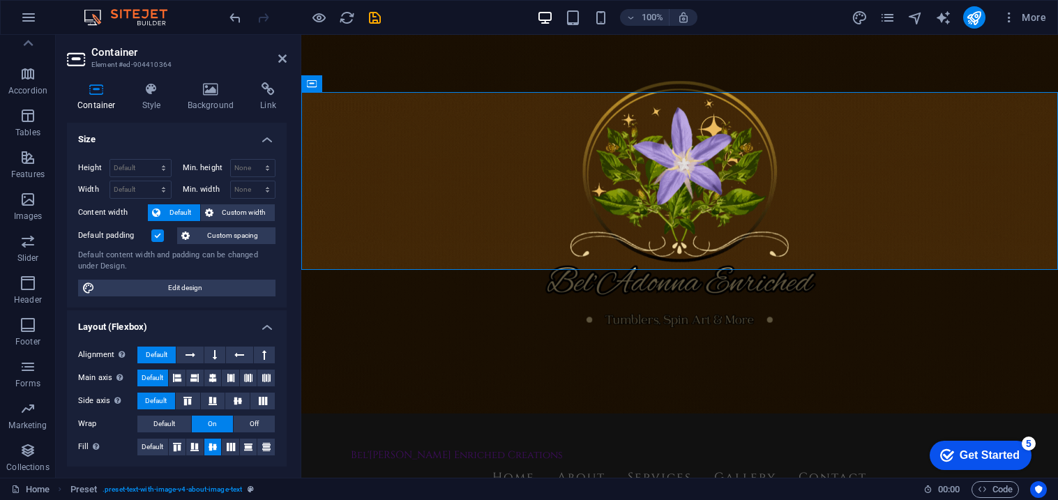
click at [359, 292] on figure at bounding box center [679, 256] width 757 height 443
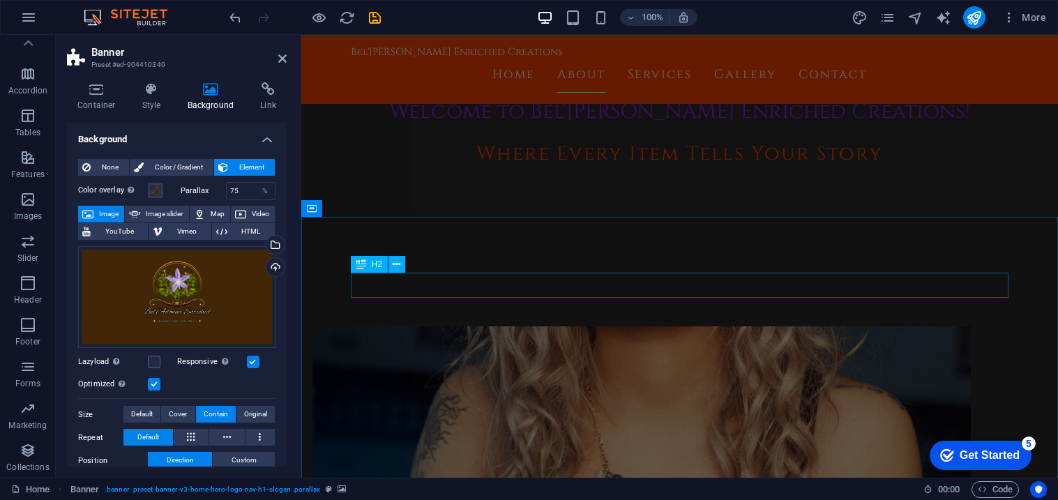
scroll to position [684, 0]
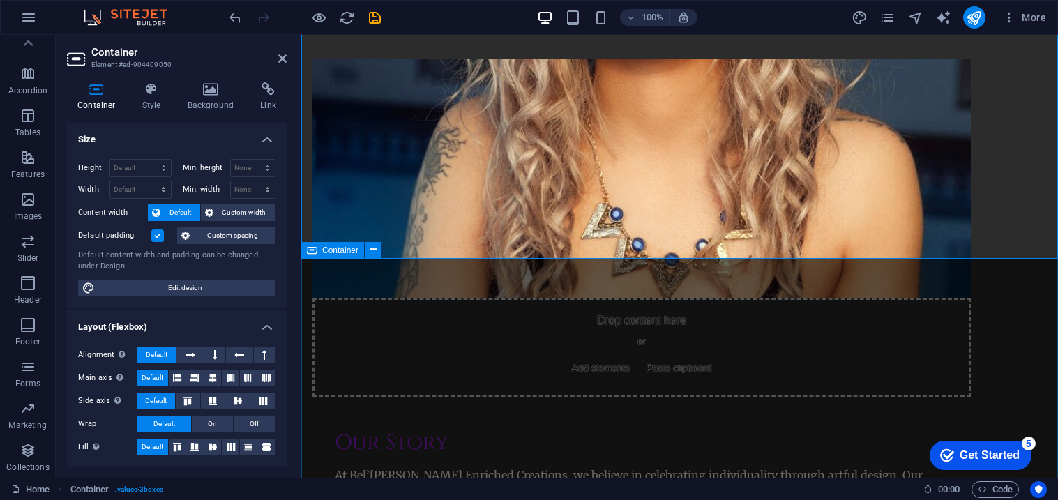
scroll to position [0, 0]
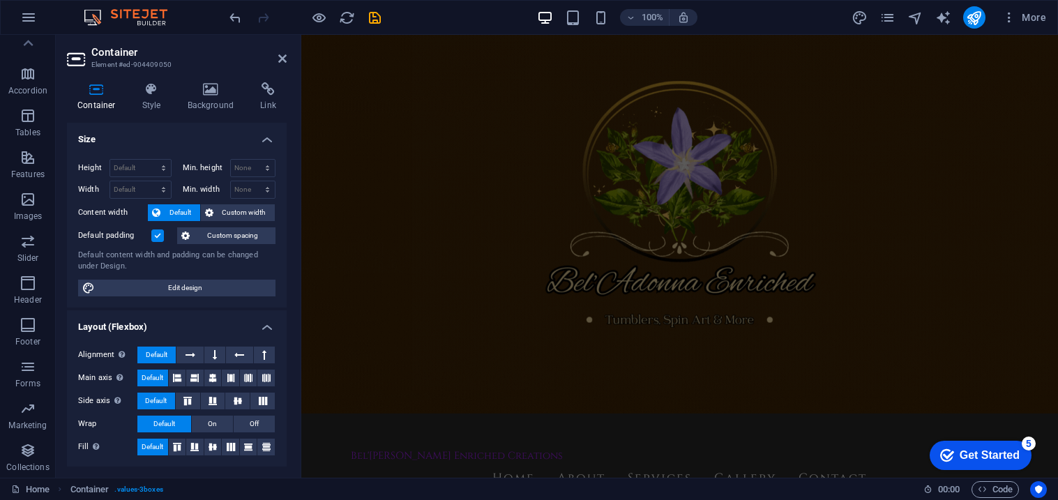
click at [356, 292] on figure at bounding box center [679, 256] width 757 height 443
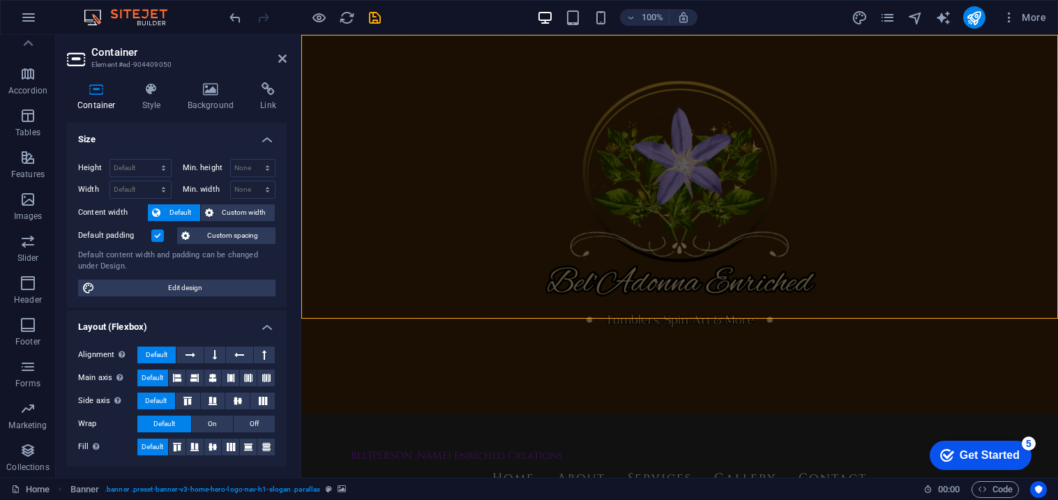
click at [356, 292] on figure at bounding box center [679, 256] width 757 height 443
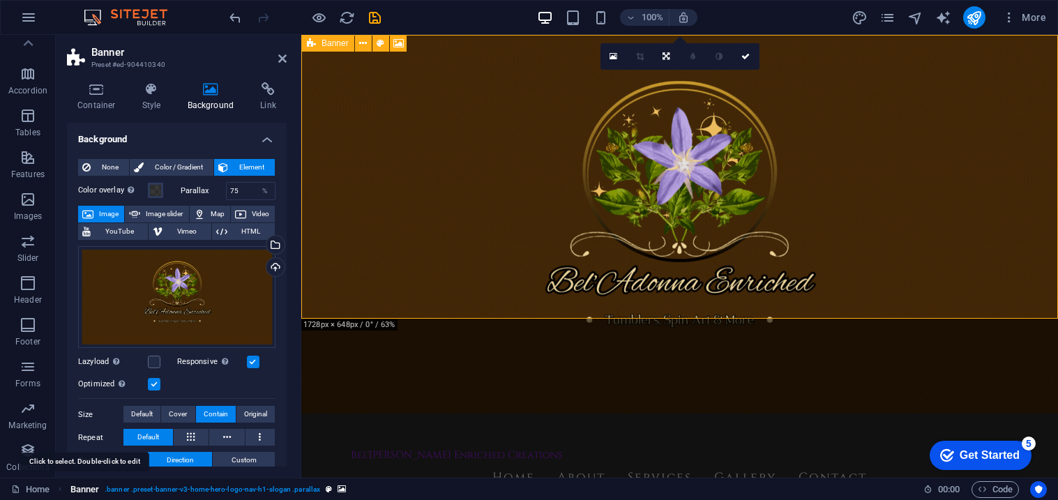
click at [70, 441] on span "Banner" at bounding box center [84, 489] width 29 height 17
click at [147, 89] on icon at bounding box center [152, 89] width 40 height 14
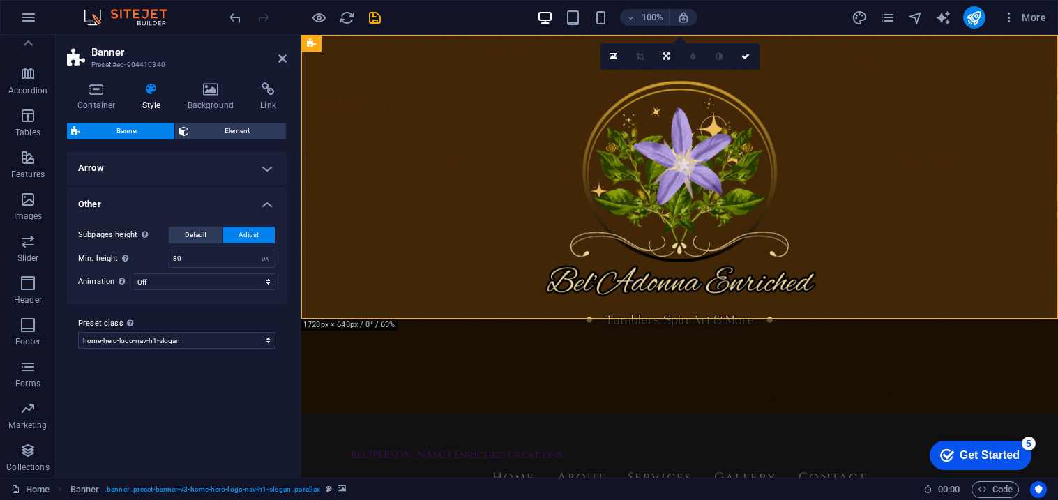
click at [116, 137] on span "Banner" at bounding box center [127, 131] width 86 height 17
click at [93, 105] on h4 "Container" at bounding box center [99, 96] width 65 height 29
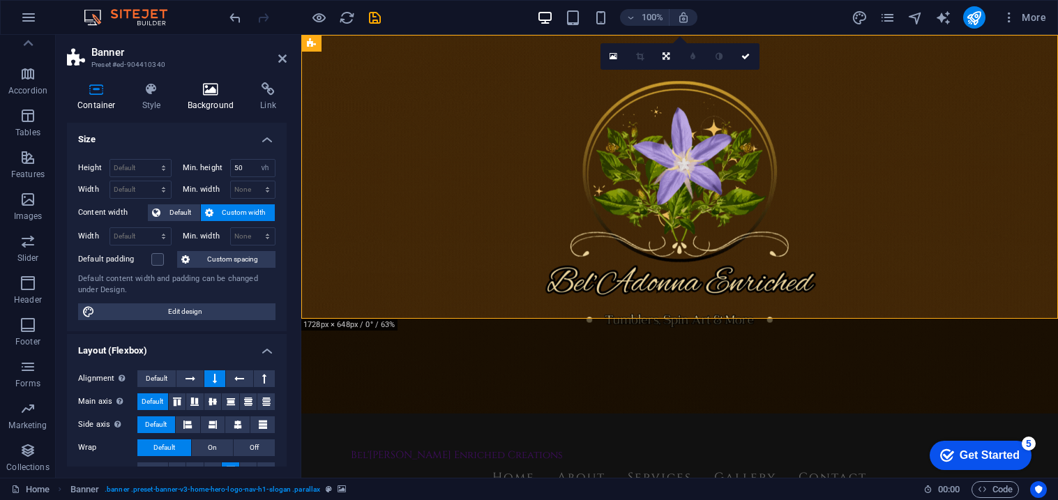
click at [205, 96] on icon at bounding box center [211, 89] width 68 height 14
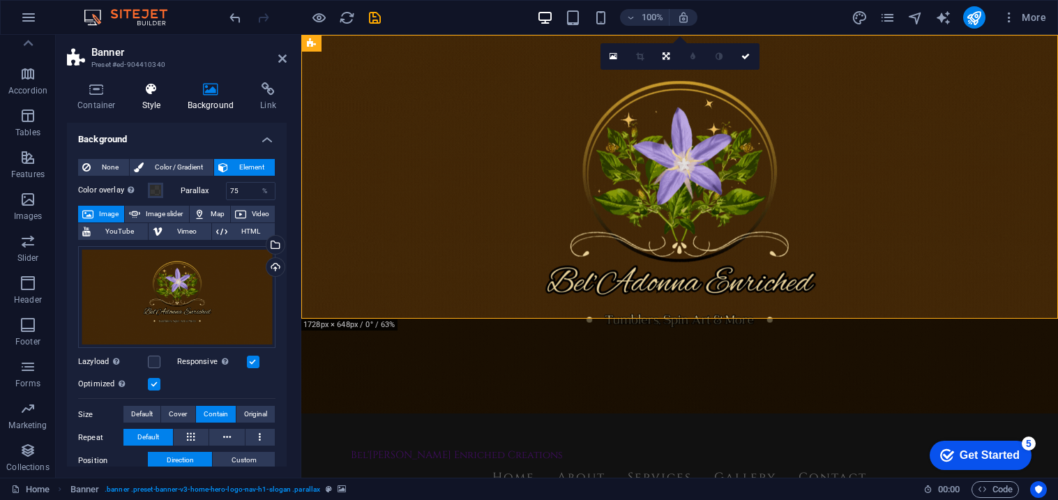
click at [161, 98] on h4 "Style" at bounding box center [154, 96] width 45 height 29
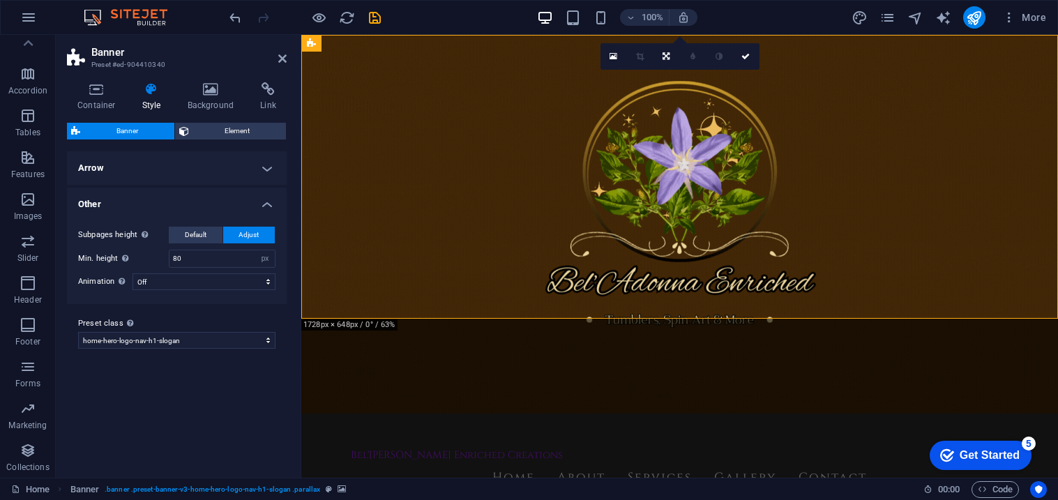
click at [243, 175] on h4 "Arrow" at bounding box center [177, 167] width 220 height 33
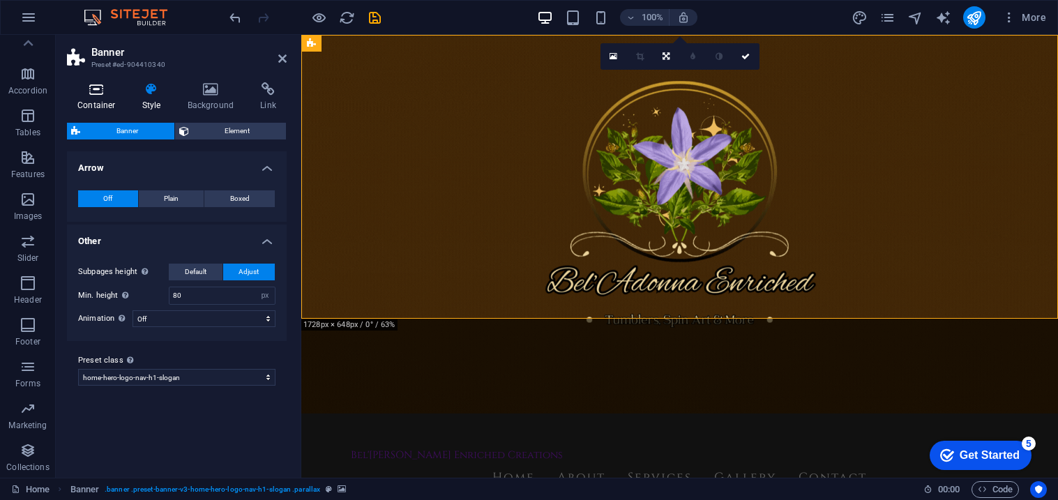
click at [118, 97] on h4 "Container" at bounding box center [99, 96] width 65 height 29
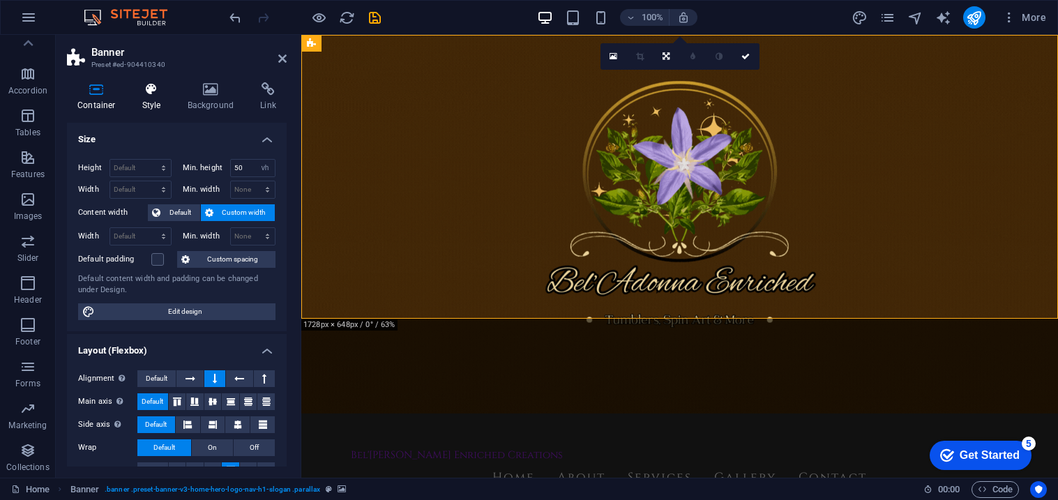
click at [163, 91] on icon at bounding box center [152, 89] width 40 height 14
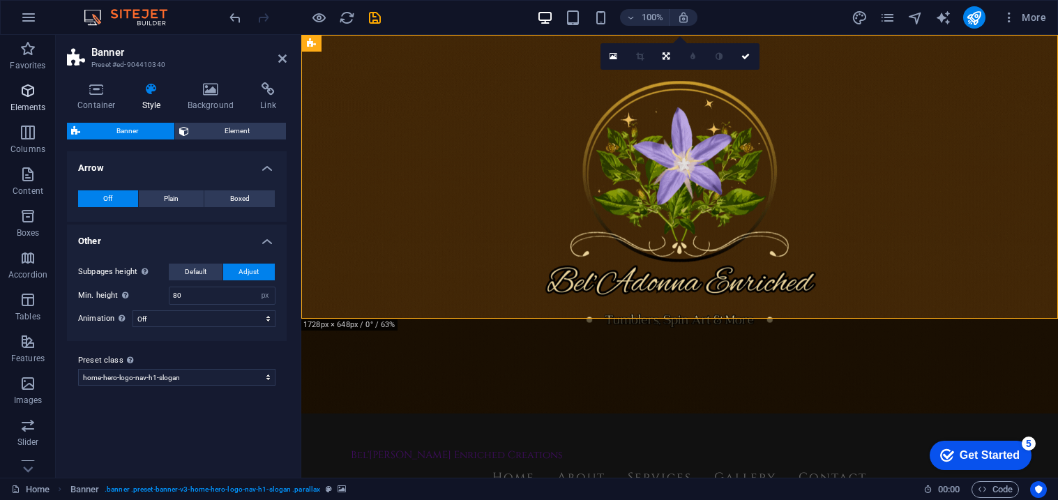
click at [20, 89] on icon "button" at bounding box center [28, 90] width 17 height 17
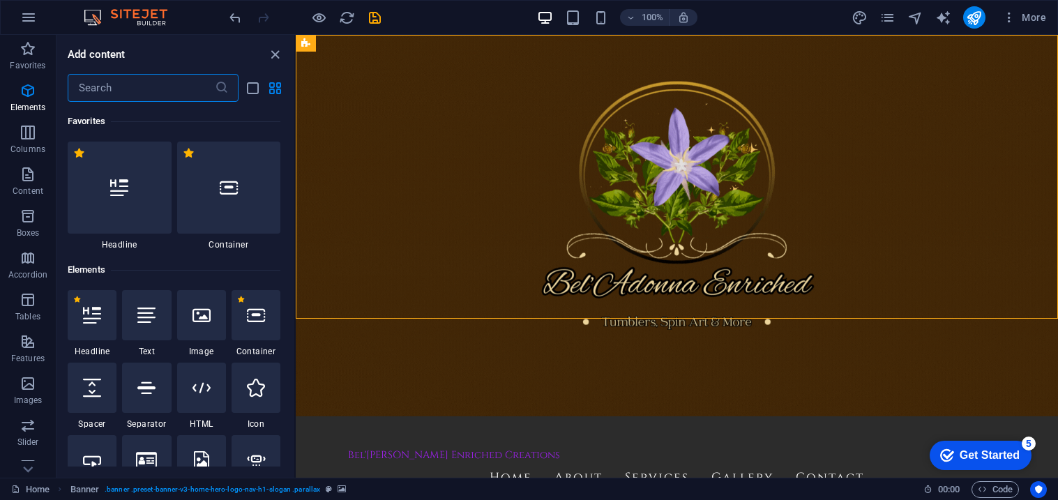
scroll to position [149, 0]
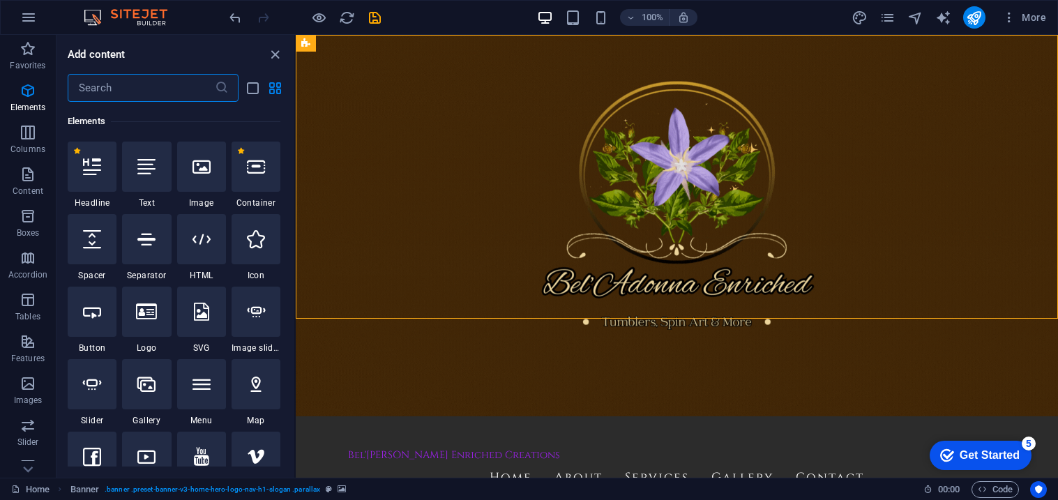
click at [136, 85] on input "text" at bounding box center [141, 88] width 147 height 28
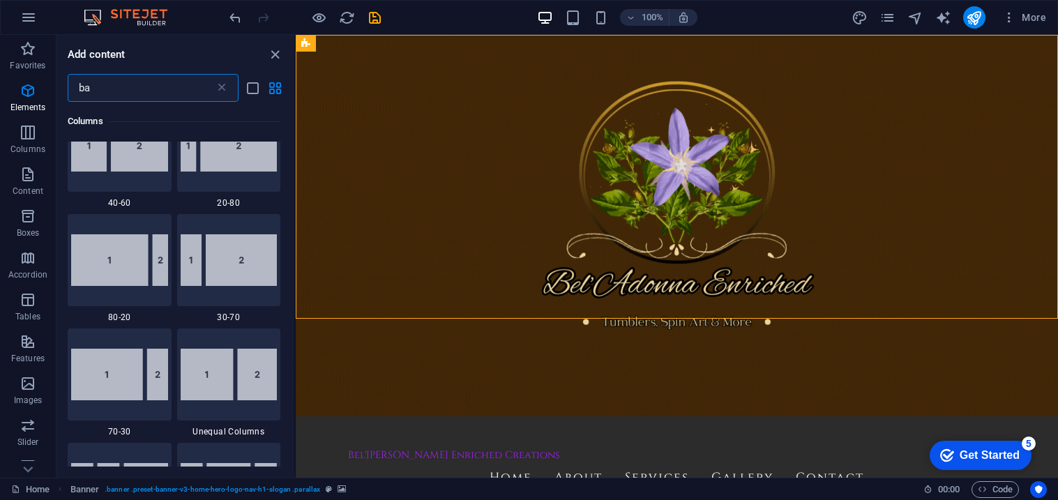
scroll to position [0, 0]
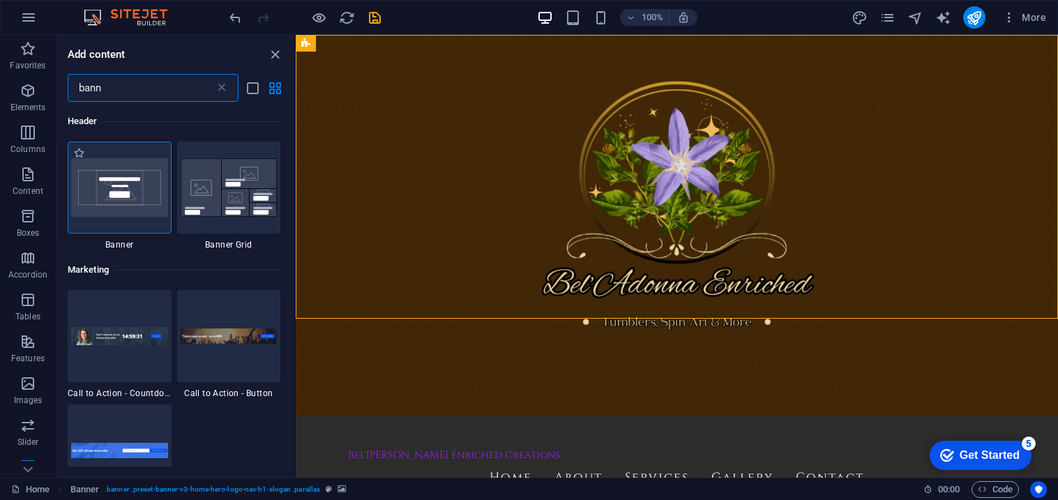
type input "bann"
click at [91, 189] on img at bounding box center [119, 187] width 97 height 59
click at [296, 189] on div "Drag here to replace the existing content. Press “Ctrl” if you want to create a…" at bounding box center [677, 256] width 762 height 443
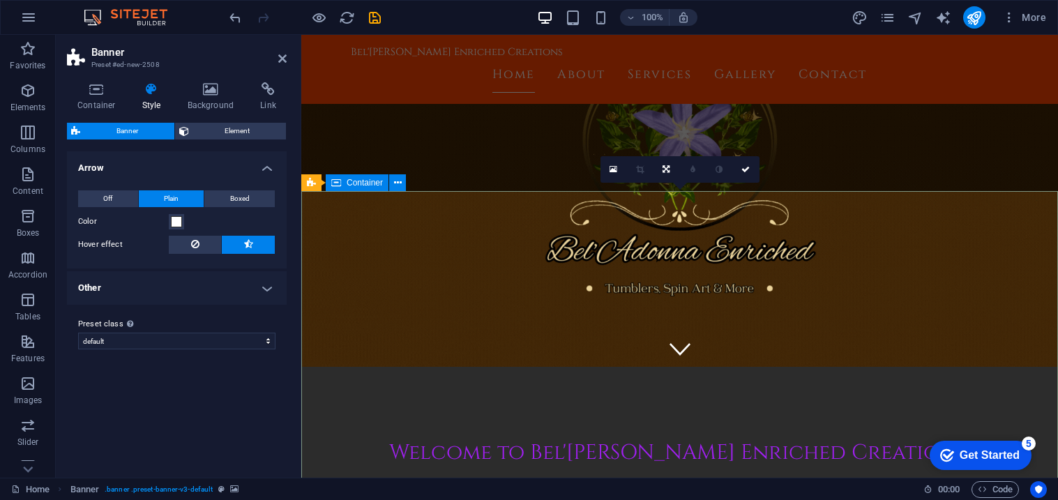
scroll to position [128, 0]
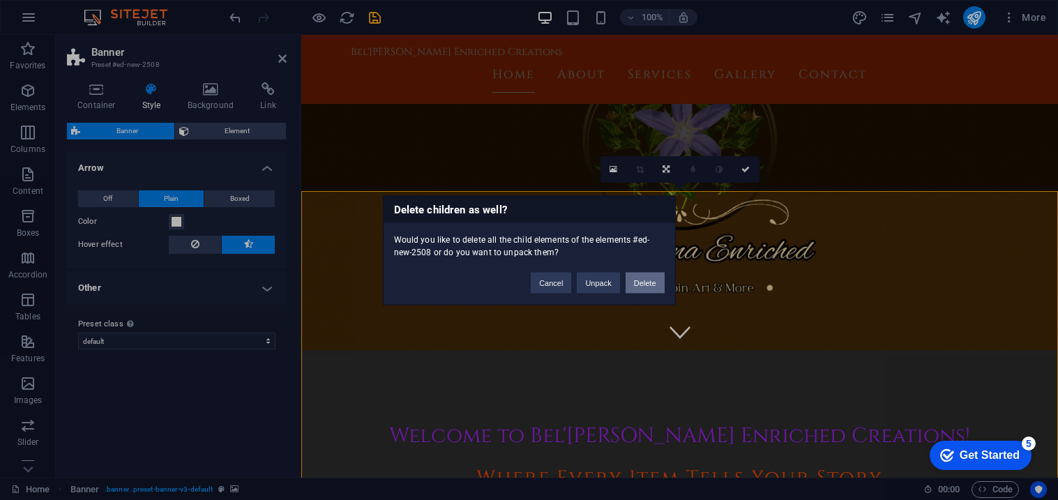
click at [640, 285] on button "Delete" at bounding box center [645, 282] width 39 height 21
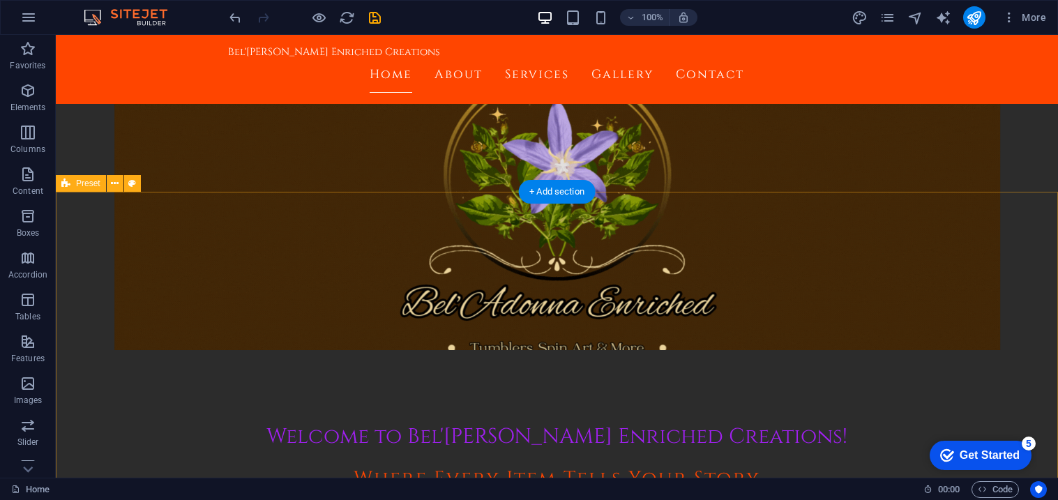
scroll to position [0, 0]
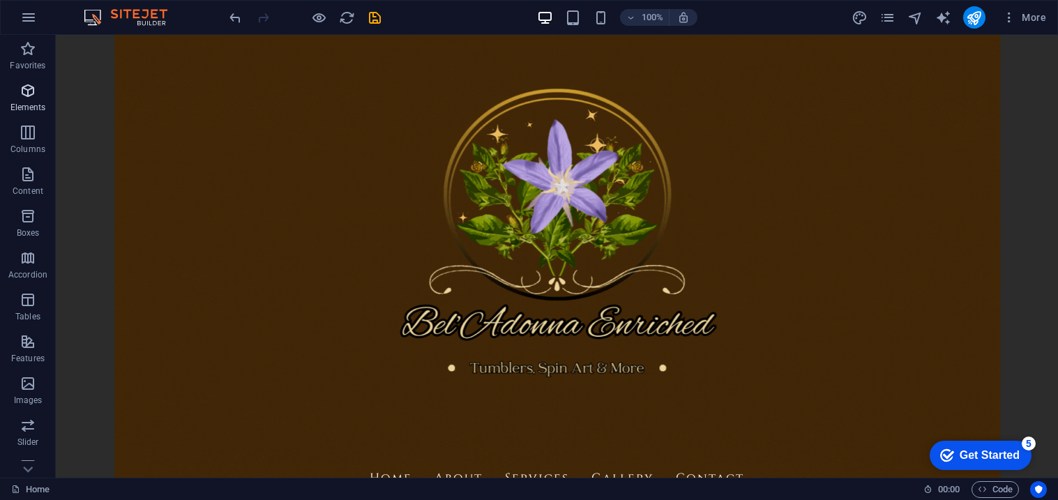
click at [30, 107] on p "Elements" at bounding box center [28, 107] width 36 height 11
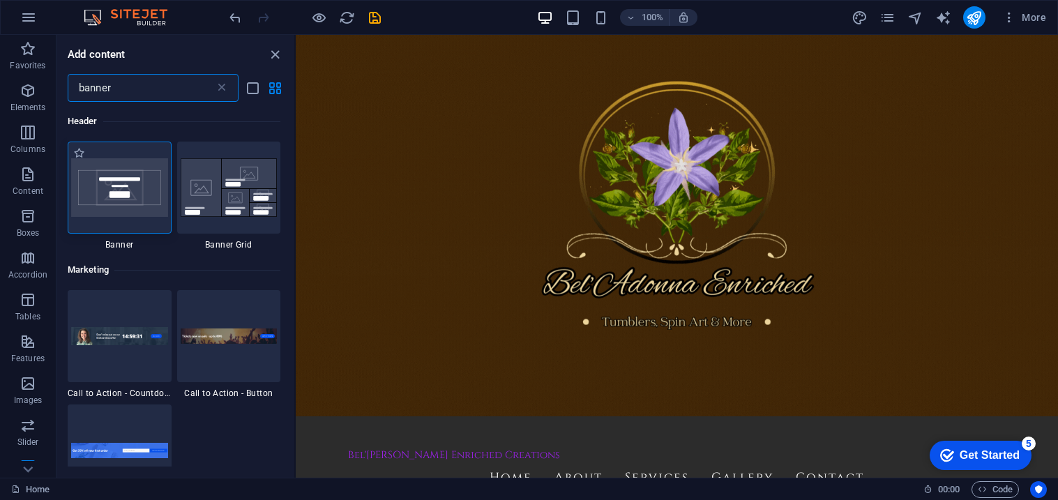
type input "banner"
click at [275, 60] on icon "close panel" at bounding box center [275, 55] width 16 height 16
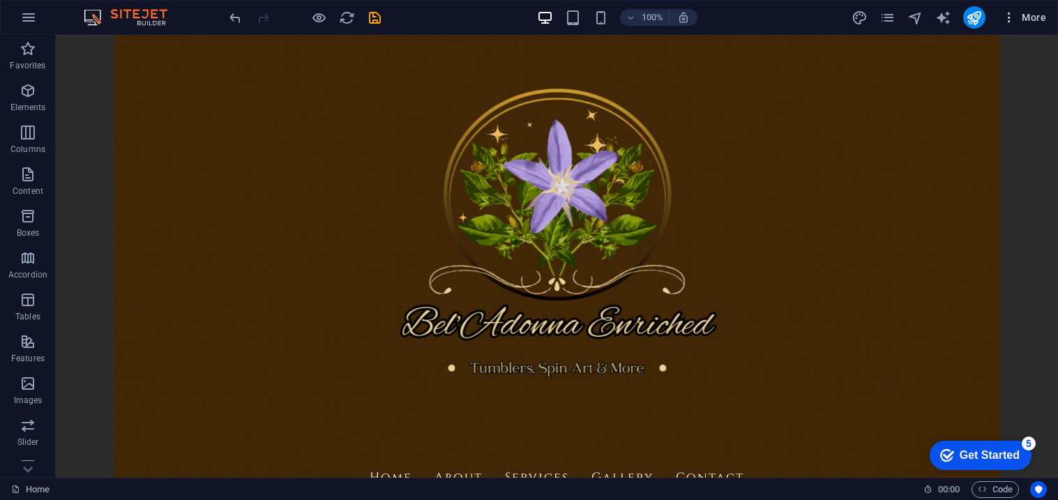
click at [767, 17] on icon "button" at bounding box center [1009, 17] width 14 height 14
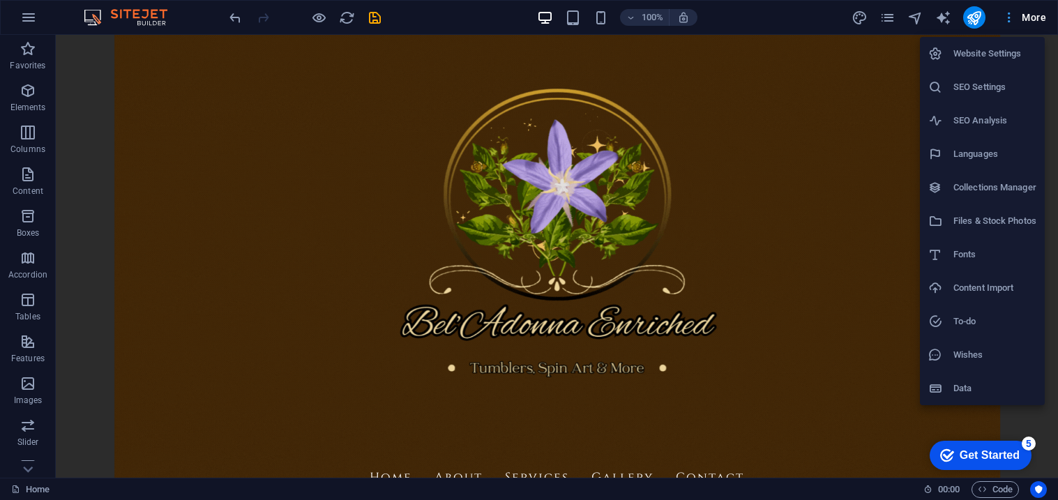
click at [767, 17] on div at bounding box center [529, 250] width 1058 height 500
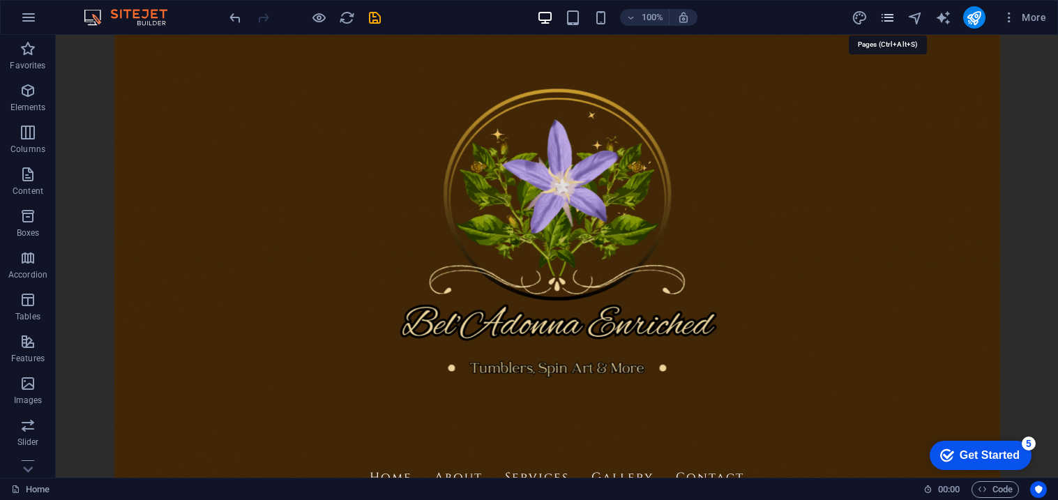
click at [767, 17] on icon "pages" at bounding box center [888, 18] width 16 height 16
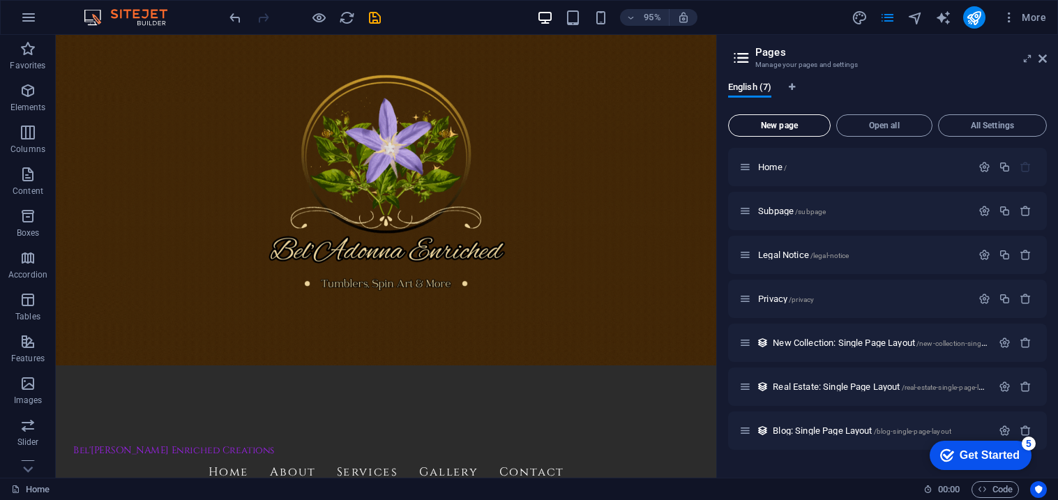
click at [767, 122] on span "New page" at bounding box center [779, 125] width 90 height 8
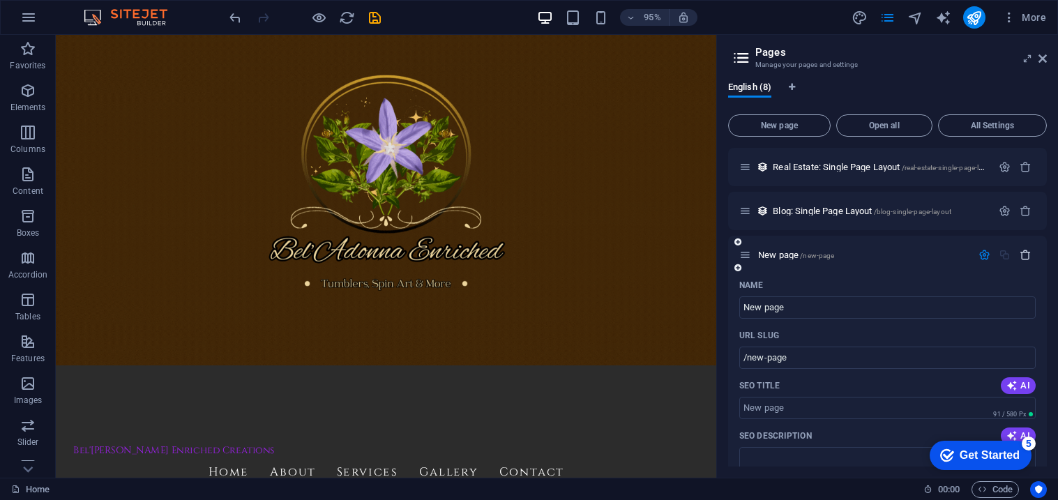
click at [767, 258] on icon "button" at bounding box center [1026, 255] width 12 height 12
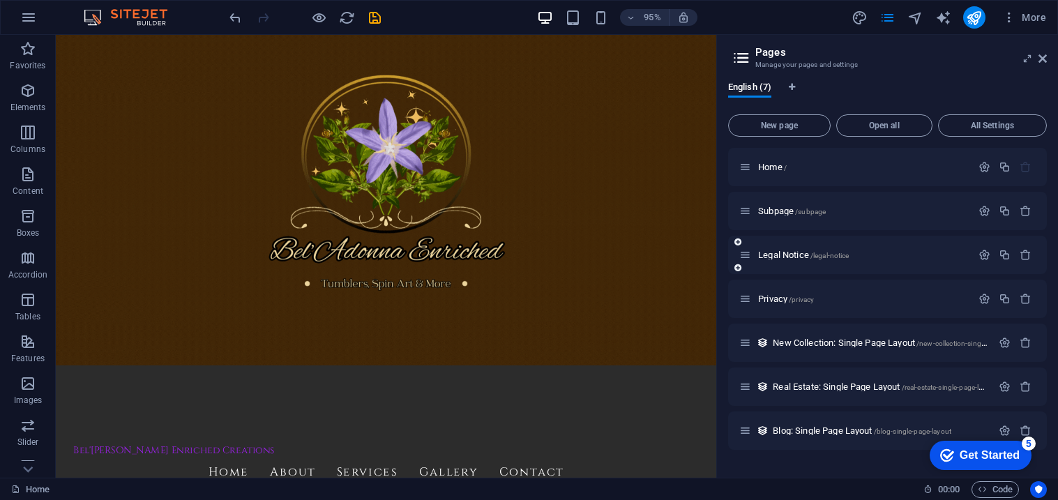
scroll to position [0, 0]
click at [767, 222] on div "Subpage /subpage" at bounding box center [887, 211] width 319 height 38
click at [767, 171] on p "Home /" at bounding box center [862, 167] width 209 height 9
click at [767, 56] on icon at bounding box center [1043, 58] width 8 height 11
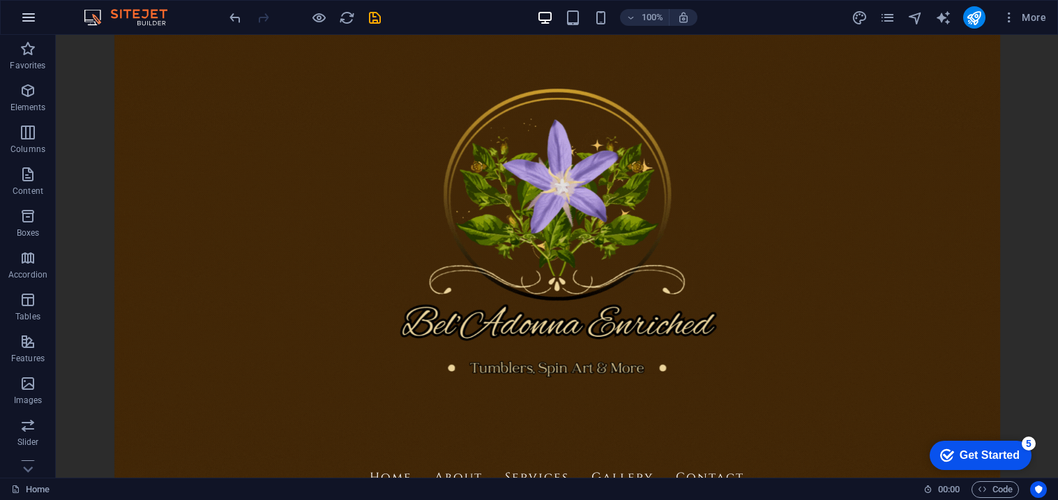
click at [36, 16] on icon "button" at bounding box center [28, 17] width 17 height 17
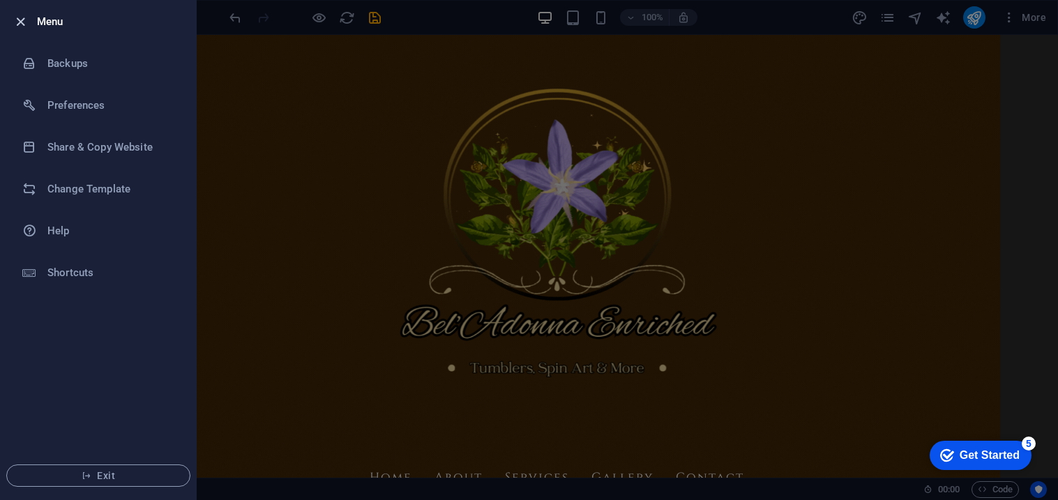
click at [16, 20] on icon "button" at bounding box center [21, 22] width 16 height 16
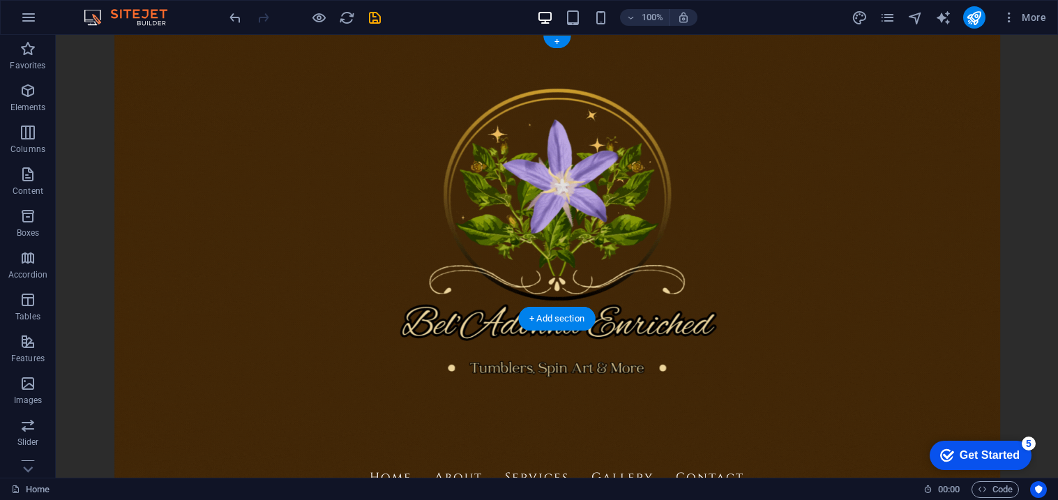
click at [149, 299] on figure at bounding box center [557, 256] width 1002 height 443
select select "px"
select select "preset-banner-v3-home-hero-logo-nav-h1-slogan"
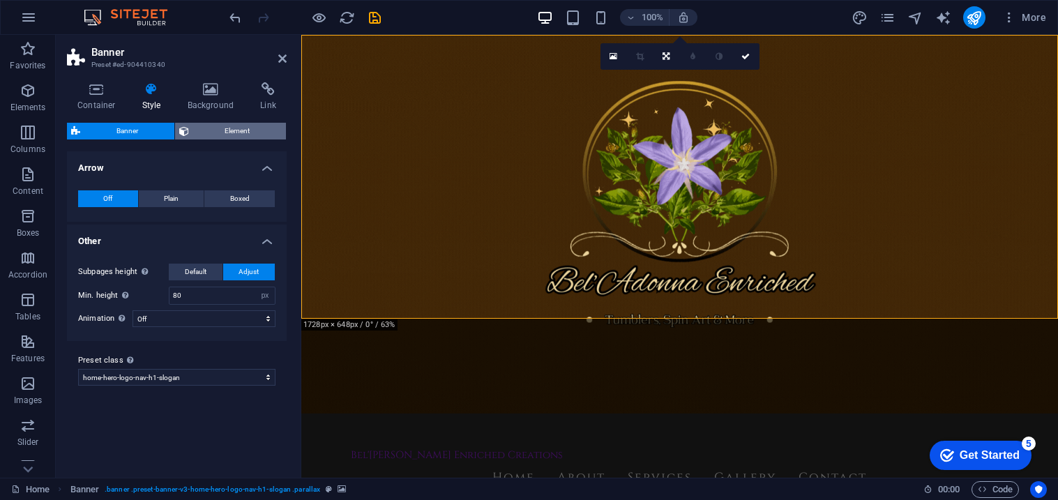
click at [186, 131] on icon at bounding box center [184, 131] width 10 height 17
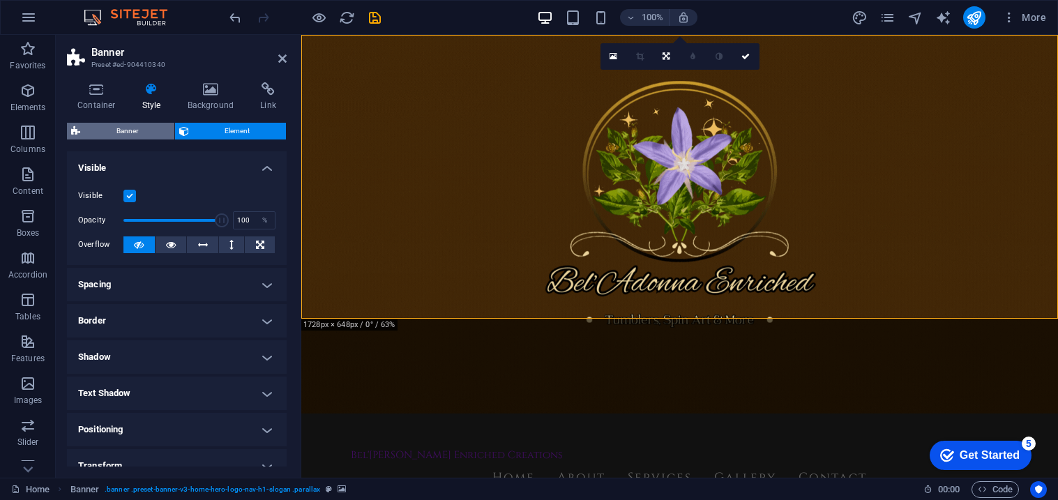
click at [139, 129] on span "Banner" at bounding box center [127, 131] width 86 height 17
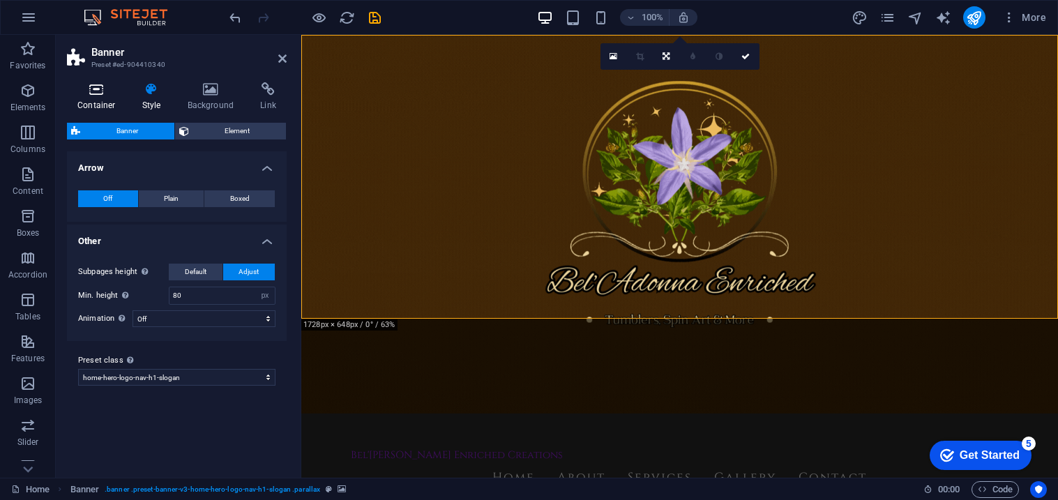
click at [95, 86] on icon at bounding box center [96, 89] width 59 height 14
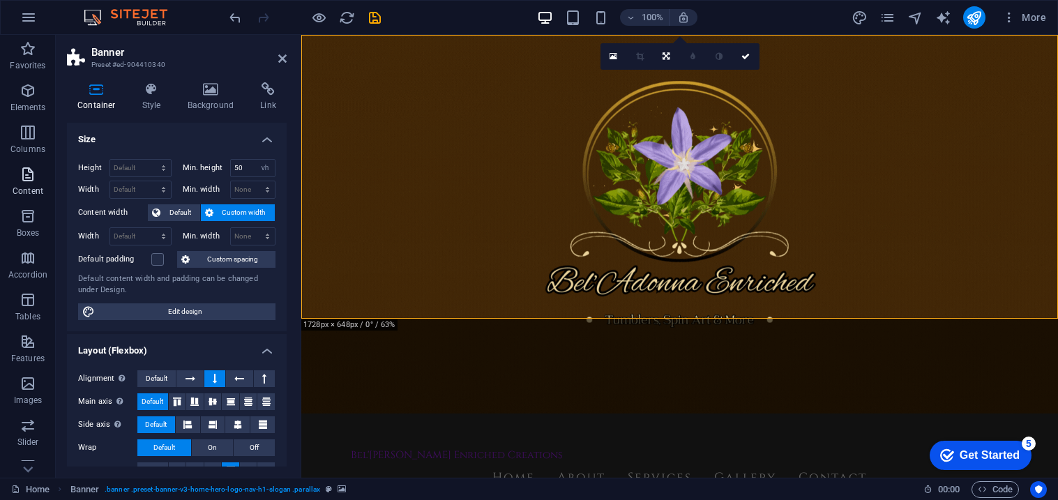
click at [31, 174] on icon "button" at bounding box center [28, 174] width 17 height 17
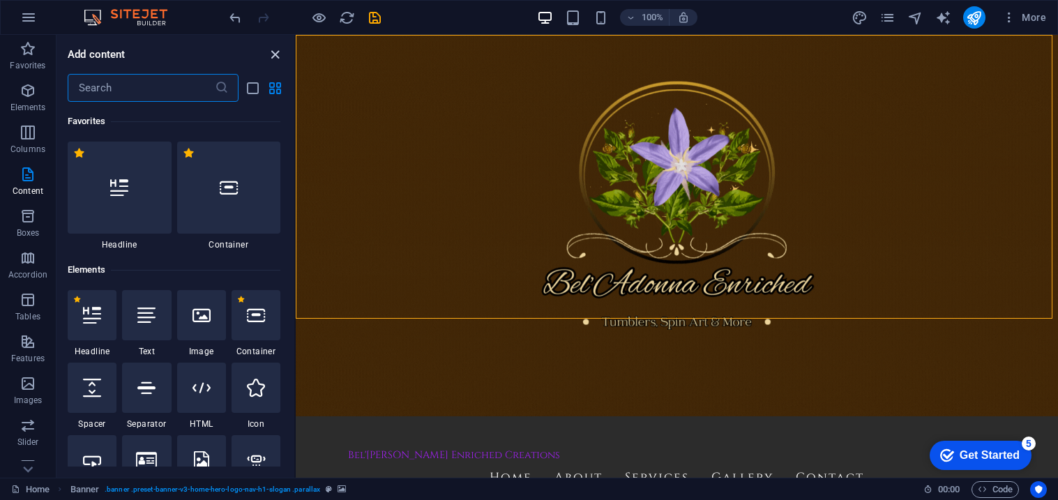
click at [279, 55] on icon "close panel" at bounding box center [275, 55] width 16 height 16
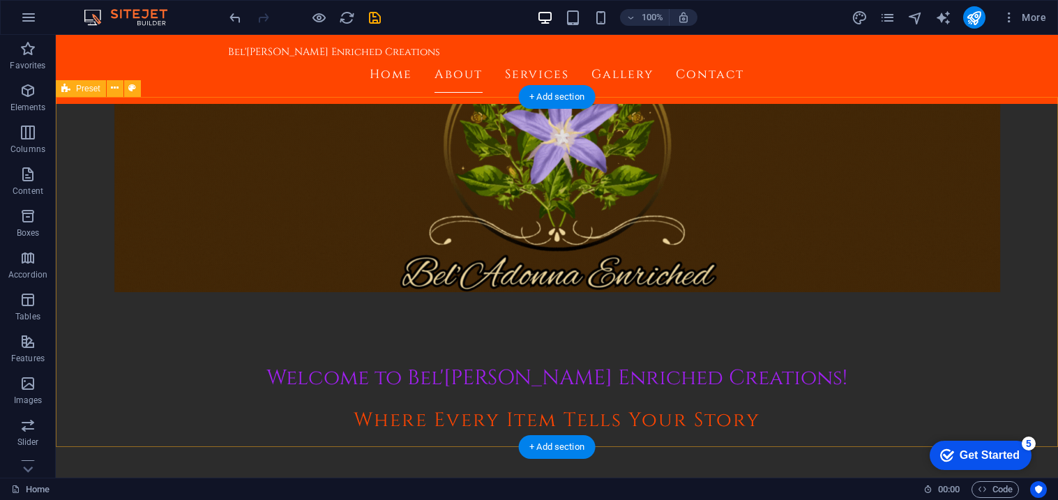
scroll to position [222, 0]
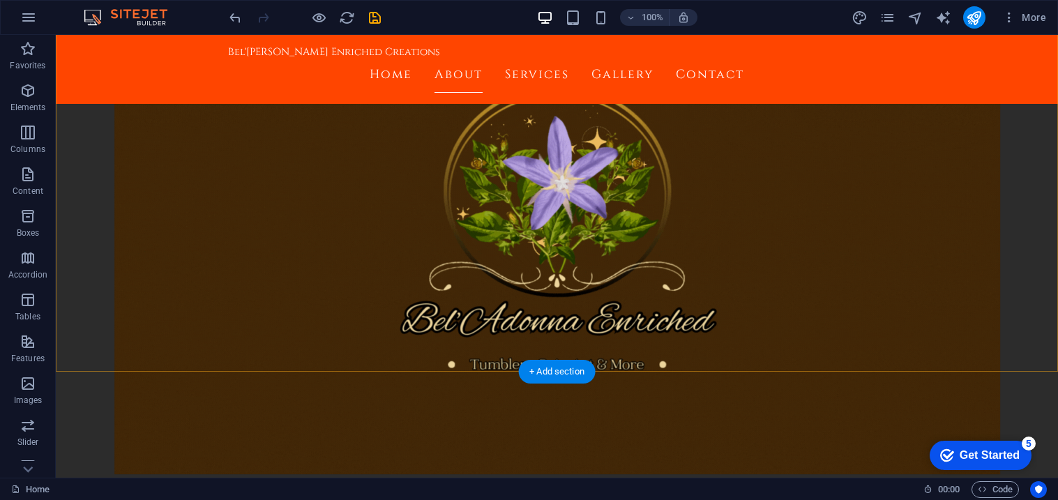
scroll to position [297, 0]
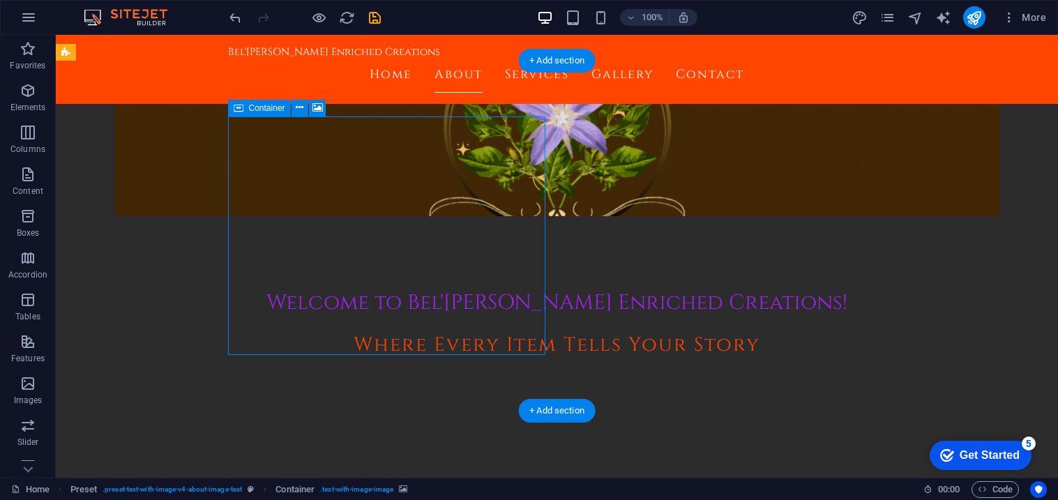
scroll to position [256, 0]
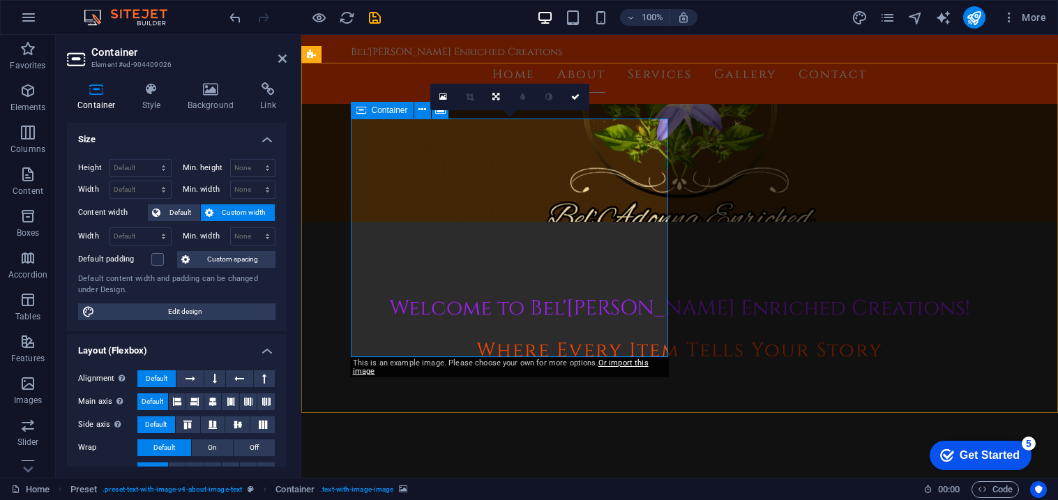
click at [212, 107] on h4 "Background" at bounding box center [213, 96] width 73 height 29
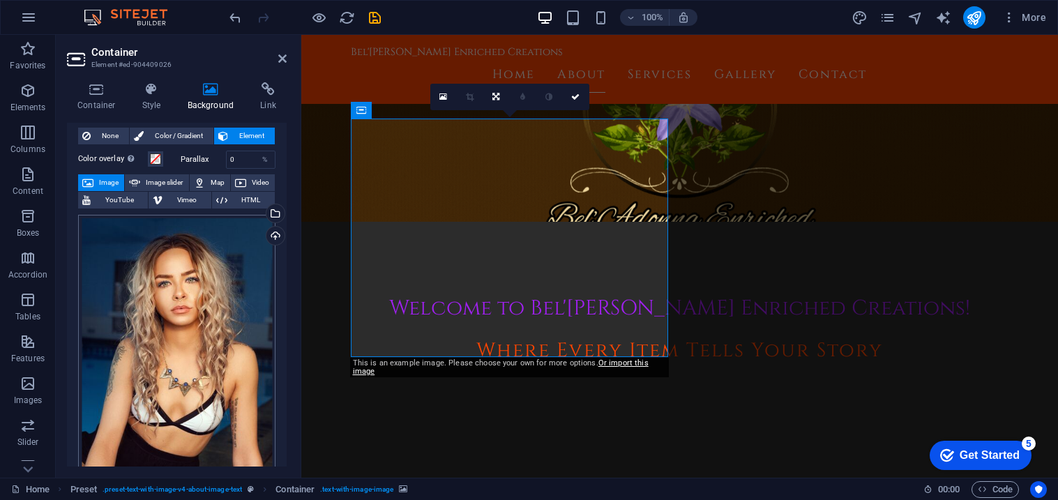
scroll to position [0, 0]
